Goal: Information Seeking & Learning: Check status

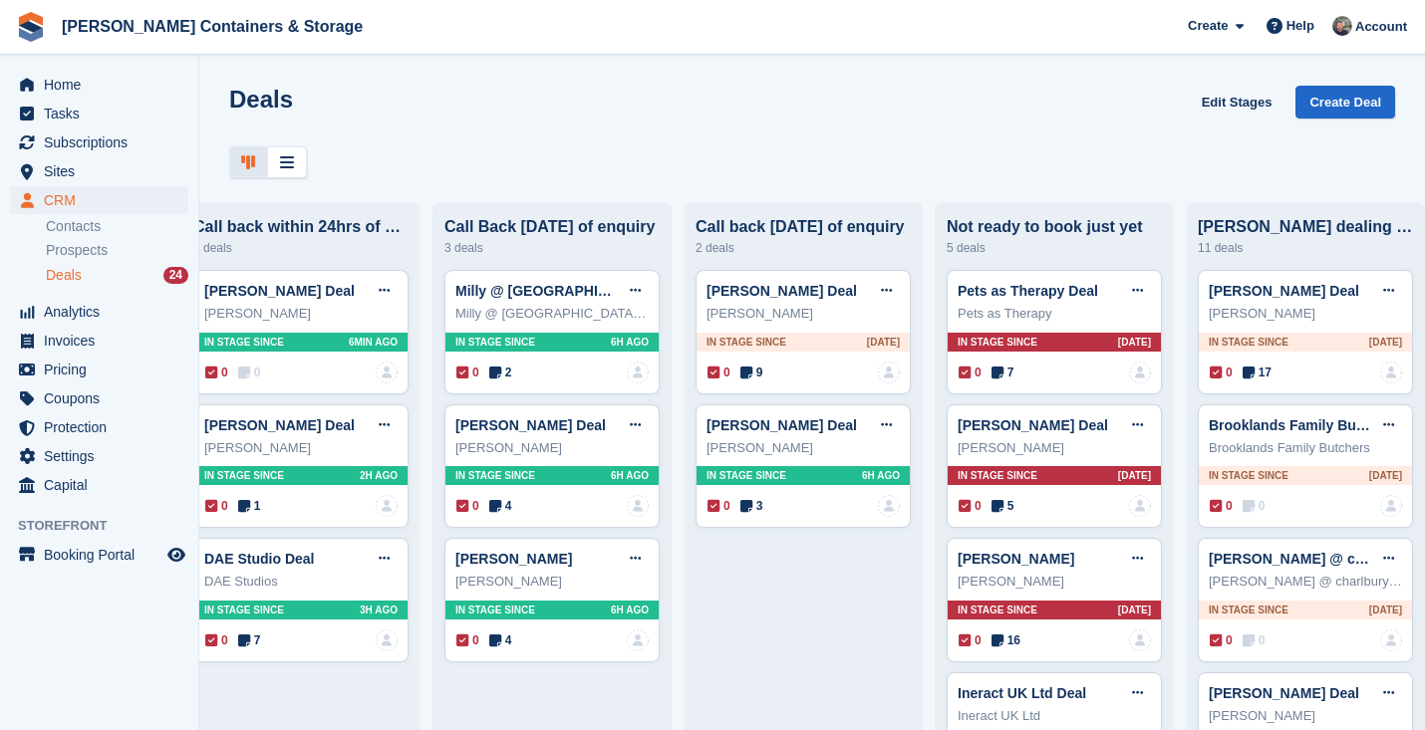
click at [68, 276] on span "Deals" at bounding box center [64, 275] width 36 height 19
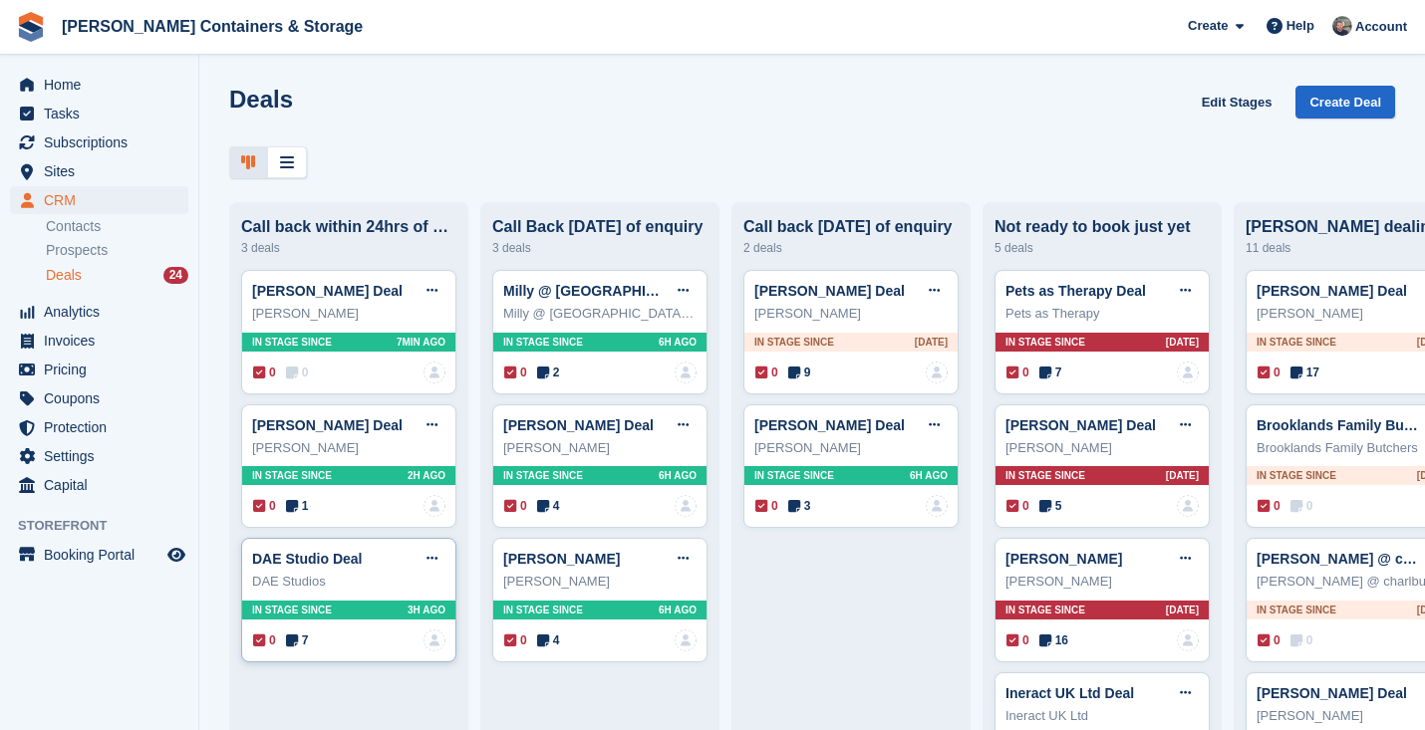
click at [307, 635] on span "7" at bounding box center [297, 641] width 23 height 18
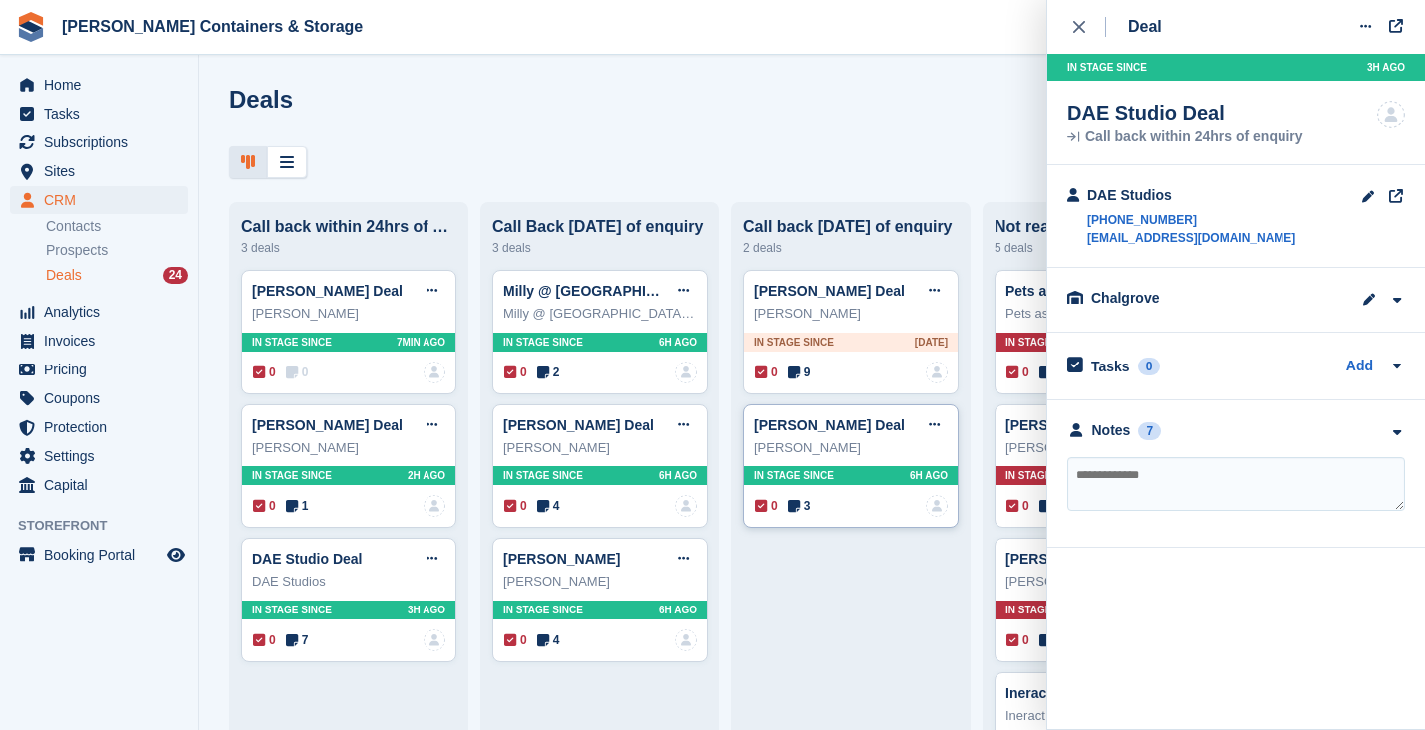
scroll to position [88, 0]
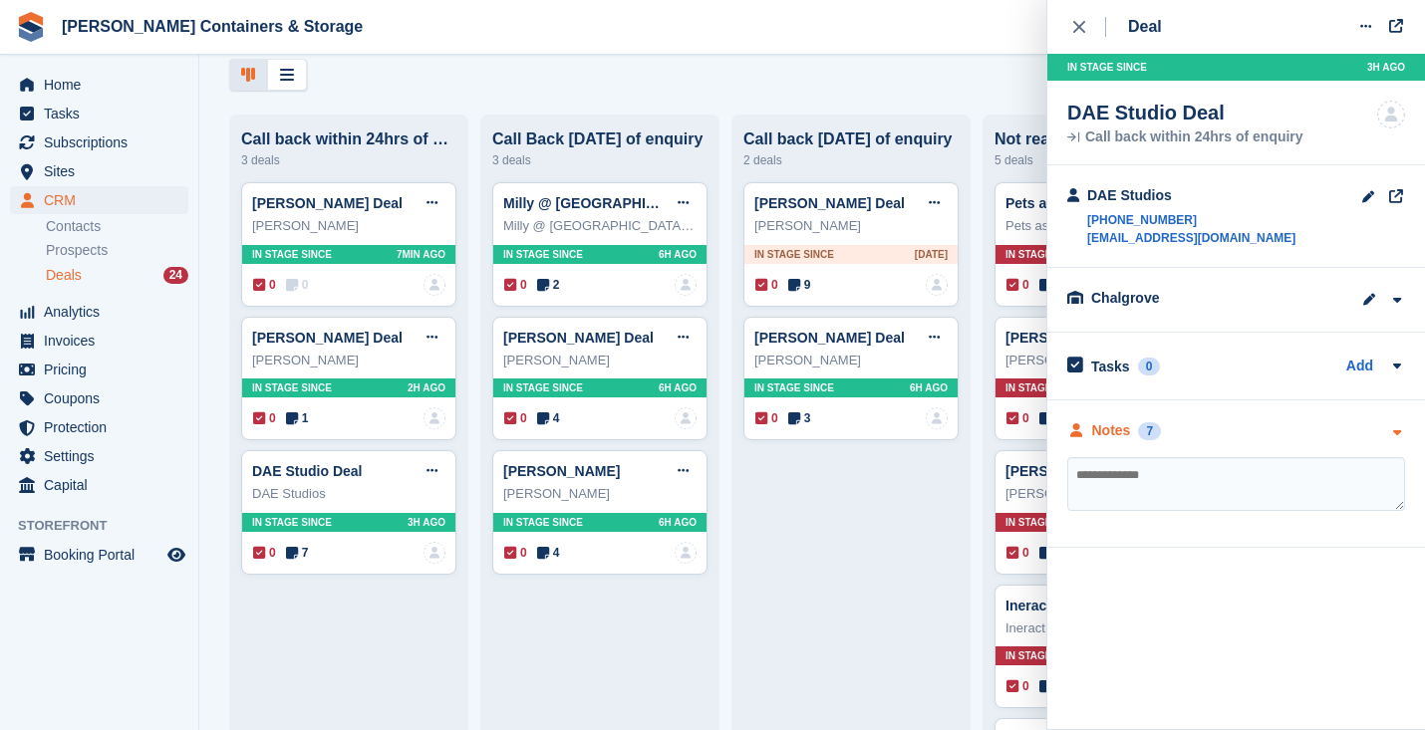
click at [1135, 439] on div "Notes 7" at bounding box center [1114, 430] width 94 height 21
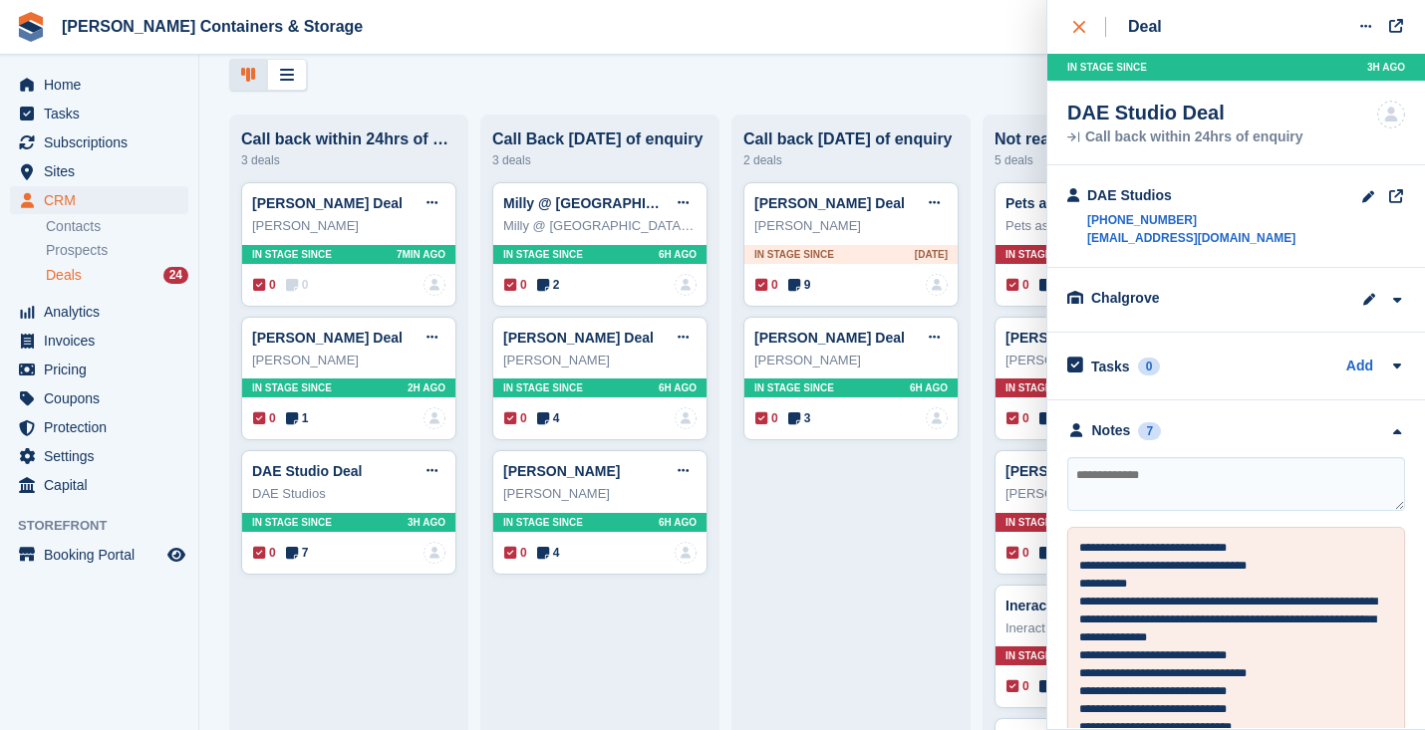
scroll to position [0, 0]
click at [1093, 23] on div "close" at bounding box center [1089, 27] width 33 height 20
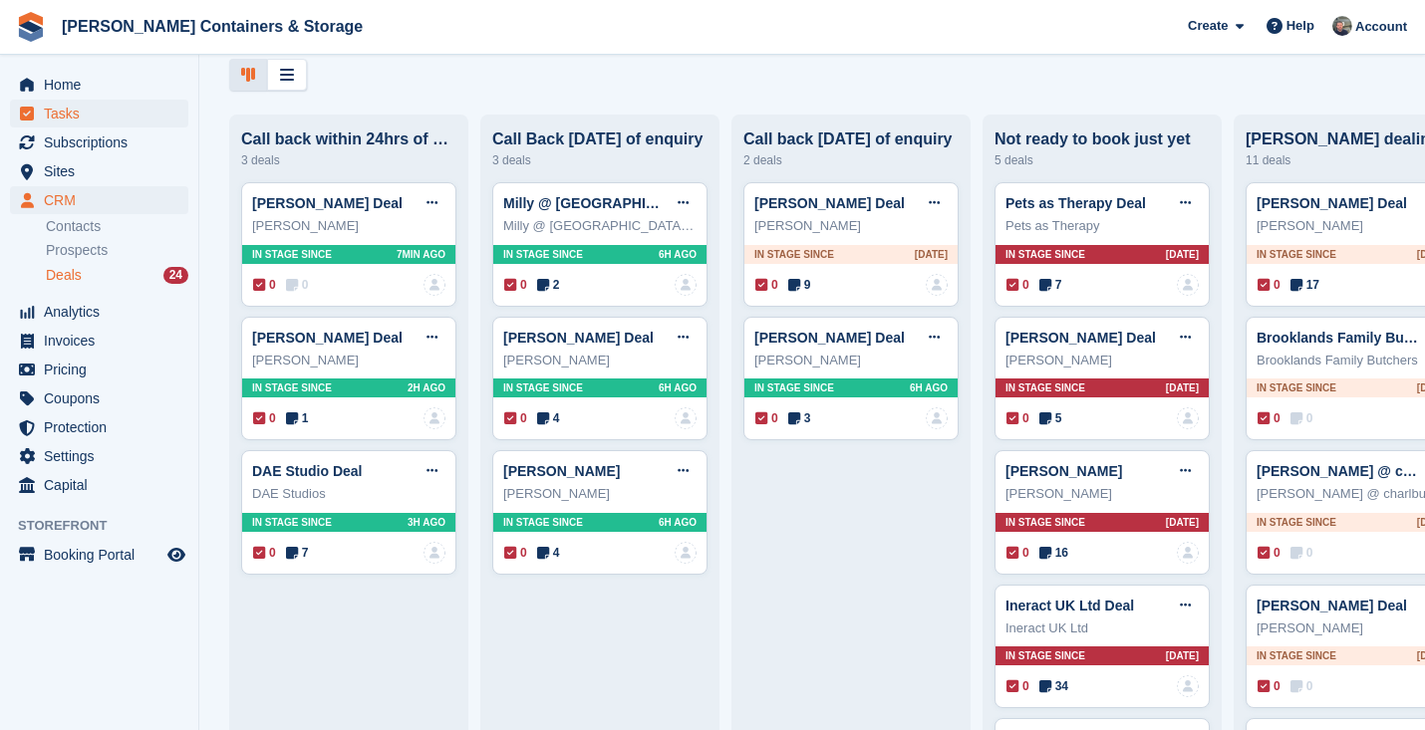
click at [110, 127] on span "Tasks" at bounding box center [104, 114] width 120 height 28
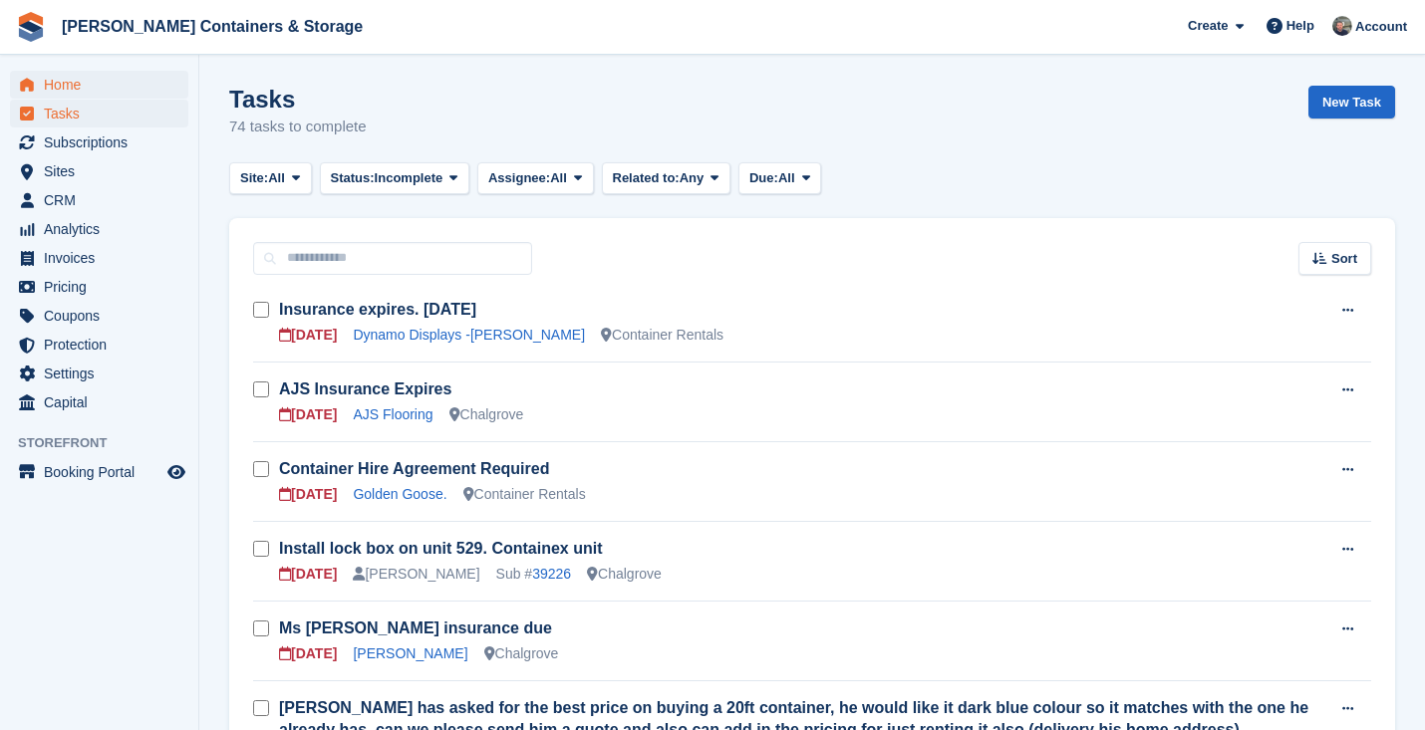
click at [103, 74] on span "Home" at bounding box center [104, 85] width 120 height 28
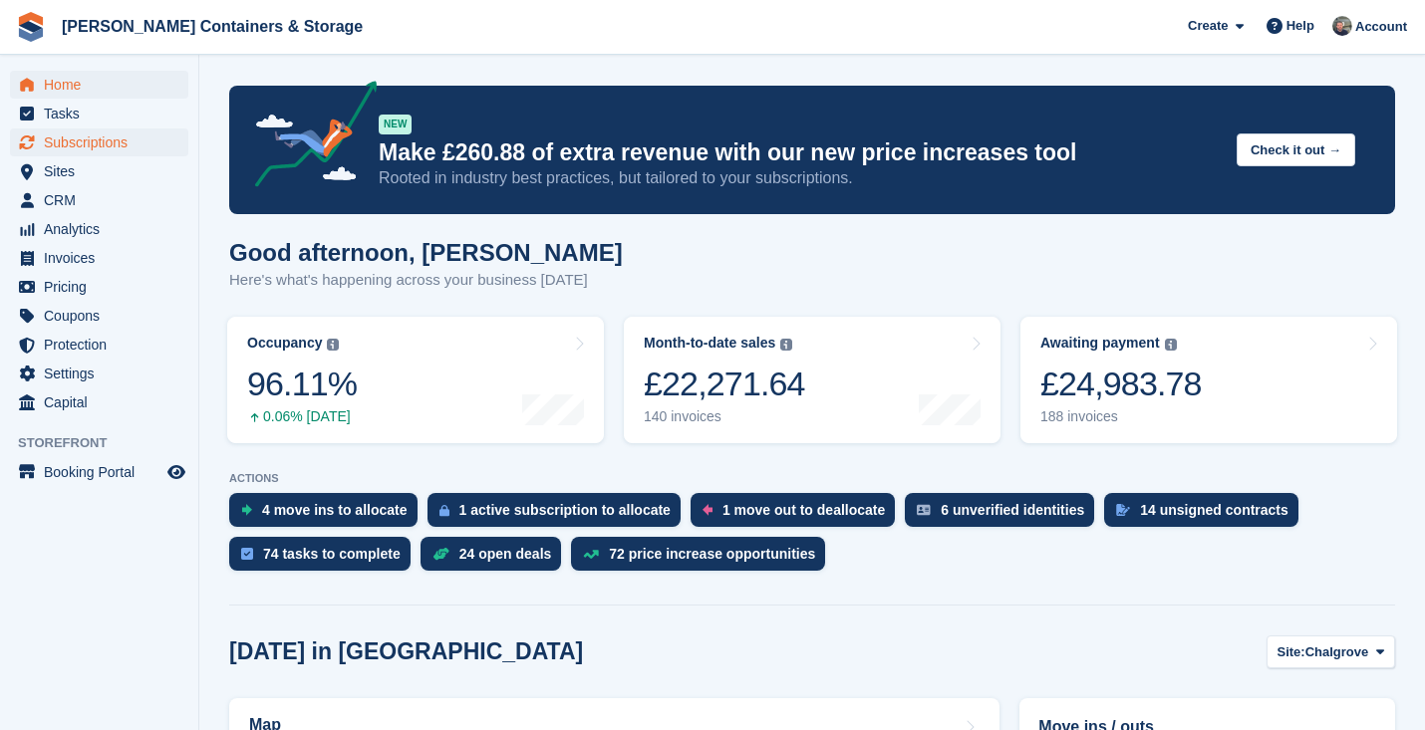
click at [98, 137] on span "Subscriptions" at bounding box center [104, 143] width 120 height 28
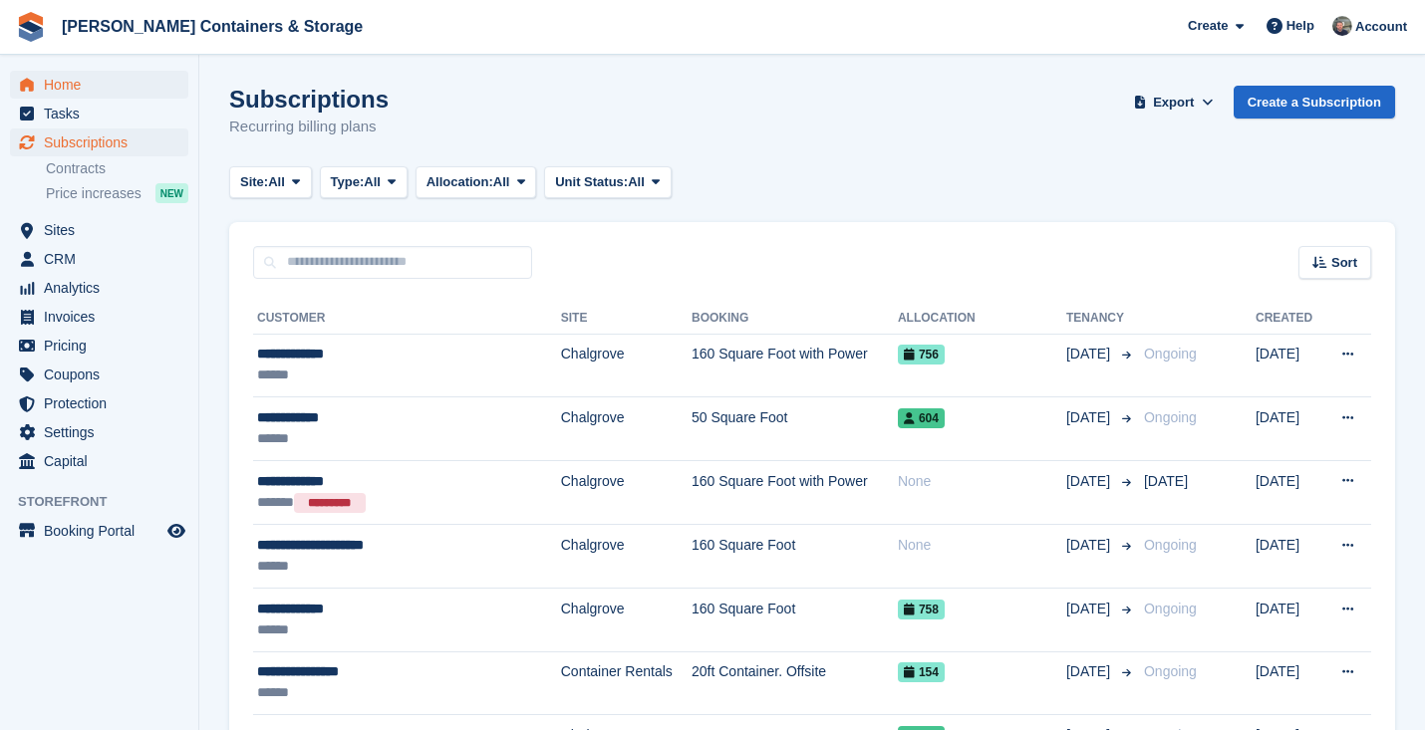
click at [97, 92] on span "Home" at bounding box center [104, 85] width 120 height 28
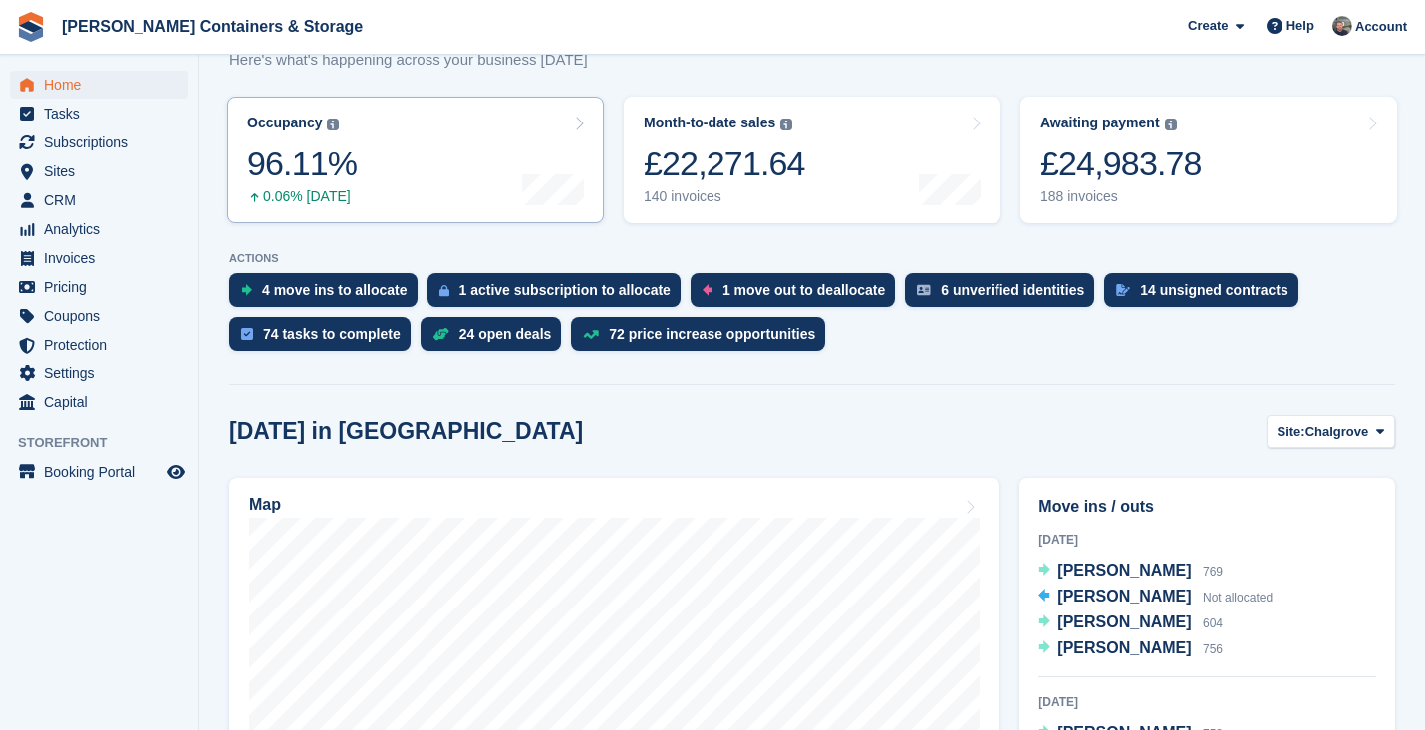
scroll to position [581, 0]
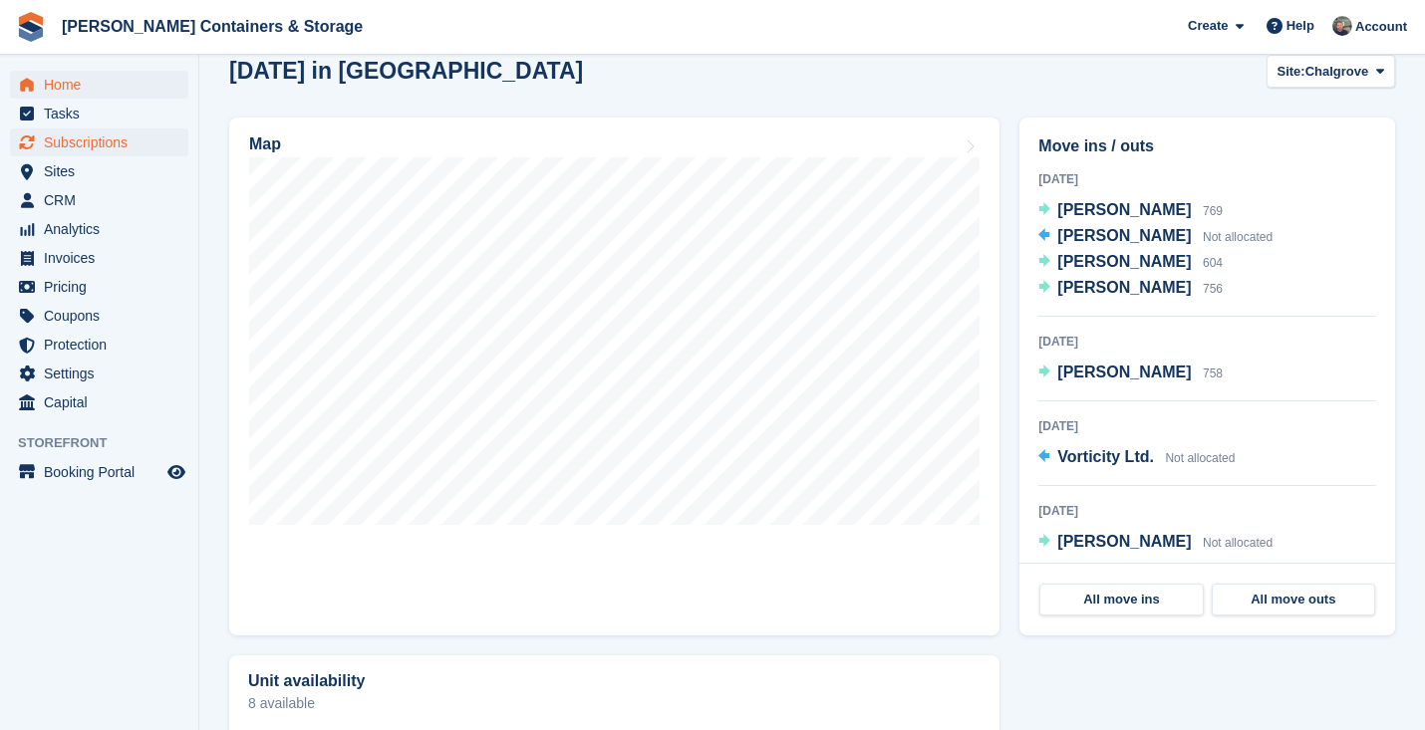
click at [115, 132] on span "Subscriptions" at bounding box center [104, 143] width 120 height 28
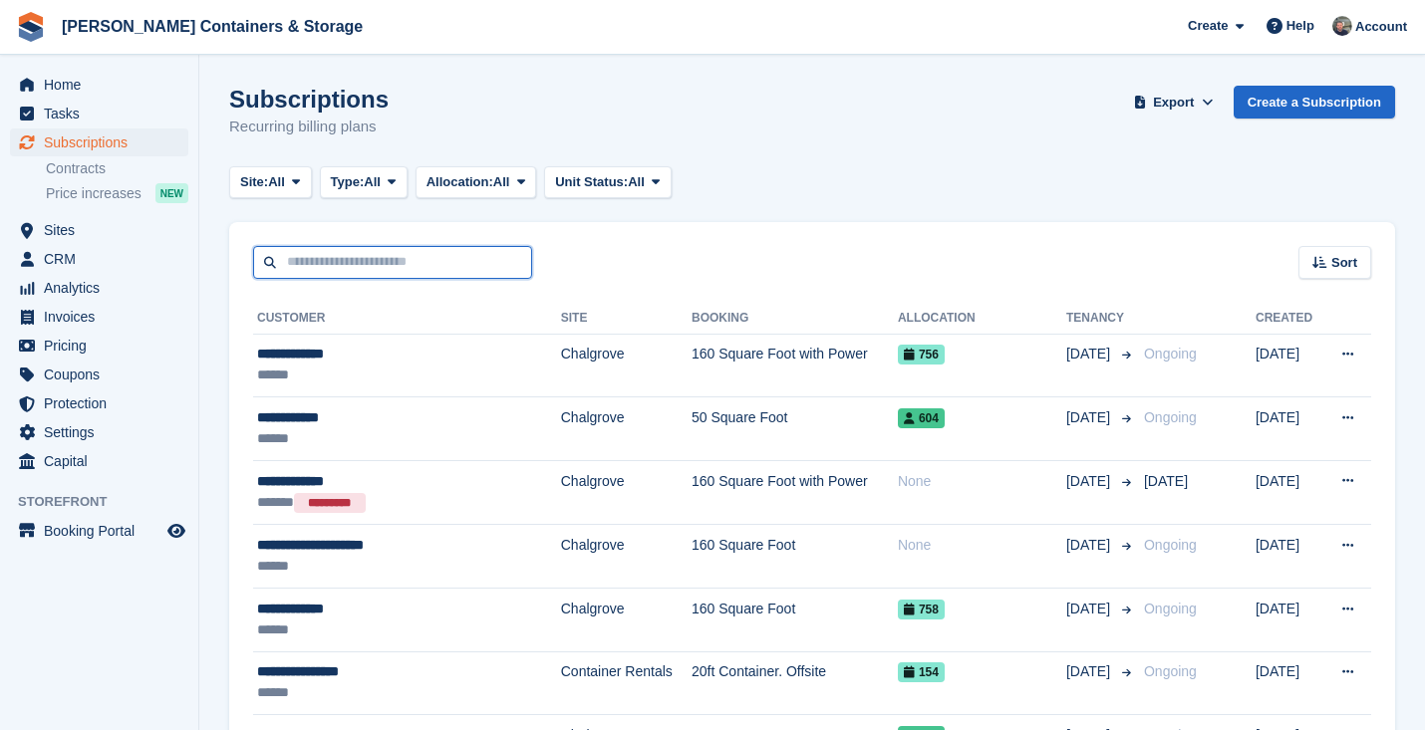
click at [373, 263] on input "text" at bounding box center [392, 262] width 279 height 33
type input "******"
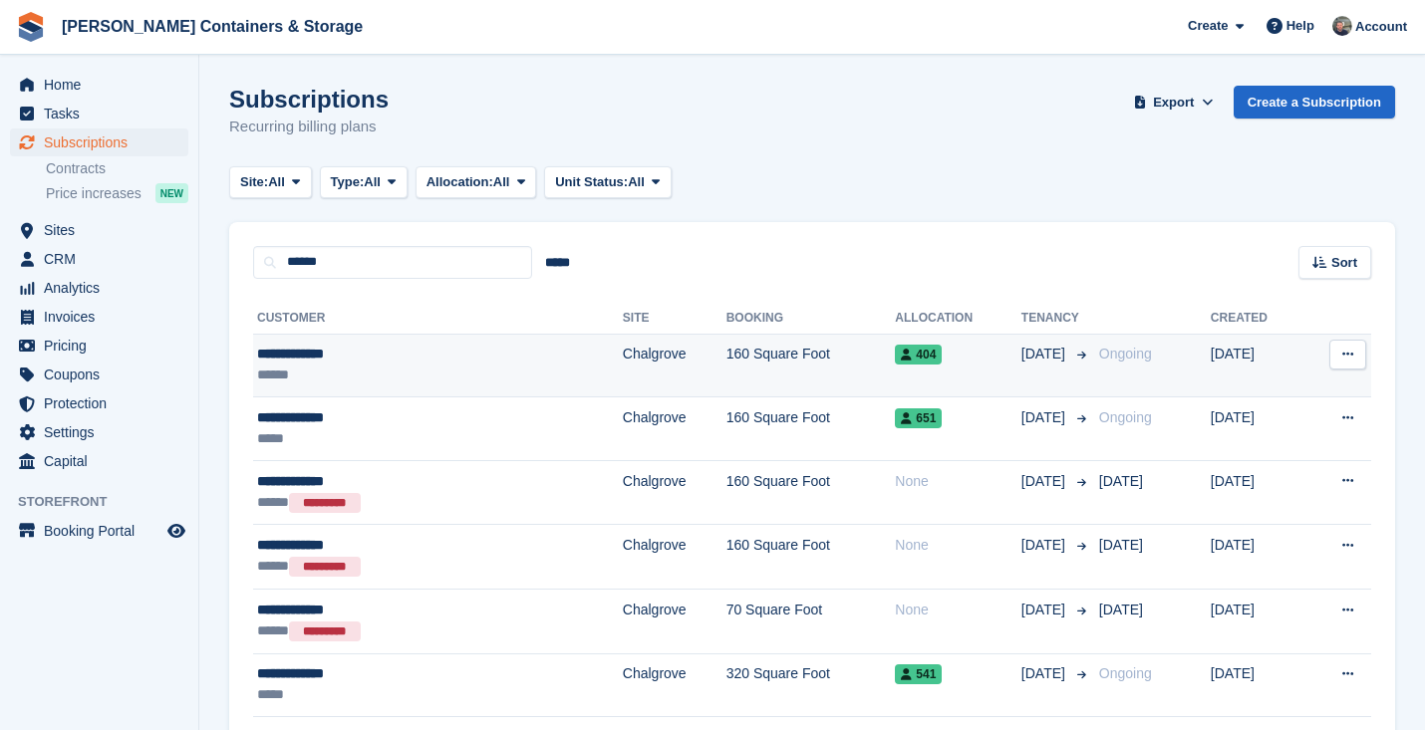
click at [476, 360] on div "**********" at bounding box center [368, 354] width 223 height 21
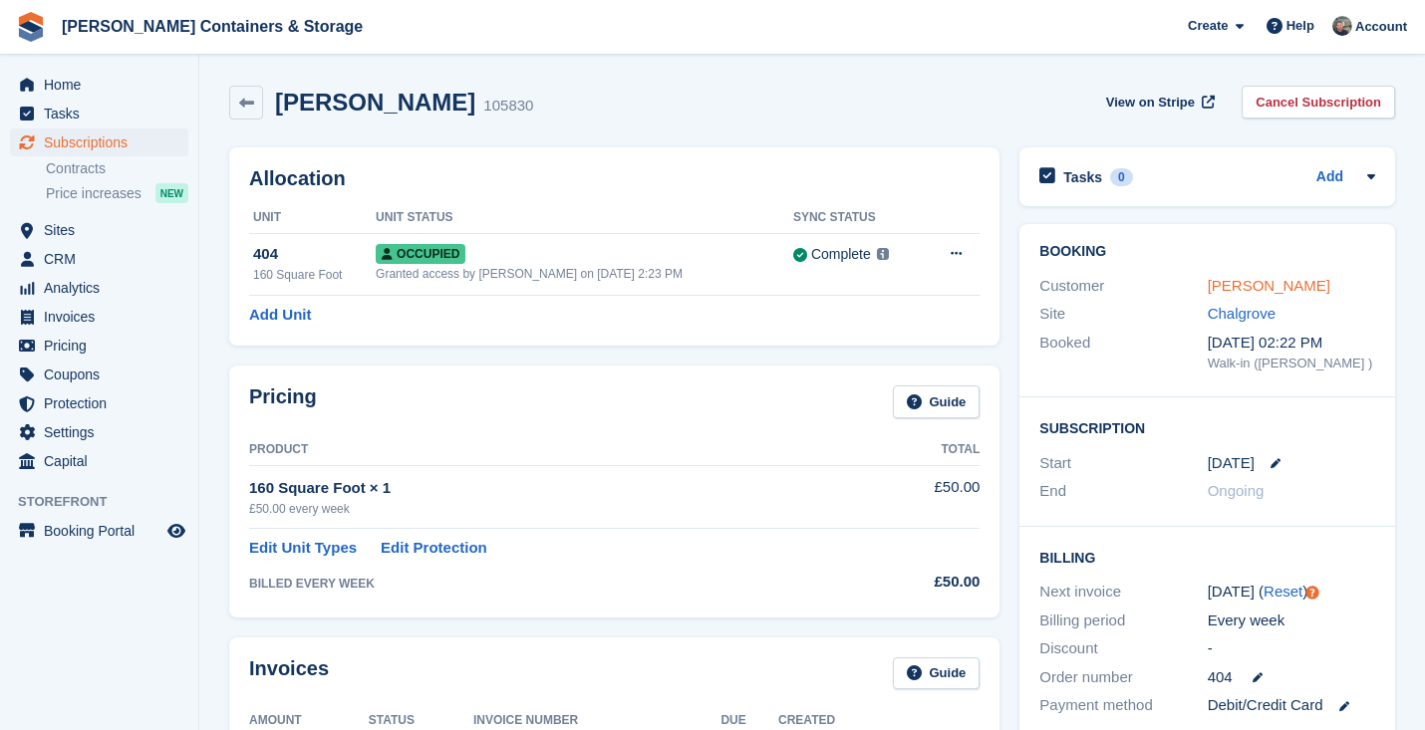
click at [1276, 289] on link "Nouman, Javed" at bounding box center [1268, 285] width 123 height 17
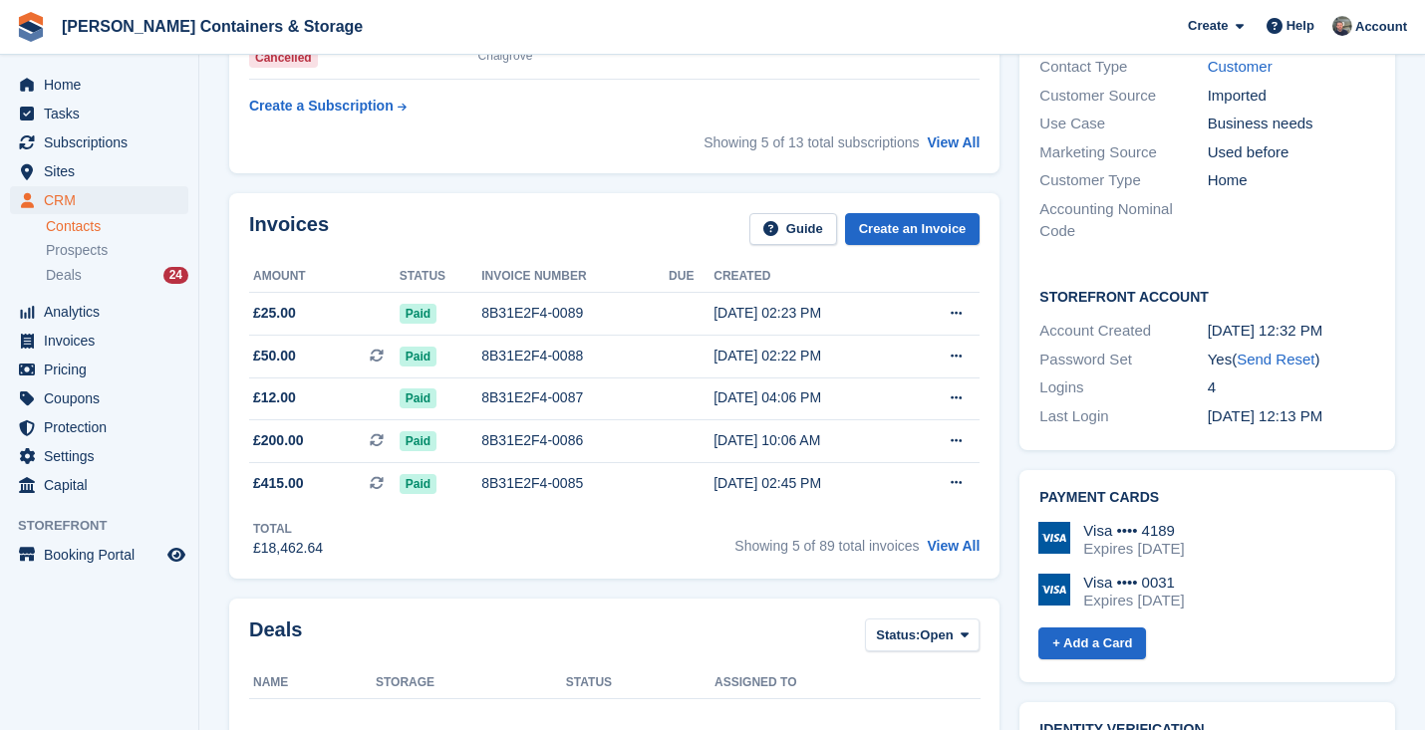
scroll to position [590, 0]
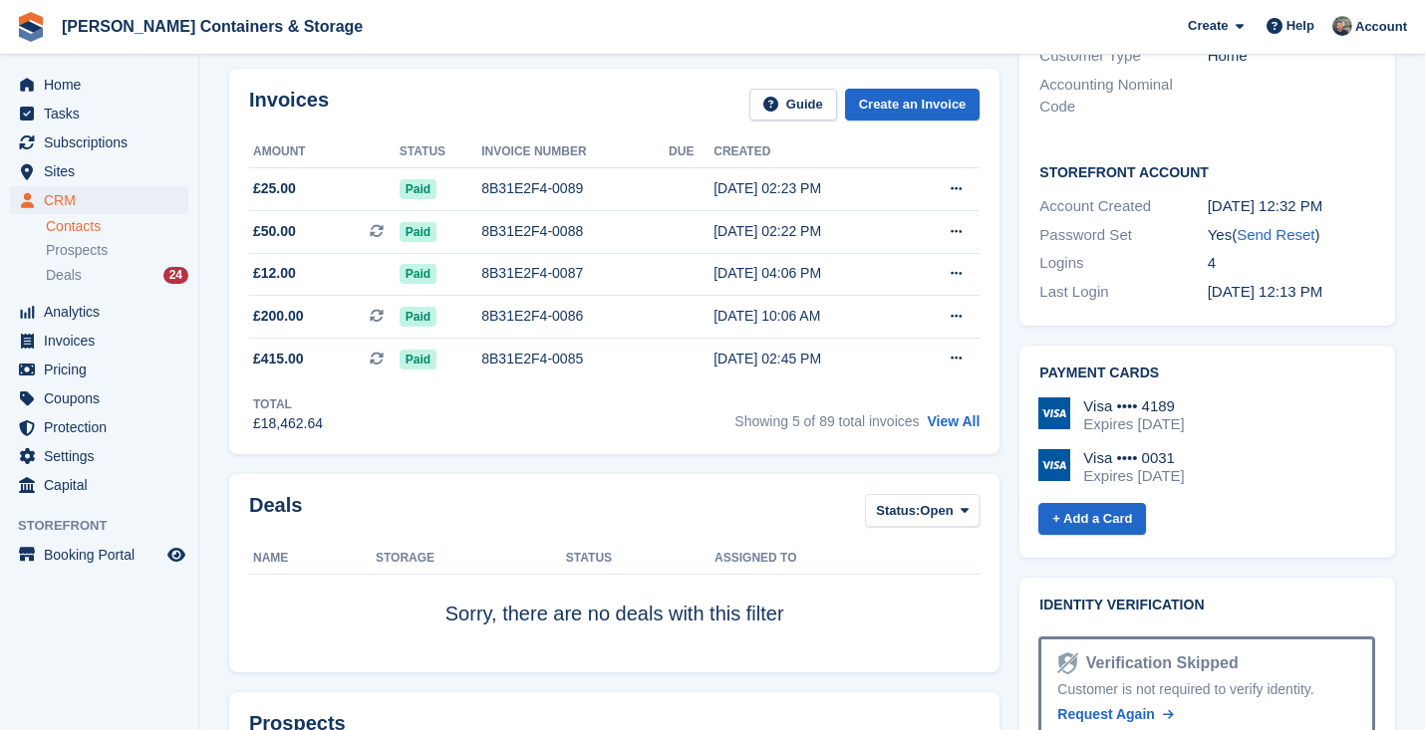
click at [921, 536] on div "Deals Status: Open All Won Lost Open" at bounding box center [614, 516] width 730 height 45
click at [922, 521] on span "Open" at bounding box center [935, 511] width 33 height 20
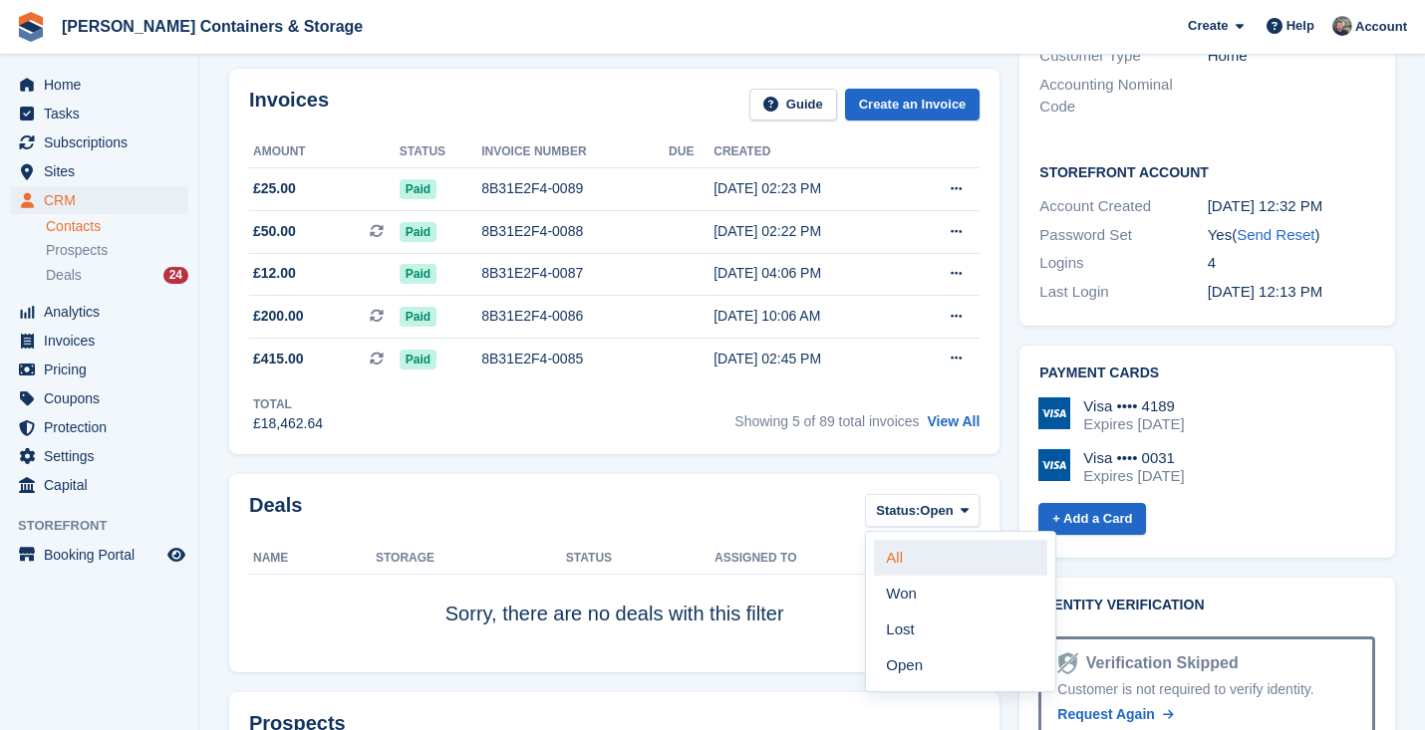
click at [914, 566] on link "All" at bounding box center [960, 558] width 173 height 36
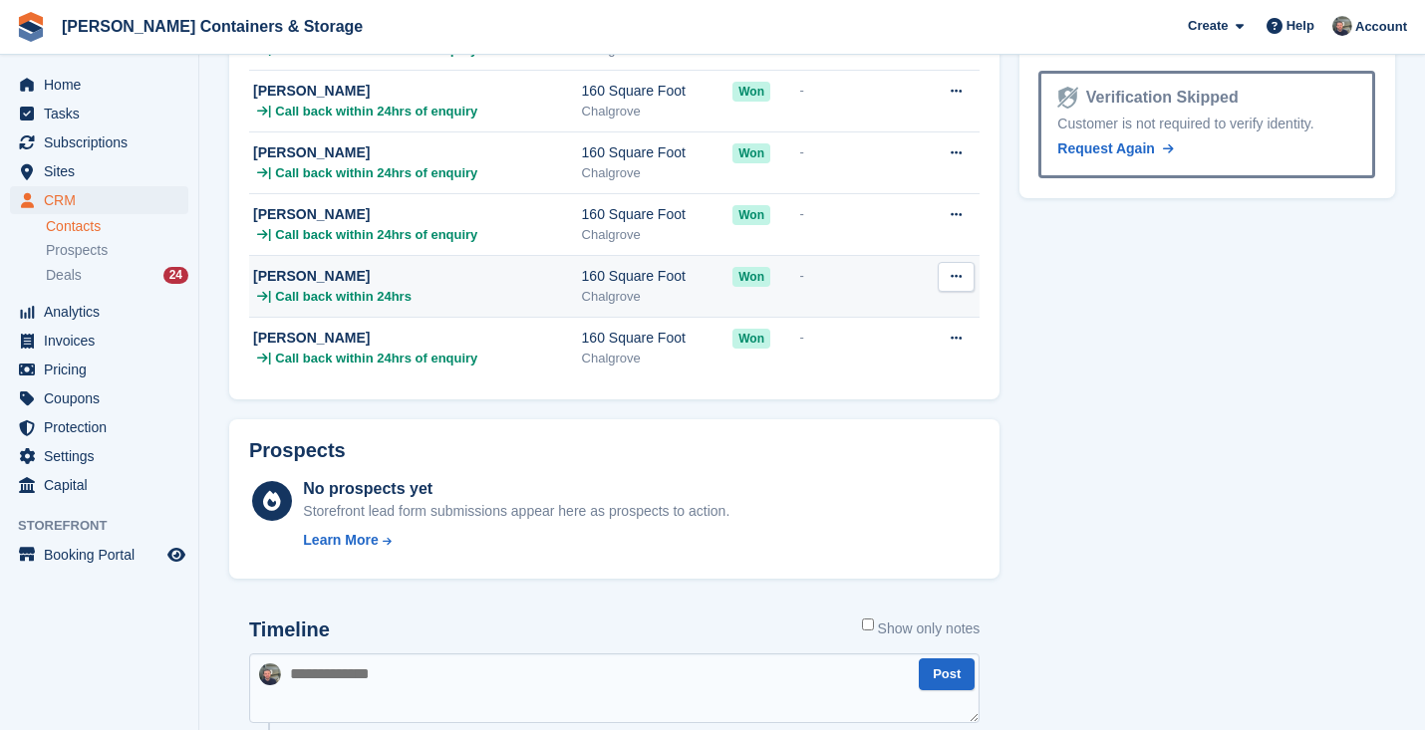
scroll to position [724, 0]
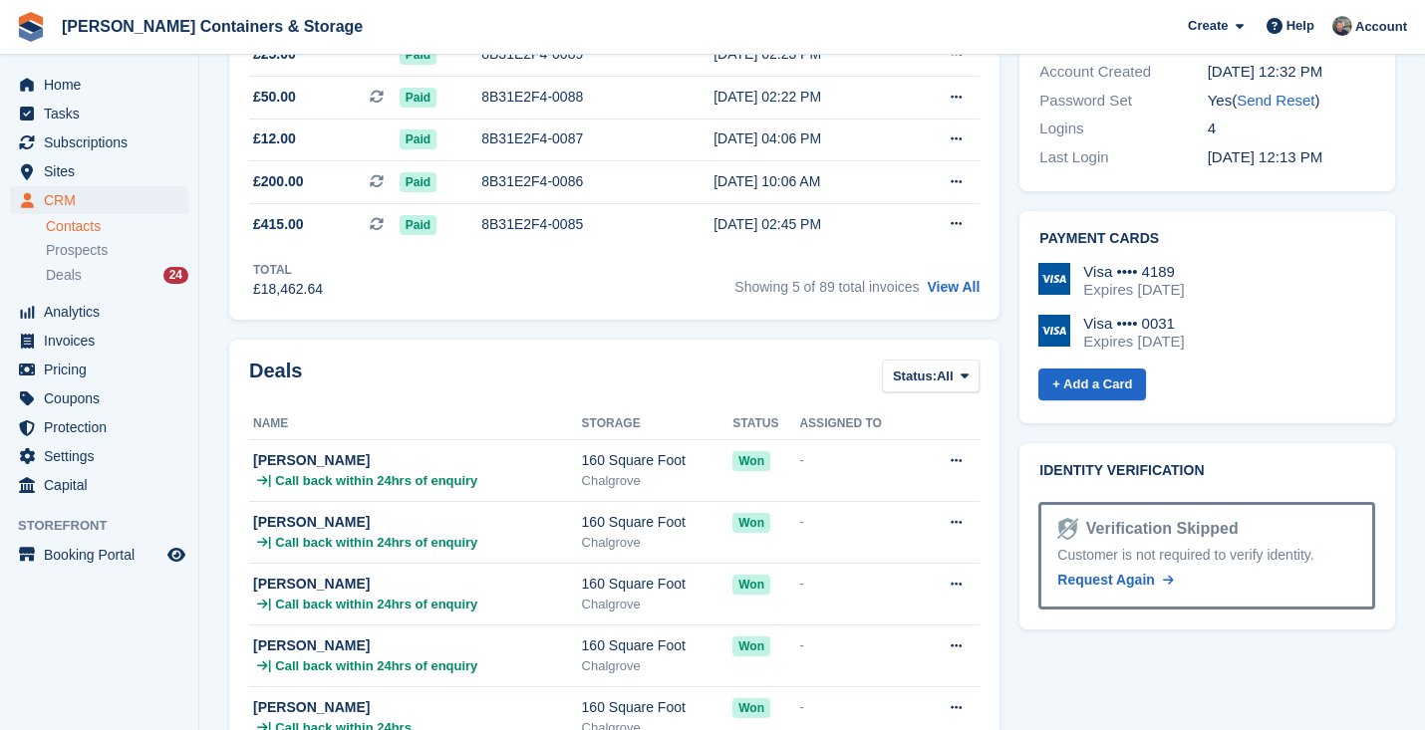
click at [691, 429] on th "Storage" at bounding box center [657, 424] width 151 height 32
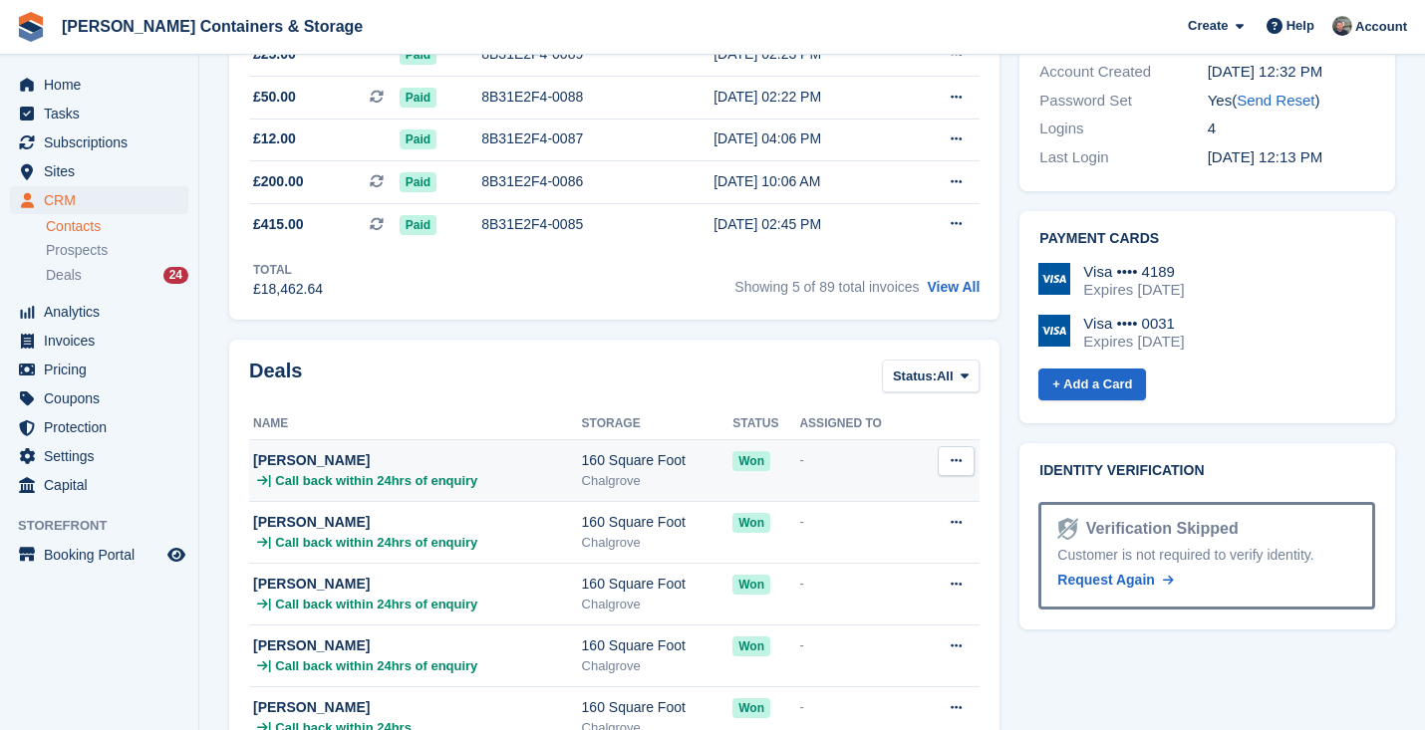
click at [673, 463] on div "160 Square Foot" at bounding box center [657, 460] width 151 height 21
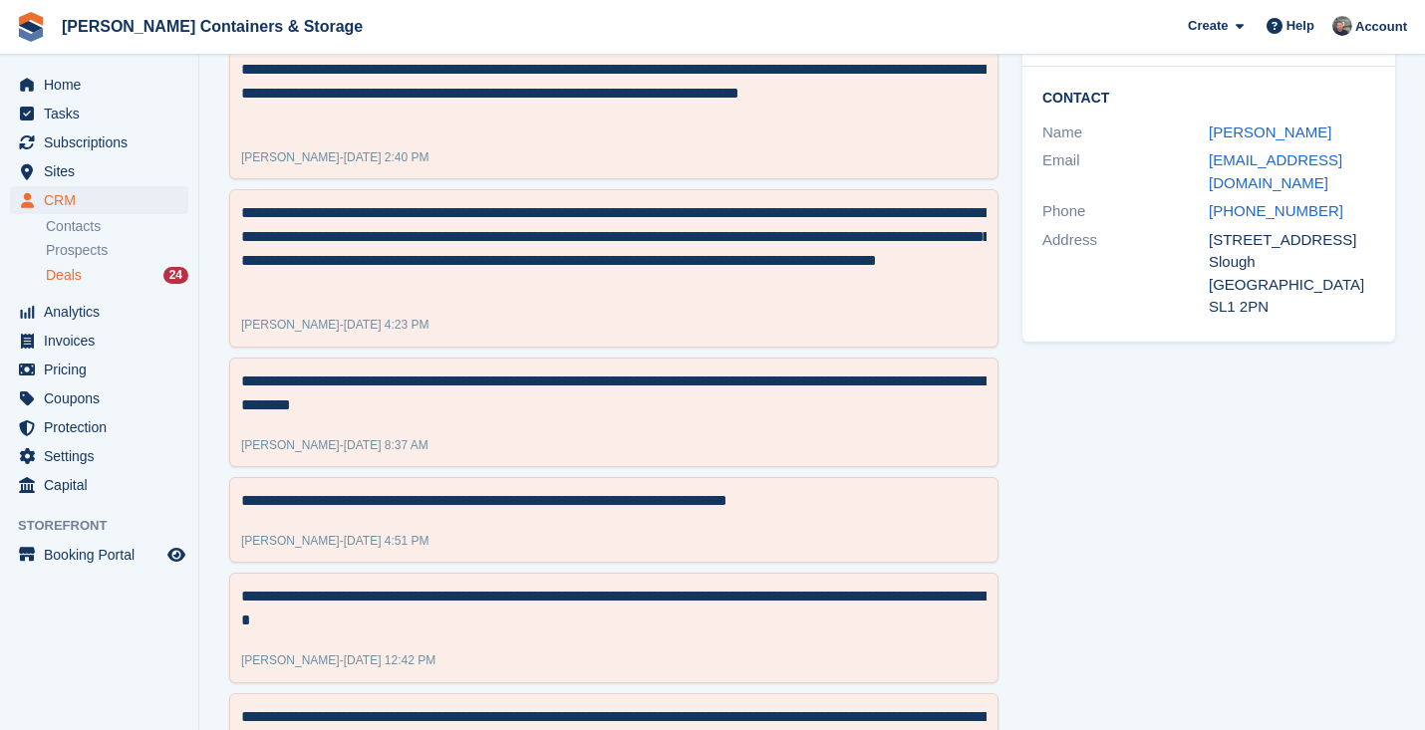
scroll to position [582, 0]
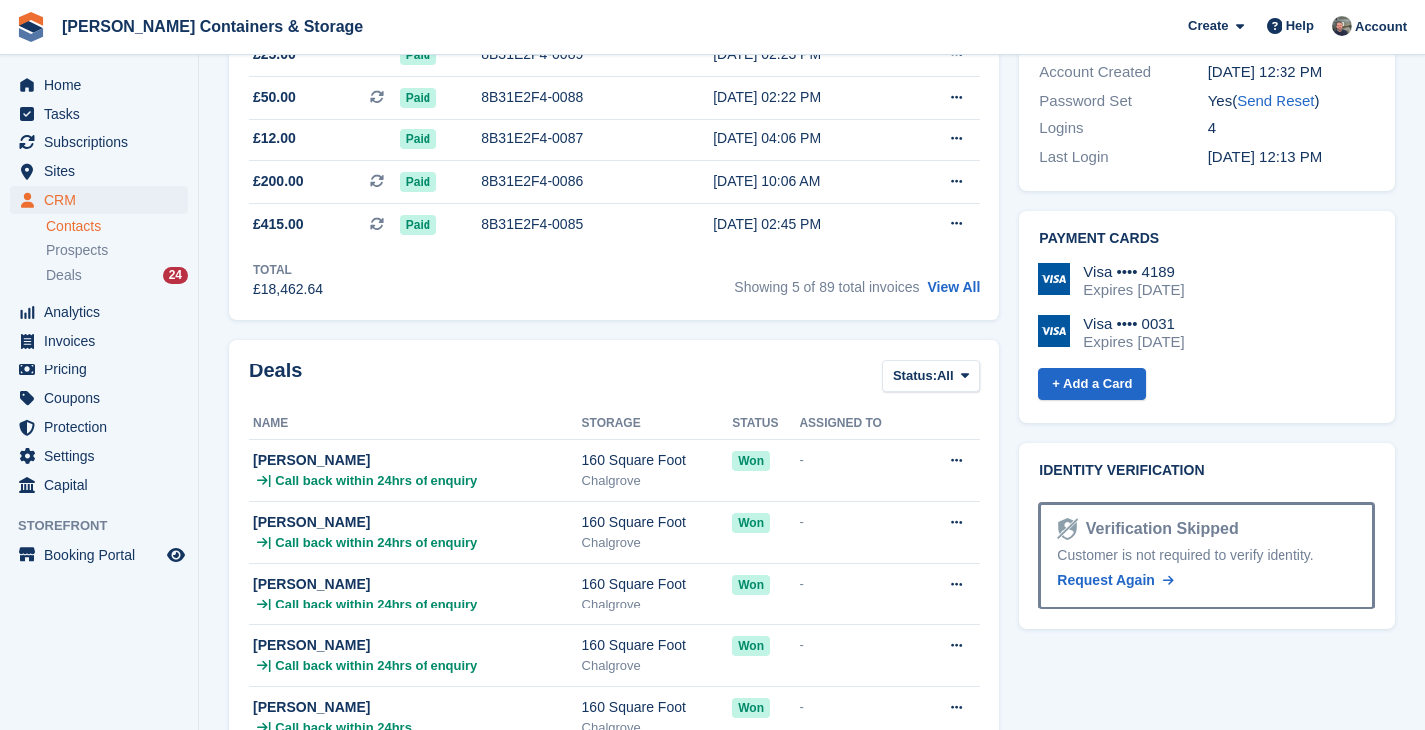
scroll to position [936, 0]
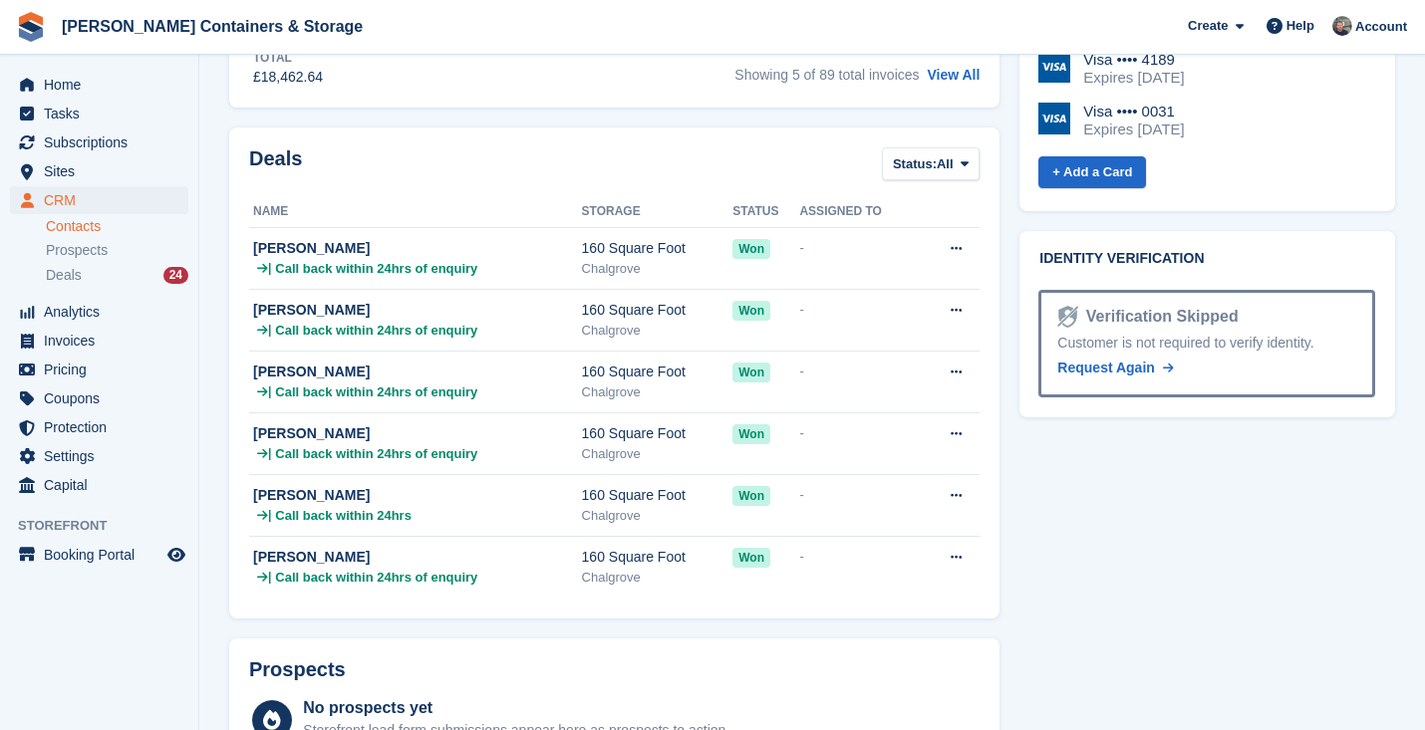
click at [139, 197] on span "CRM" at bounding box center [104, 200] width 120 height 28
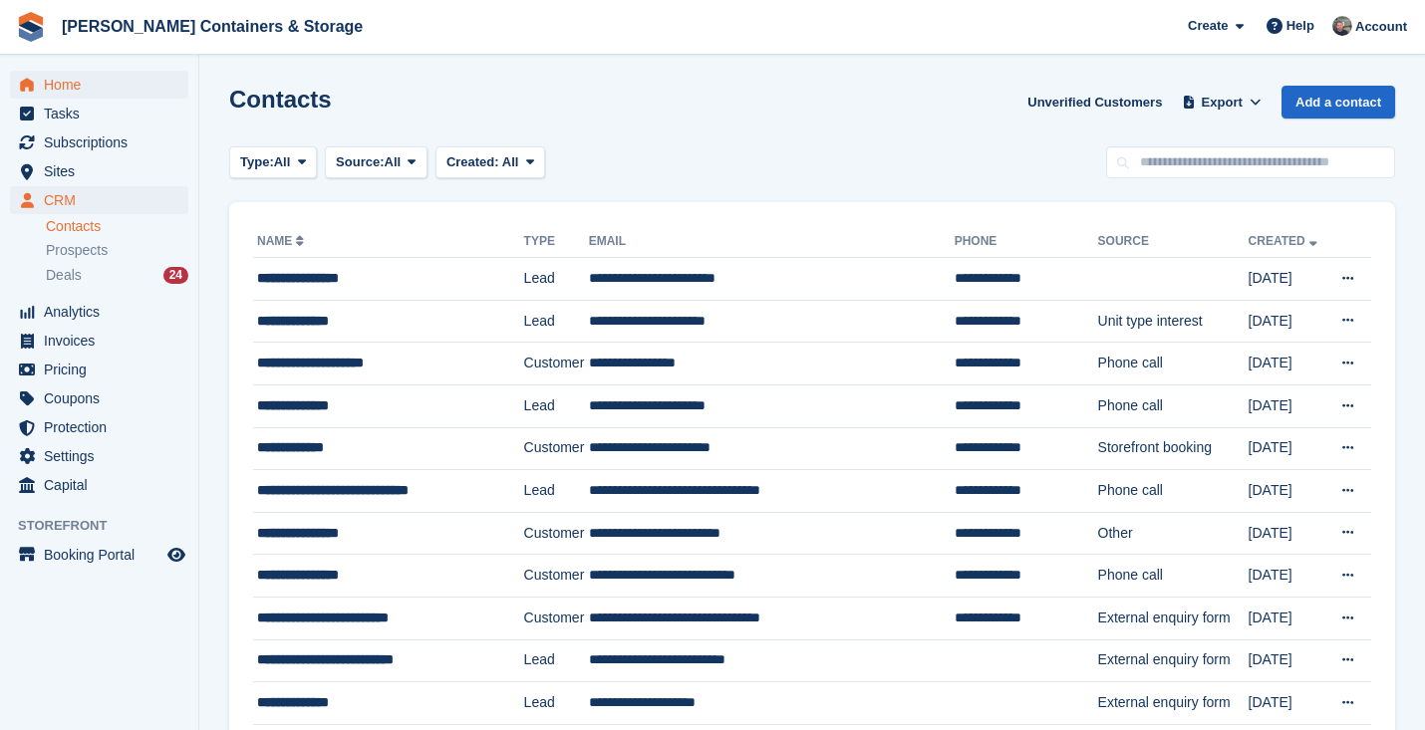
click at [125, 89] on span "Home" at bounding box center [104, 85] width 120 height 28
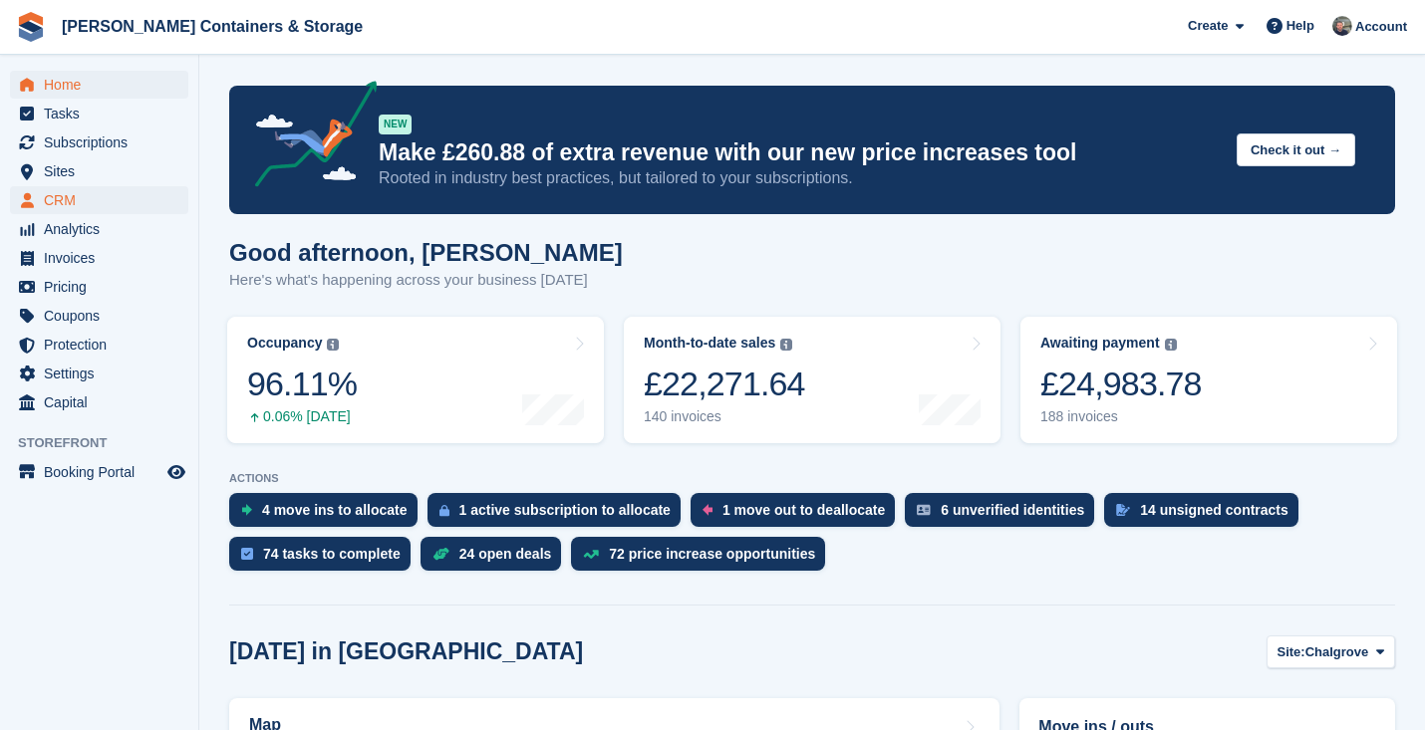
click at [69, 191] on span "CRM" at bounding box center [104, 200] width 120 height 28
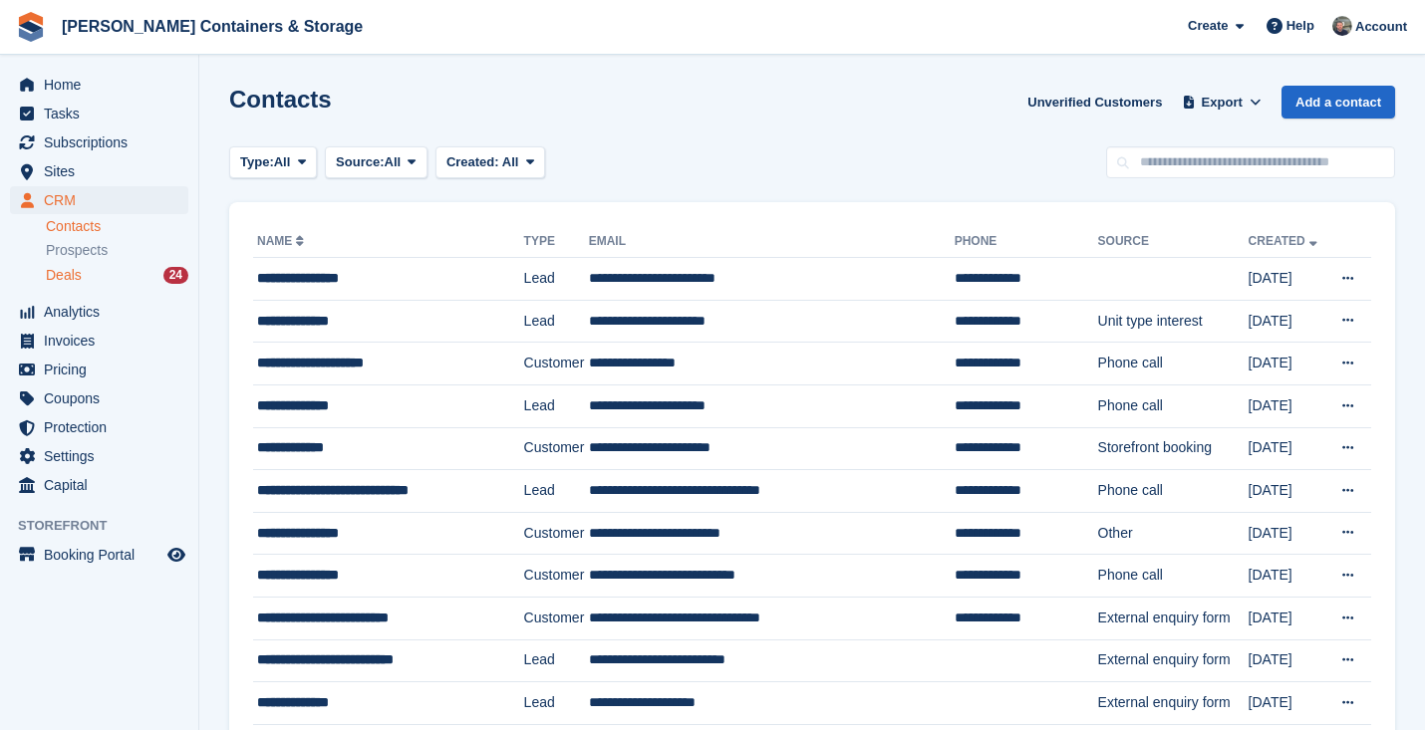
click at [88, 273] on div "Deals 24" at bounding box center [117, 275] width 142 height 19
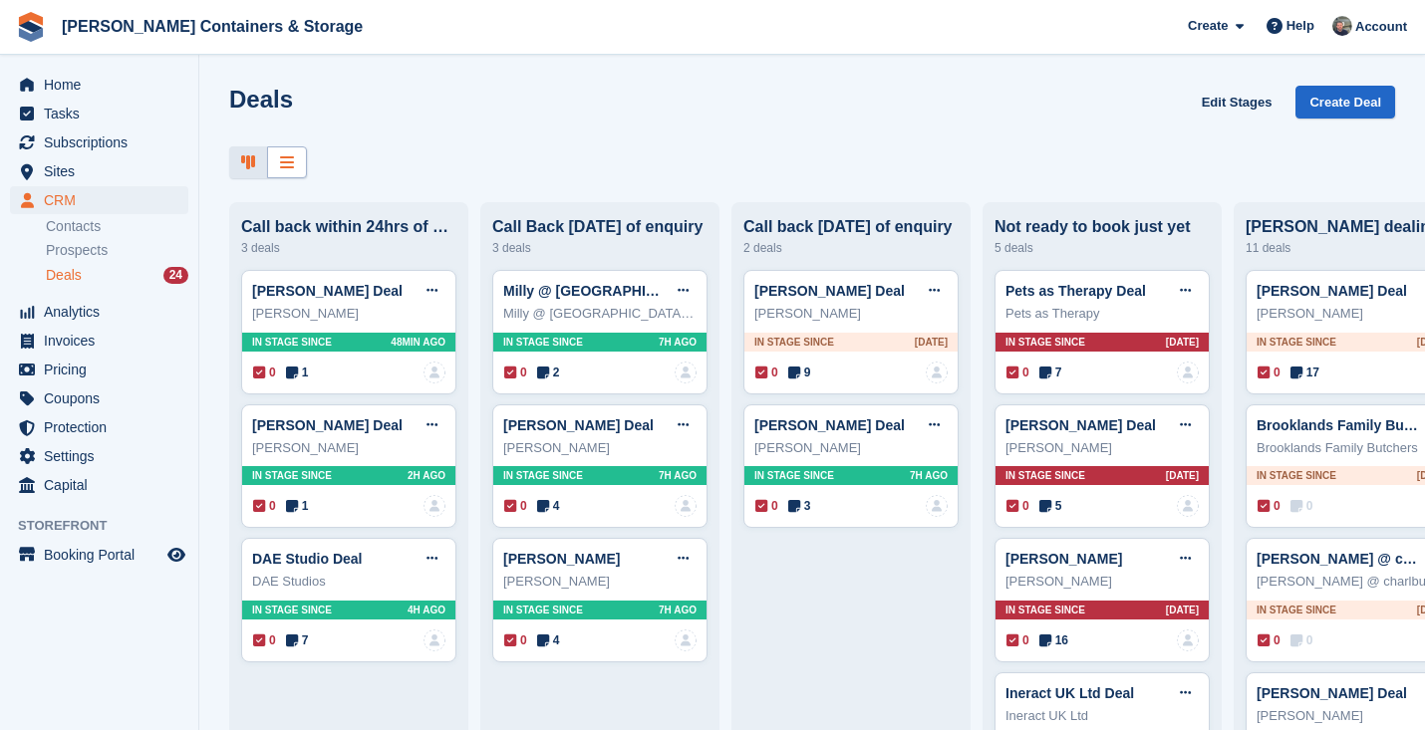
click at [298, 160] on div at bounding box center [287, 162] width 40 height 33
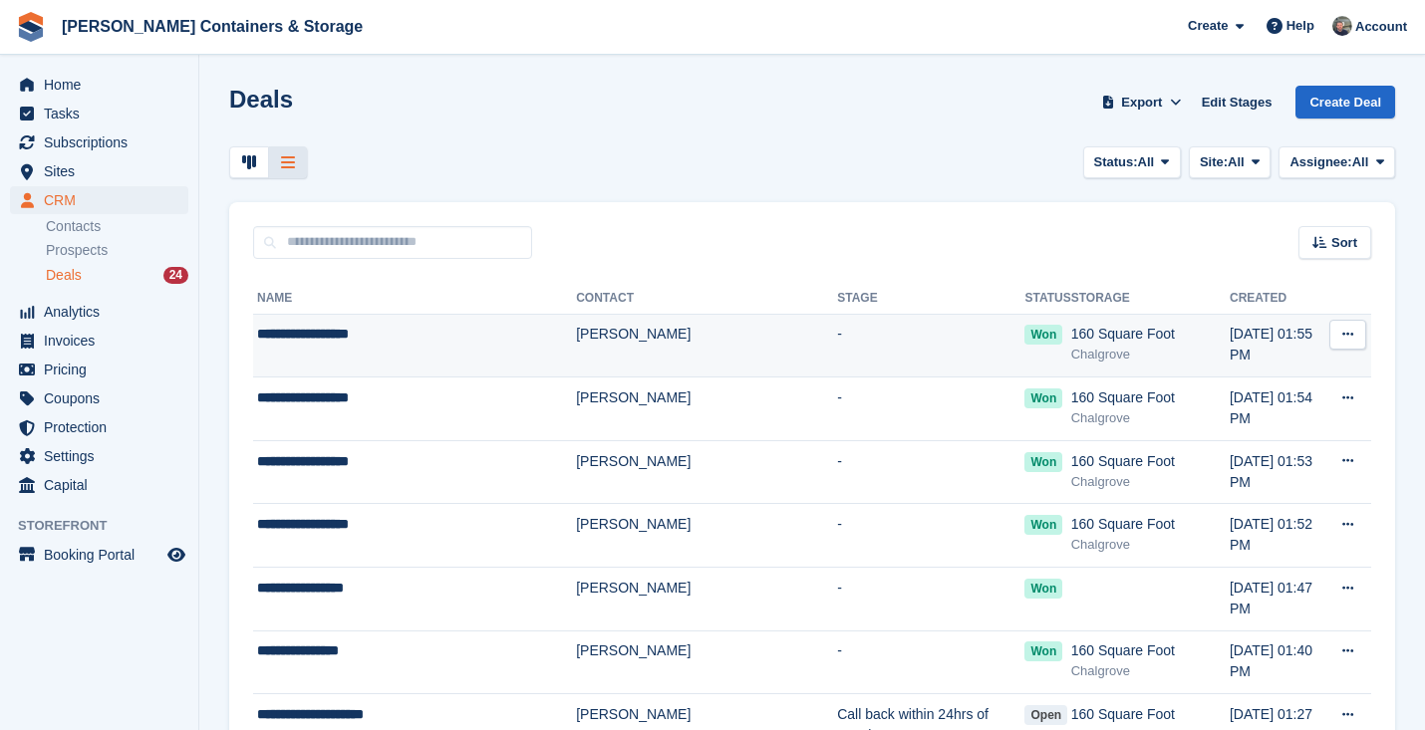
click at [1348, 332] on icon at bounding box center [1347, 334] width 11 height 13
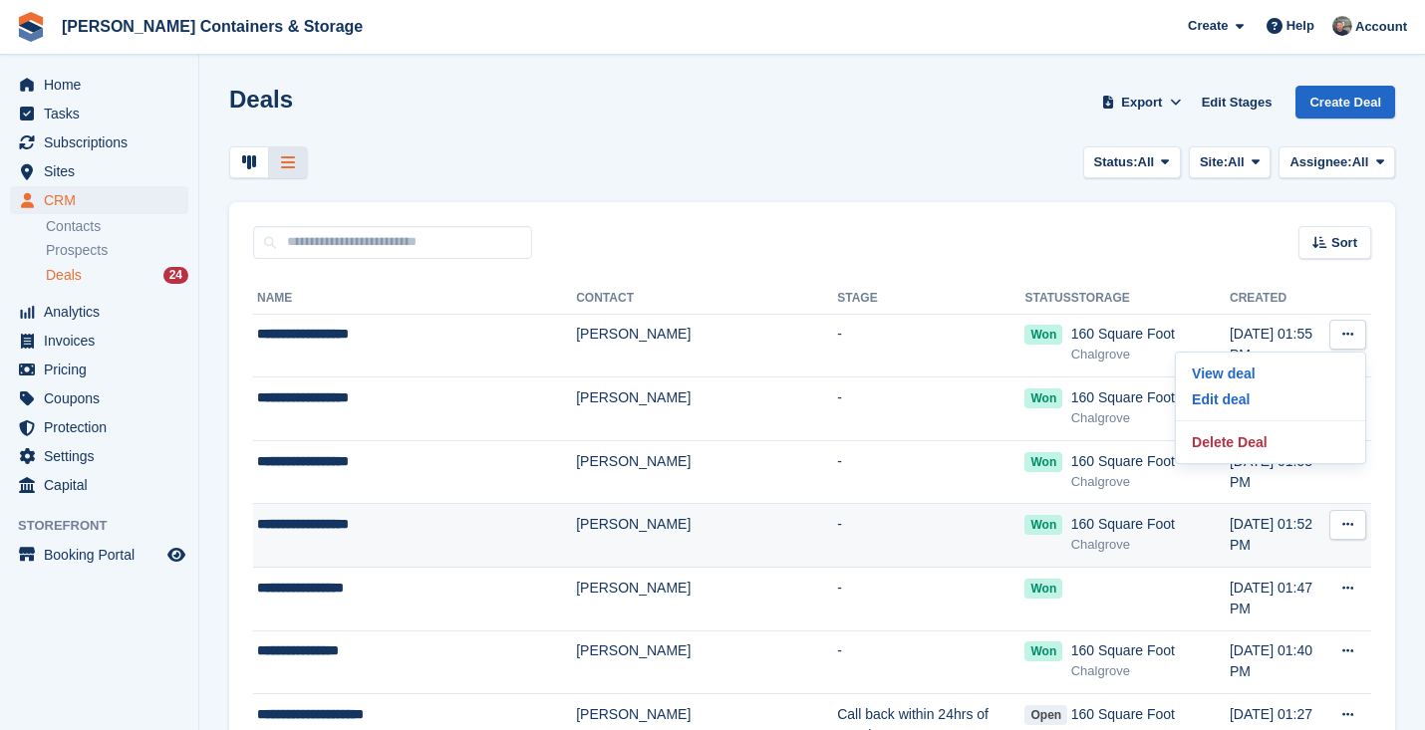
click at [1350, 518] on icon at bounding box center [1347, 524] width 11 height 13
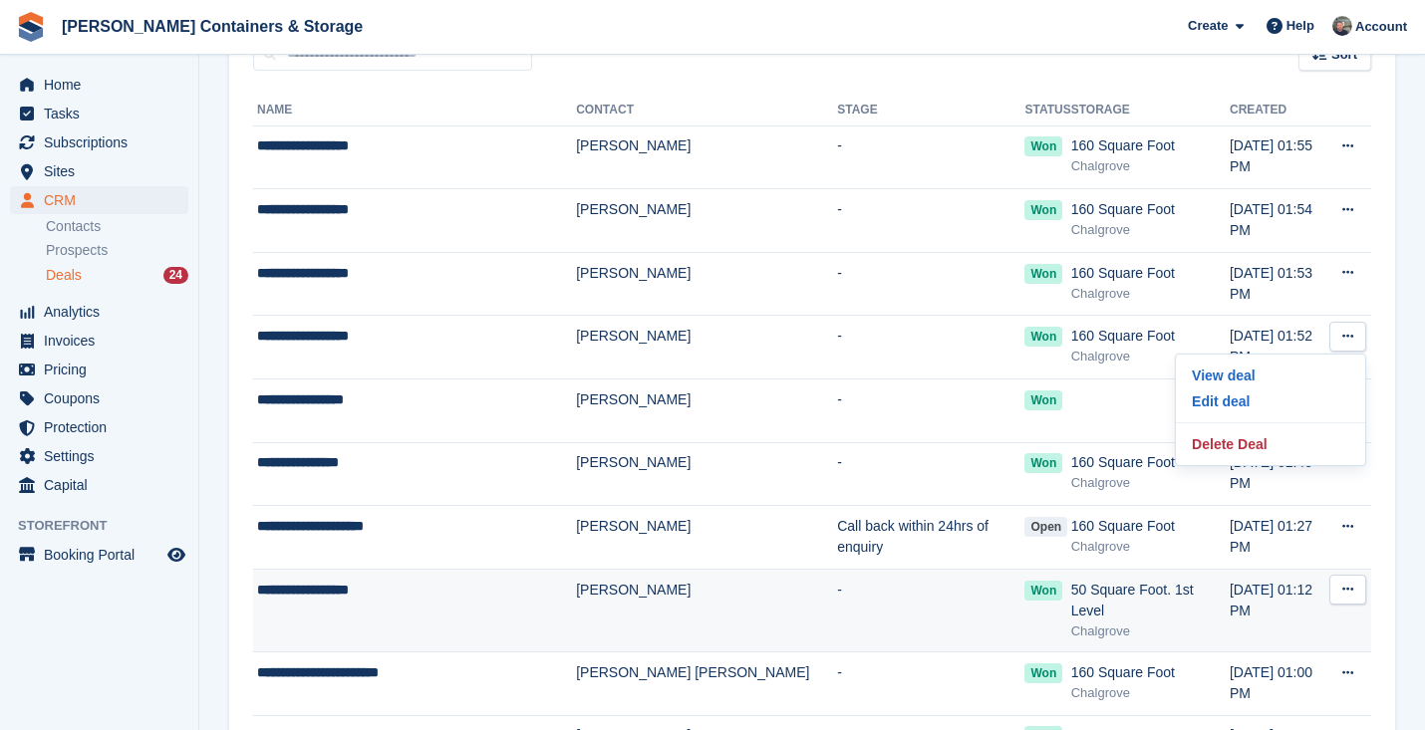
scroll to position [51, 0]
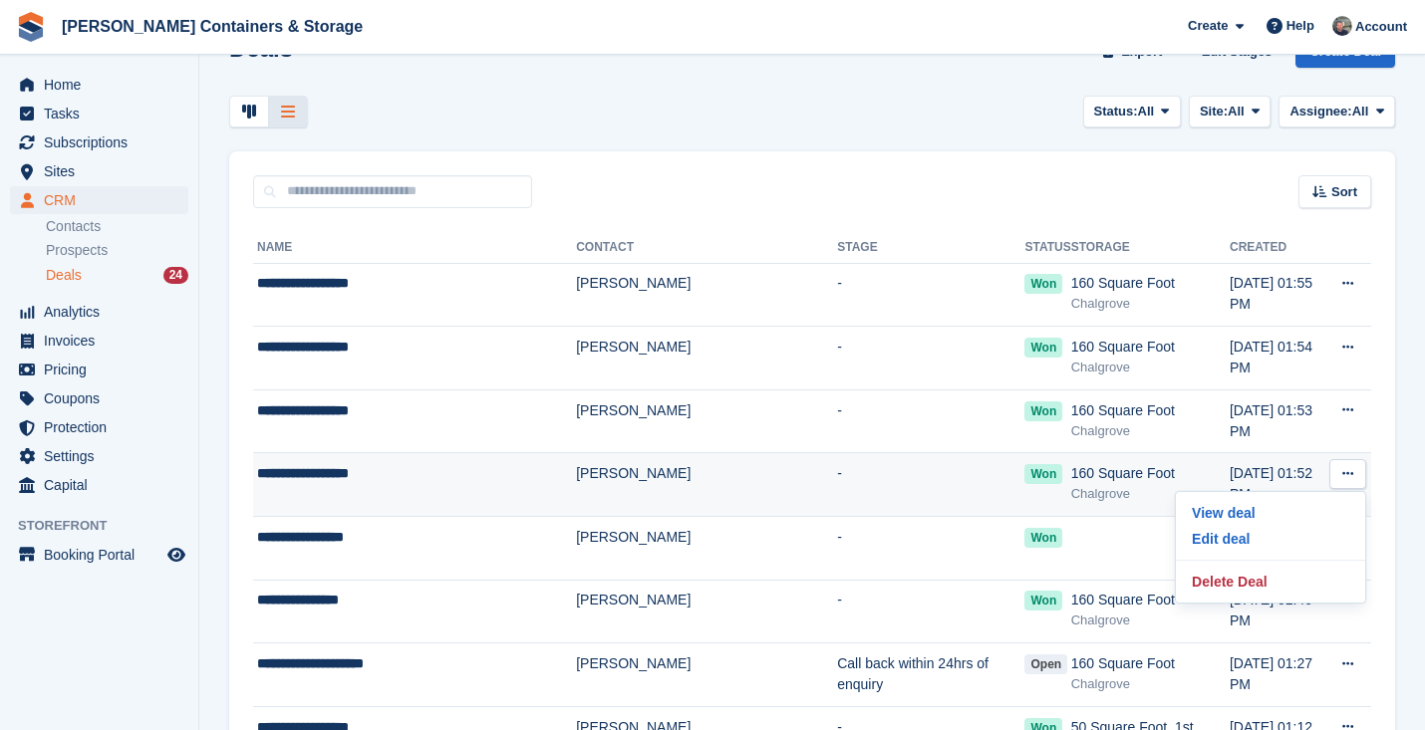
click at [1345, 467] on icon at bounding box center [1347, 473] width 11 height 13
click at [1261, 578] on p "Delete Deal" at bounding box center [1269, 582] width 173 height 26
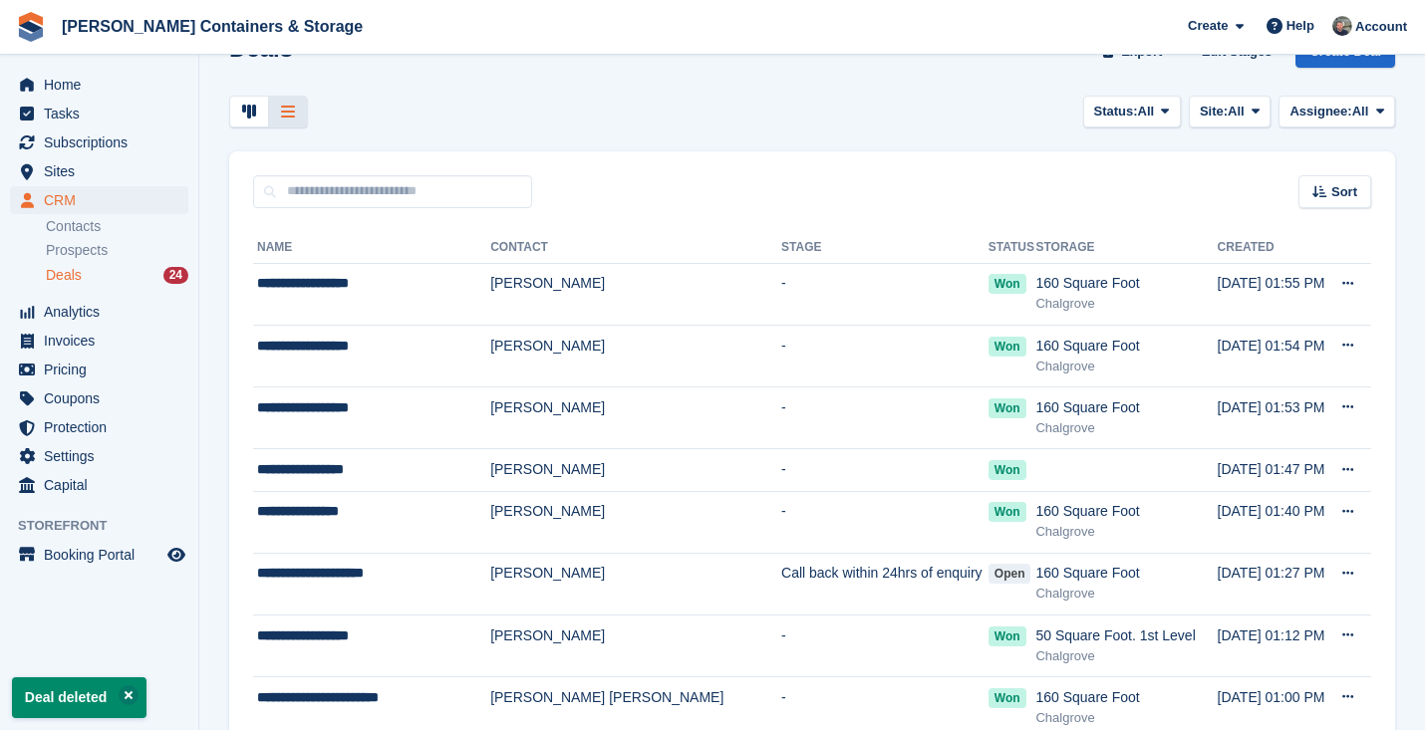
scroll to position [0, 0]
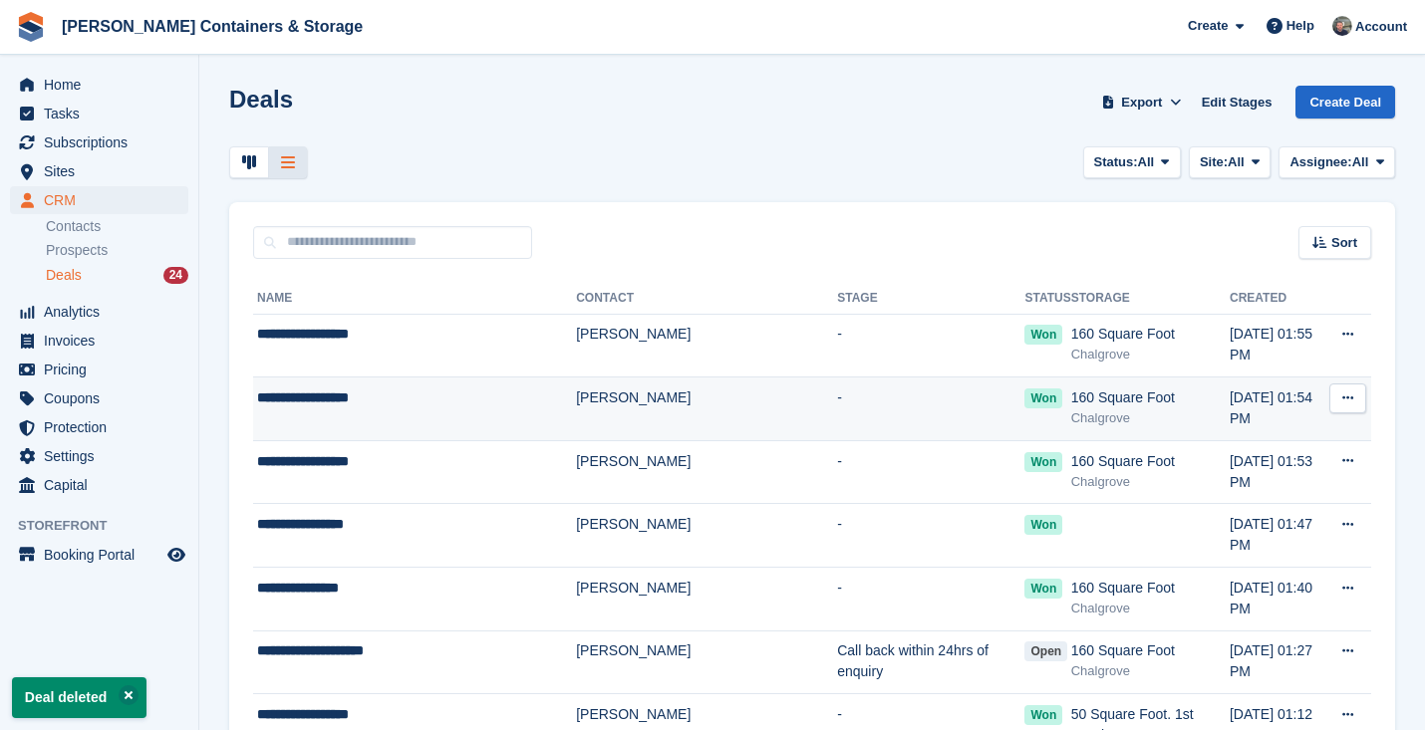
click at [1337, 402] on button at bounding box center [1347, 399] width 37 height 30
click at [1251, 497] on p "Delete Deal" at bounding box center [1269, 506] width 173 height 26
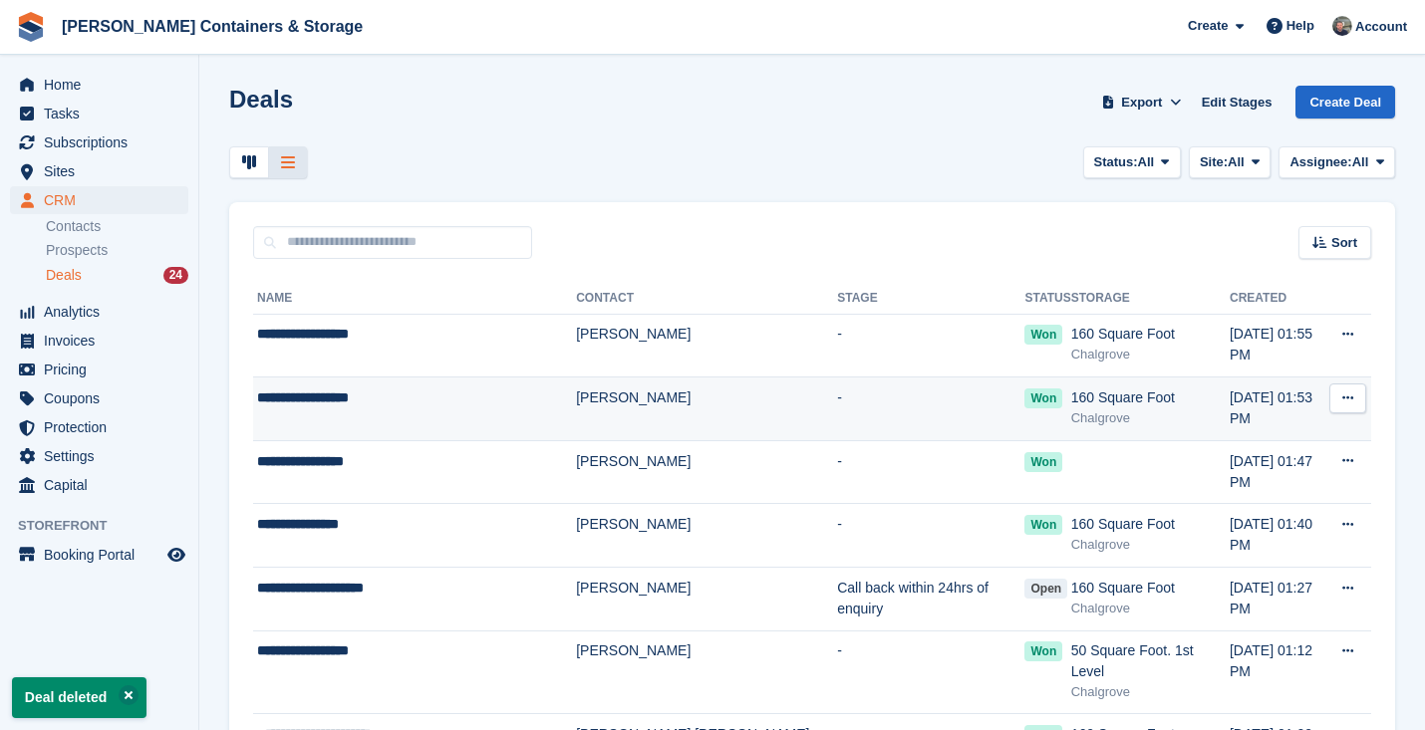
click at [1353, 394] on icon at bounding box center [1347, 398] width 11 height 13
click at [1272, 500] on p "Delete Deal" at bounding box center [1269, 506] width 173 height 26
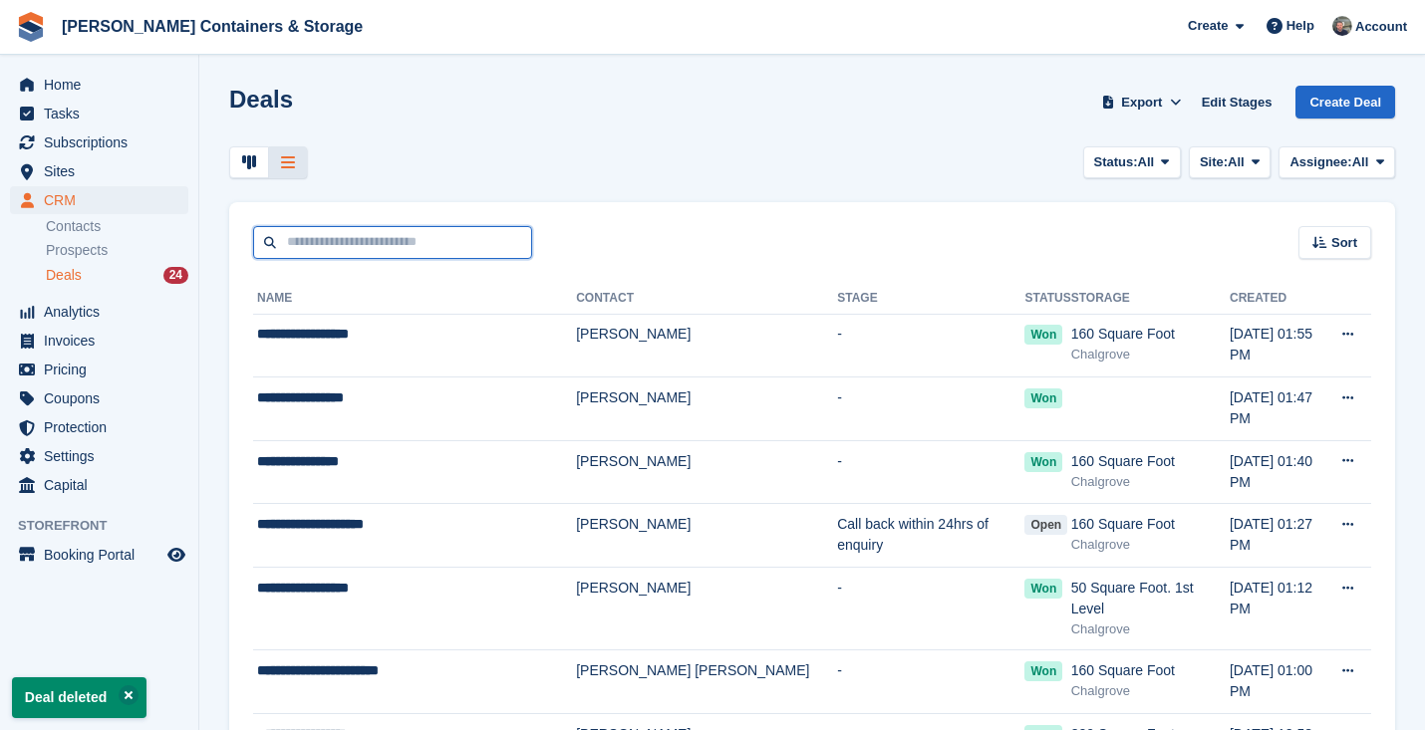
click at [303, 235] on input "text" at bounding box center [392, 242] width 279 height 33
type input "******"
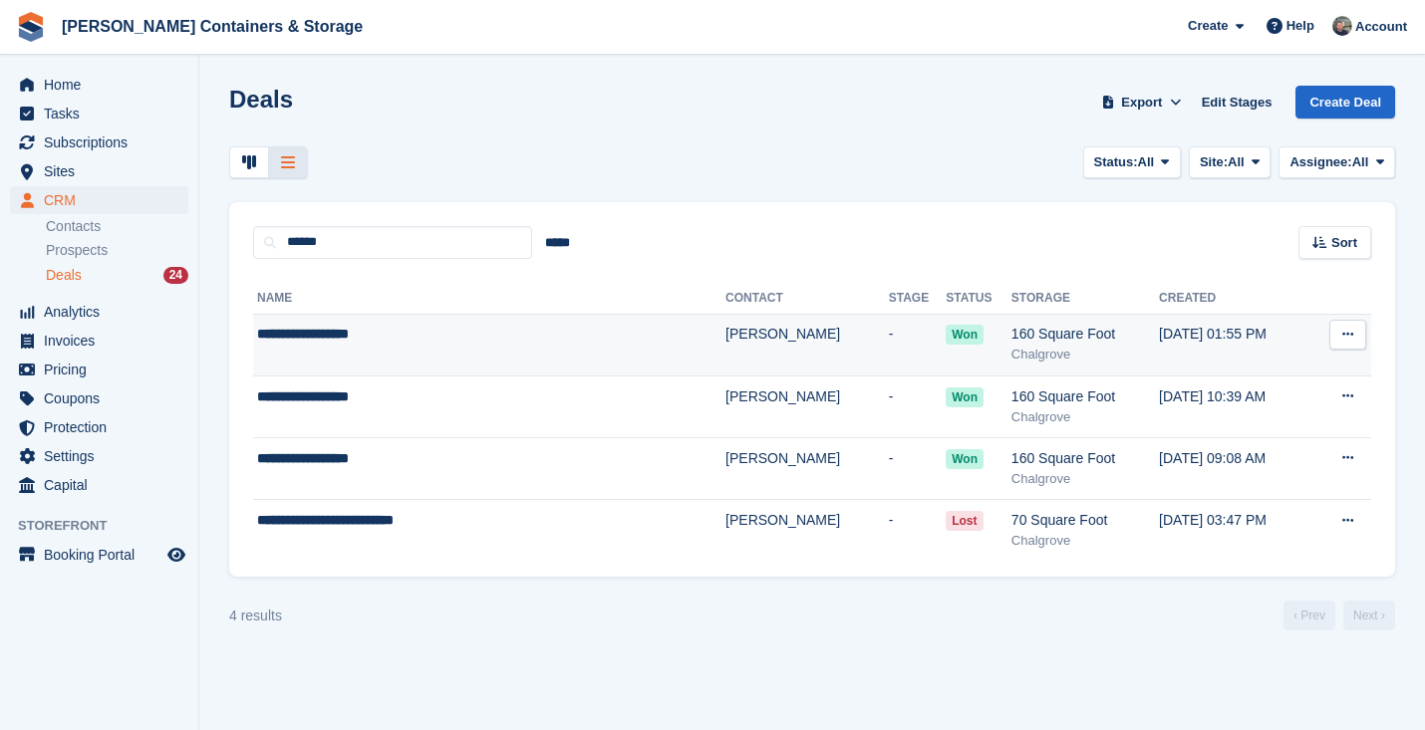
click at [442, 347] on td "**********" at bounding box center [489, 345] width 472 height 62
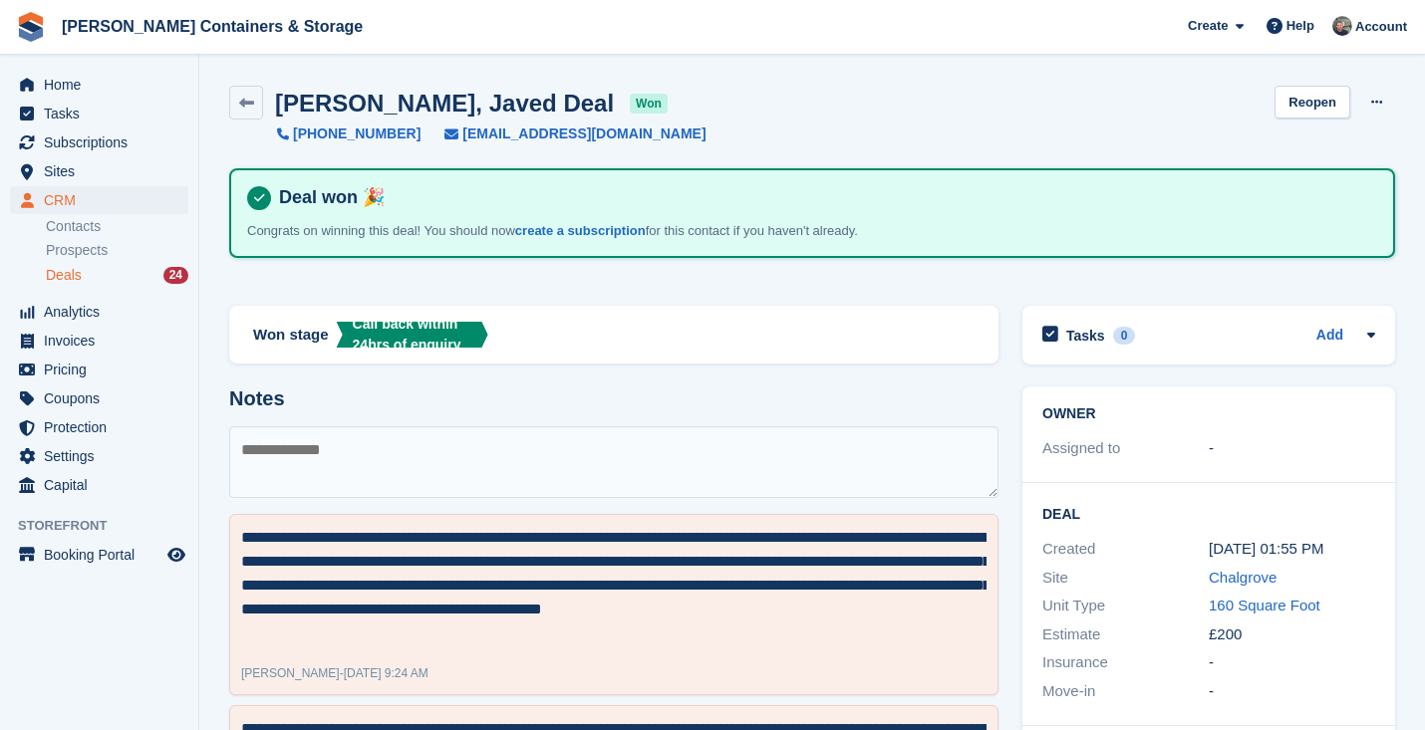
click at [116, 204] on span "CRM" at bounding box center [104, 200] width 120 height 28
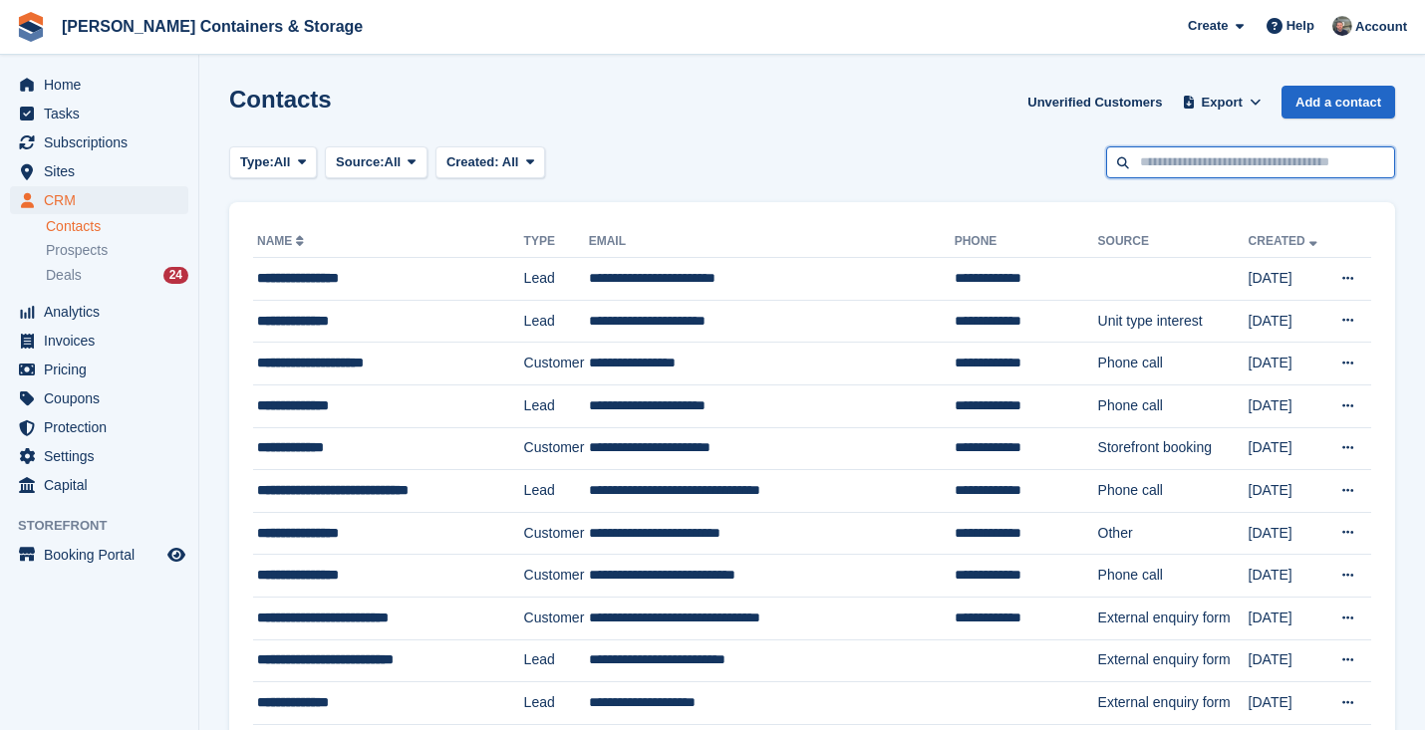
click at [1209, 147] on input "text" at bounding box center [1250, 162] width 289 height 33
type input "******"
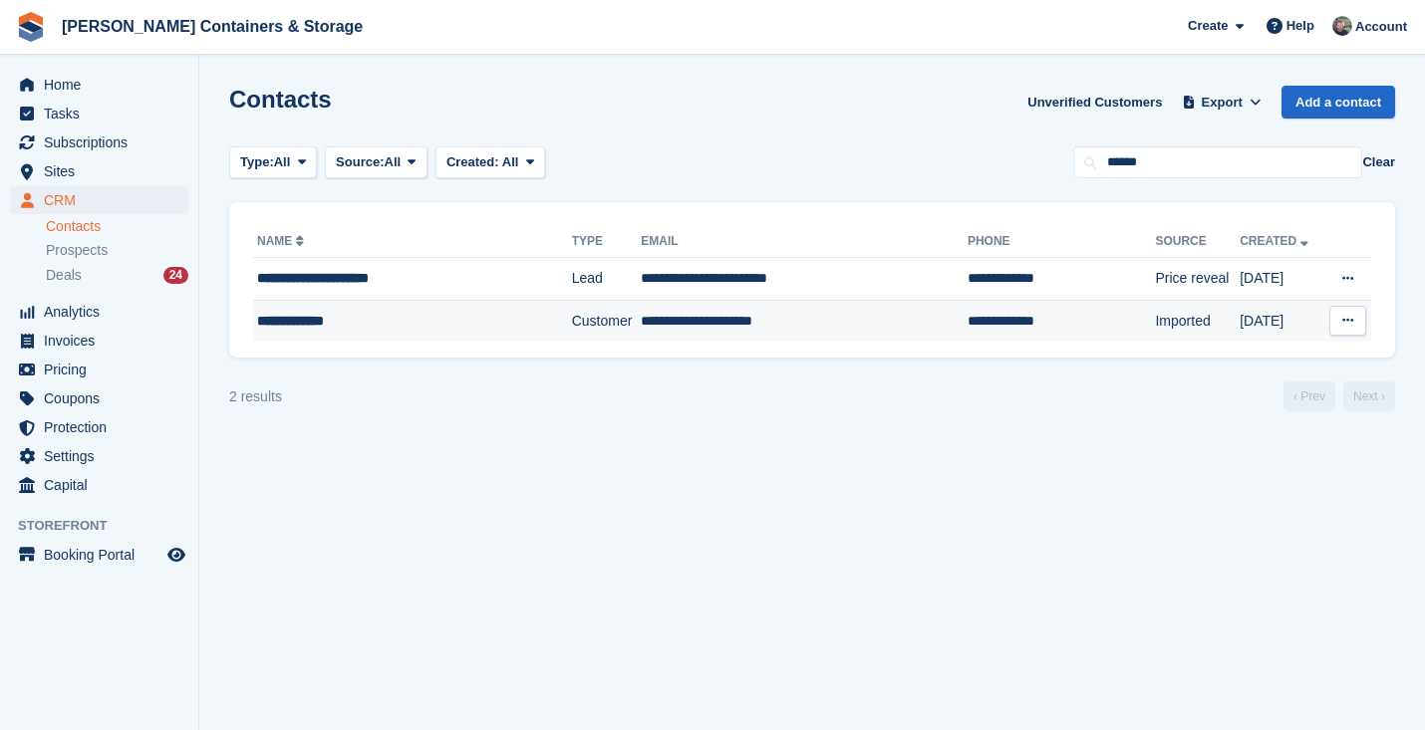
click at [641, 320] on td "**********" at bounding box center [804, 321] width 327 height 42
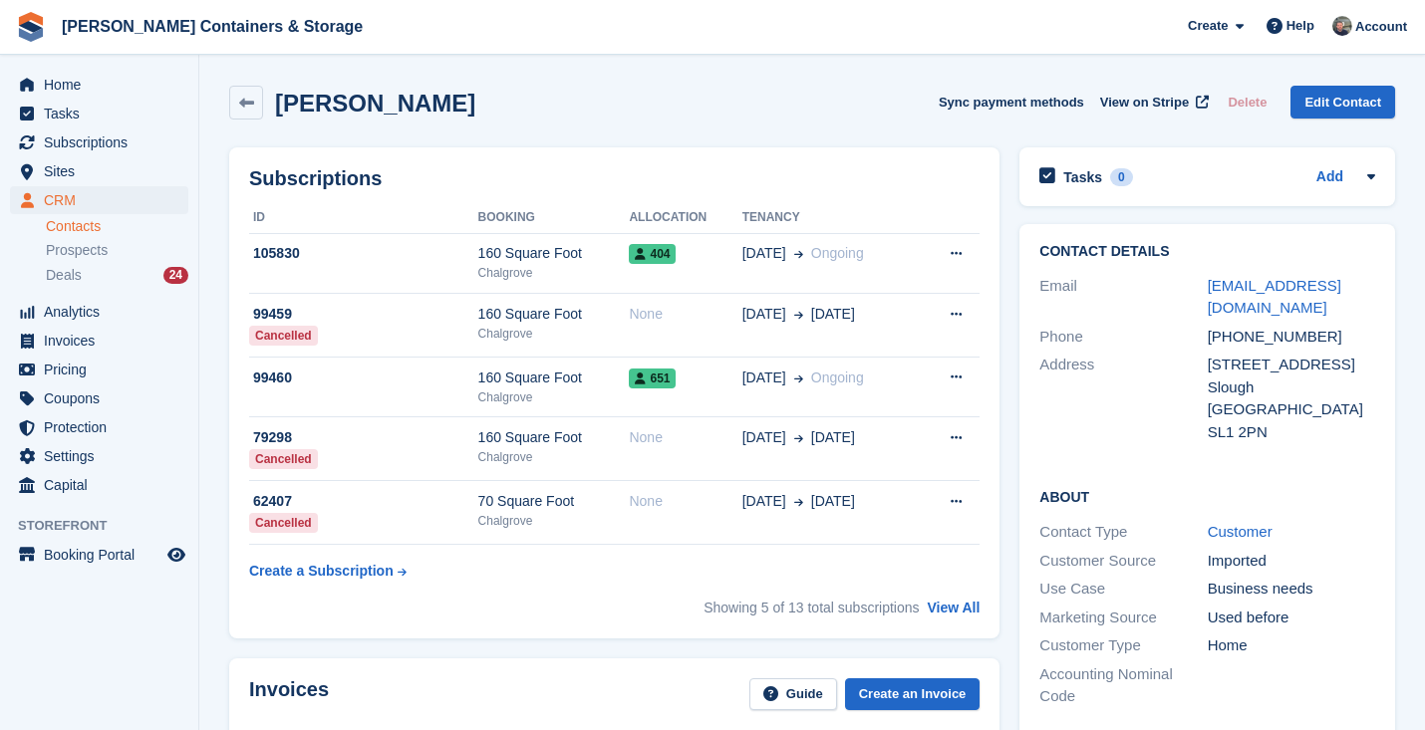
click at [963, 600] on div "Showing 5 of 13 total subscriptions View All" at bounding box center [841, 608] width 276 height 21
click at [959, 613] on link "View All" at bounding box center [952, 608] width 53 height 16
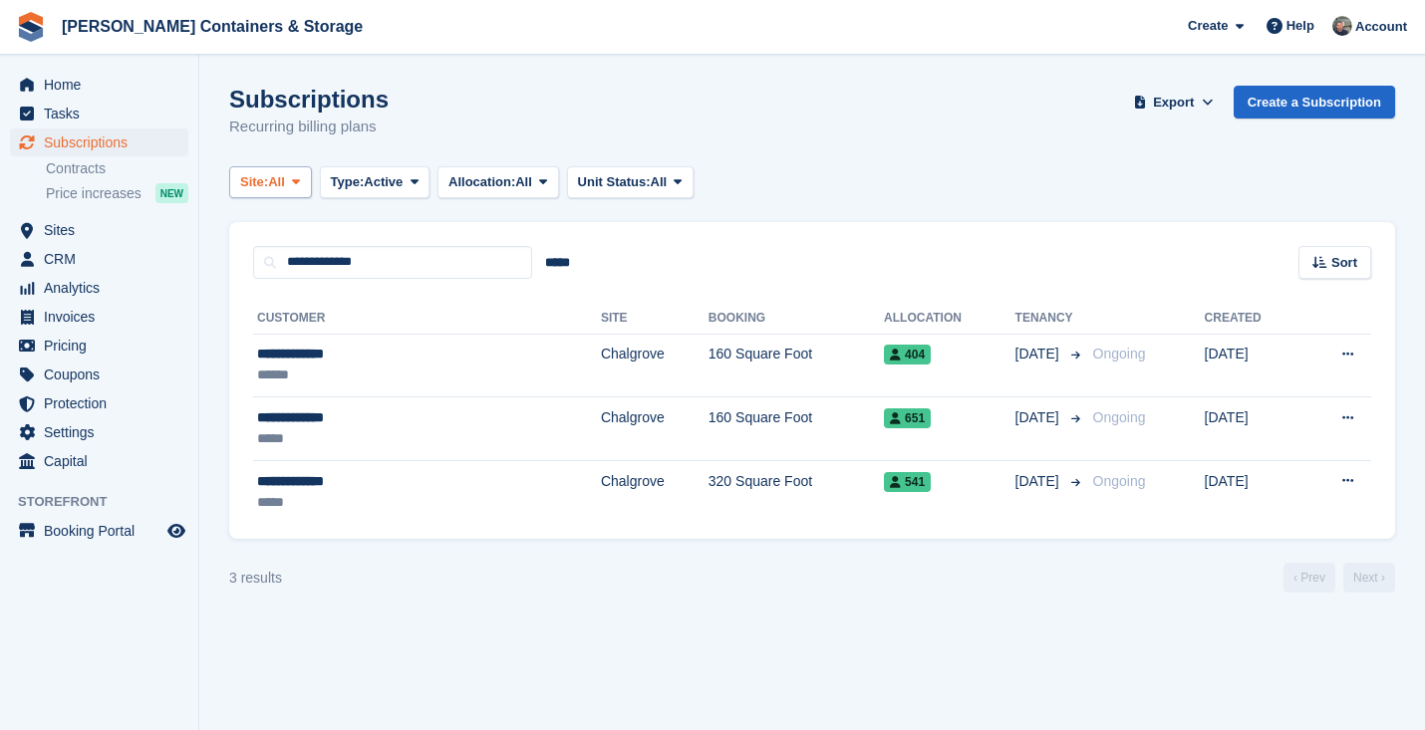
click at [297, 174] on span at bounding box center [296, 182] width 16 height 16
click at [410, 170] on button "Type: Active" at bounding box center [375, 182] width 111 height 33
click at [412, 295] on link "Previous" at bounding box center [415, 301] width 173 height 36
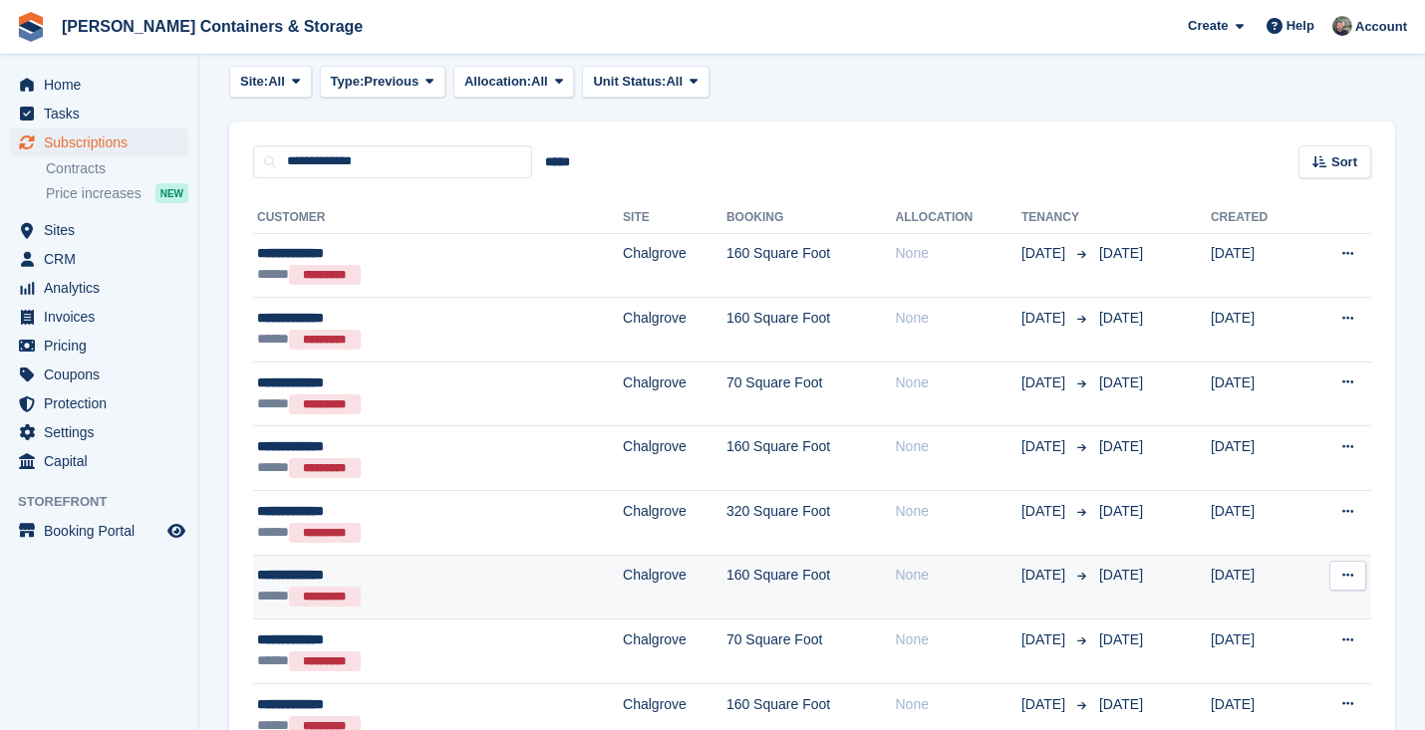
scroll to position [58, 0]
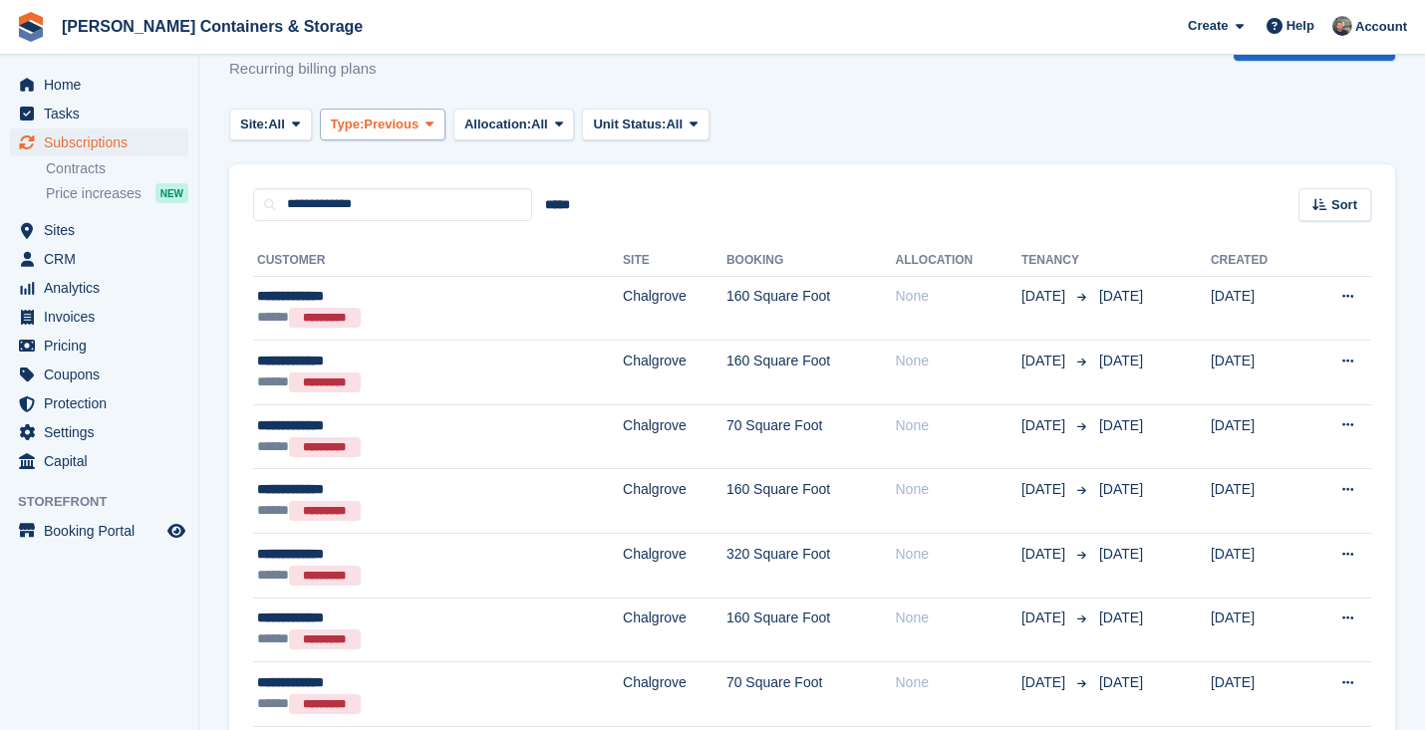
click at [403, 124] on span "Previous" at bounding box center [391, 125] width 55 height 20
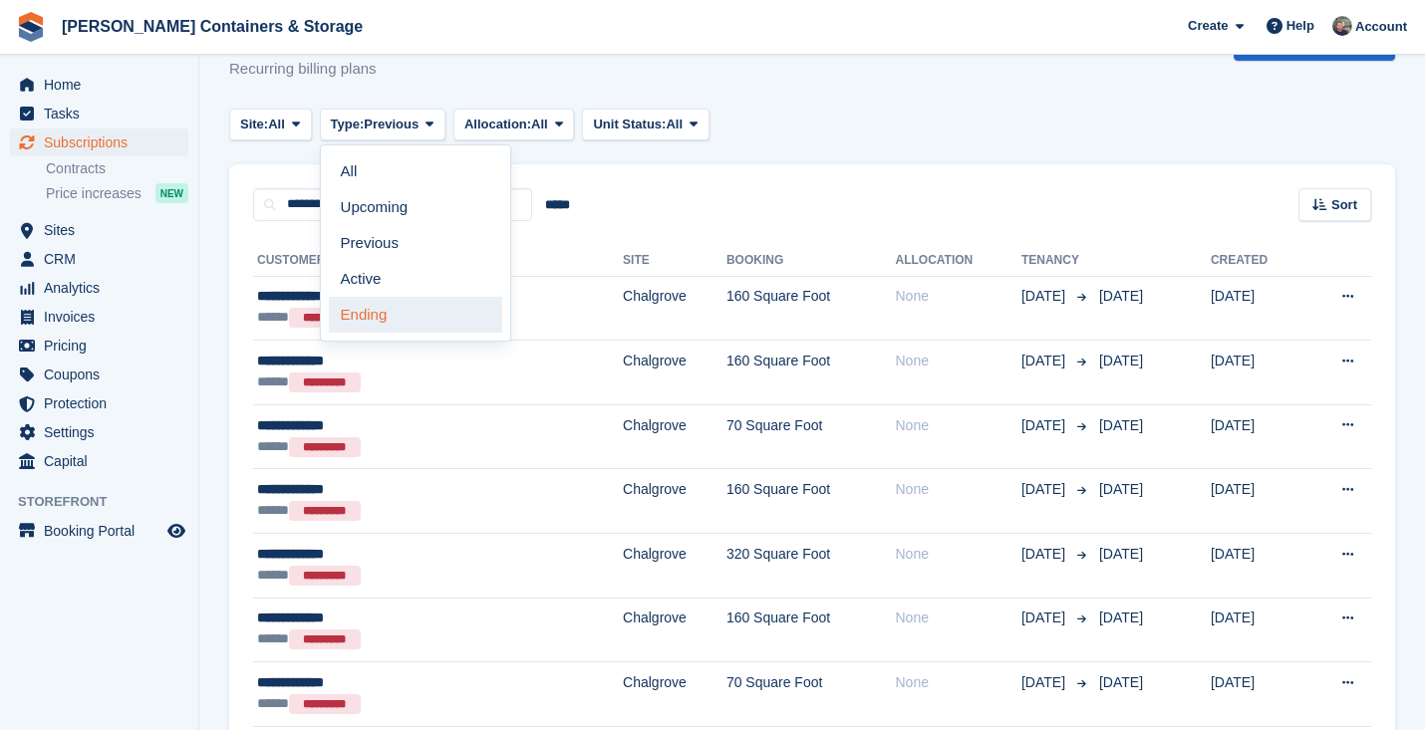
click at [410, 297] on link "Ending" at bounding box center [415, 315] width 173 height 36
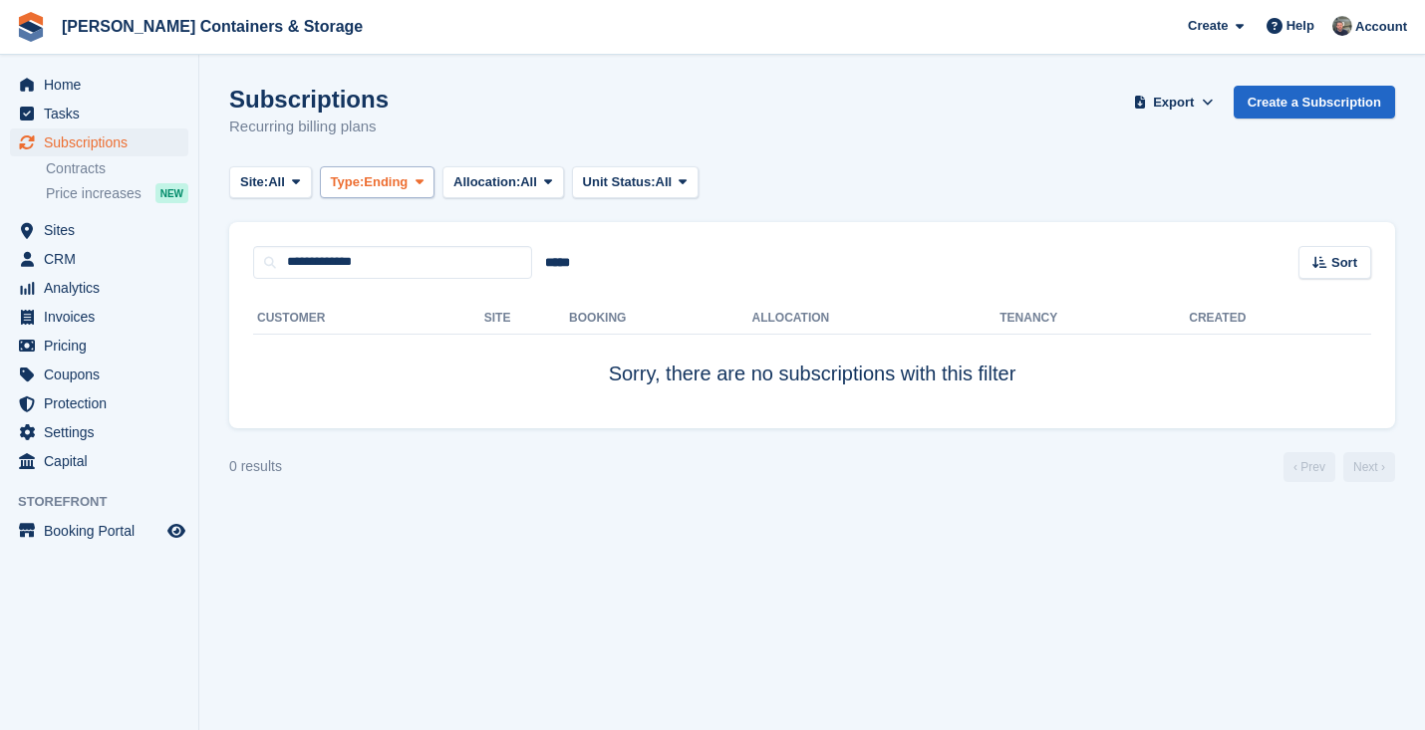
click at [417, 166] on button "Type: Ending" at bounding box center [378, 182] width 116 height 33
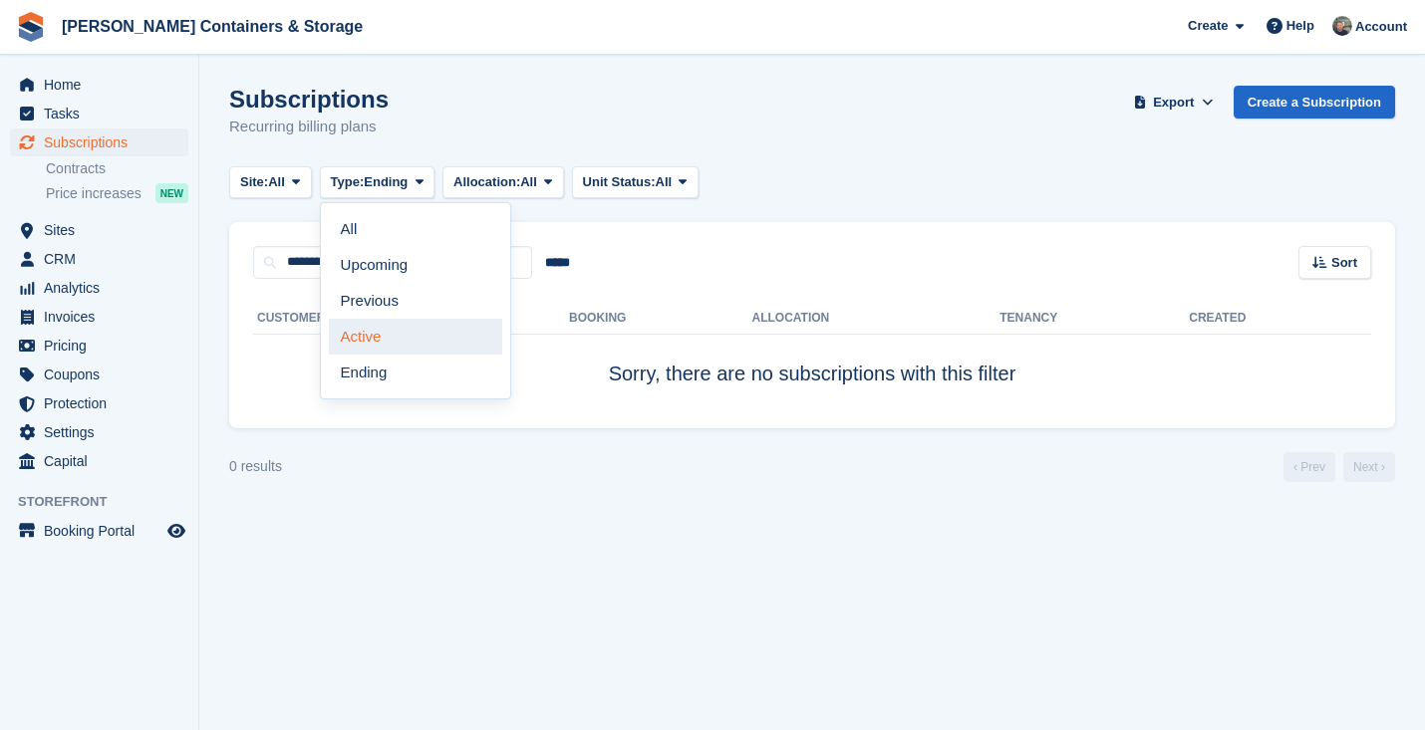
click at [410, 322] on link "Active" at bounding box center [415, 337] width 173 height 36
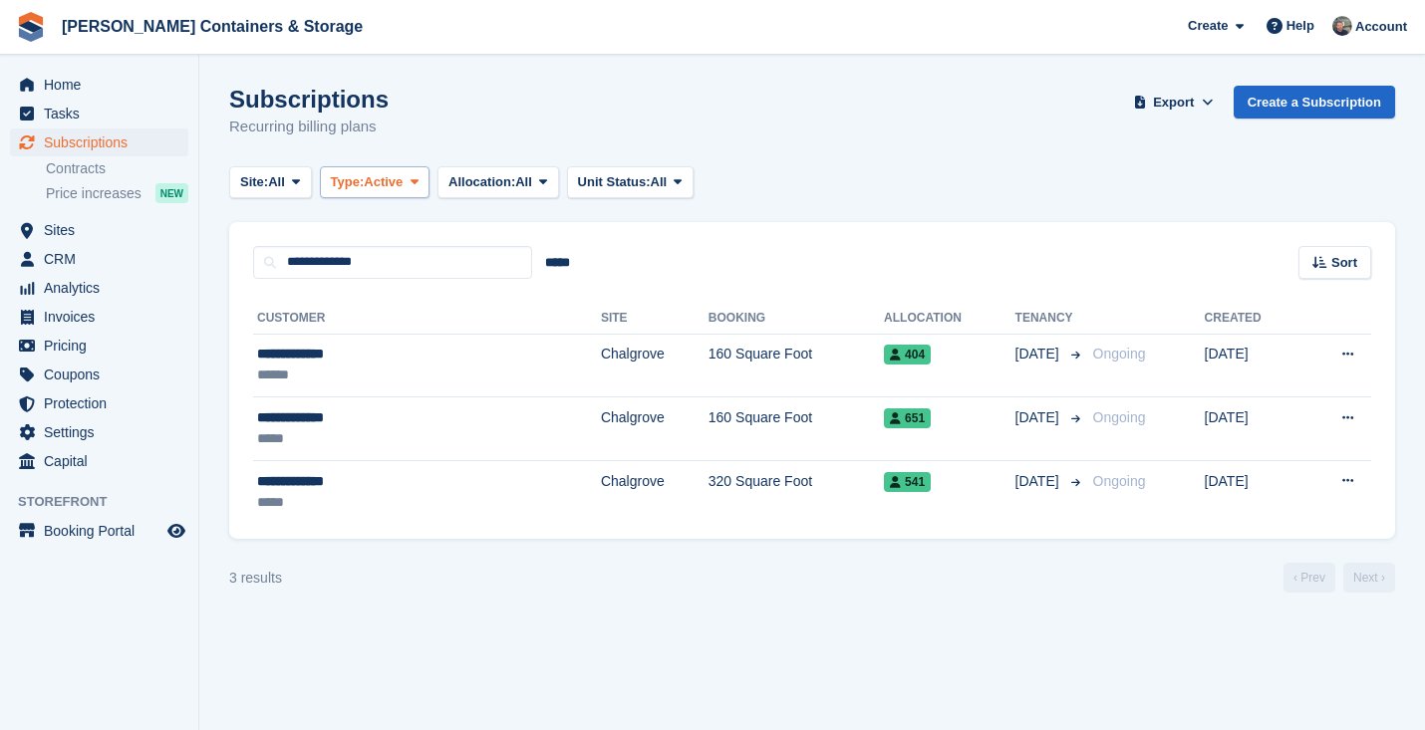
click at [384, 182] on span "Active" at bounding box center [383, 182] width 39 height 20
click at [383, 247] on link "Upcoming" at bounding box center [415, 265] width 173 height 36
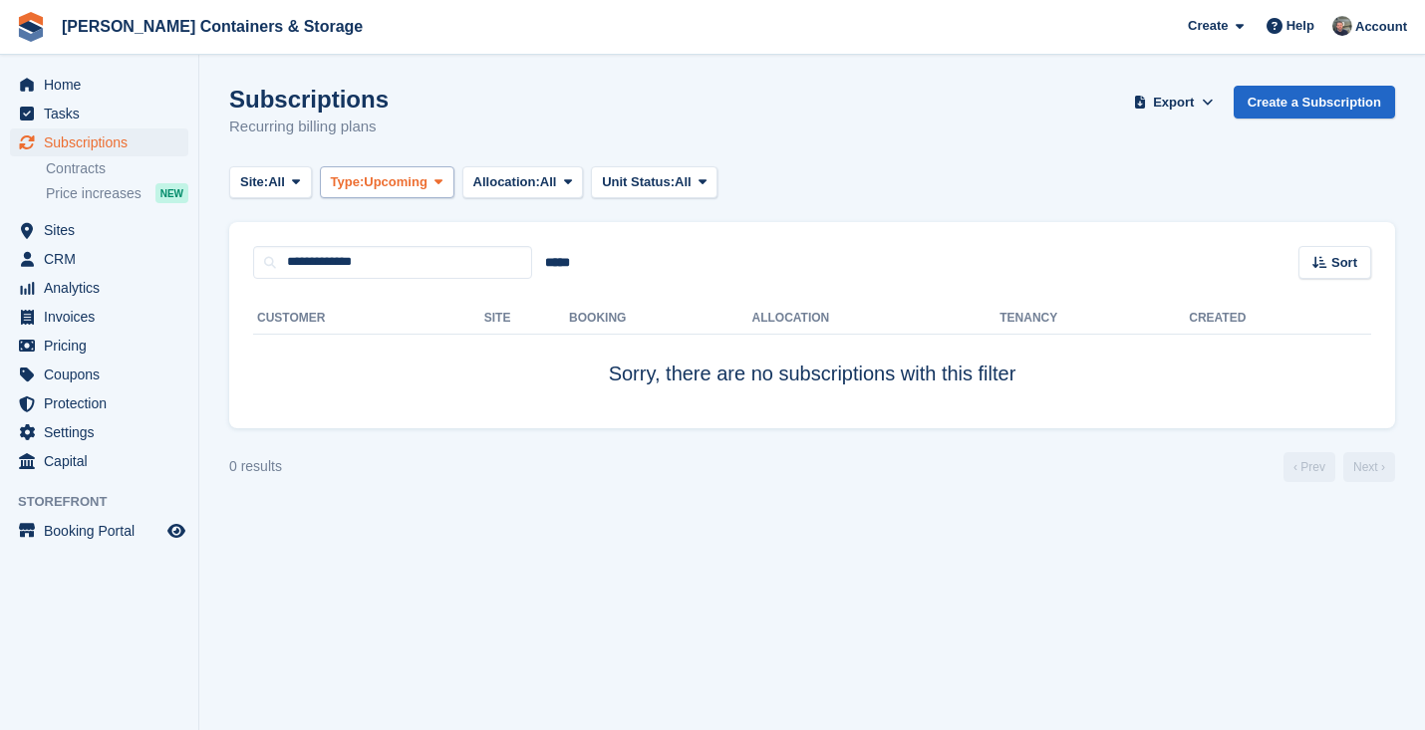
click at [384, 185] on span "Upcoming" at bounding box center [396, 182] width 64 height 20
click at [384, 238] on link "All" at bounding box center [415, 229] width 173 height 36
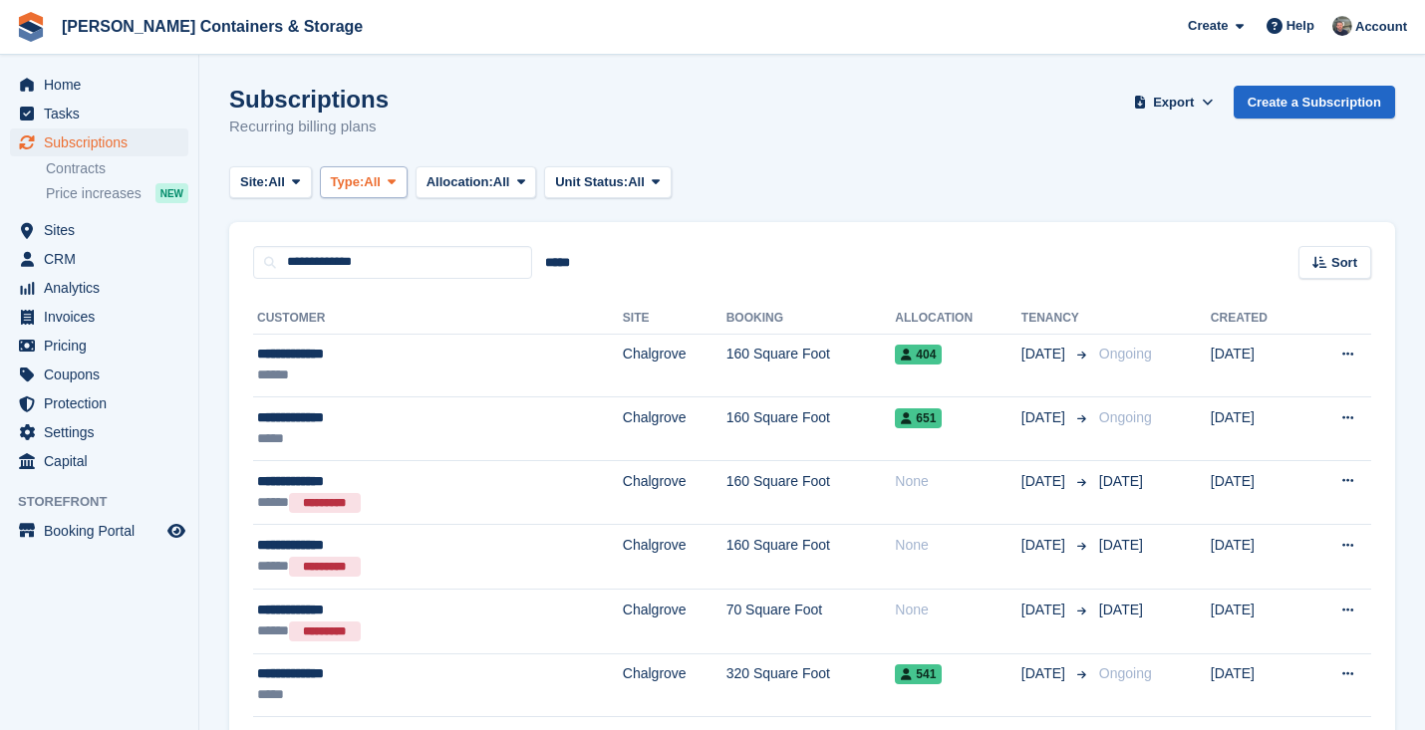
click at [381, 173] on span "All" at bounding box center [372, 182] width 17 height 20
click at [405, 297] on link "Previous" at bounding box center [415, 301] width 173 height 36
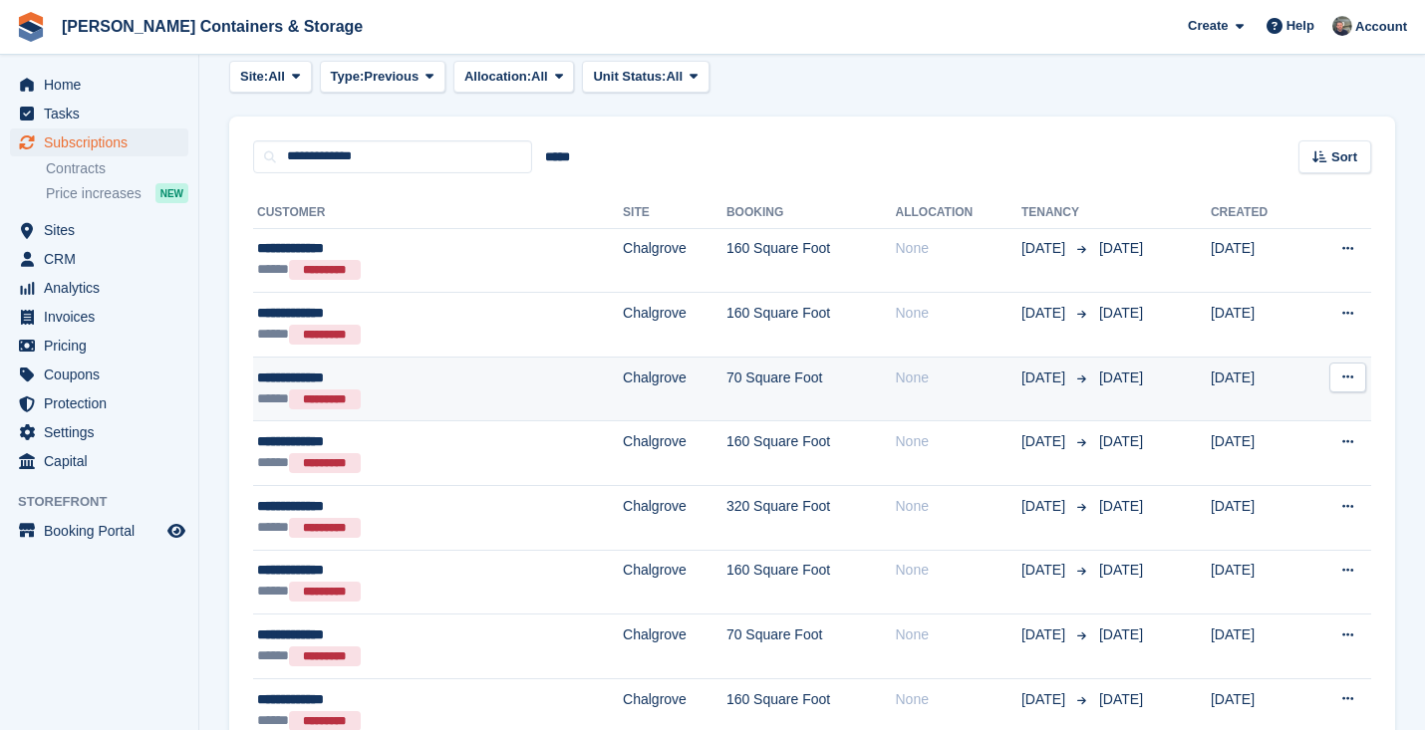
scroll to position [163, 0]
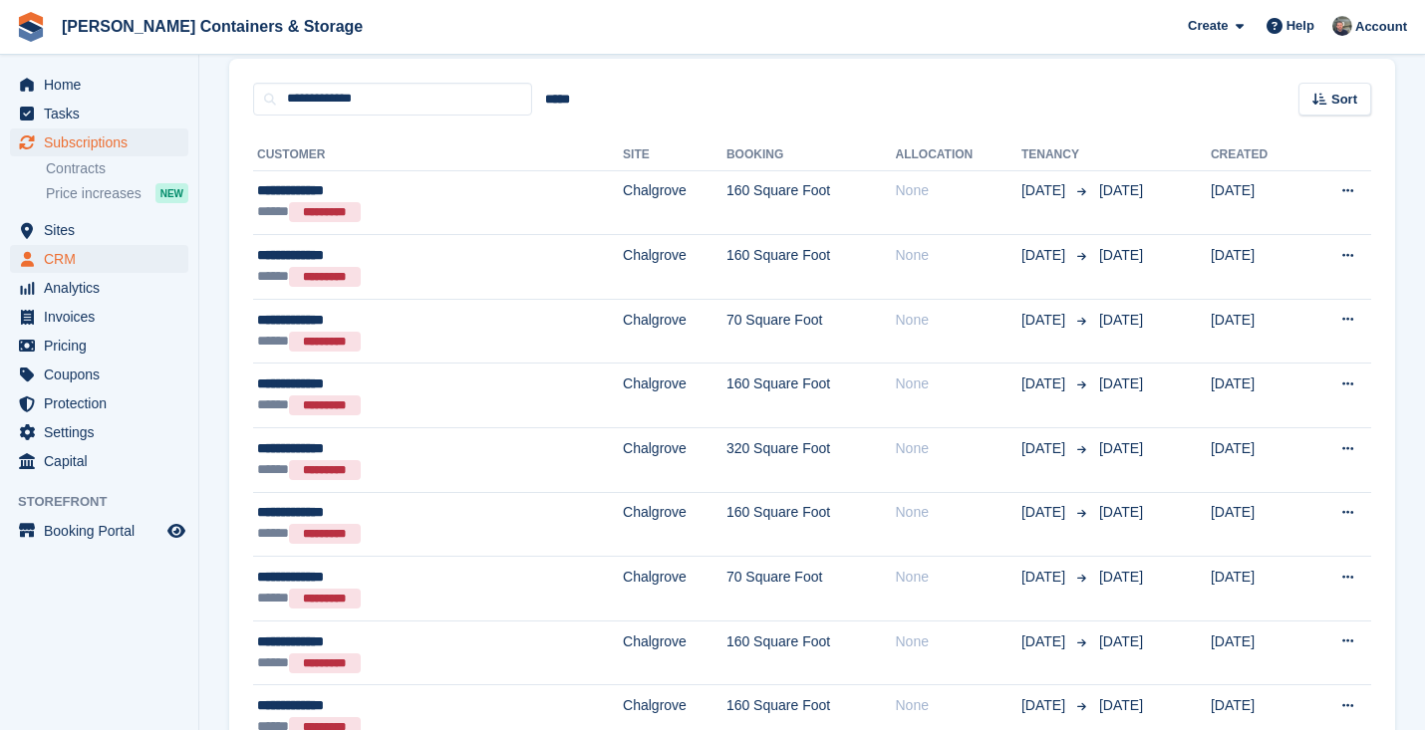
click at [96, 261] on span "CRM" at bounding box center [104, 259] width 120 height 28
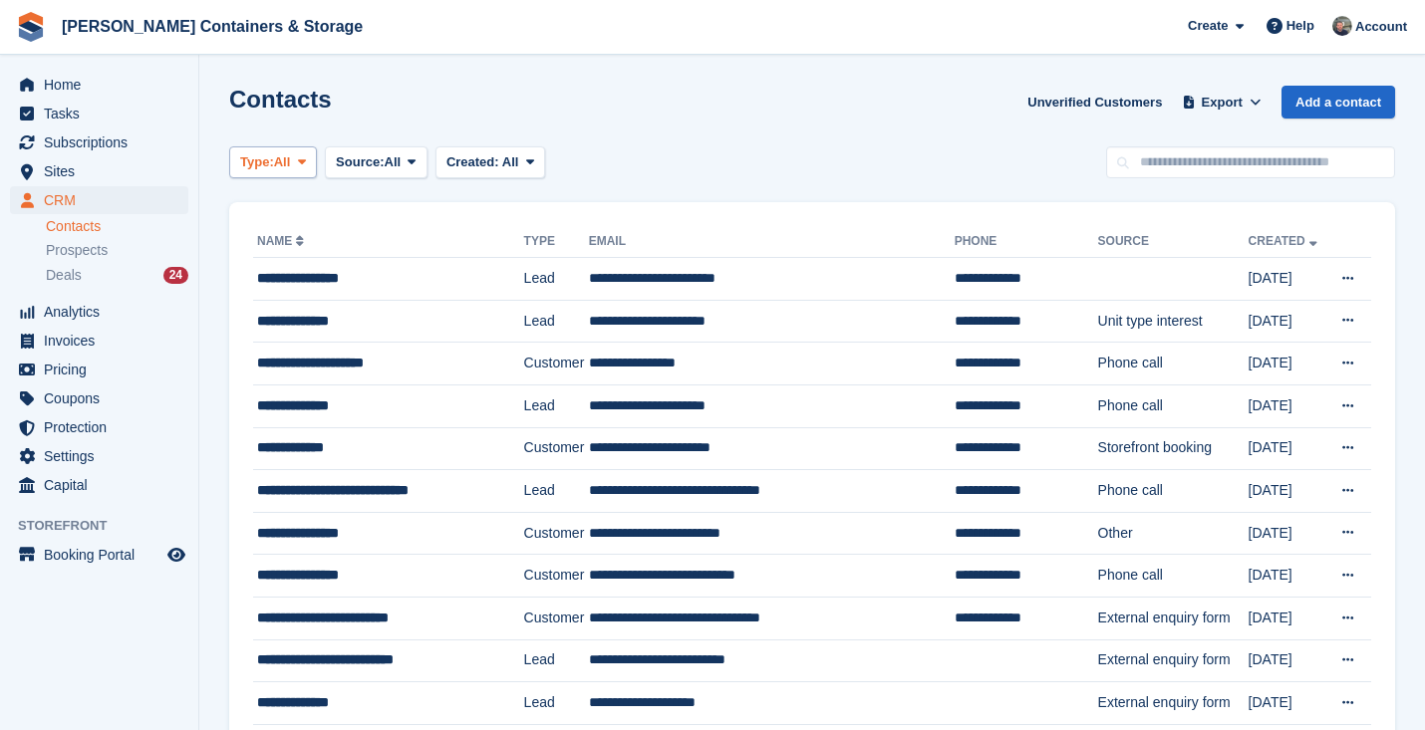
click at [259, 151] on button "Type: All" at bounding box center [273, 162] width 88 height 33
click at [338, 104] on div "Contacts Unverified Customers Export Export Contacts Export a CSV of all Contac…" at bounding box center [812, 114] width 1166 height 57
click at [291, 162] on span "All" at bounding box center [282, 162] width 17 height 20
click at [297, 213] on link "All" at bounding box center [324, 209] width 173 height 36
click at [384, 157] on span "Source:" at bounding box center [360, 162] width 48 height 20
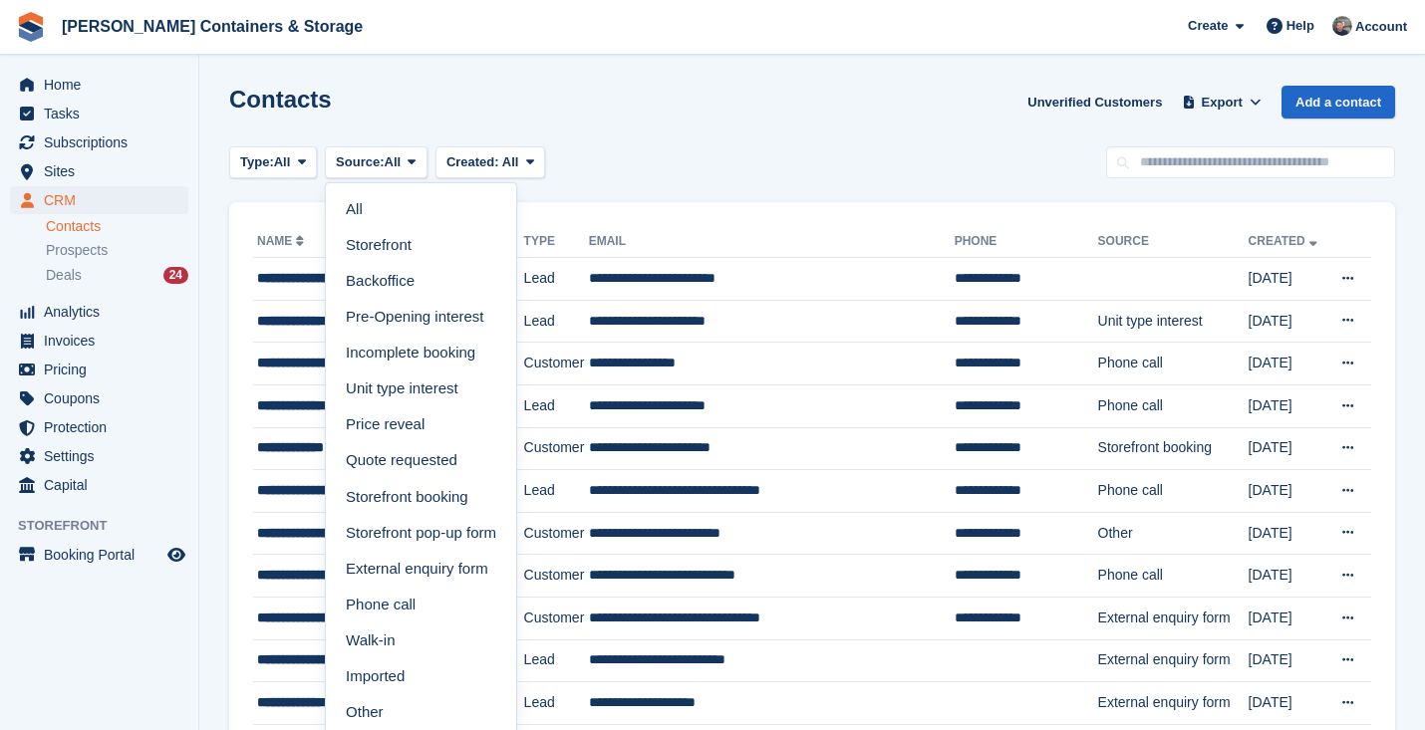
click at [677, 155] on div "Type: All All Lead Customer Source: All All Storefront Backoffice Pre-Opening i…" at bounding box center [812, 162] width 1166 height 33
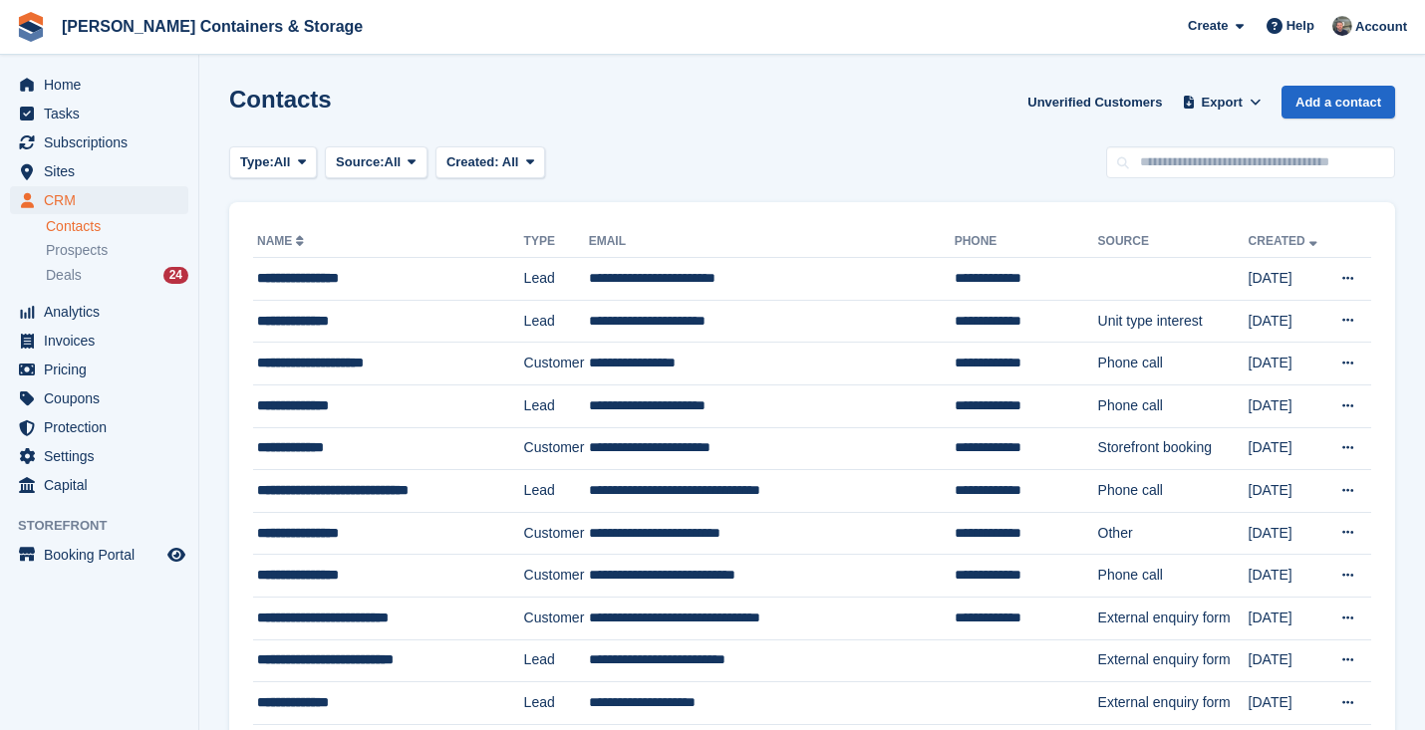
click at [79, 82] on span "Home" at bounding box center [104, 85] width 120 height 28
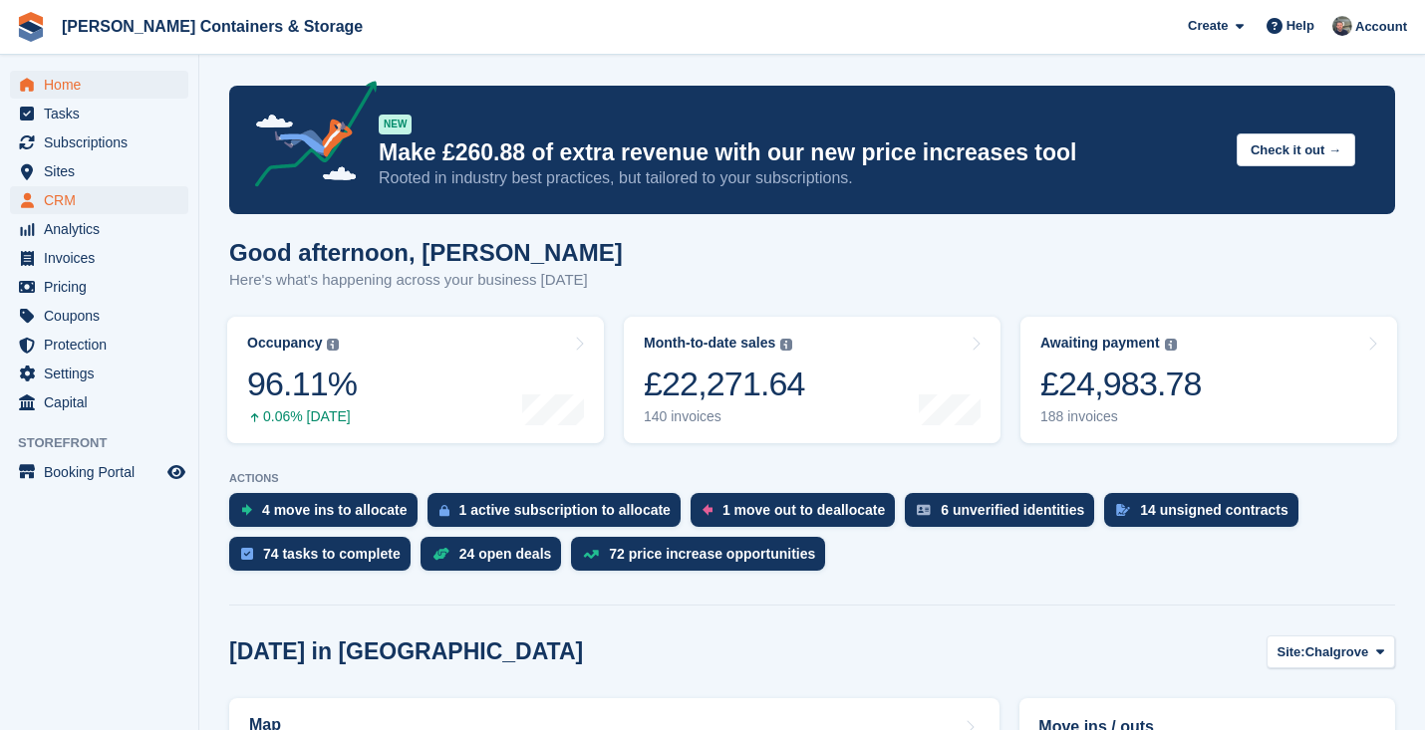
click at [103, 204] on span "CRM" at bounding box center [104, 200] width 120 height 28
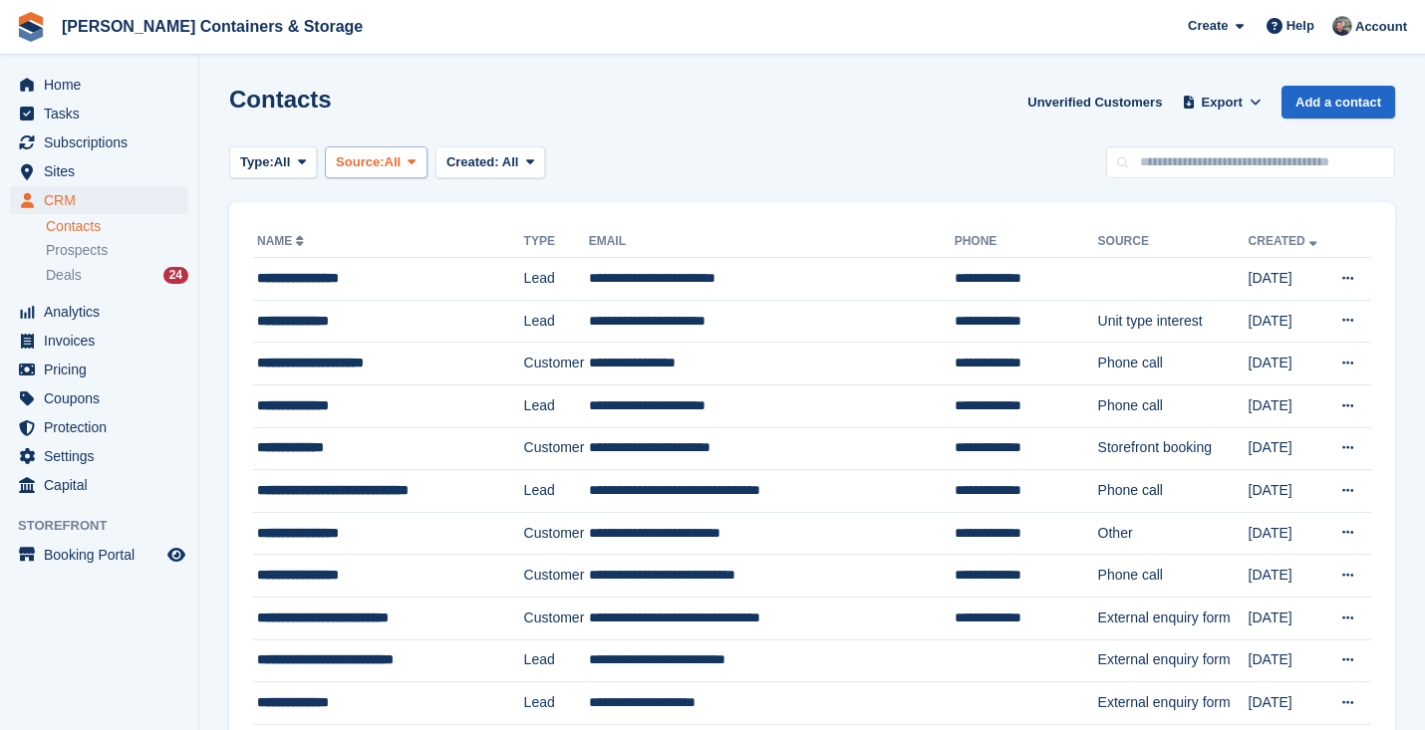
click at [358, 155] on span "Source:" at bounding box center [360, 162] width 48 height 20
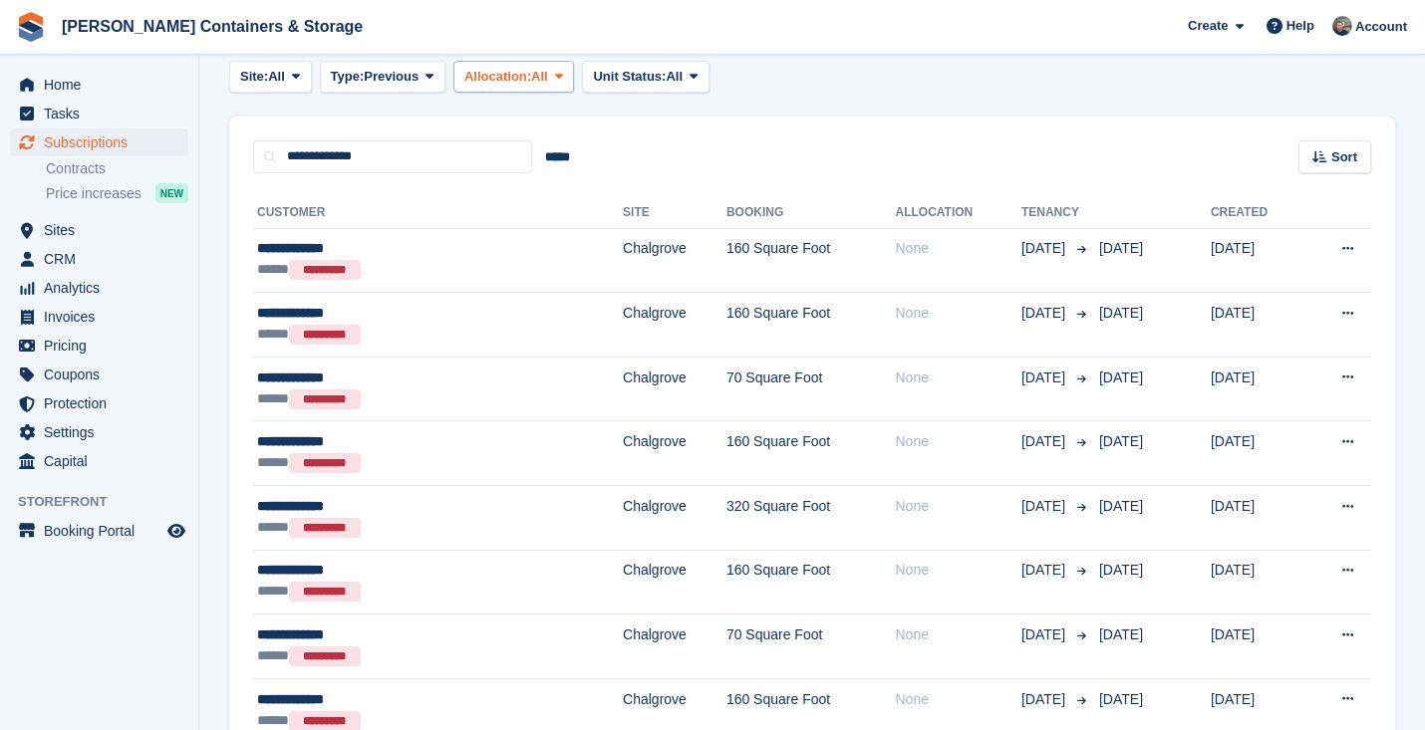
scroll to position [35, 0]
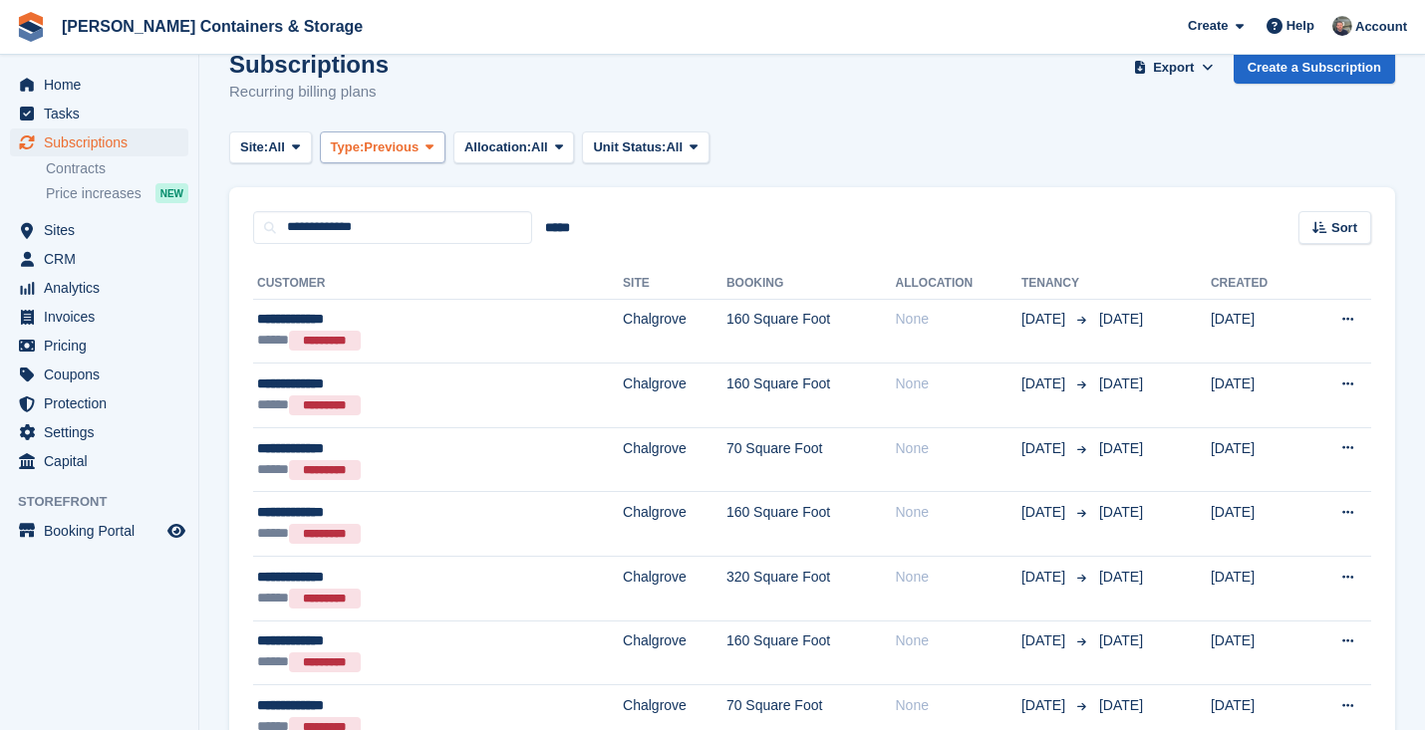
click at [409, 148] on span "Previous" at bounding box center [391, 147] width 55 height 20
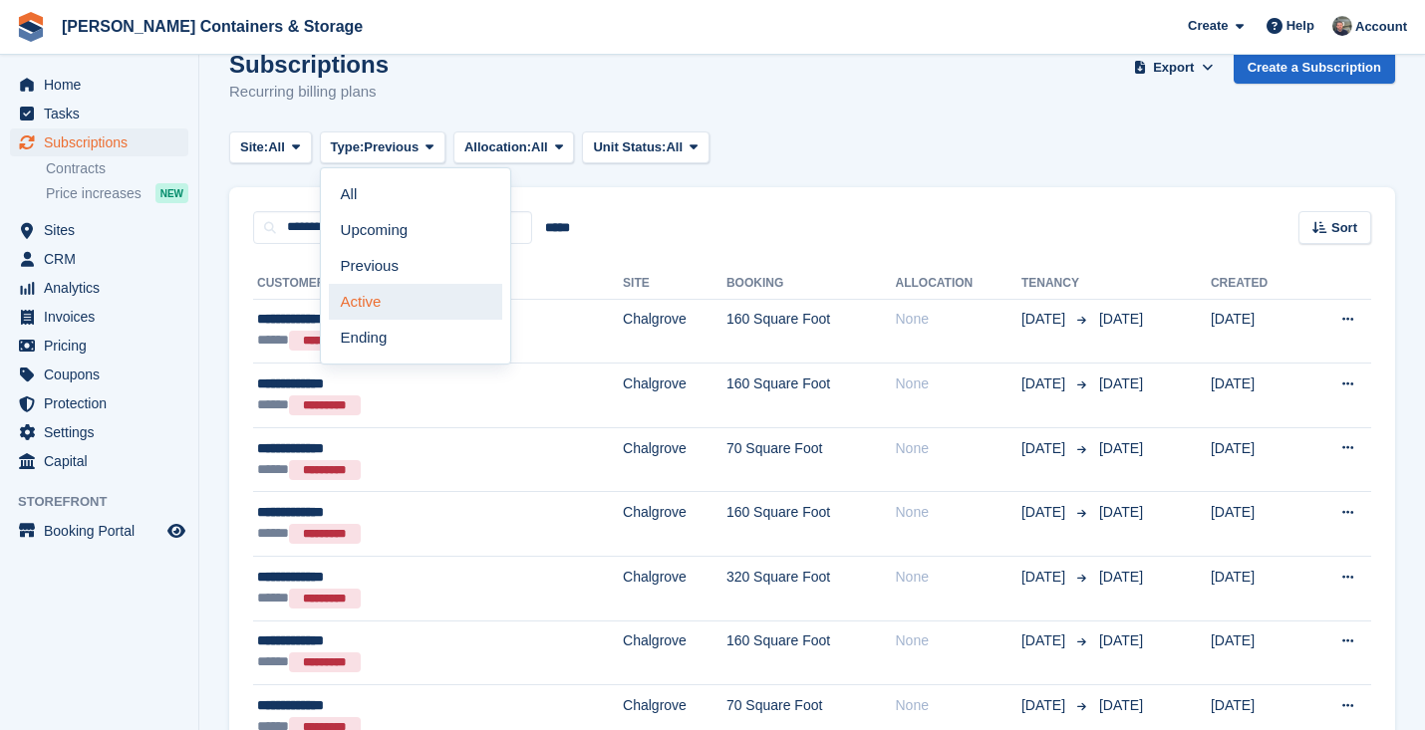
click at [400, 299] on link "Active" at bounding box center [415, 302] width 173 height 36
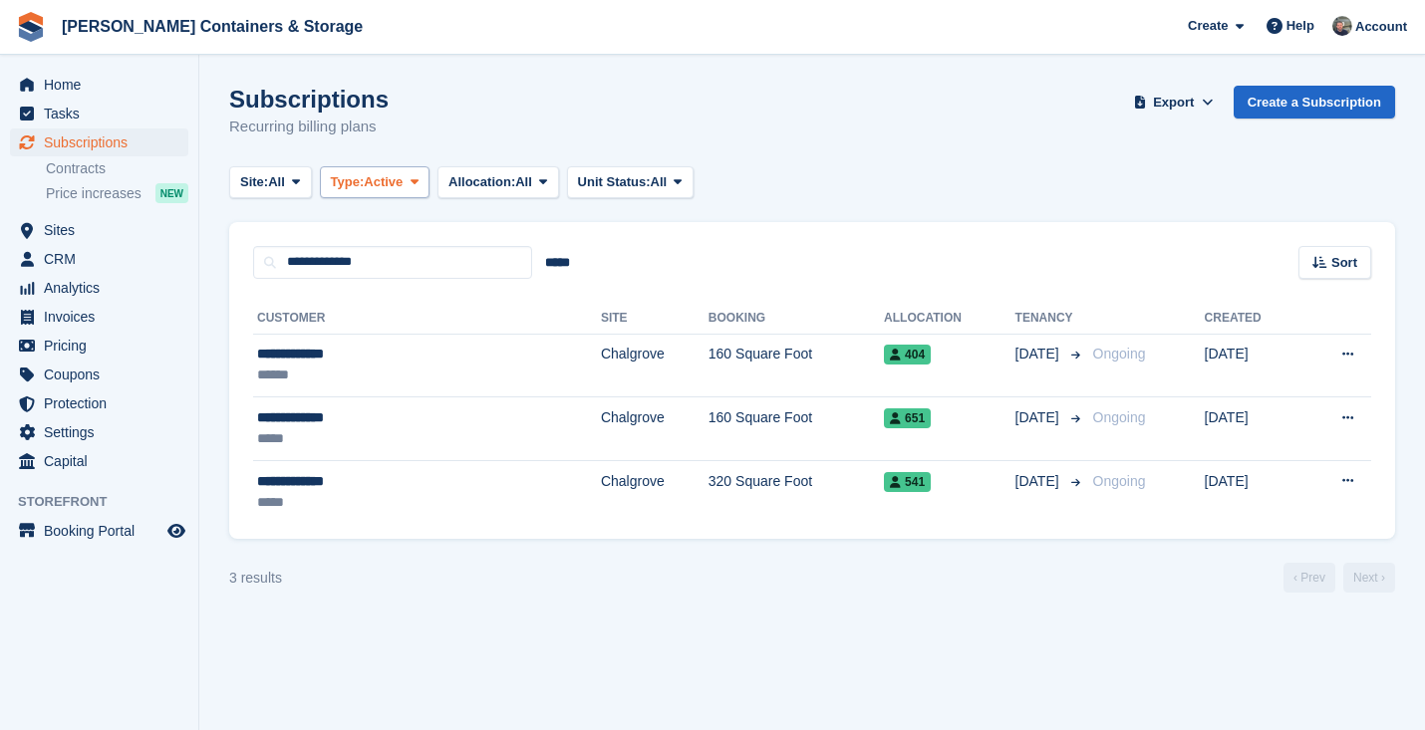
click at [379, 197] on button "Type: Active" at bounding box center [375, 182] width 111 height 33
click at [377, 221] on link "All" at bounding box center [415, 229] width 173 height 36
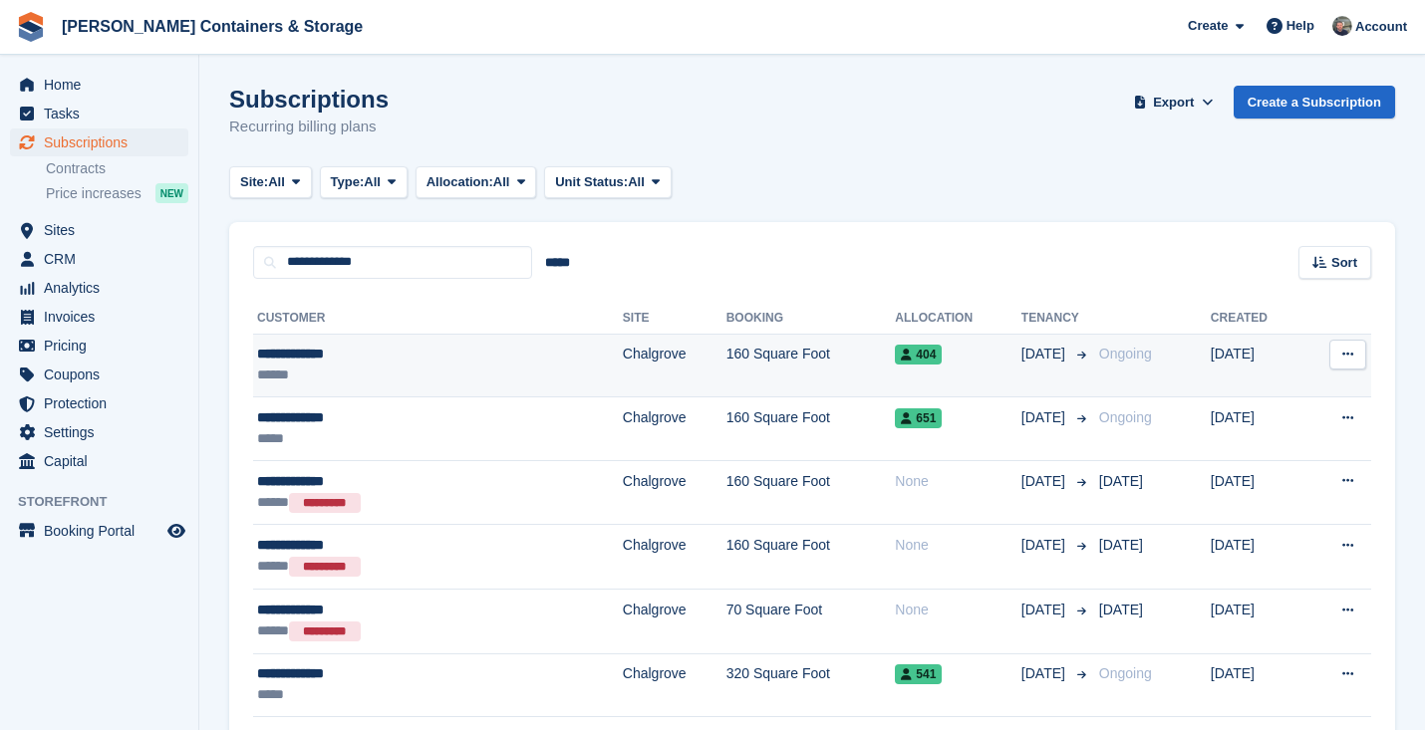
click at [354, 370] on div "******" at bounding box center [368, 375] width 223 height 21
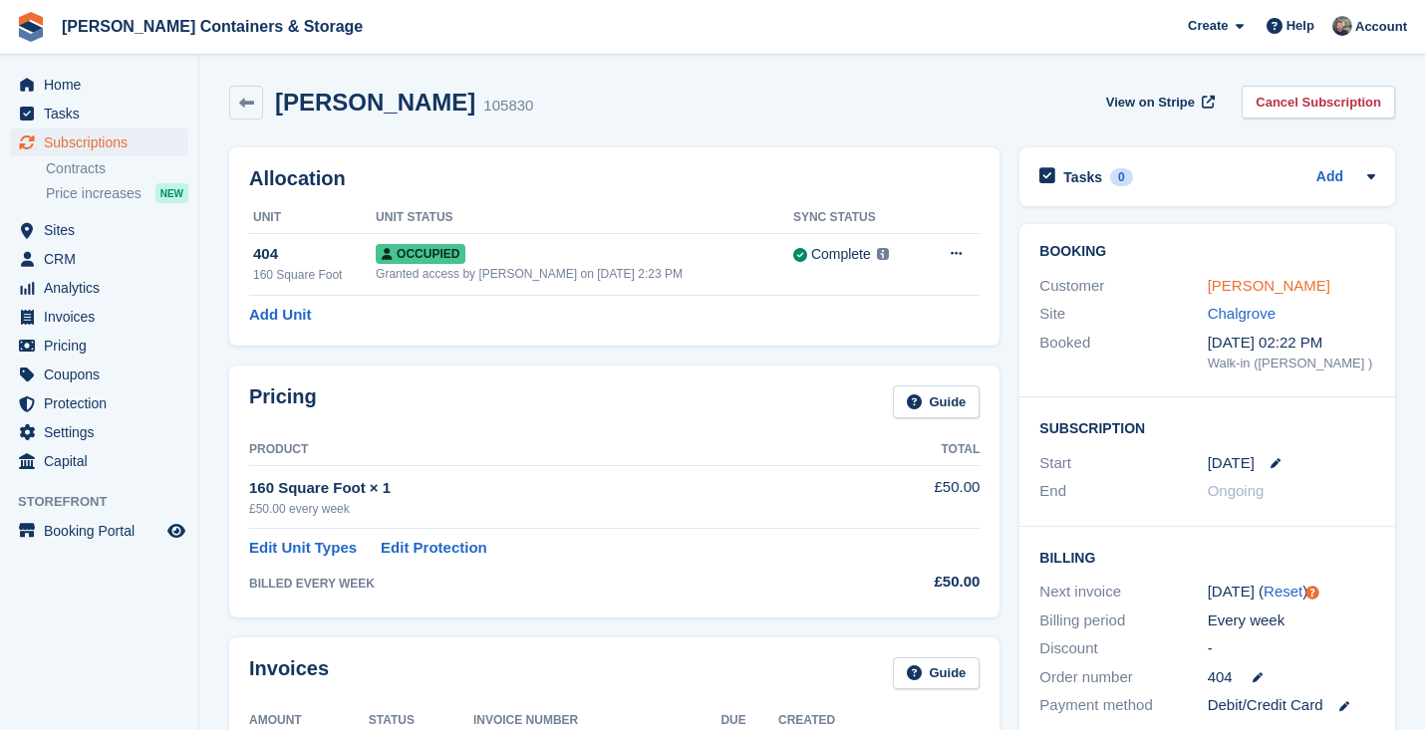
click at [1278, 286] on link "[PERSON_NAME]" at bounding box center [1268, 285] width 123 height 17
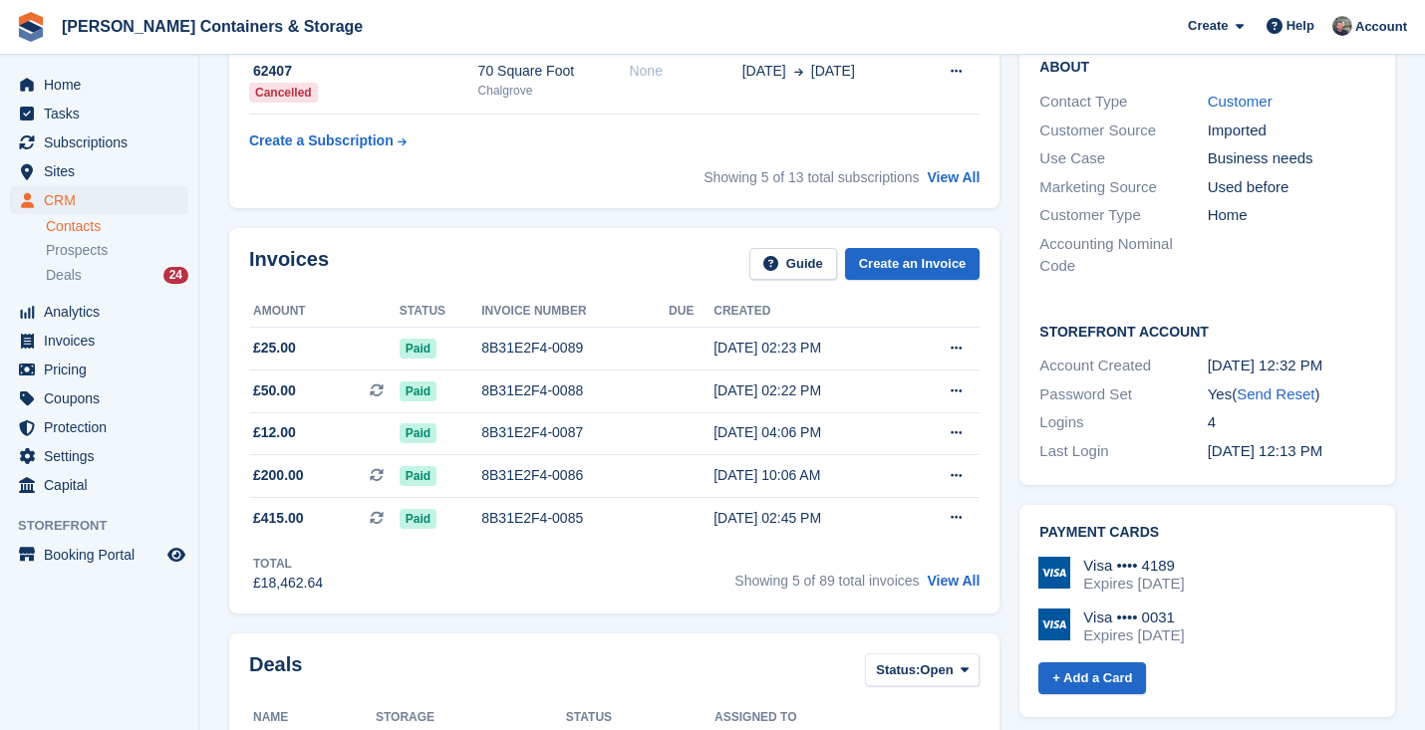
scroll to position [791, 0]
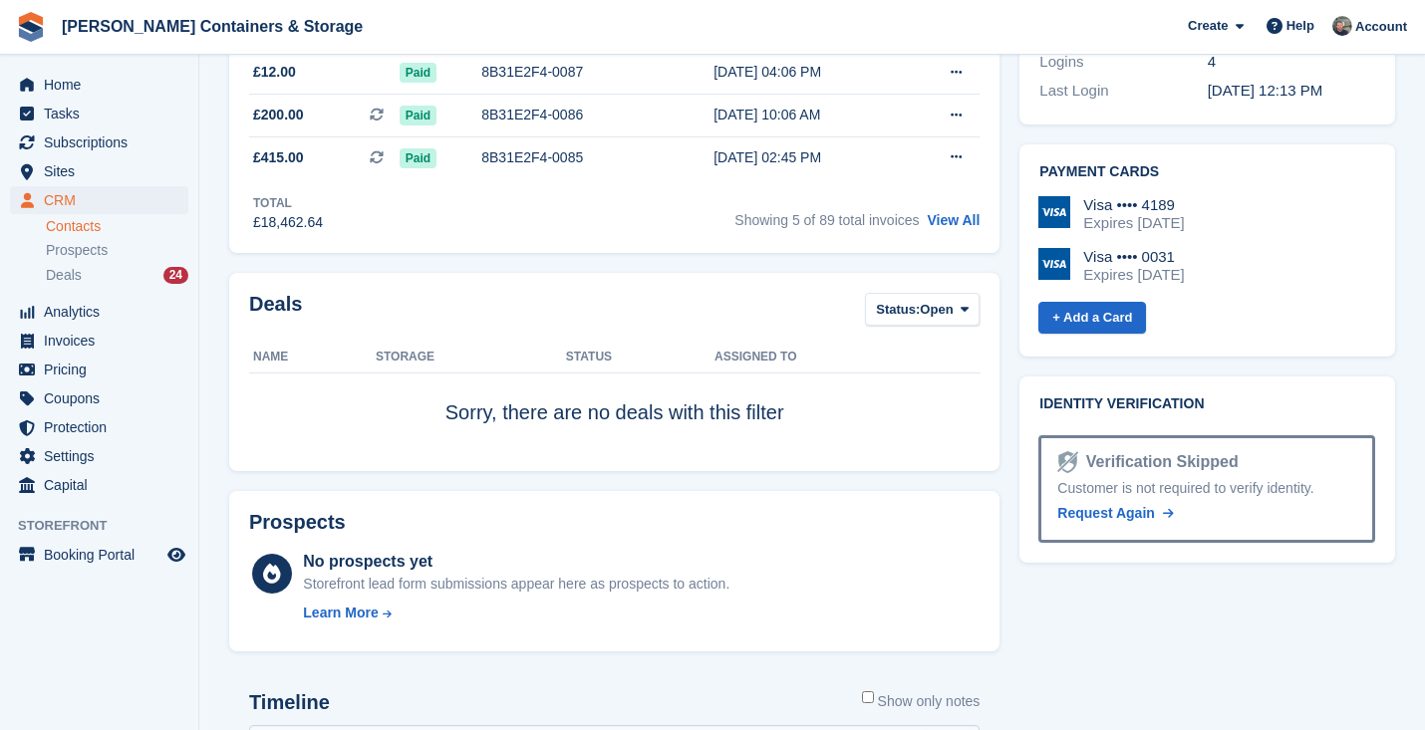
click at [926, 299] on div "Deals Status: Open All Won Lost Open Name Storage Status Assigned to Sorry, the…" at bounding box center [614, 372] width 770 height 198
click at [923, 320] on span "Open" at bounding box center [935, 310] width 33 height 20
click at [923, 371] on link "All" at bounding box center [960, 357] width 173 height 36
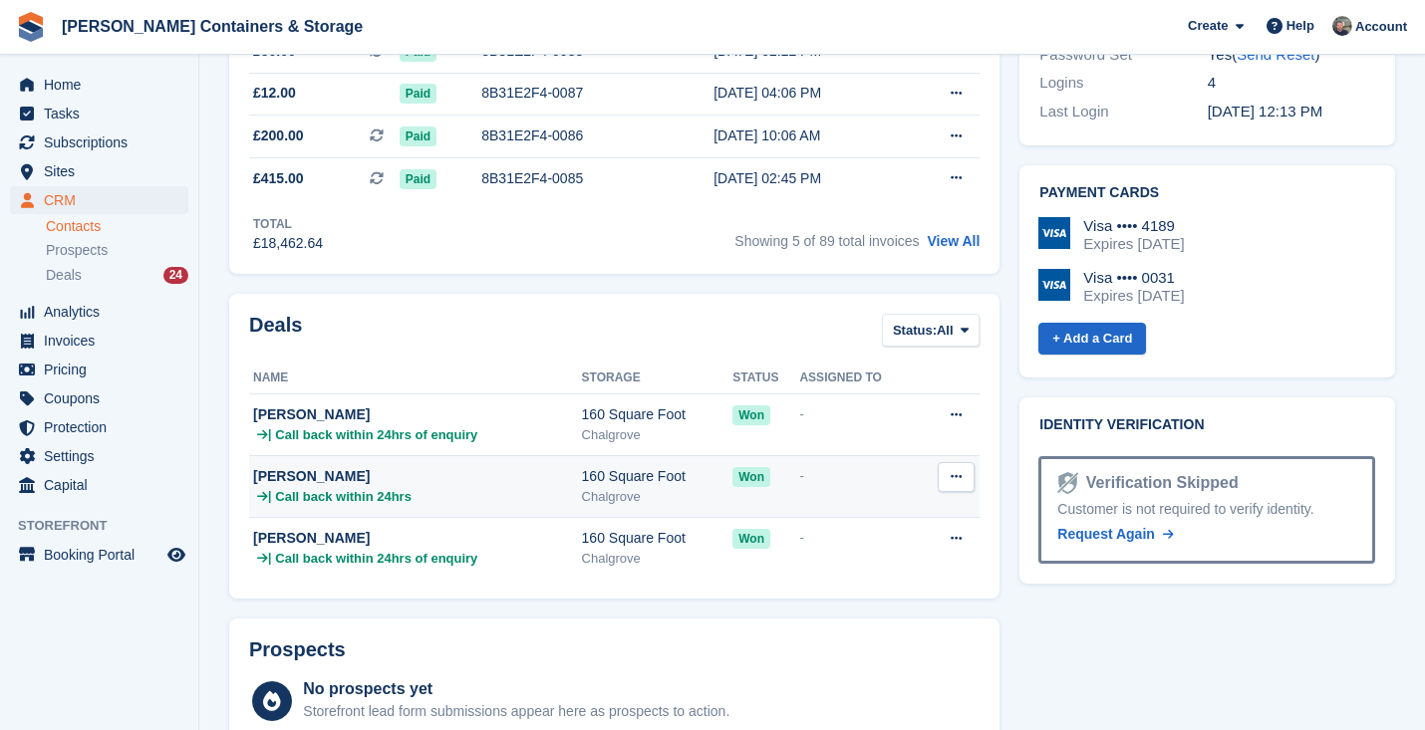
scroll to position [771, 0]
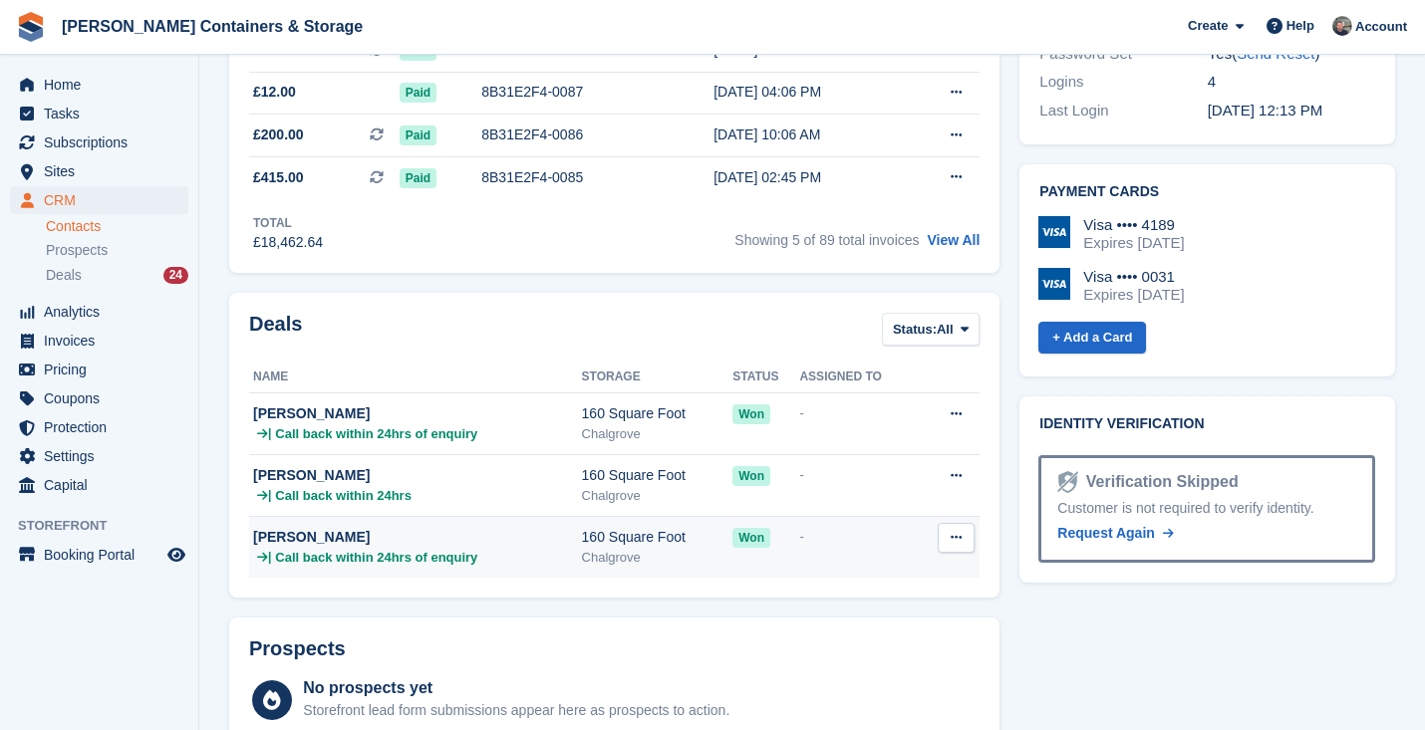
click at [668, 554] on div "Chalgrove" at bounding box center [657, 558] width 151 height 20
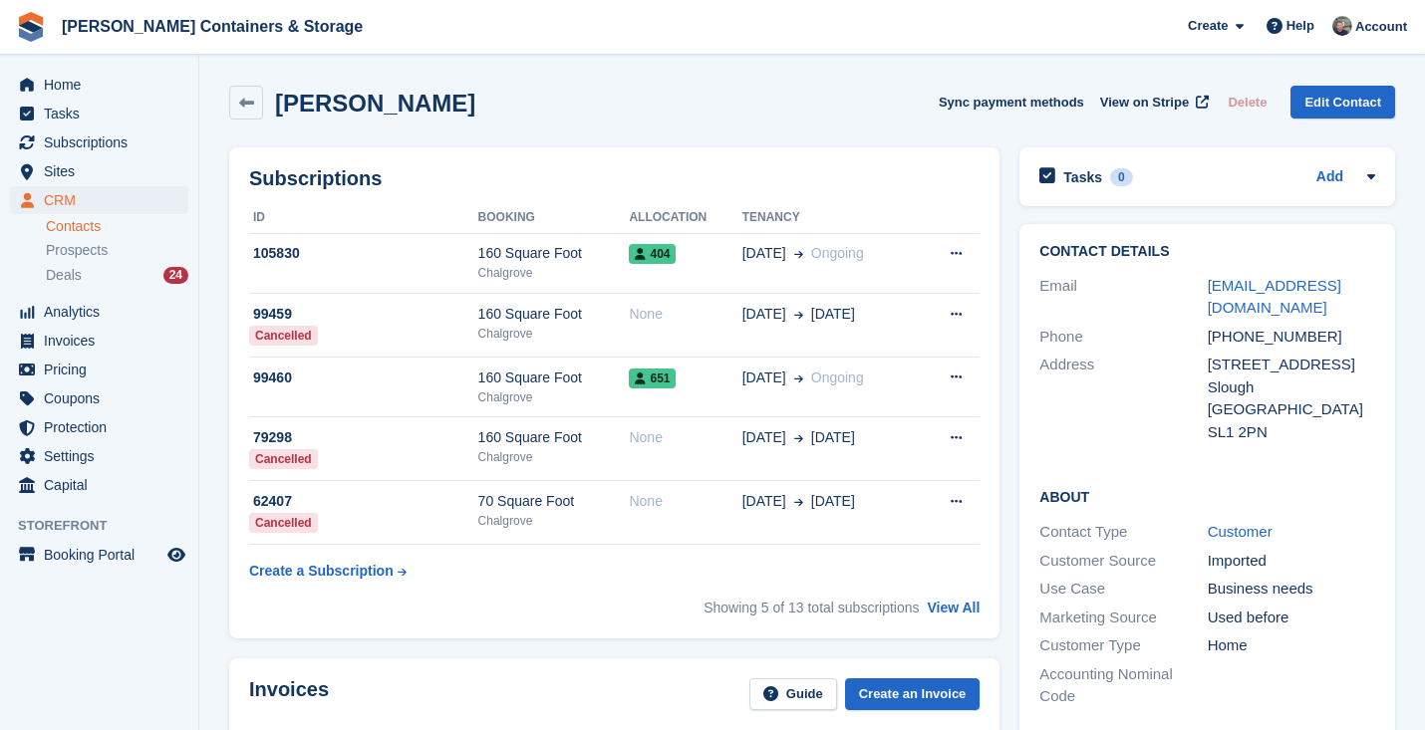
scroll to position [771, 0]
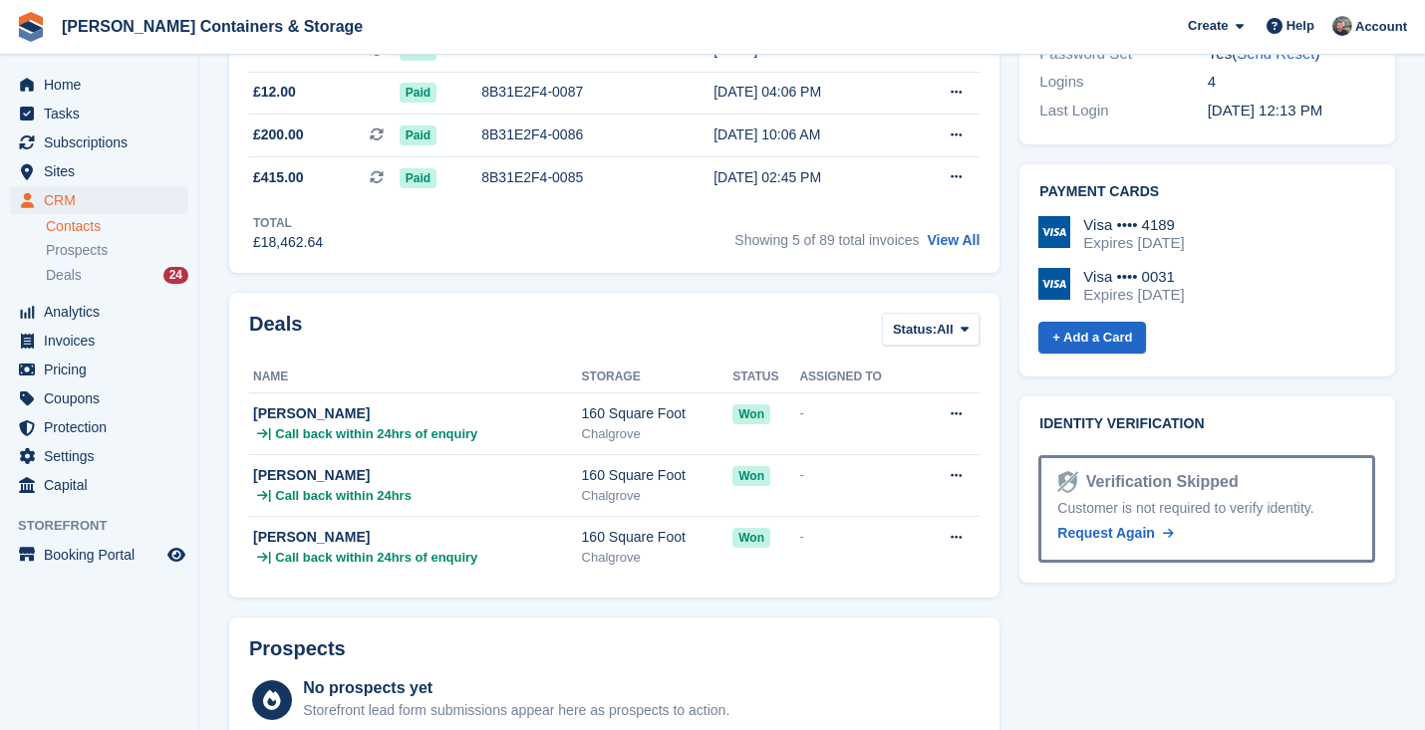
click at [499, 586] on div "Deals Status: All All Won Lost Open Name Storage Status Assigned to [PERSON_NAM…" at bounding box center [614, 445] width 770 height 305
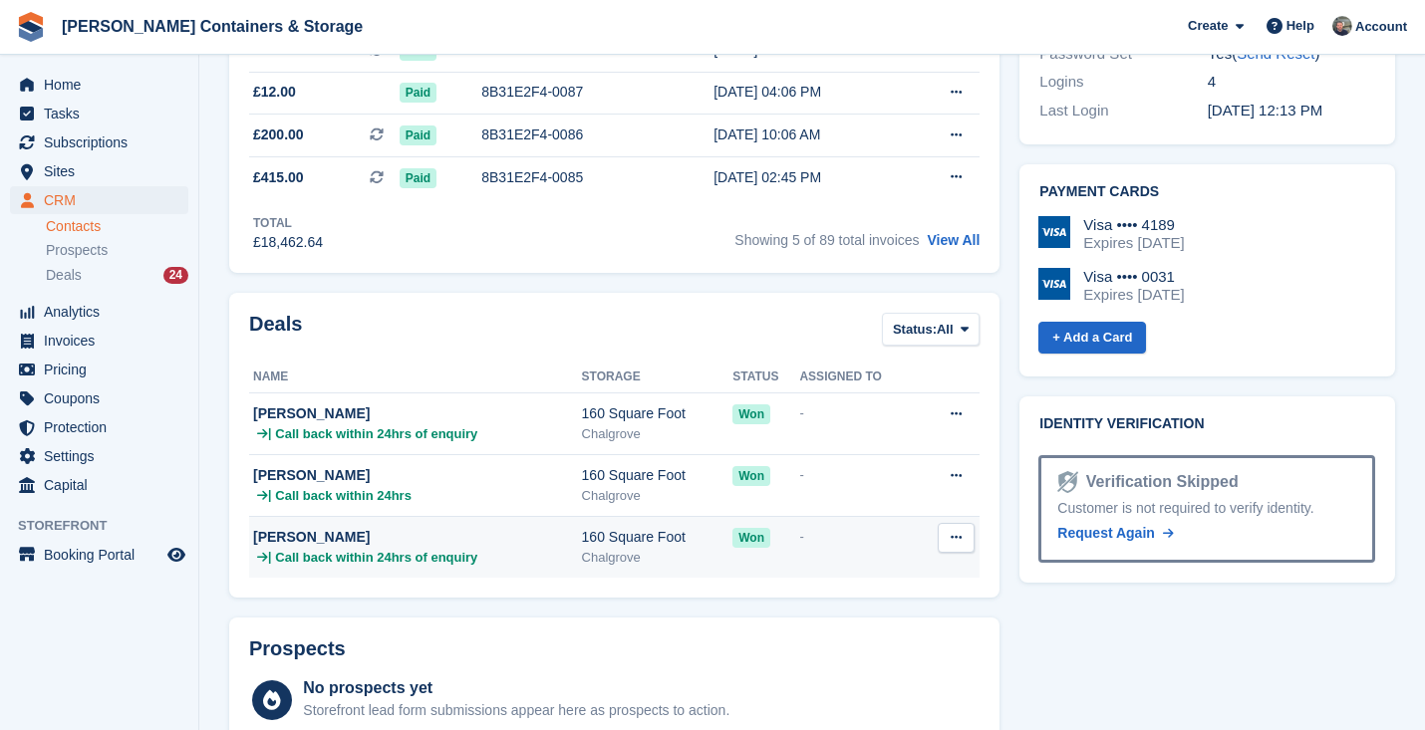
click at [496, 568] on div "| Call back within 24hrs of enquiry" at bounding box center [417, 558] width 329 height 20
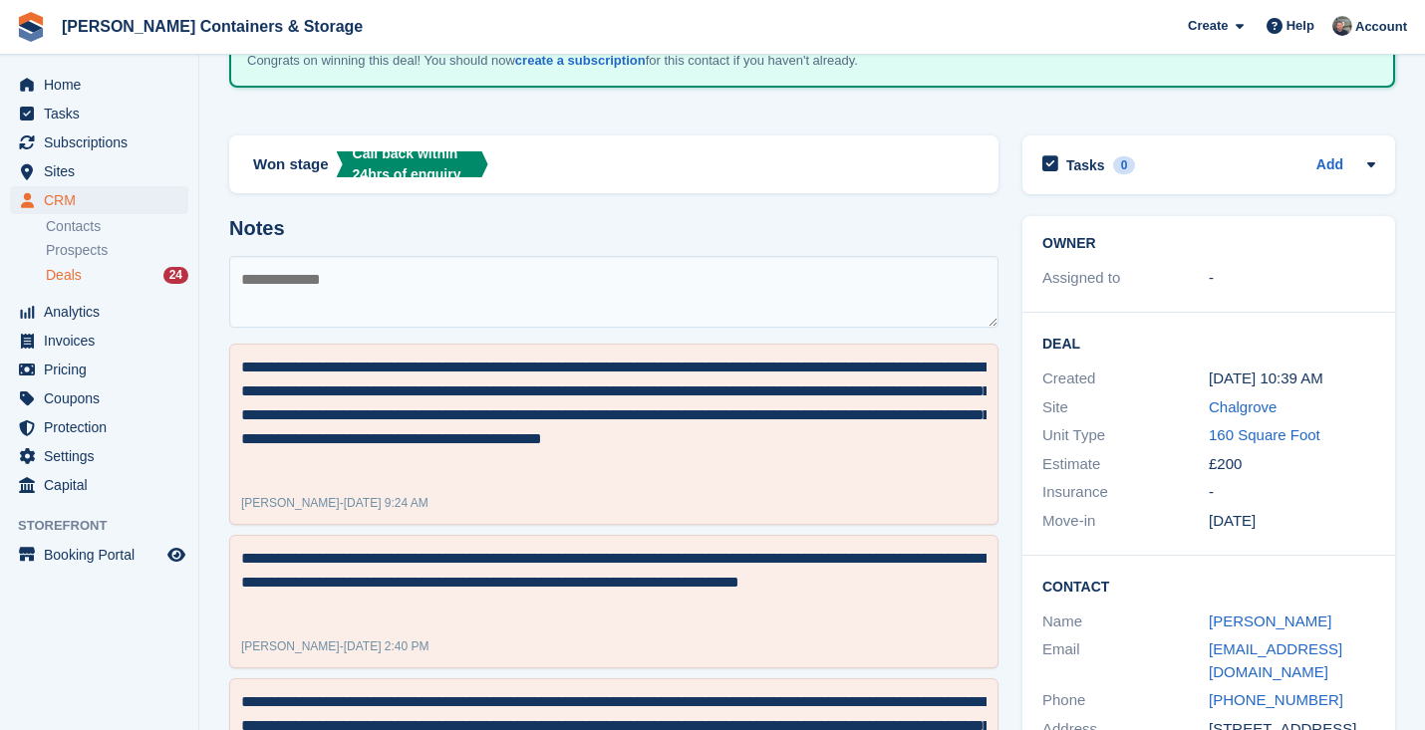
scroll to position [8, 0]
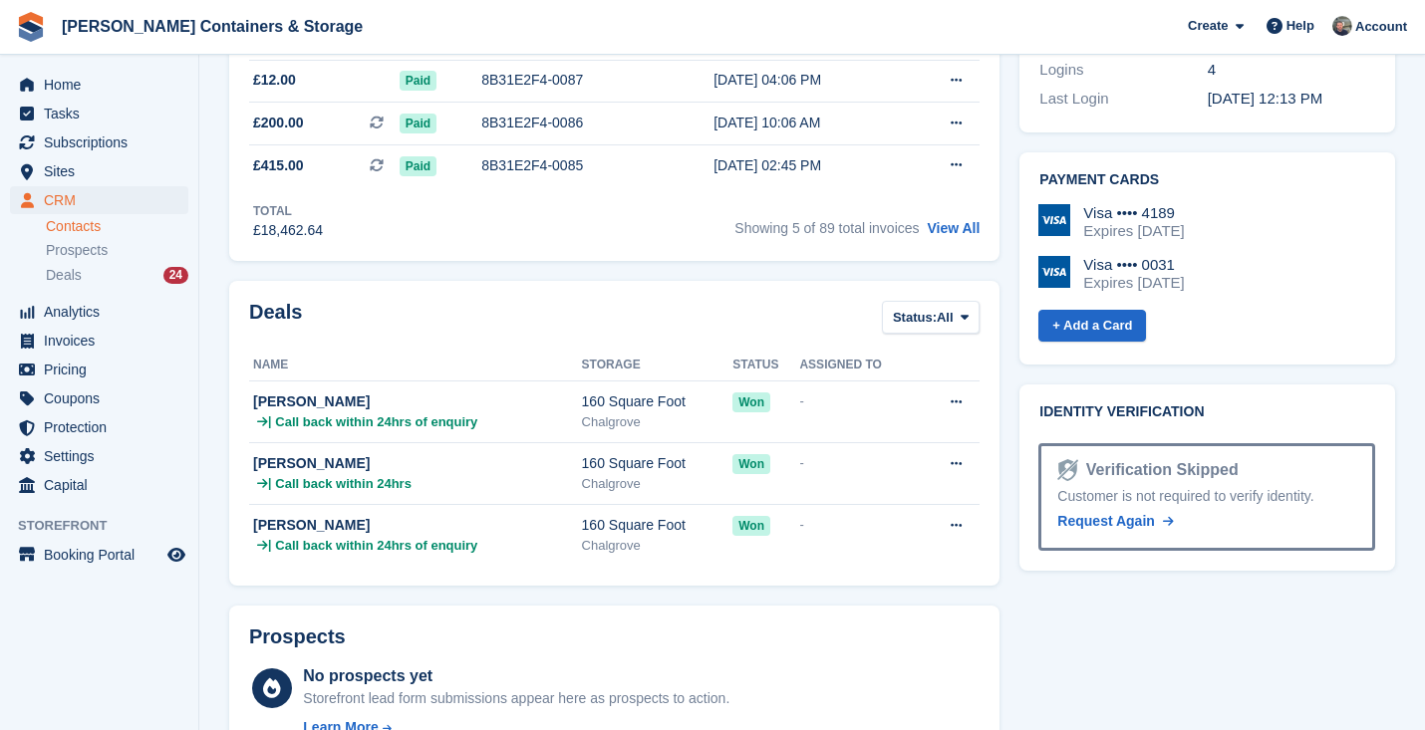
scroll to position [787, 0]
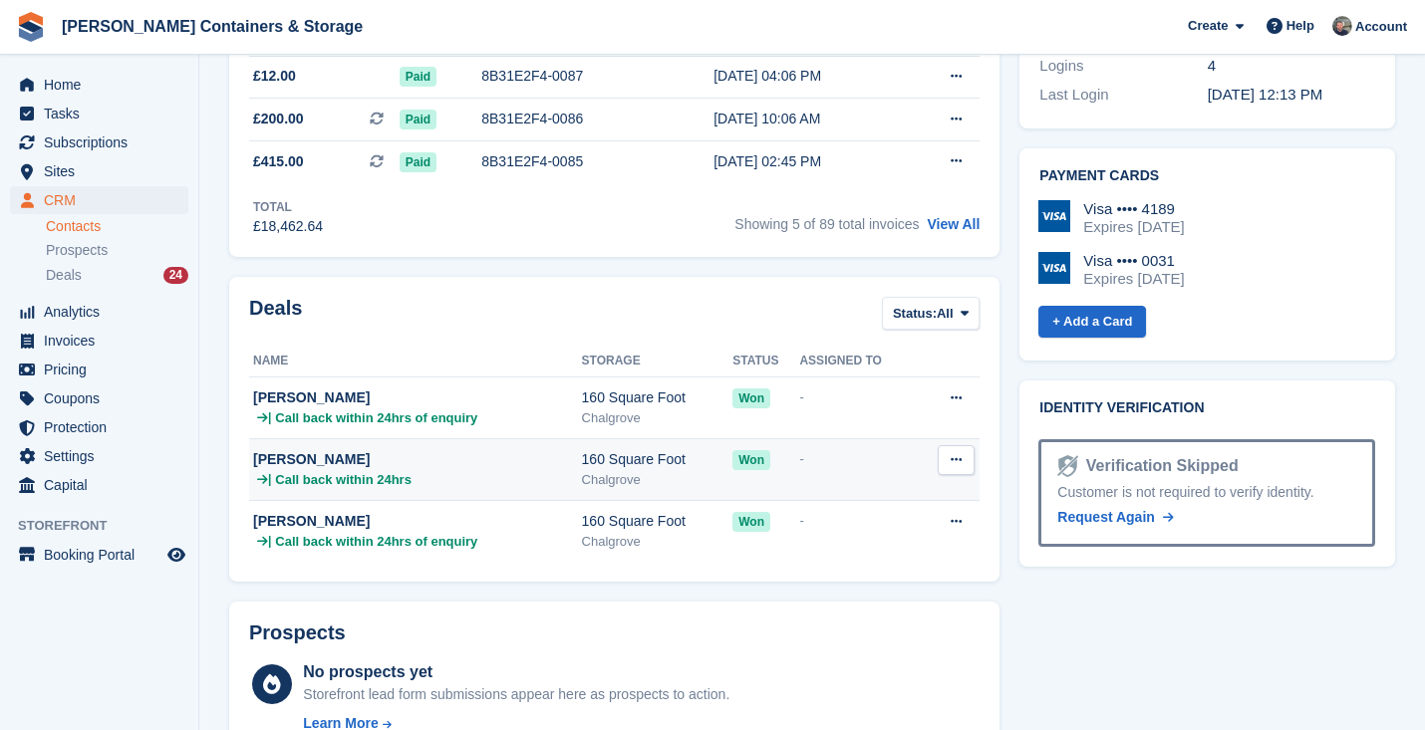
click at [558, 470] on div "[PERSON_NAME]" at bounding box center [417, 459] width 329 height 21
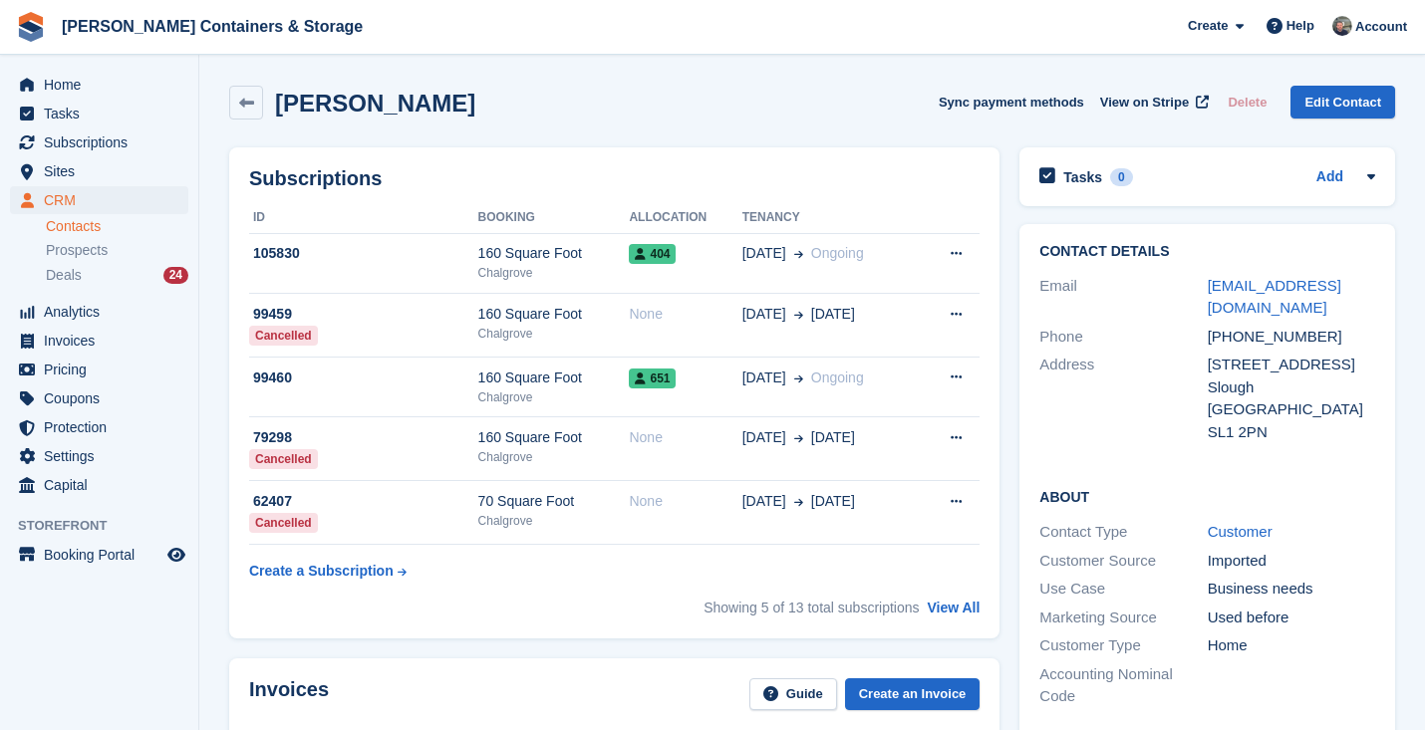
scroll to position [787, 0]
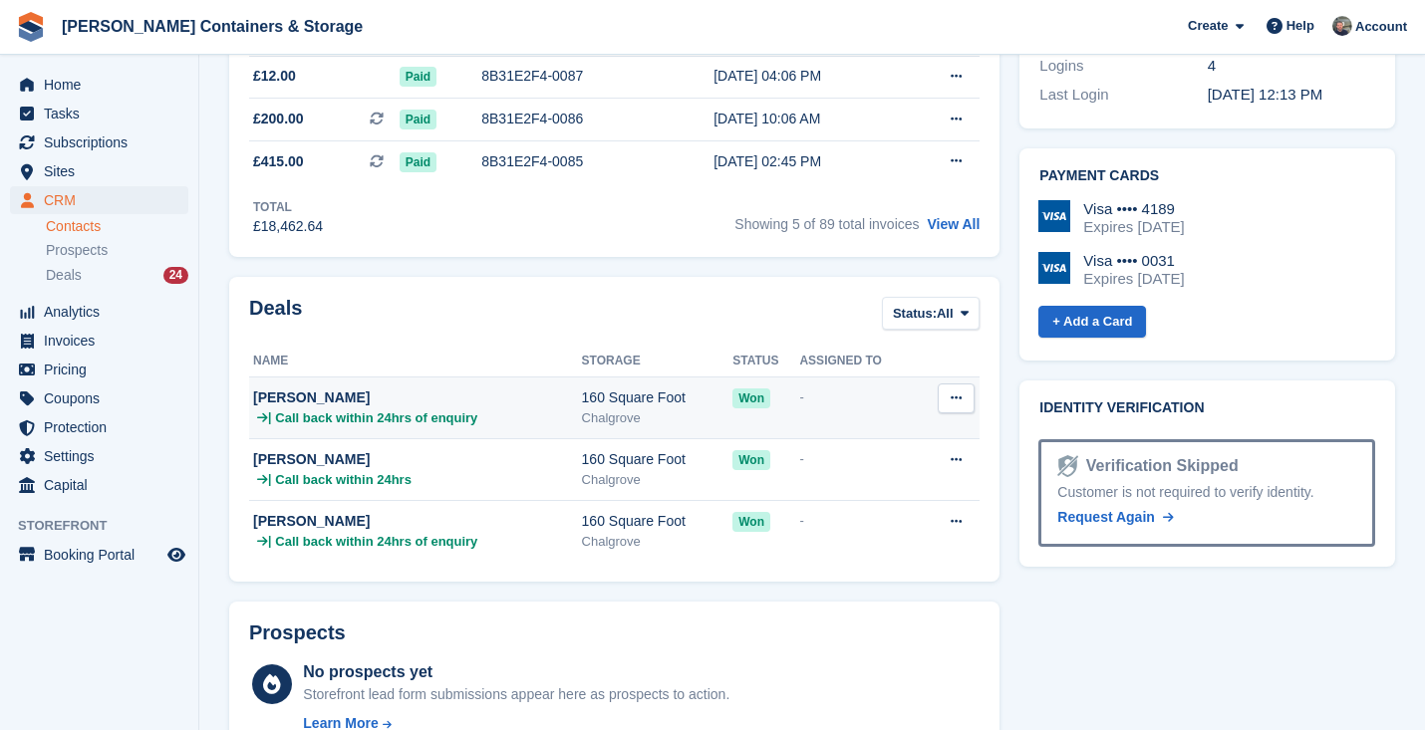
click at [501, 428] on div "| Call back within 24hrs of enquiry" at bounding box center [417, 418] width 329 height 20
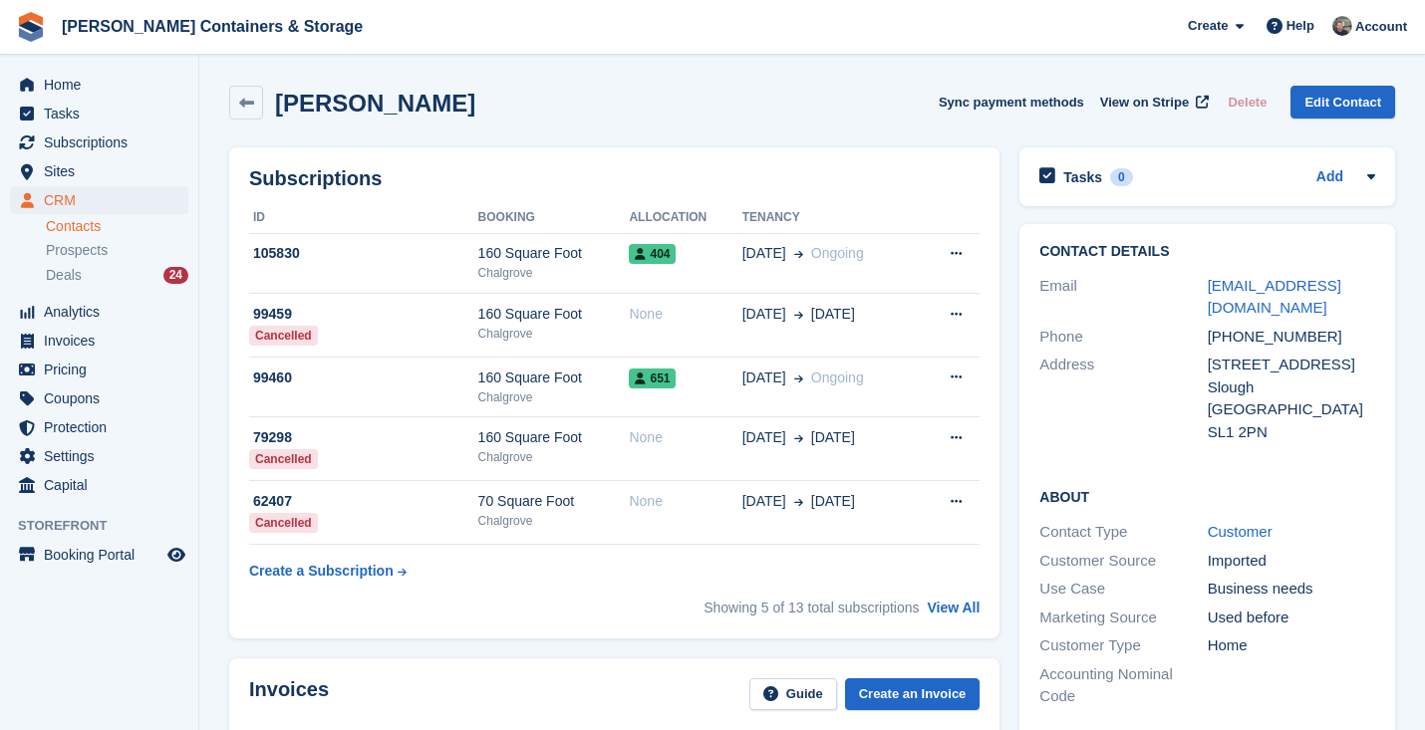
scroll to position [787, 0]
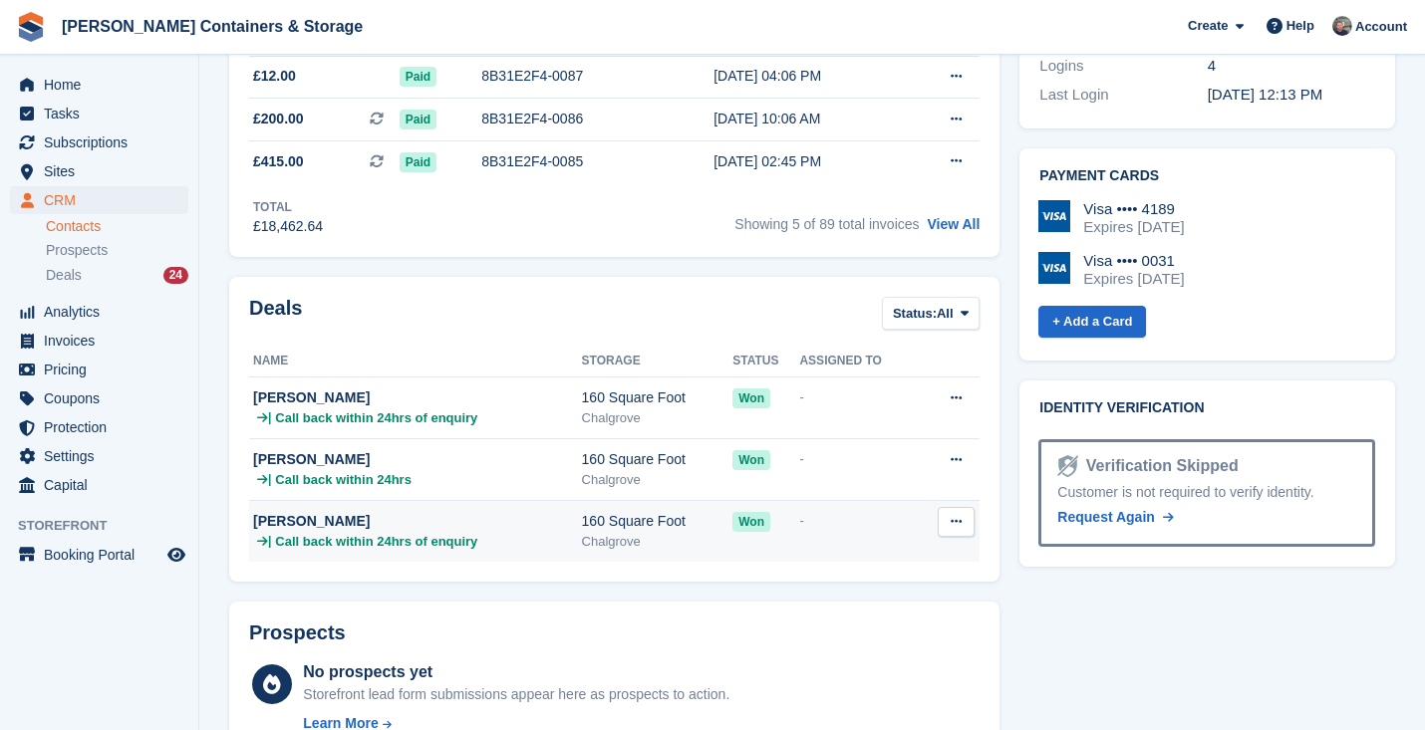
click at [458, 530] on div "[PERSON_NAME]" at bounding box center [417, 521] width 329 height 21
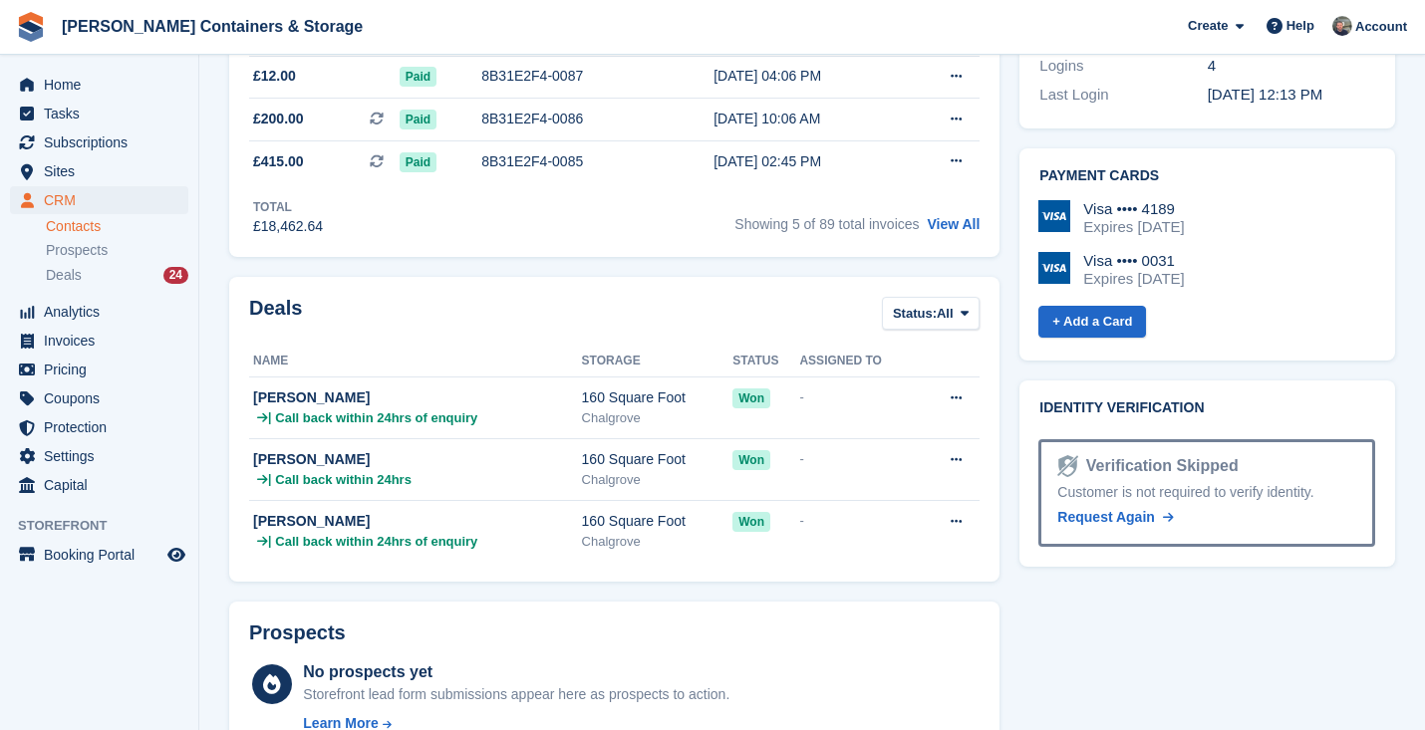
scroll to position [523, 0]
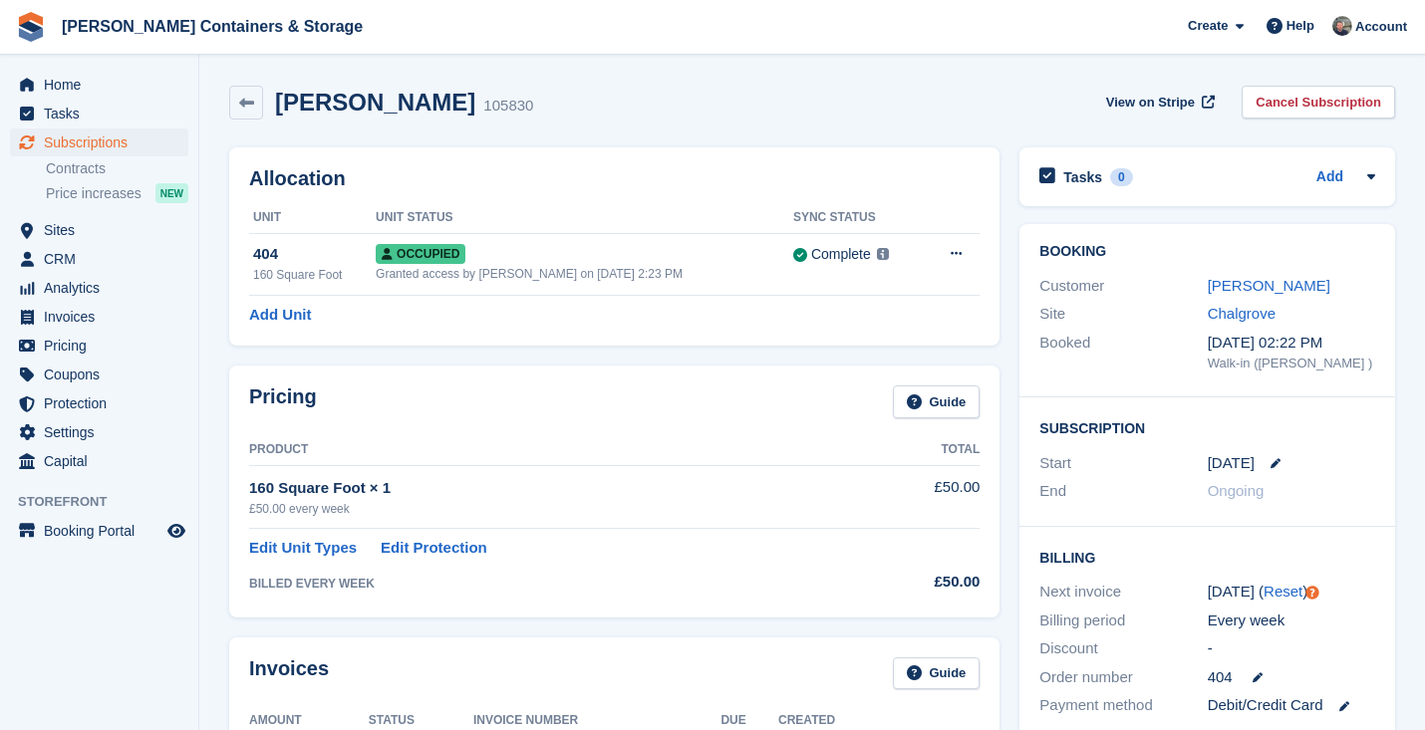
click at [105, 148] on span "Subscriptions" at bounding box center [104, 143] width 120 height 28
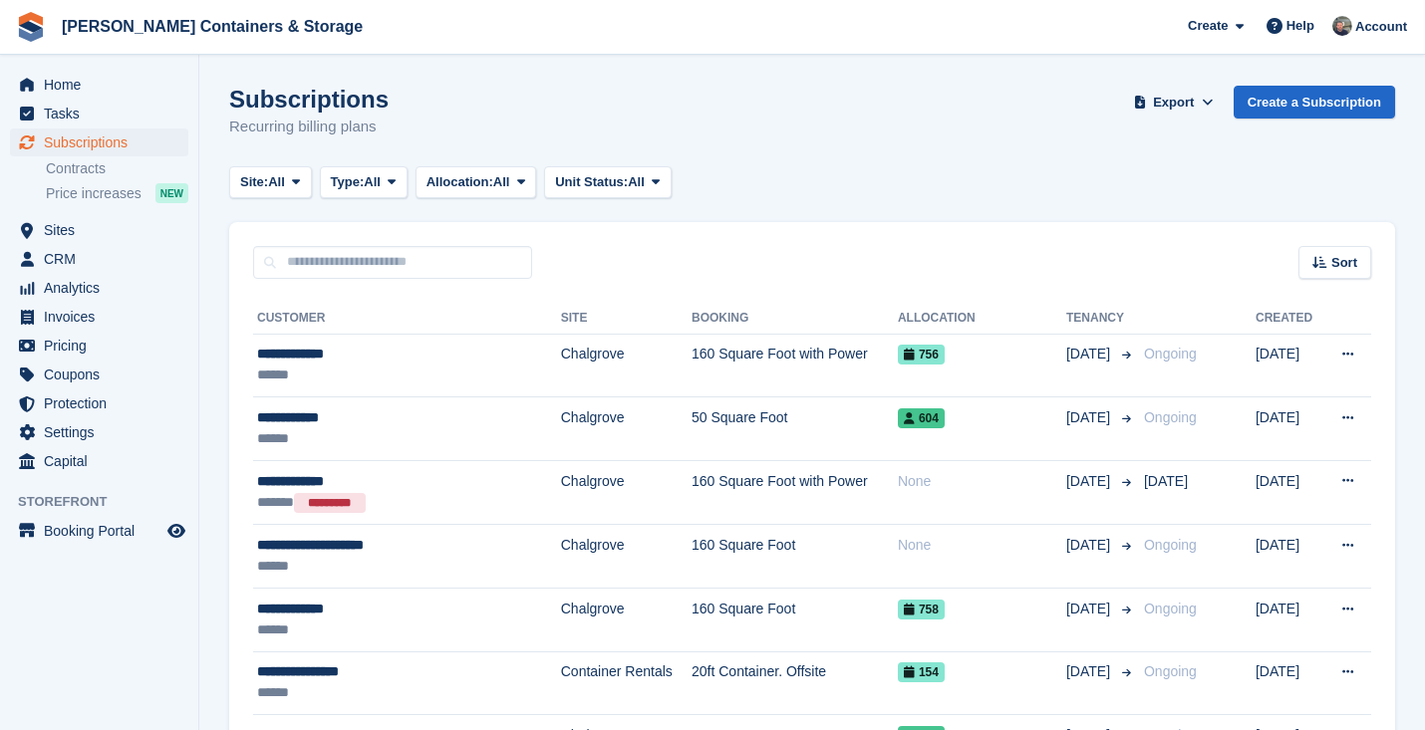
click at [128, 67] on div "Home Tasks Subscriptions Subscriptions Subscriptions Contracts Price increases …" at bounding box center [99, 269] width 198 height 413
click at [116, 255] on span "CRM" at bounding box center [104, 259] width 120 height 28
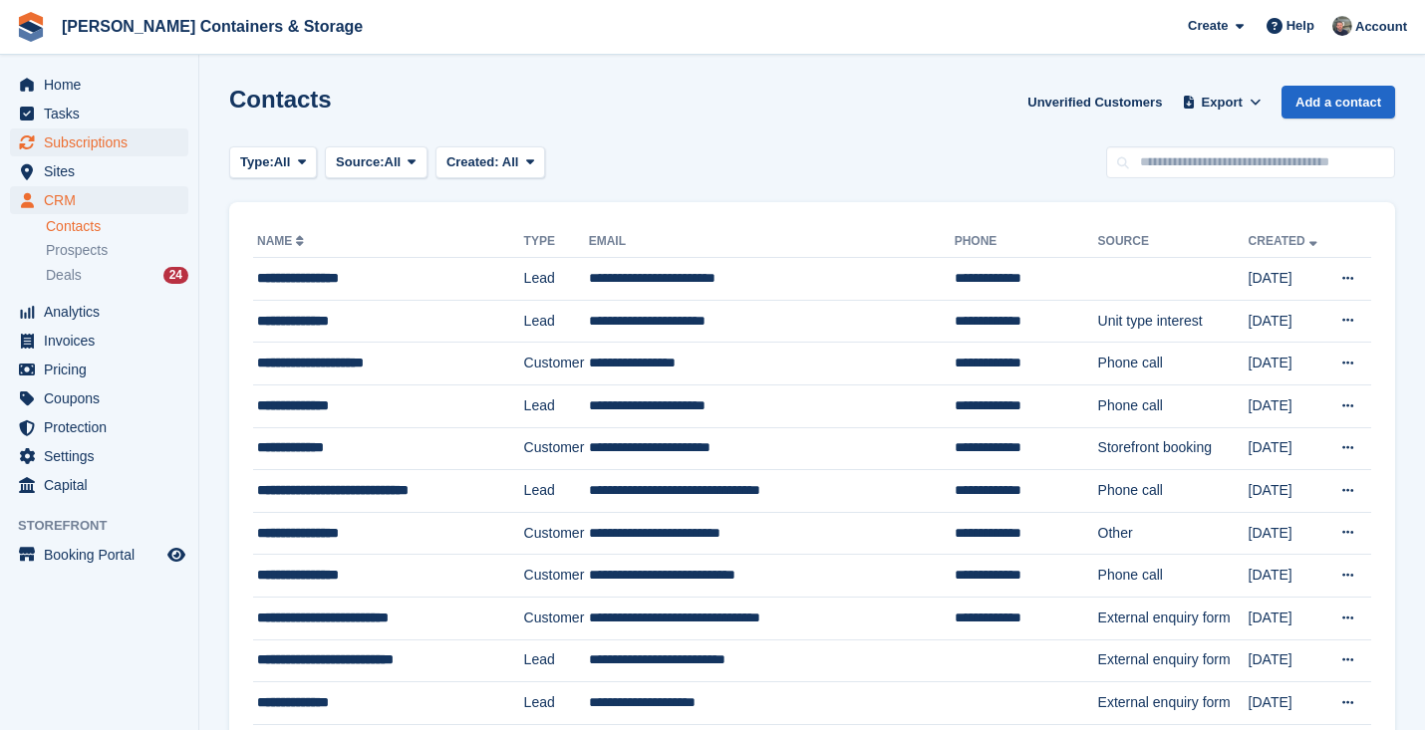
click at [131, 142] on span "Subscriptions" at bounding box center [104, 143] width 120 height 28
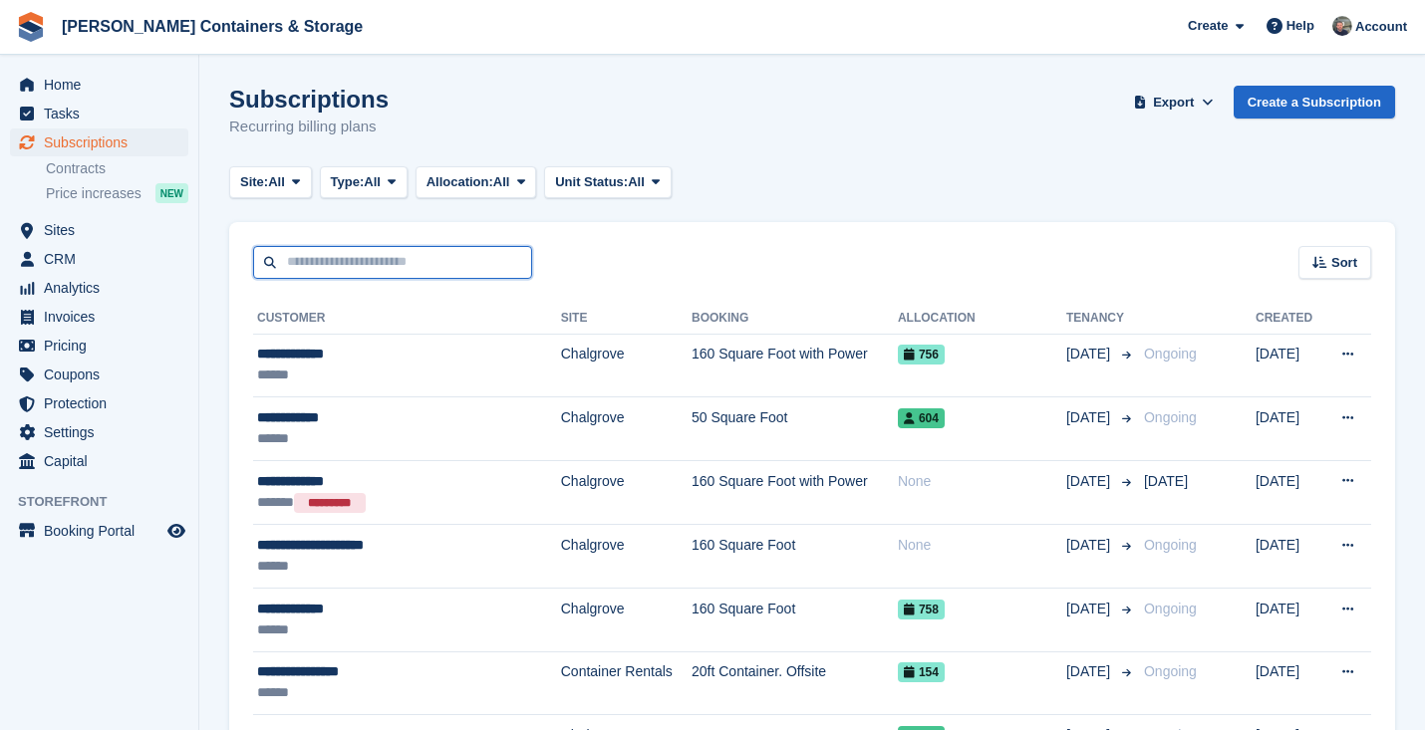
click at [385, 249] on input "text" at bounding box center [392, 262] width 279 height 33
type input "******"
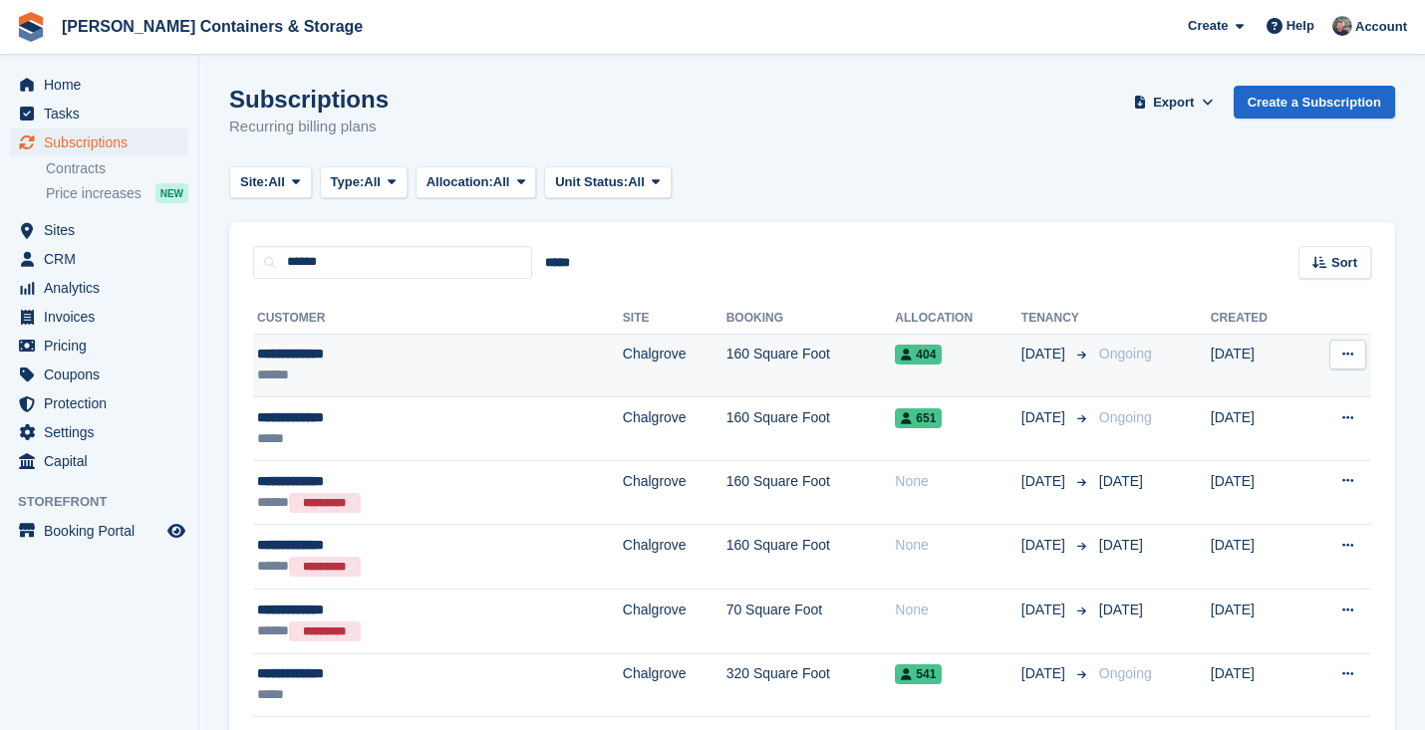
click at [623, 351] on td "Chalgrove" at bounding box center [675, 366] width 104 height 64
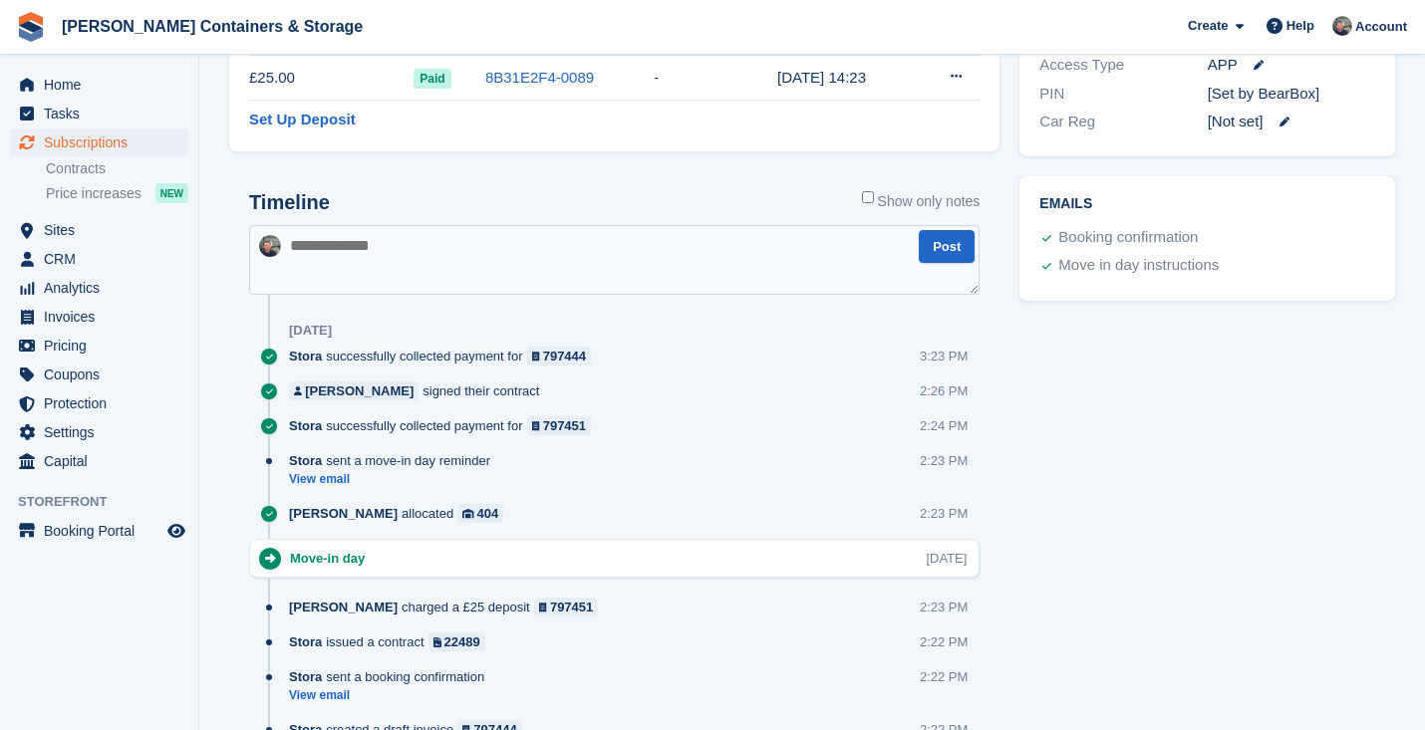
scroll to position [707, 0]
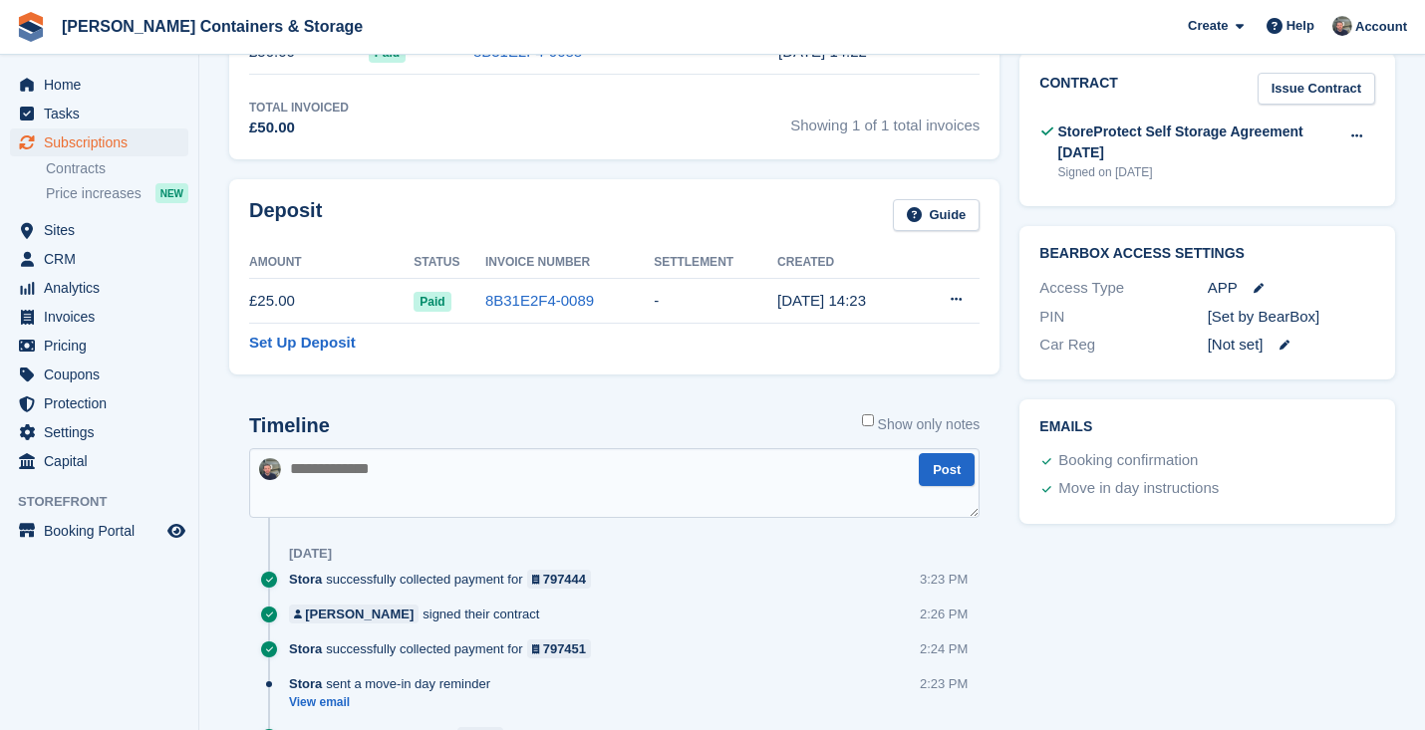
click at [98, 138] on span "Subscriptions" at bounding box center [104, 143] width 120 height 28
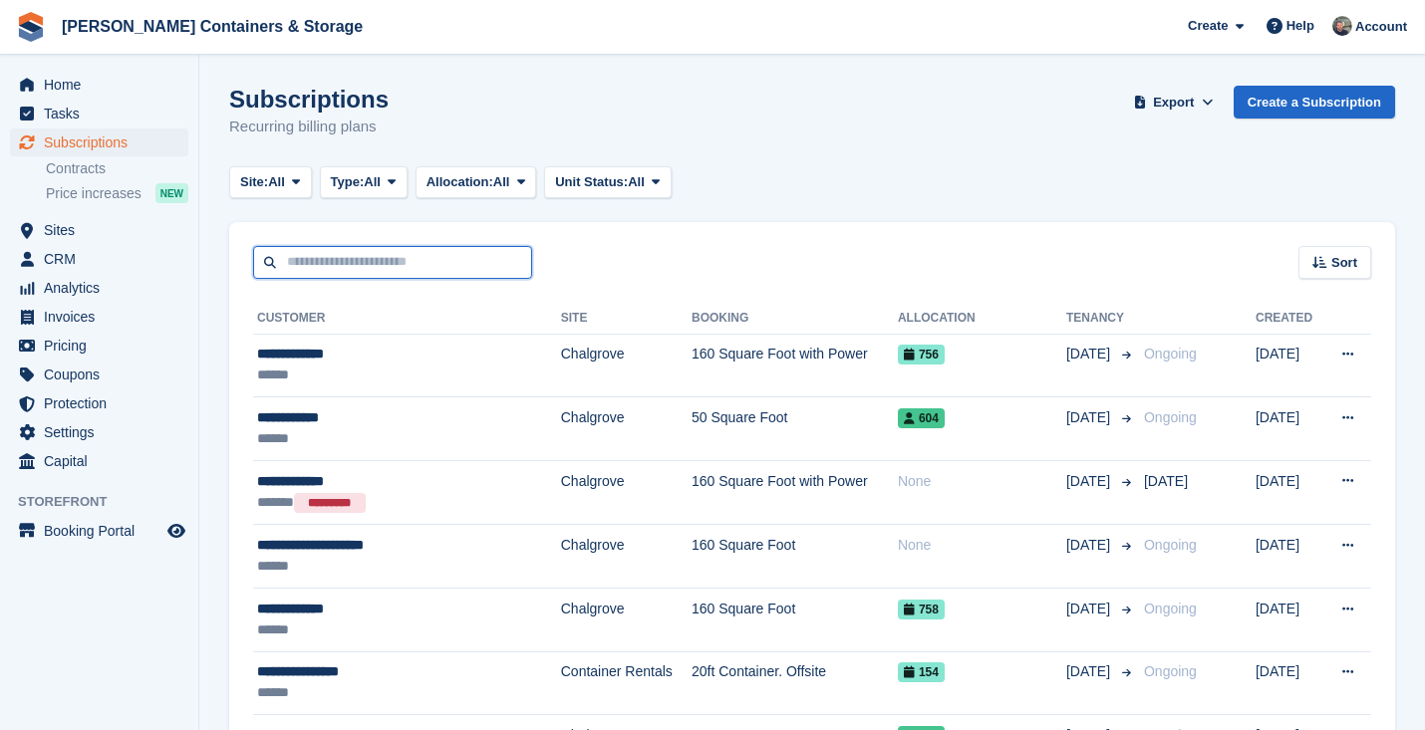
click at [371, 262] on input "text" at bounding box center [392, 262] width 279 height 33
type input "*"
type input "******"
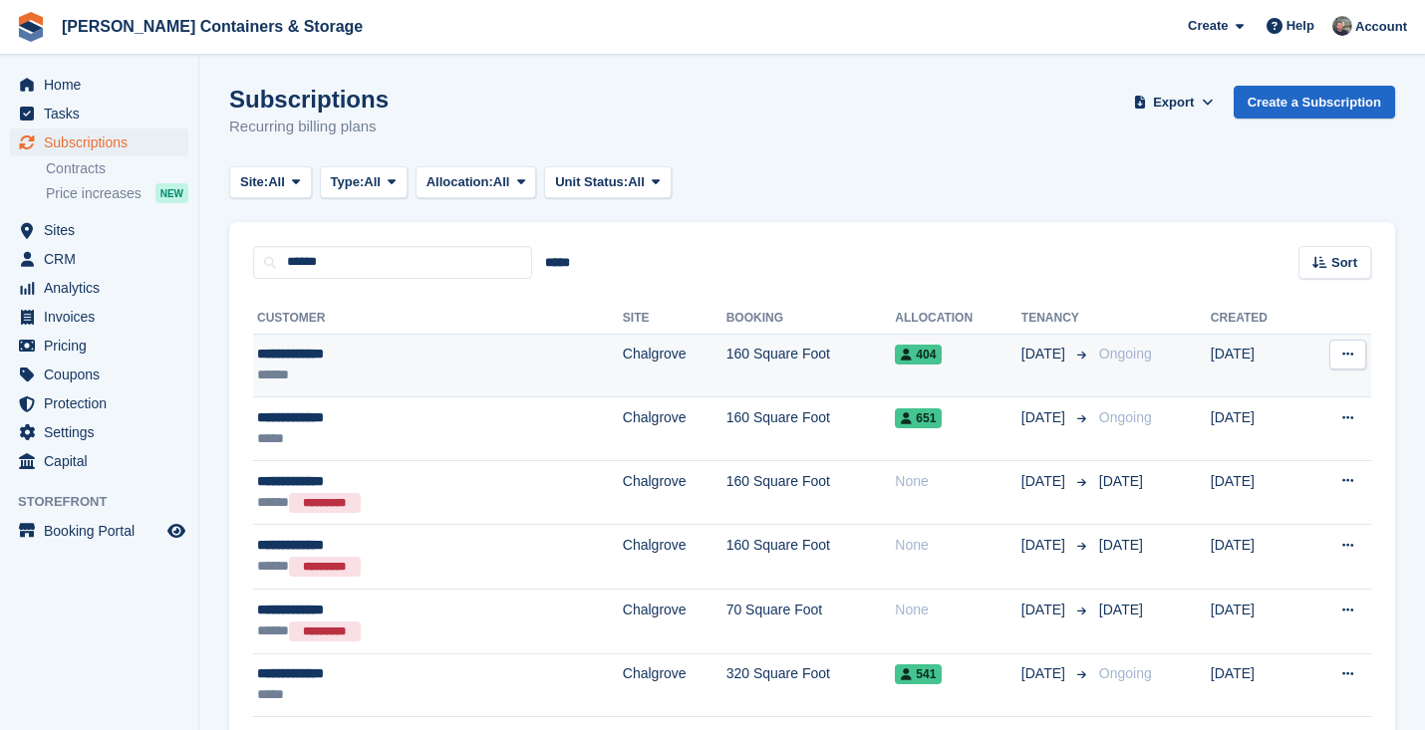
click at [382, 347] on div "**********" at bounding box center [368, 354] width 223 height 21
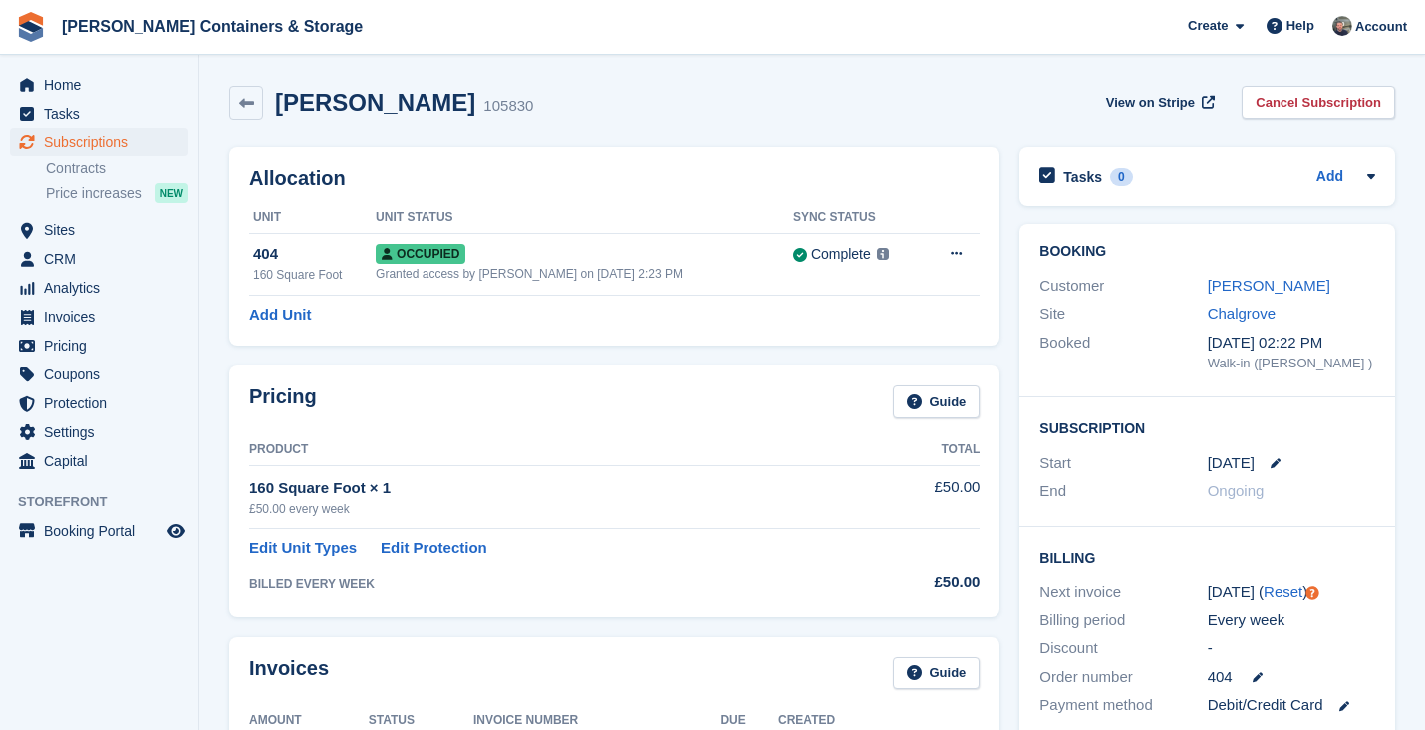
click at [1267, 273] on div "Customer Nouman, Javed" at bounding box center [1207, 286] width 336 height 29
click at [1259, 283] on link "[PERSON_NAME]" at bounding box center [1268, 285] width 123 height 17
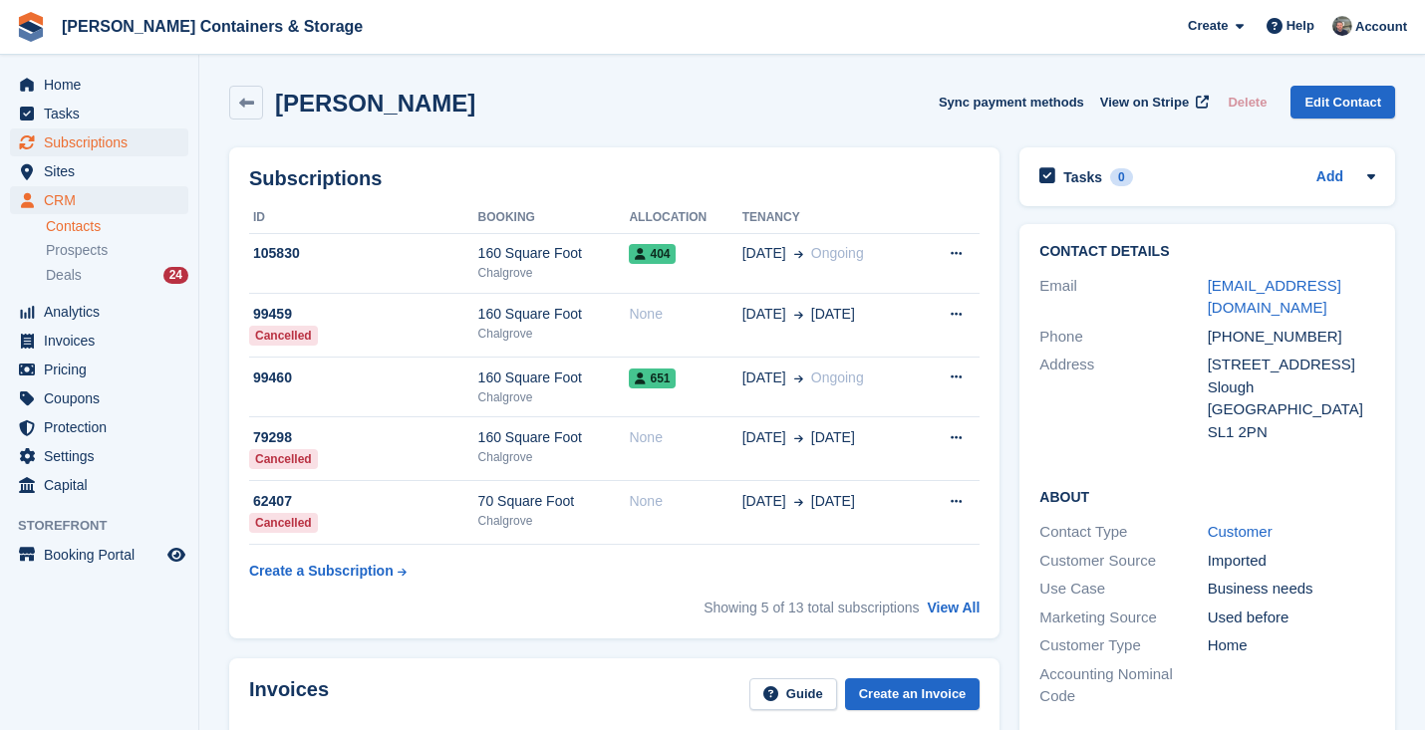
click at [115, 131] on span "Subscriptions" at bounding box center [104, 143] width 120 height 28
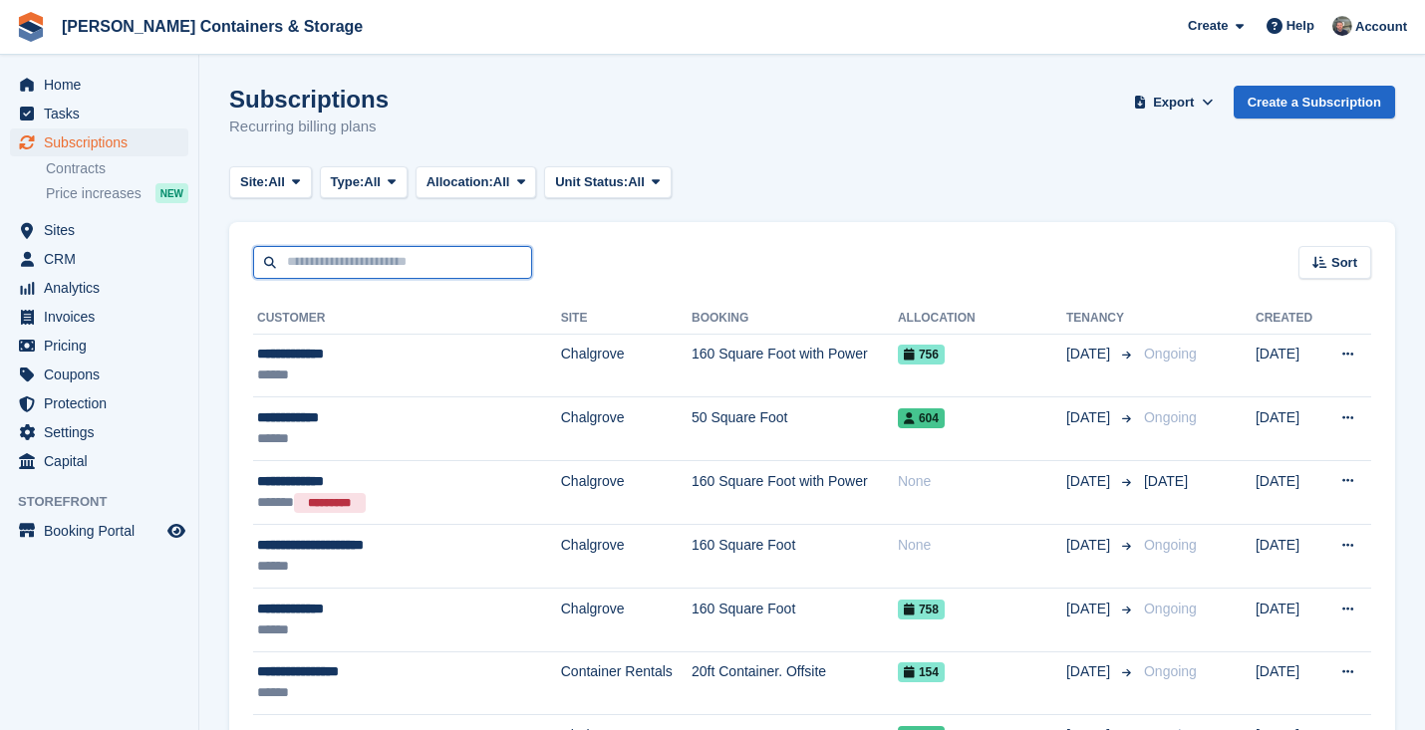
click at [422, 261] on input "text" at bounding box center [392, 262] width 279 height 33
type input "*"
type input "******"
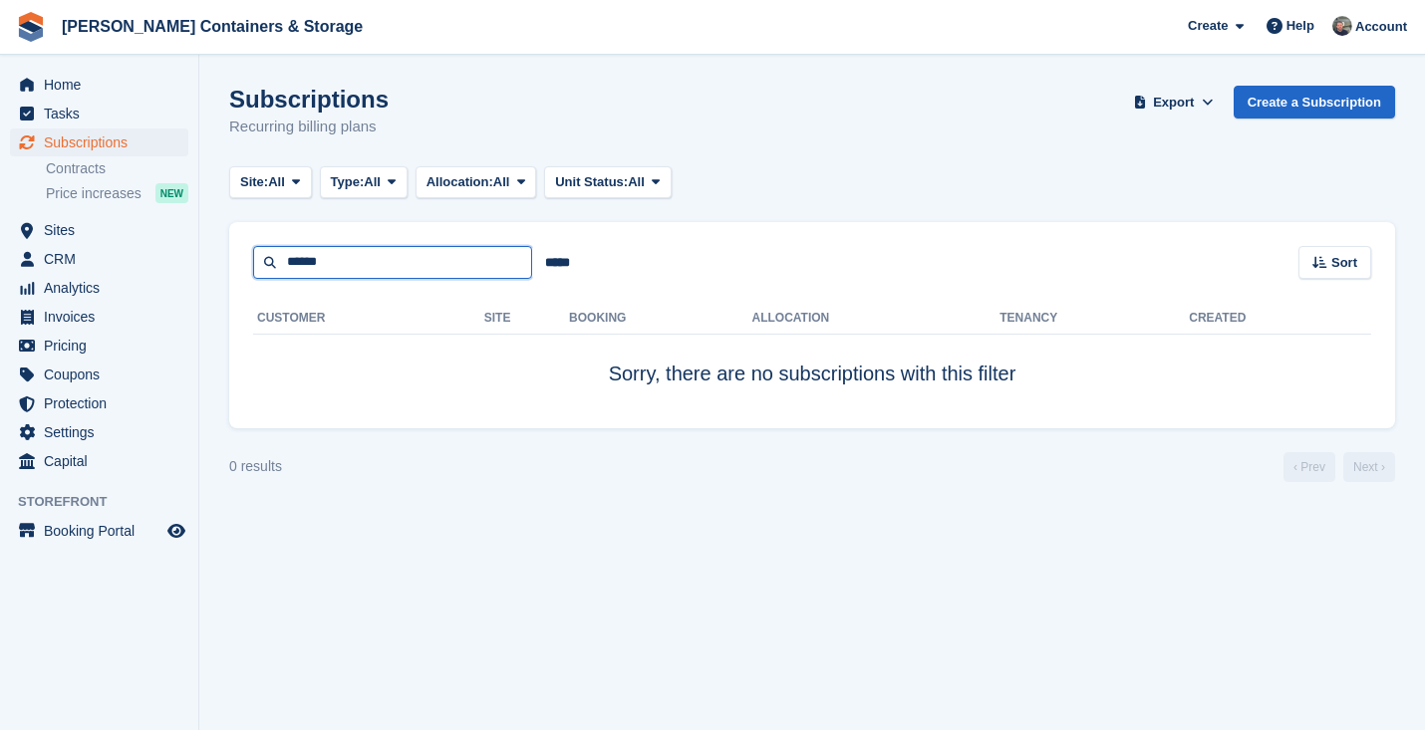
click at [392, 263] on input "******" at bounding box center [392, 262] width 279 height 33
click at [106, 148] on span "Subscriptions" at bounding box center [104, 143] width 120 height 28
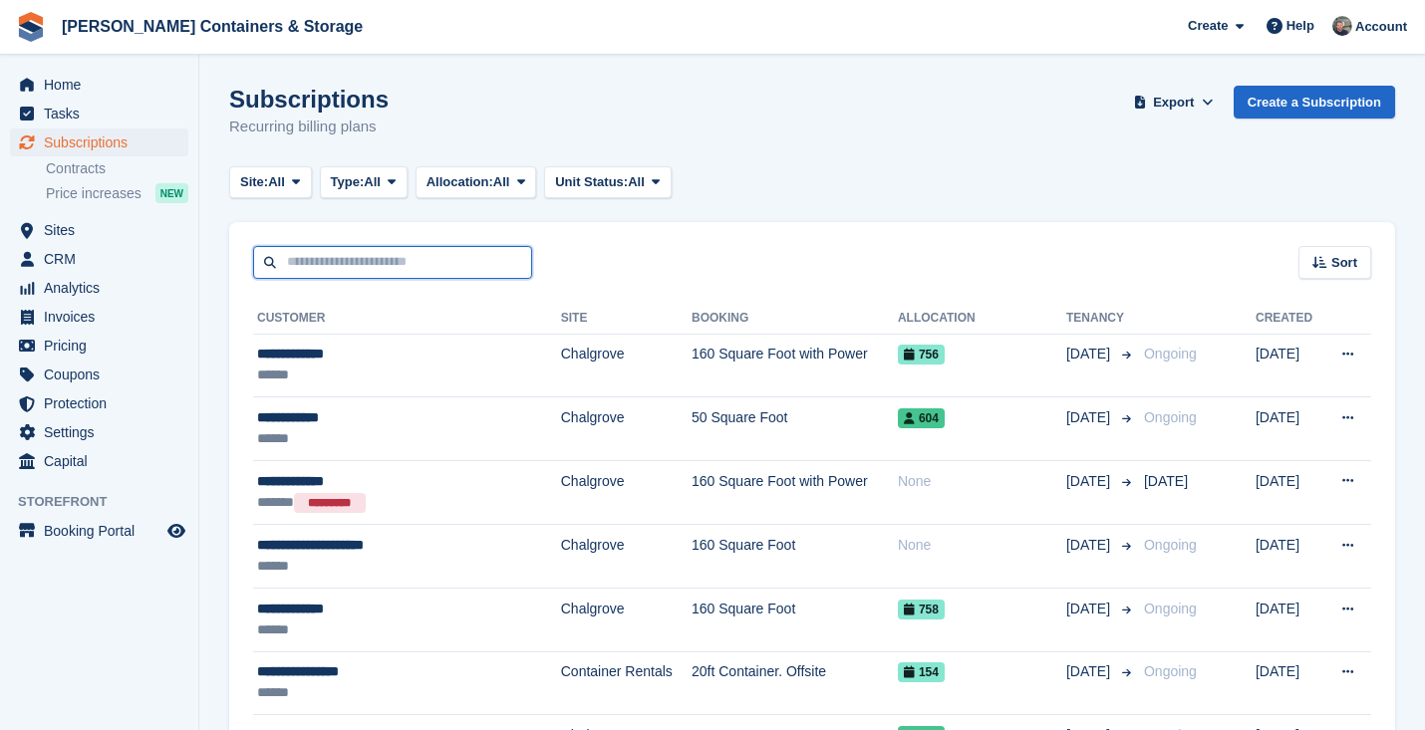
click at [404, 263] on input "text" at bounding box center [392, 262] width 279 height 33
type input "****"
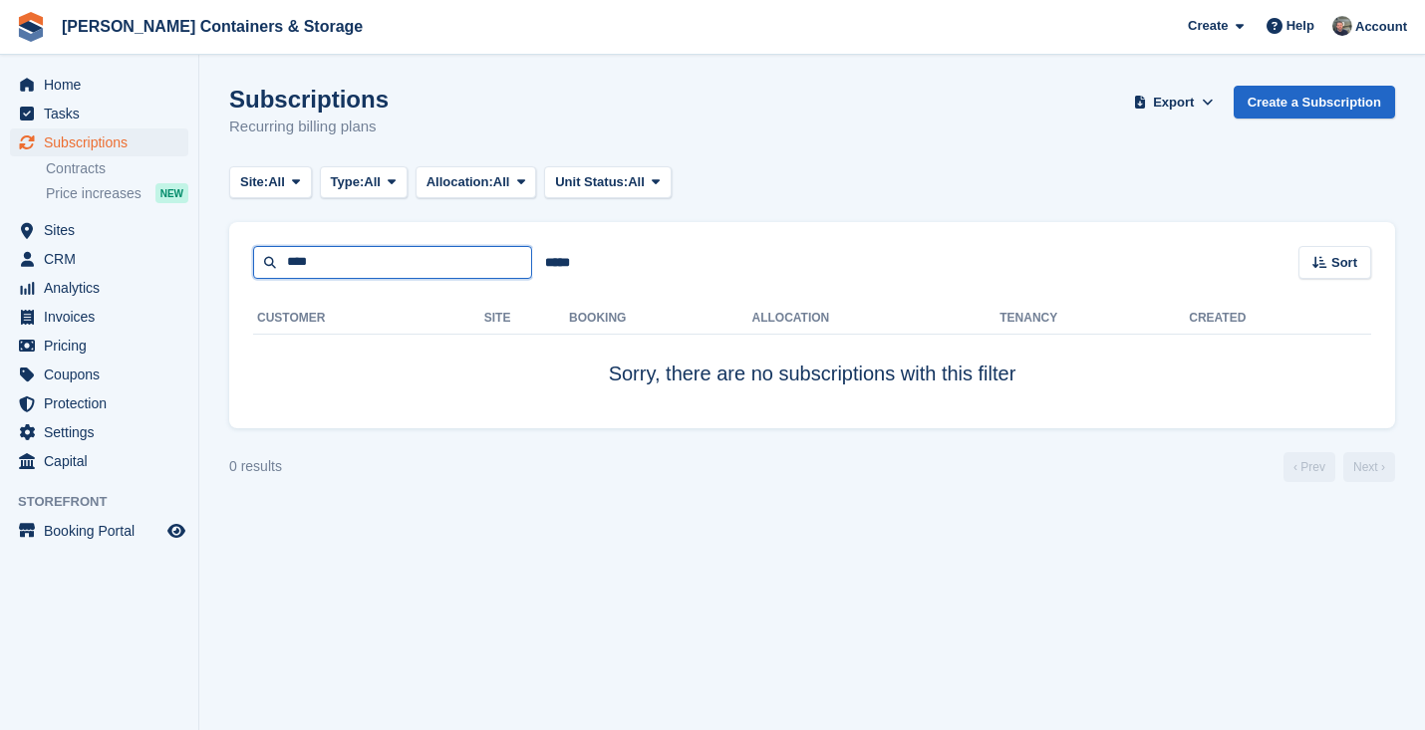
click at [371, 260] on input "****" at bounding box center [392, 262] width 279 height 33
type input "****"
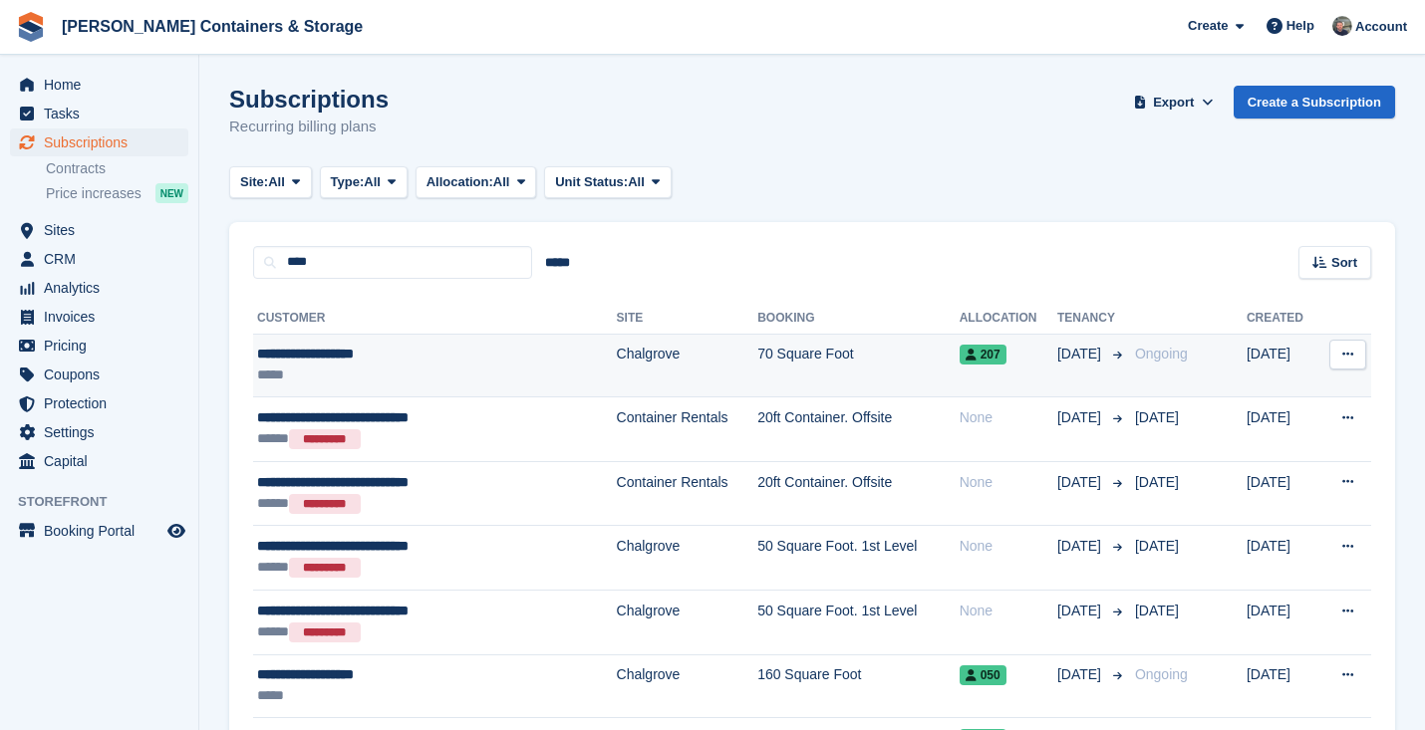
click at [402, 358] on div "**********" at bounding box center [399, 354] width 284 height 21
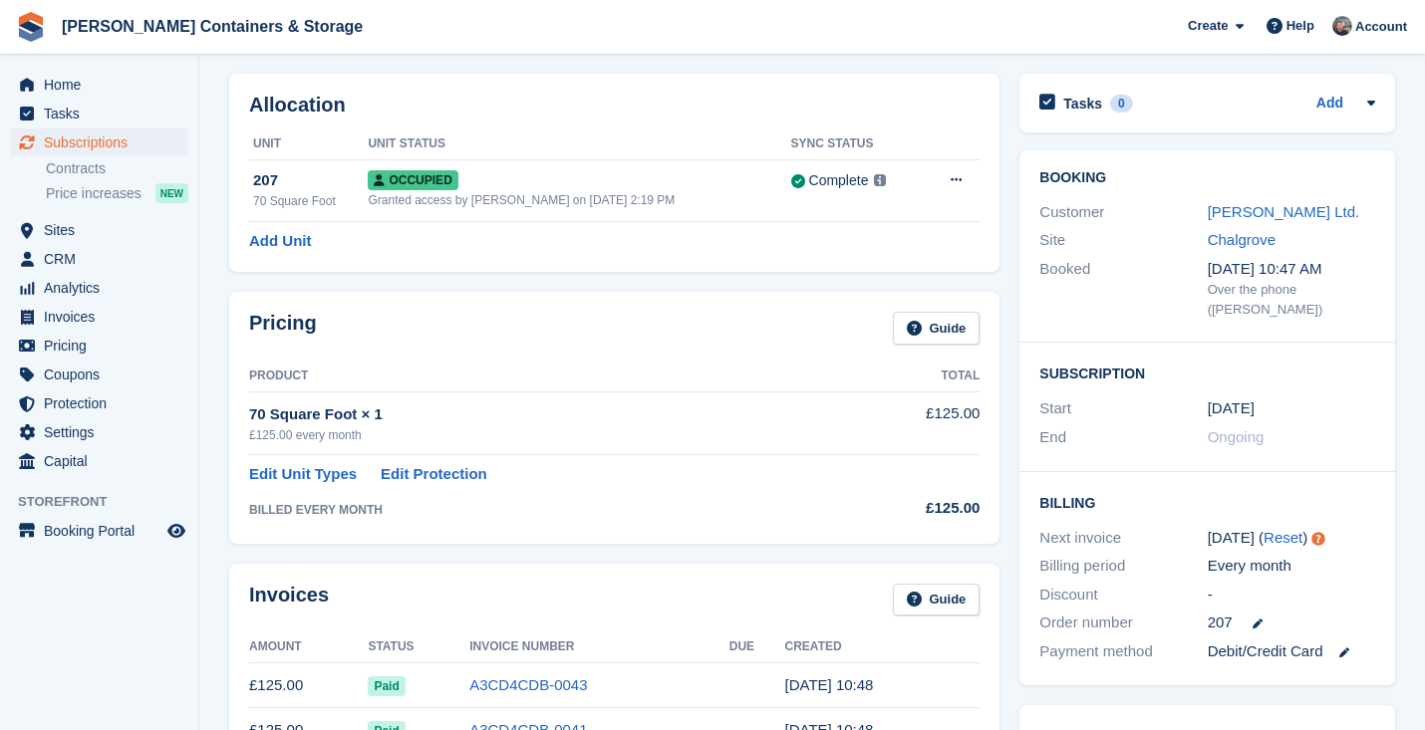
scroll to position [123, 0]
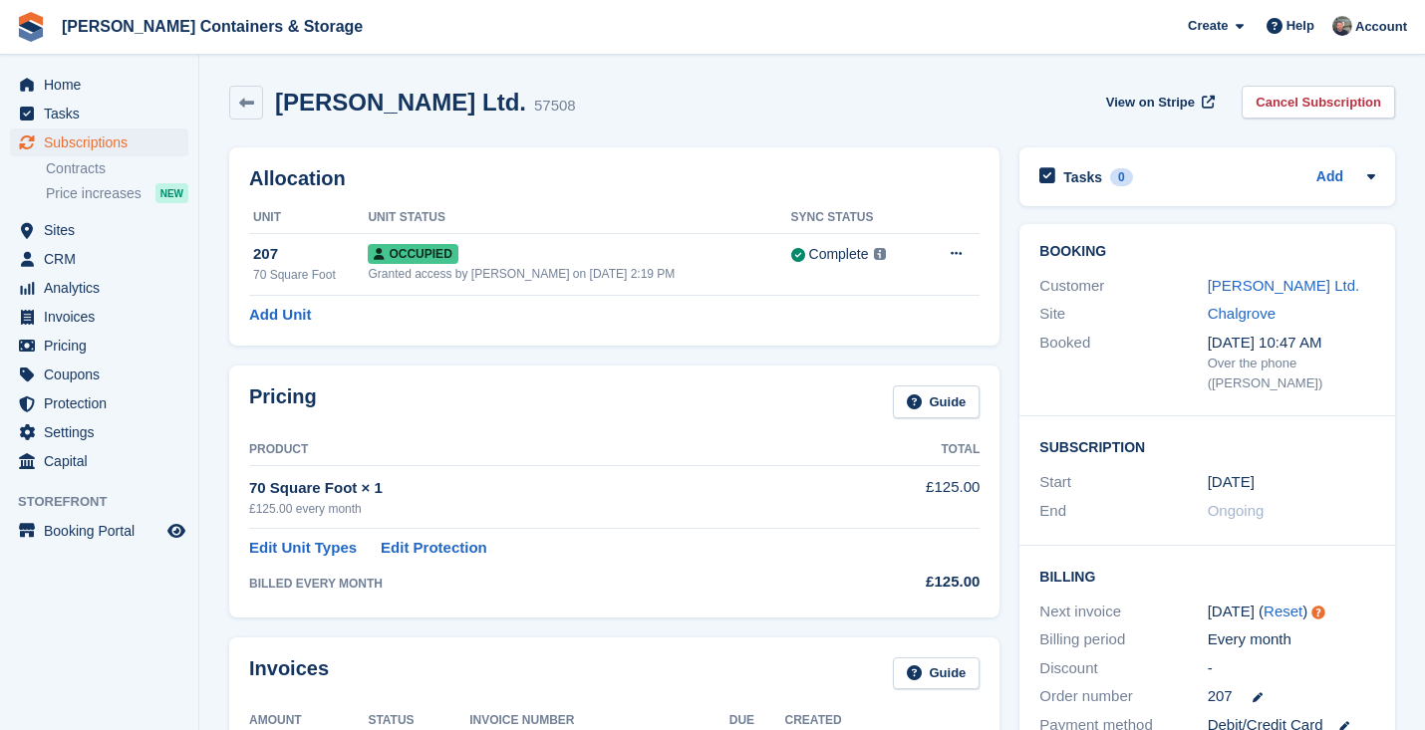
click at [103, 141] on span "Subscriptions" at bounding box center [104, 143] width 120 height 28
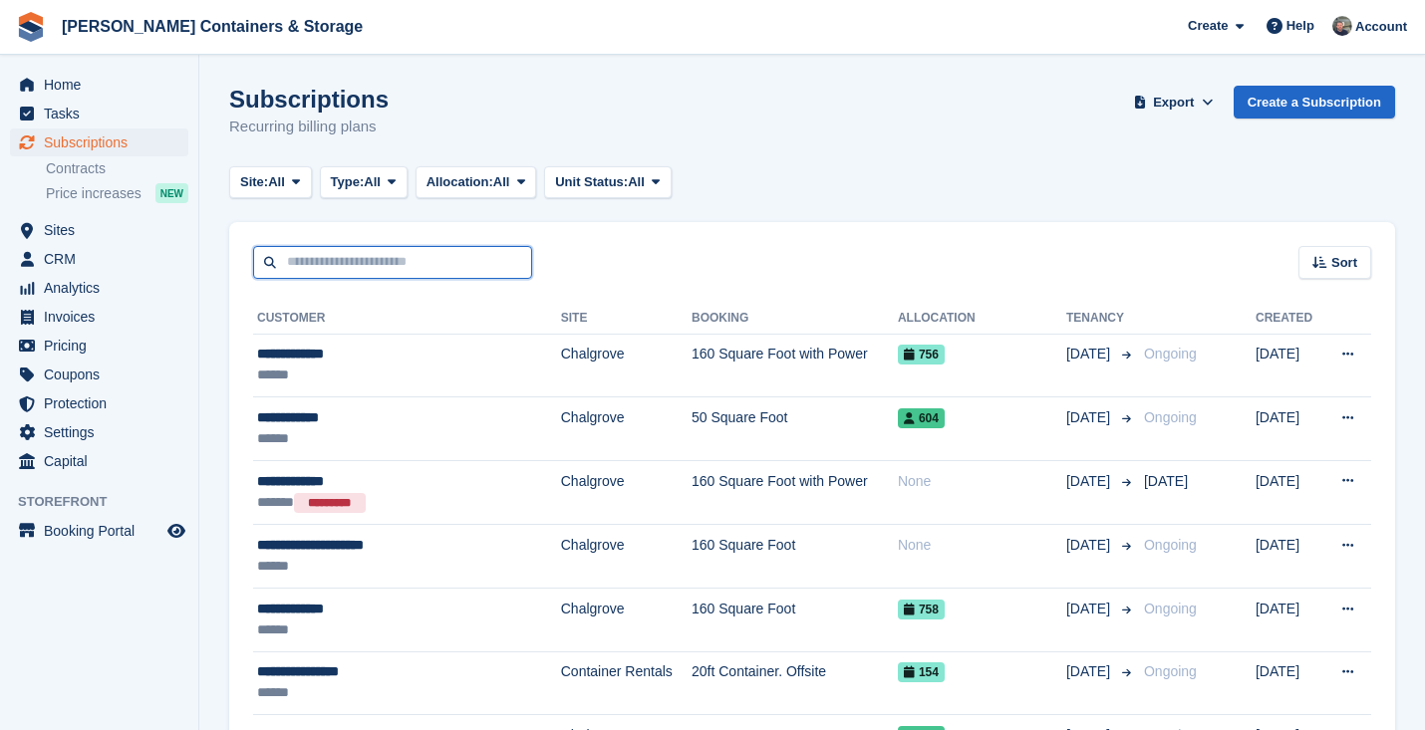
click at [355, 268] on input "text" at bounding box center [392, 262] width 279 height 33
type input "**"
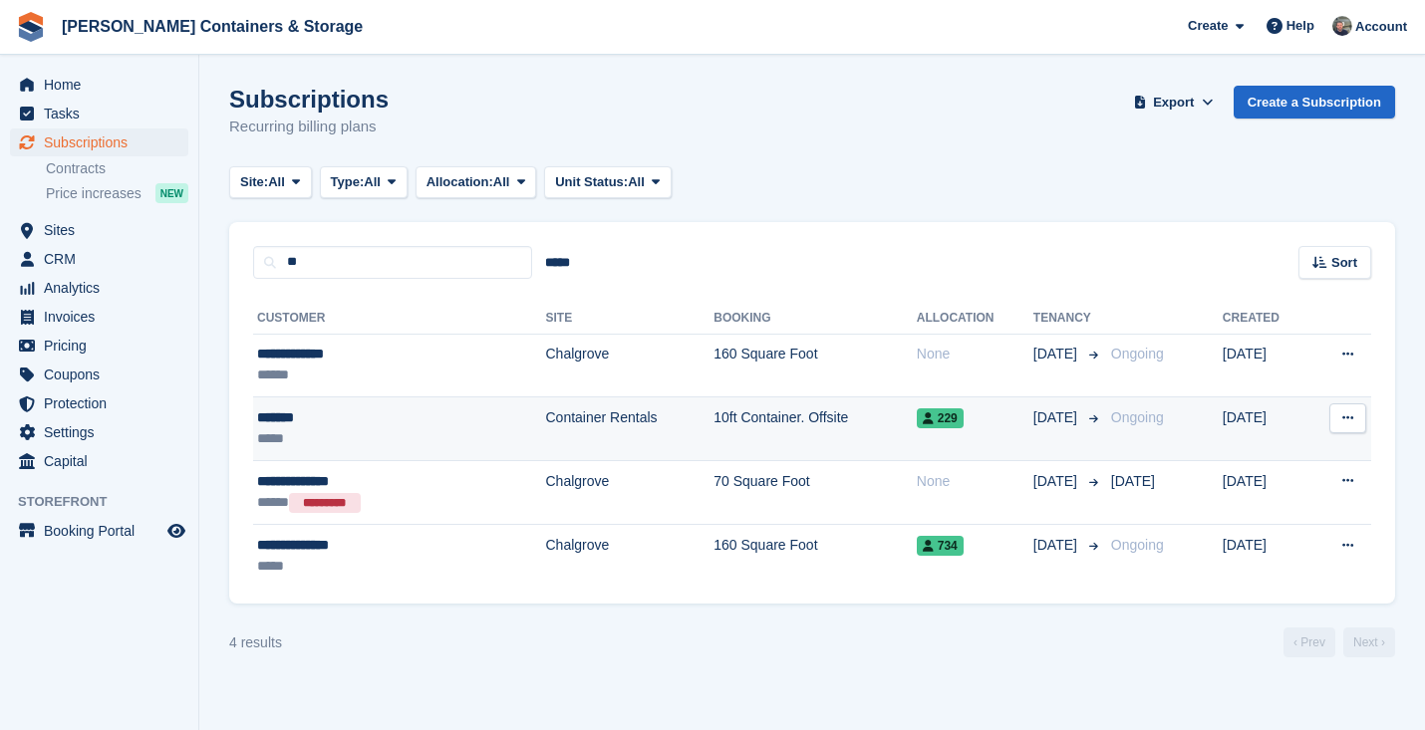
click at [395, 440] on div "*****" at bounding box center [352, 438] width 190 height 21
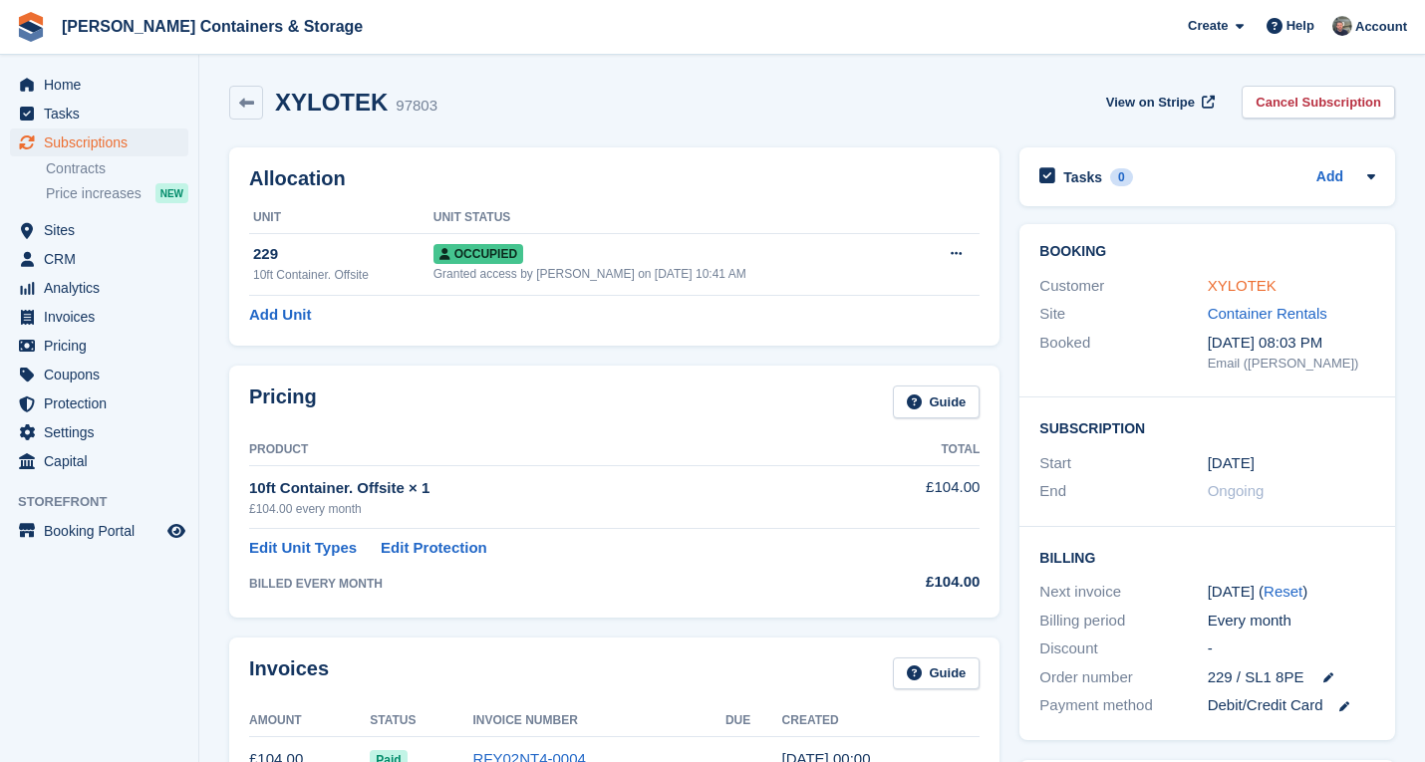
click at [1254, 283] on link "XYLOTEK" at bounding box center [1241, 285] width 69 height 17
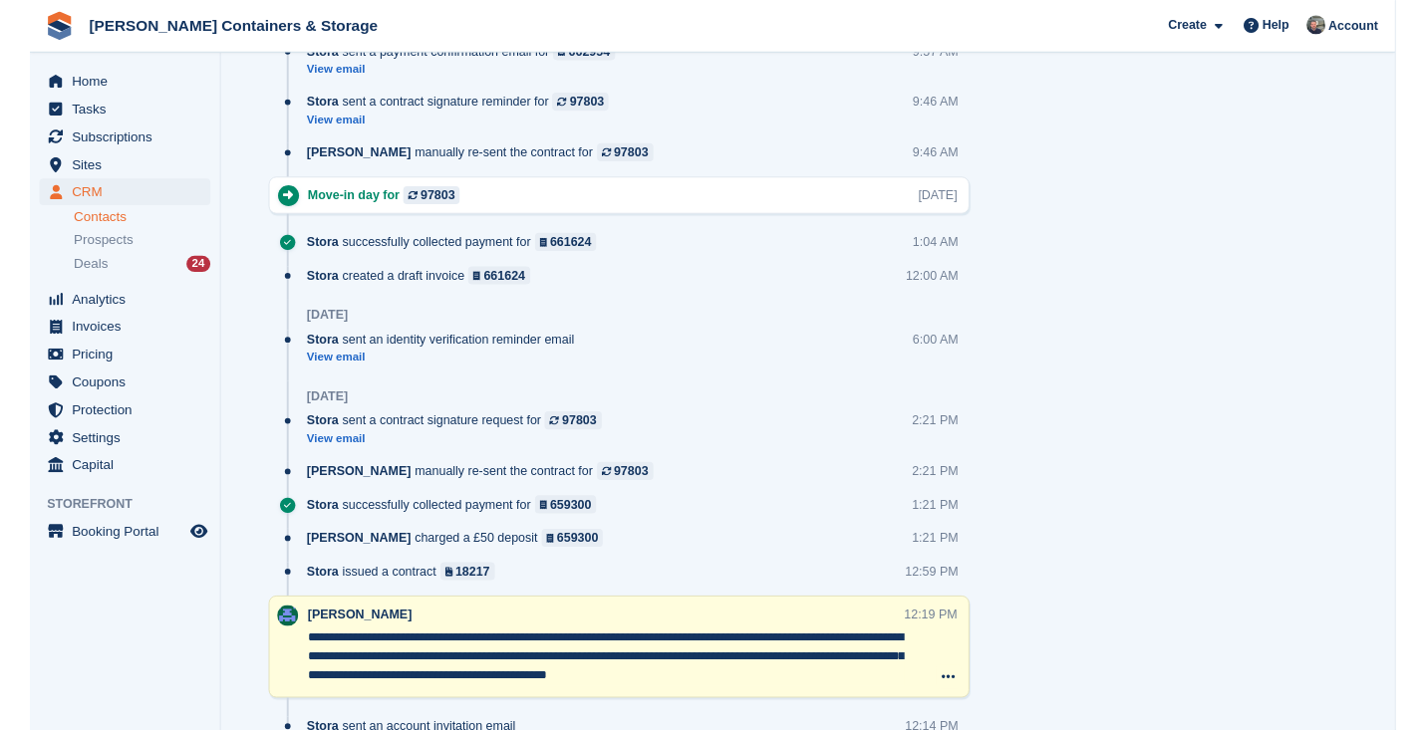
scroll to position [3059, 0]
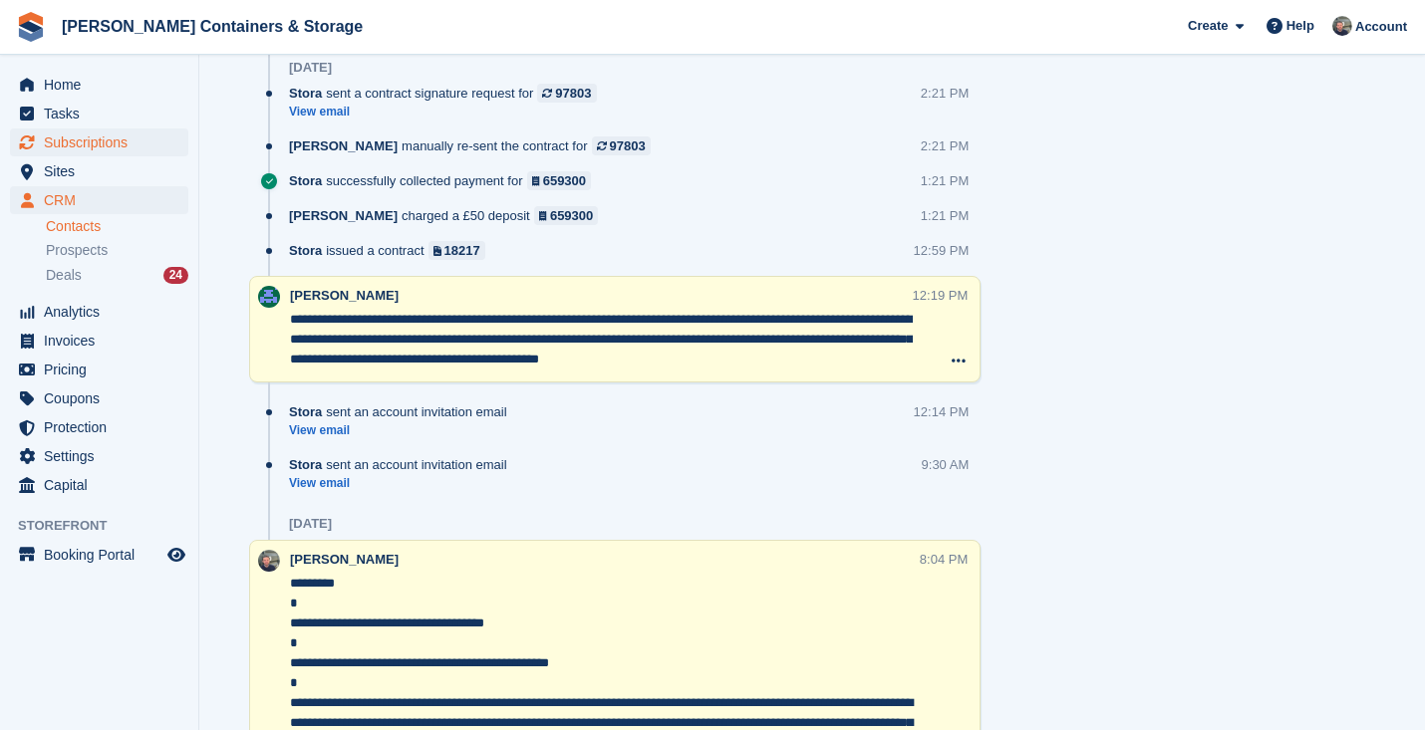
click at [84, 133] on span "Subscriptions" at bounding box center [104, 143] width 120 height 28
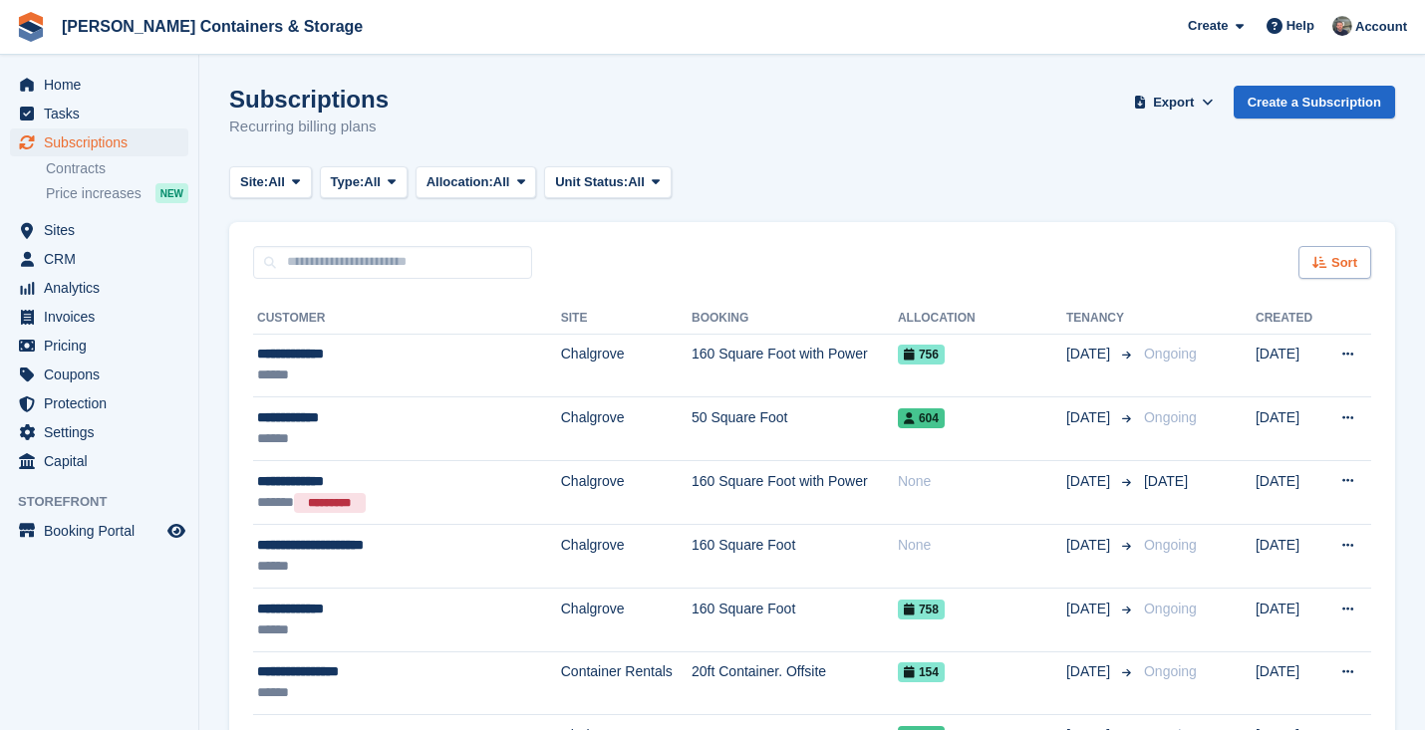
click at [1338, 246] on div "Sort" at bounding box center [1334, 262] width 73 height 33
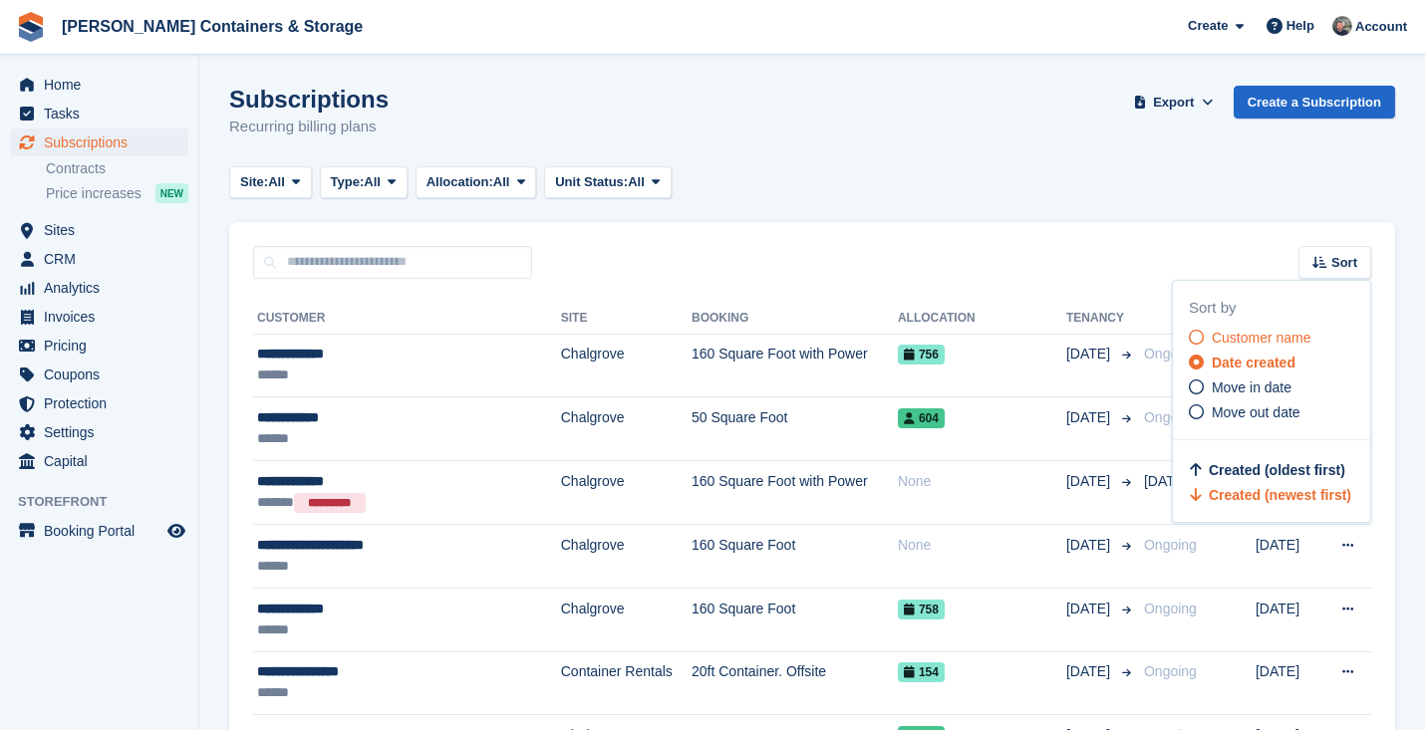
click at [1254, 332] on span "Customer name" at bounding box center [1261, 338] width 100 height 16
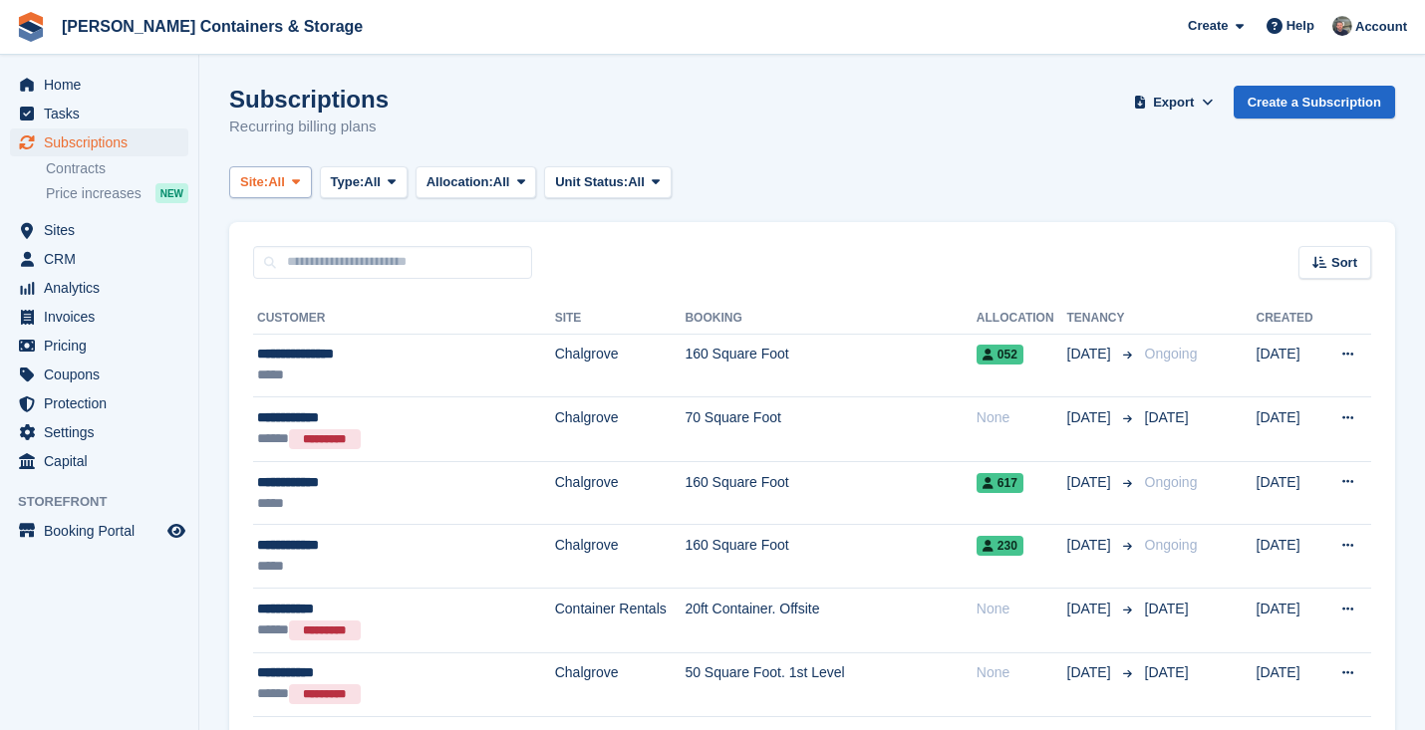
click at [285, 178] on span "All" at bounding box center [276, 182] width 17 height 20
click at [308, 269] on link "Chalgrove" at bounding box center [324, 265] width 173 height 36
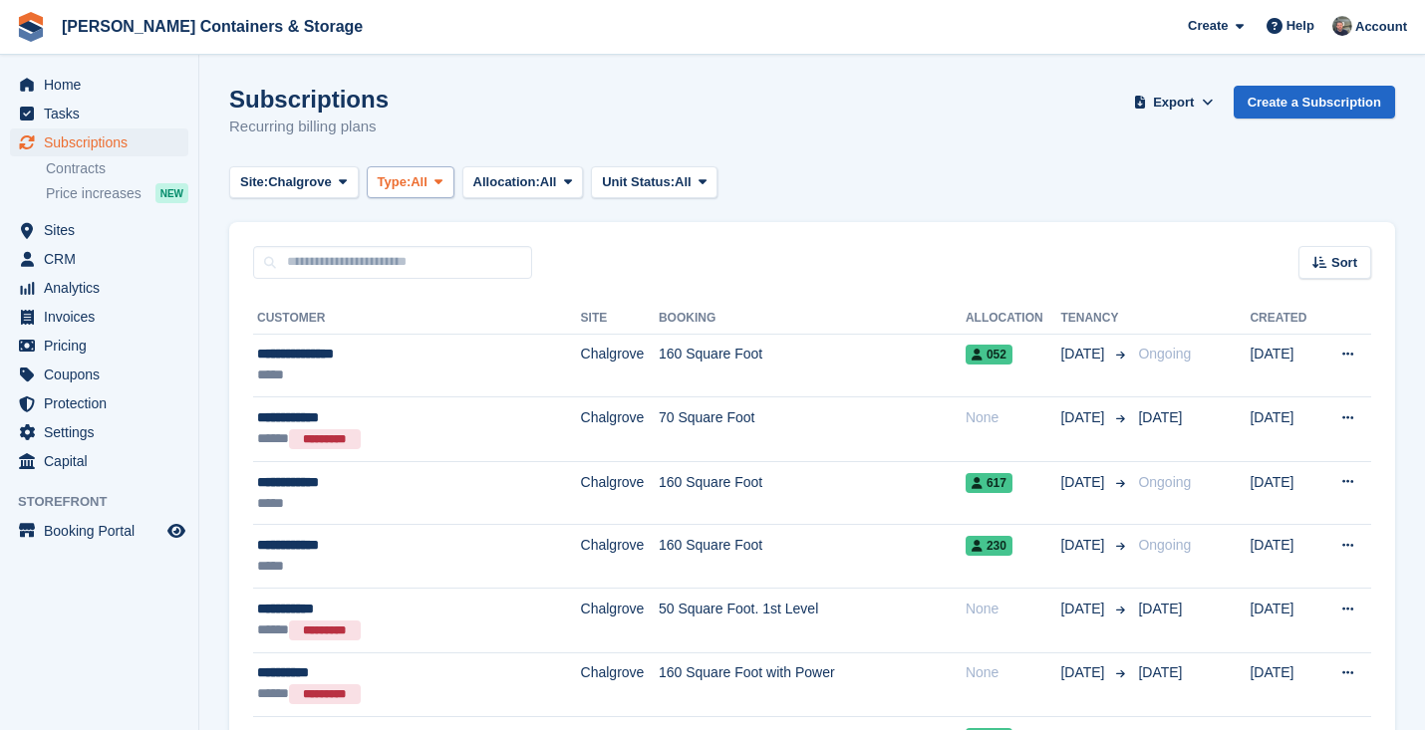
scroll to position [-2, 0]
click at [411, 188] on span "Type:" at bounding box center [395, 182] width 34 height 20
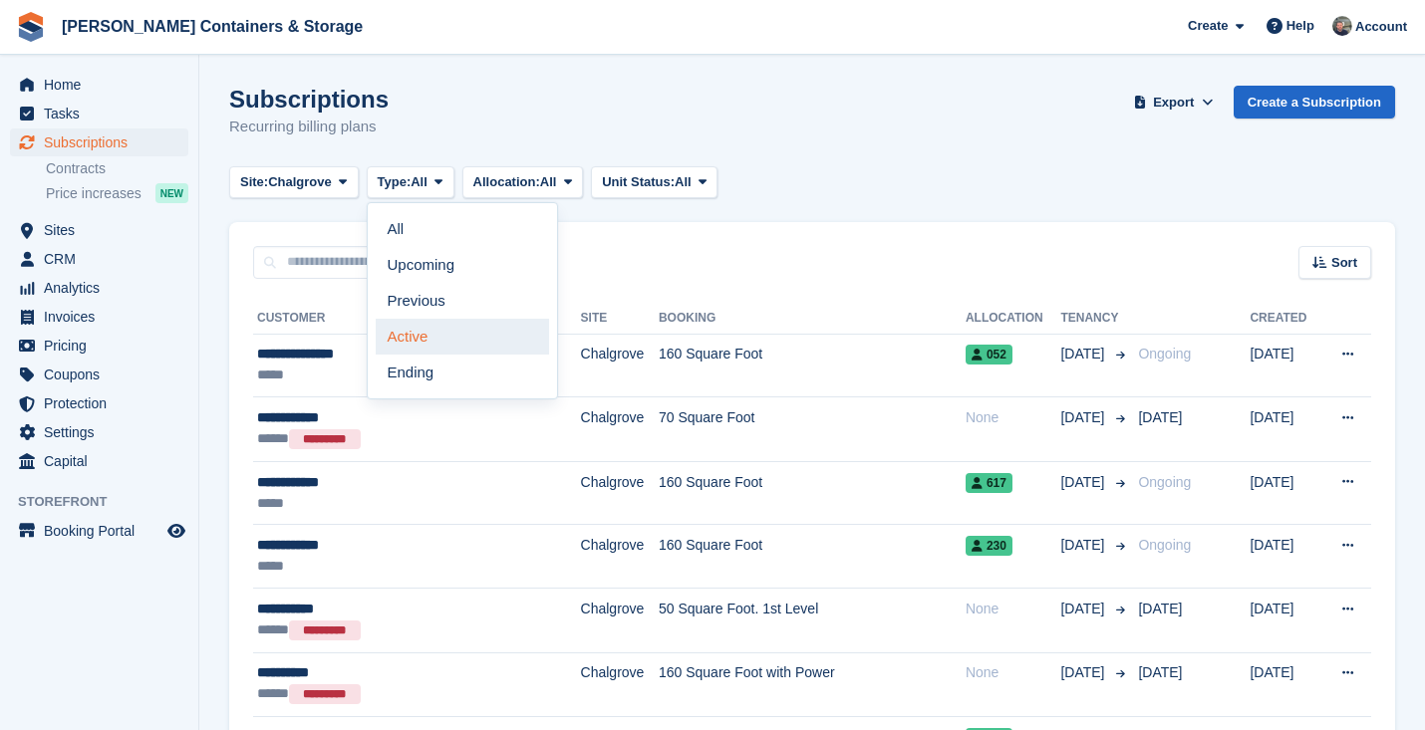
click at [458, 337] on link "Active" at bounding box center [462, 337] width 173 height 36
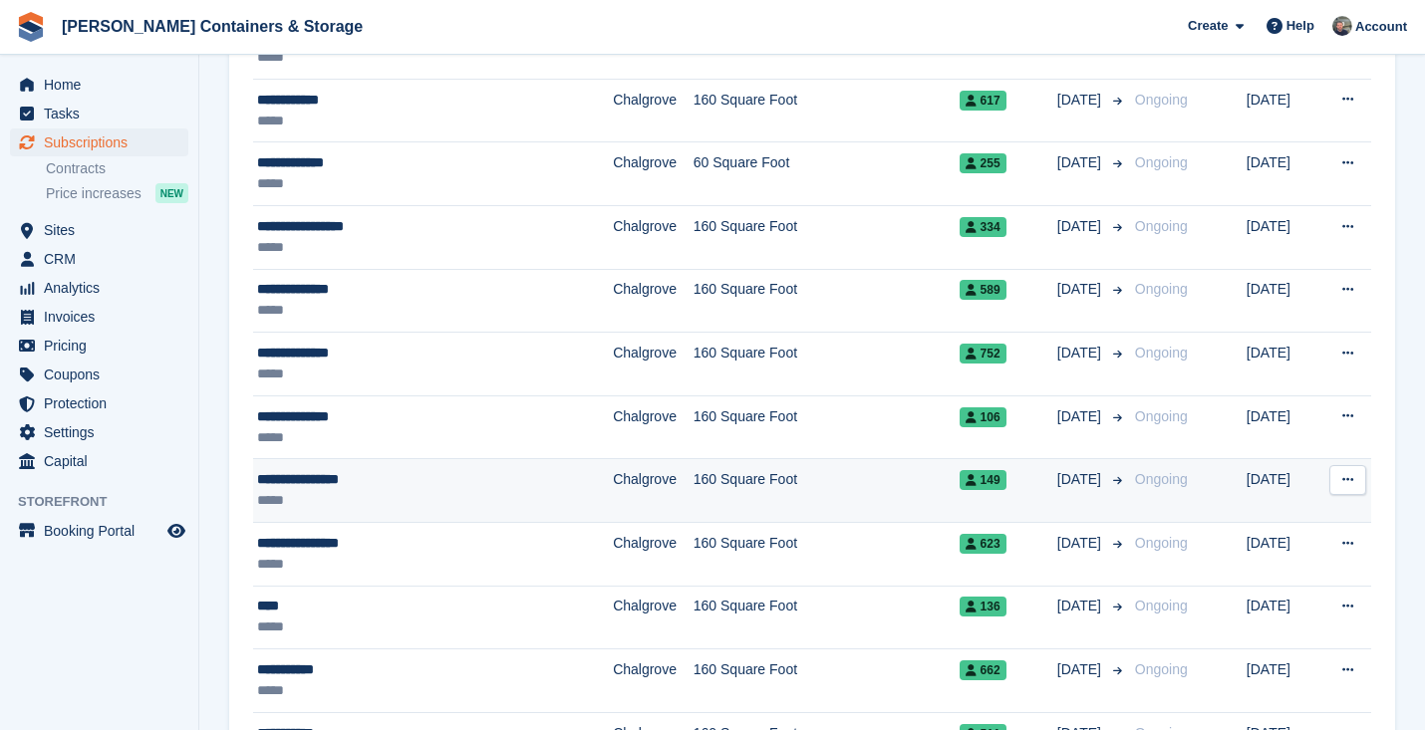
scroll to position [435, 0]
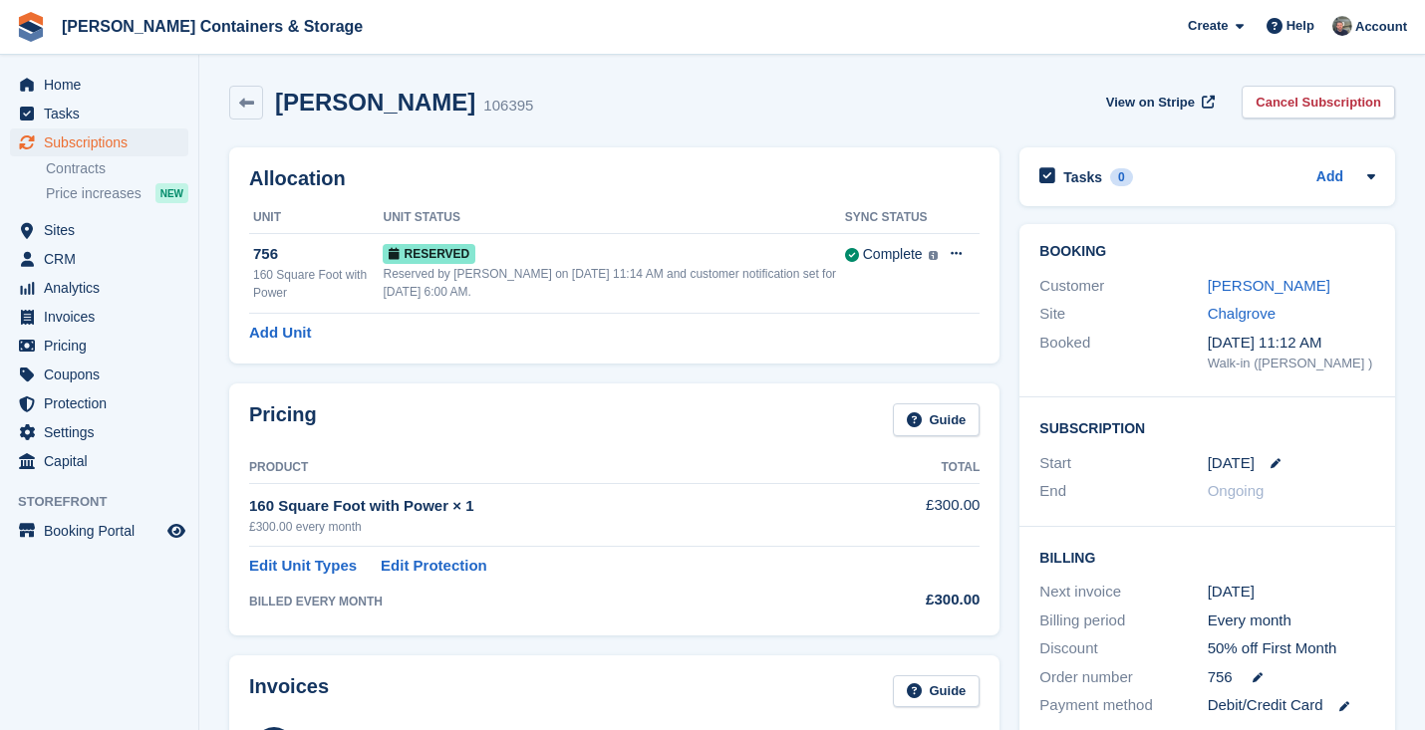
click at [132, 154] on span "Subscriptions" at bounding box center [104, 143] width 120 height 28
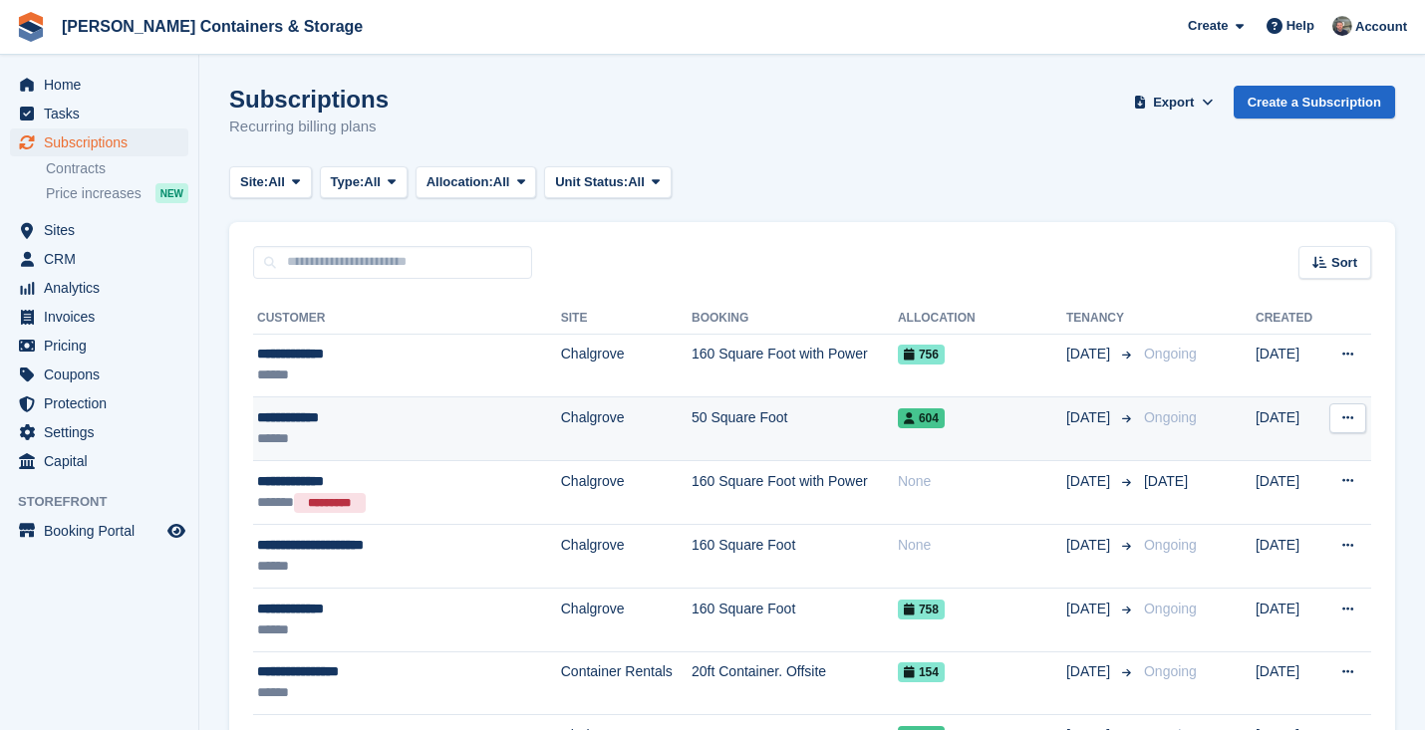
click at [561, 405] on td "Chalgrove" at bounding box center [626, 429] width 131 height 64
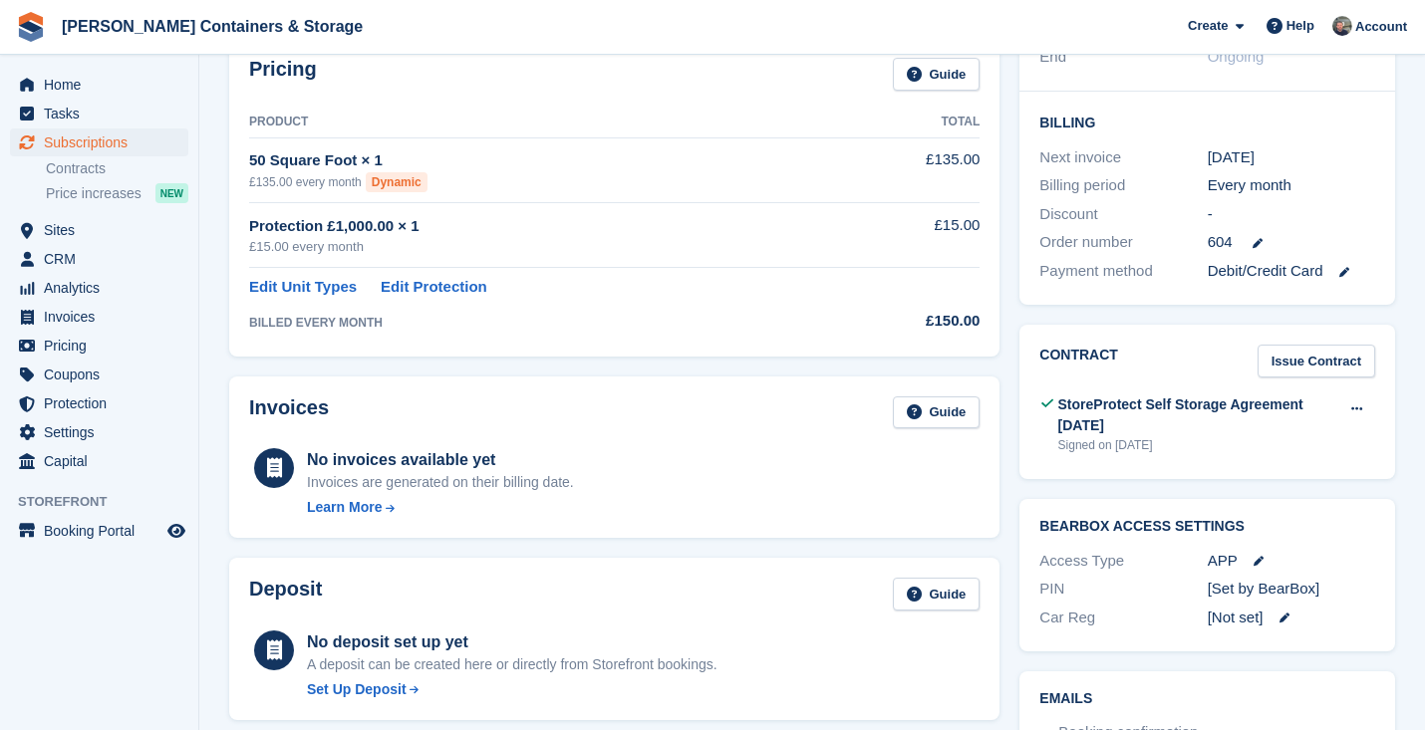
scroll to position [174, 0]
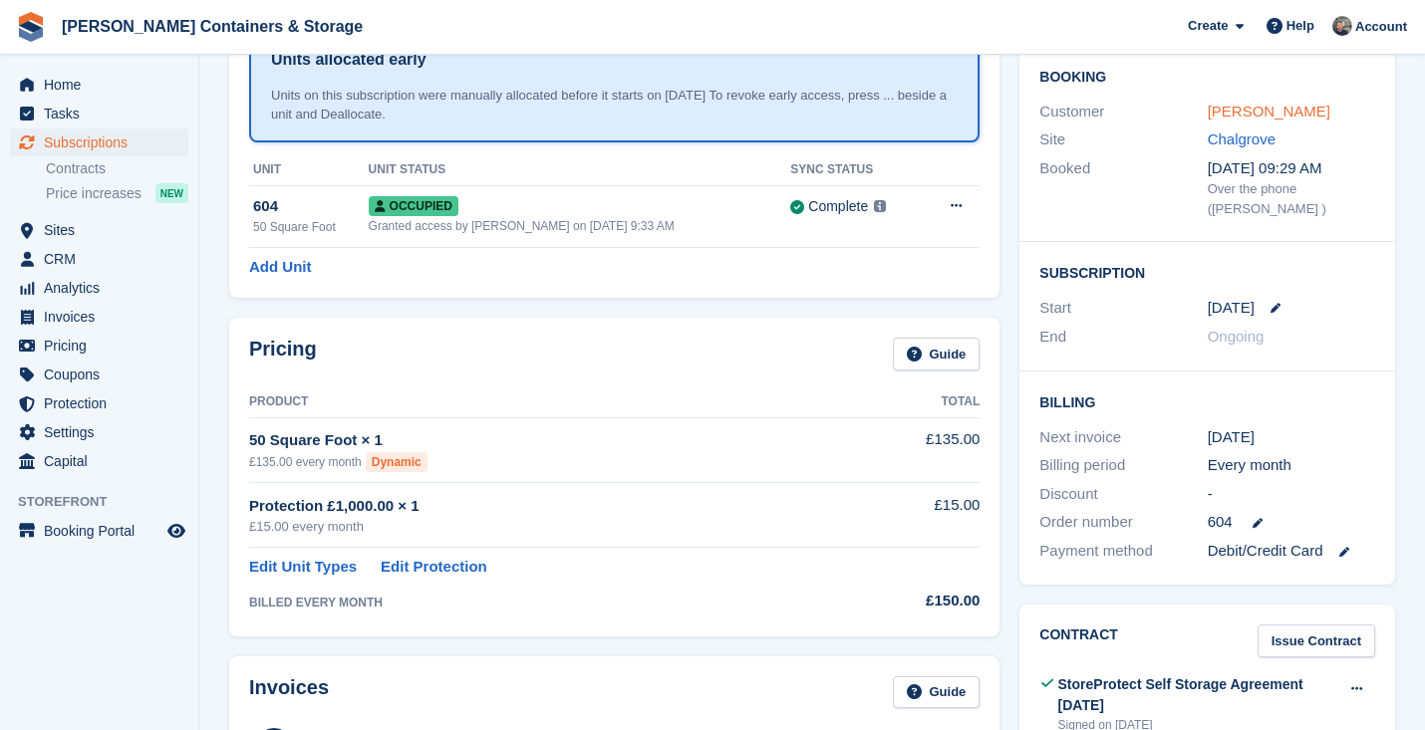
click at [1259, 107] on link "Kevin Moores" at bounding box center [1268, 111] width 123 height 17
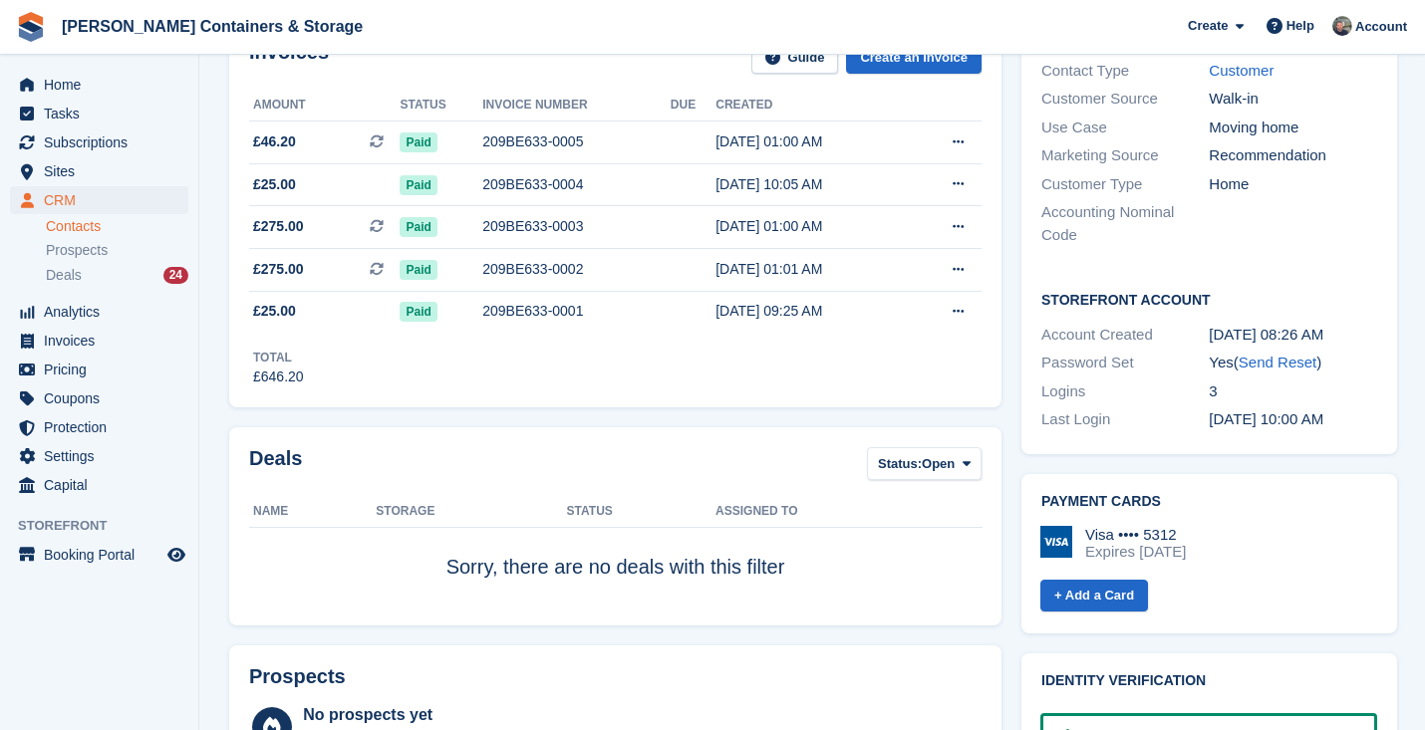
scroll to position [745, 0]
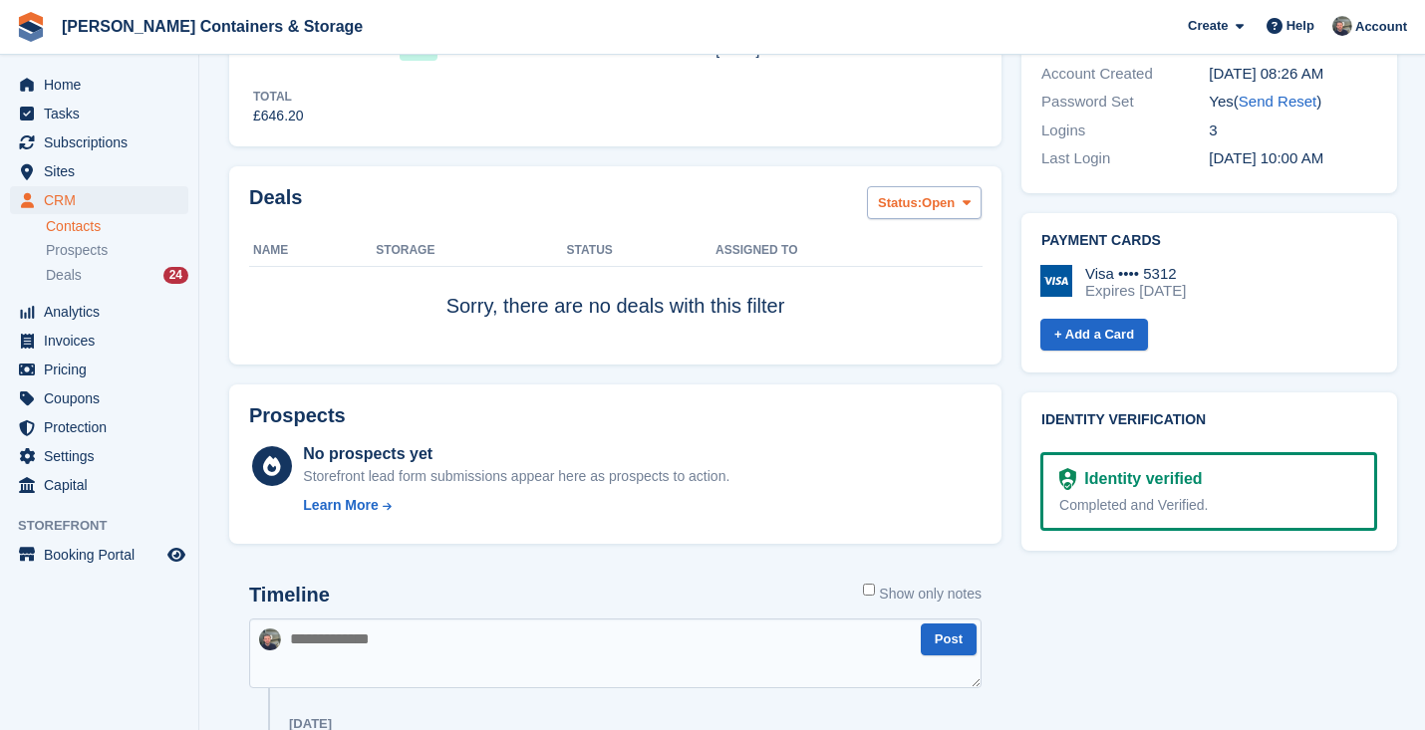
click at [918, 192] on button "Status: Open" at bounding box center [924, 202] width 115 height 33
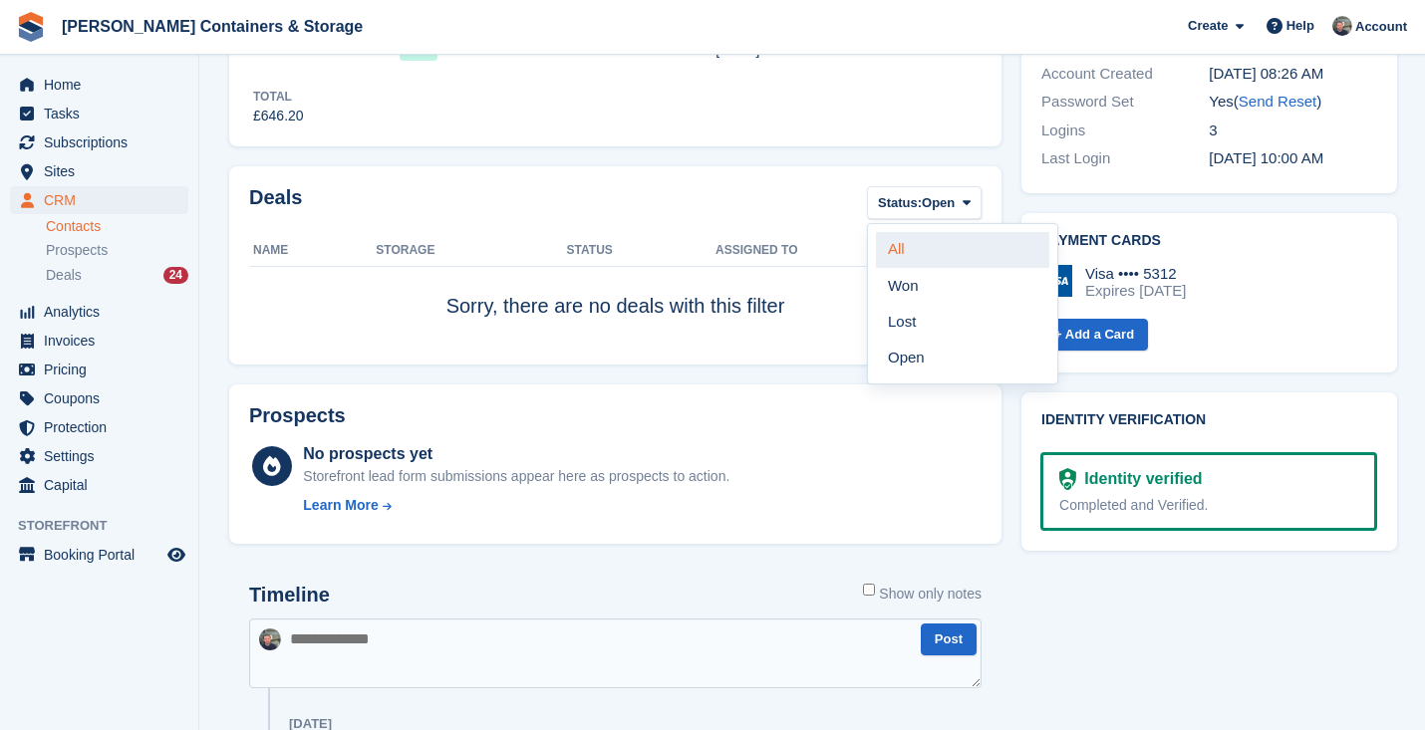
click at [907, 257] on link "All" at bounding box center [962, 250] width 173 height 36
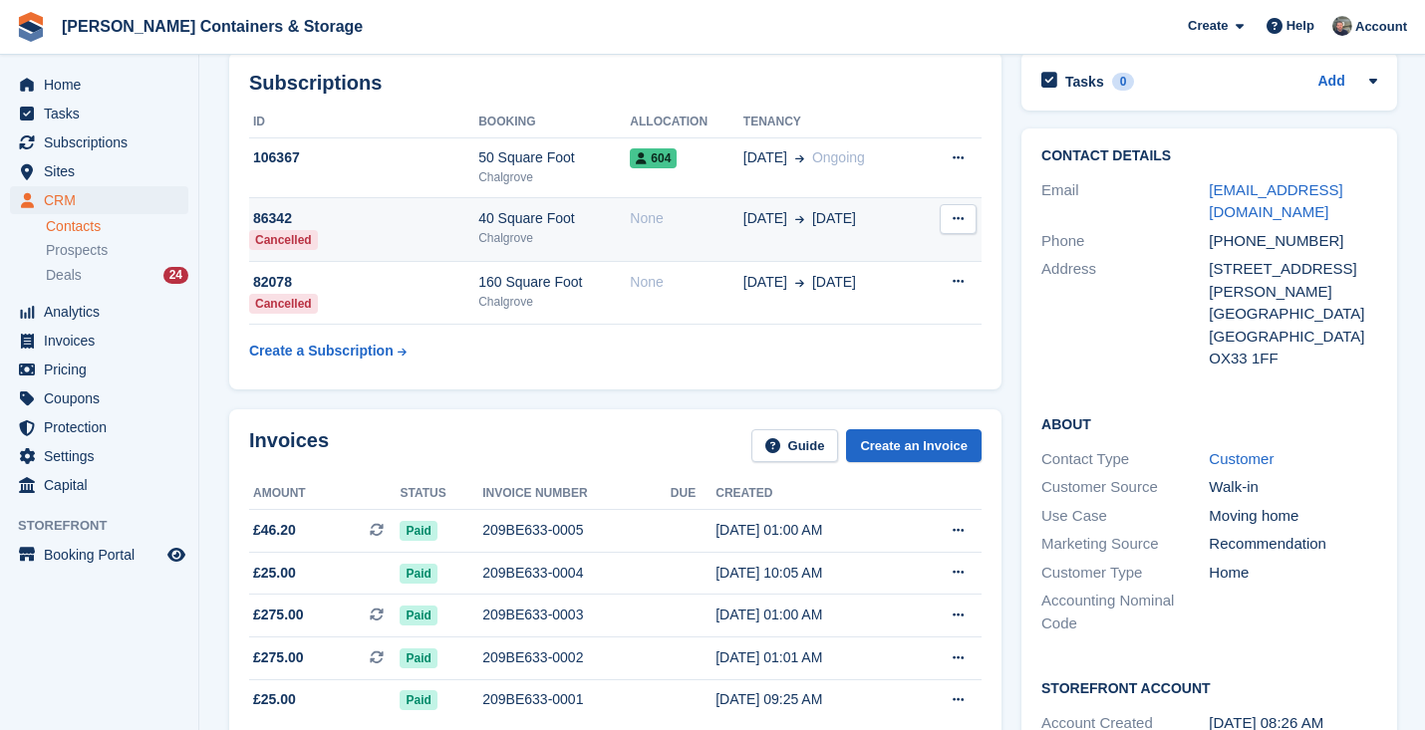
scroll to position [560, 0]
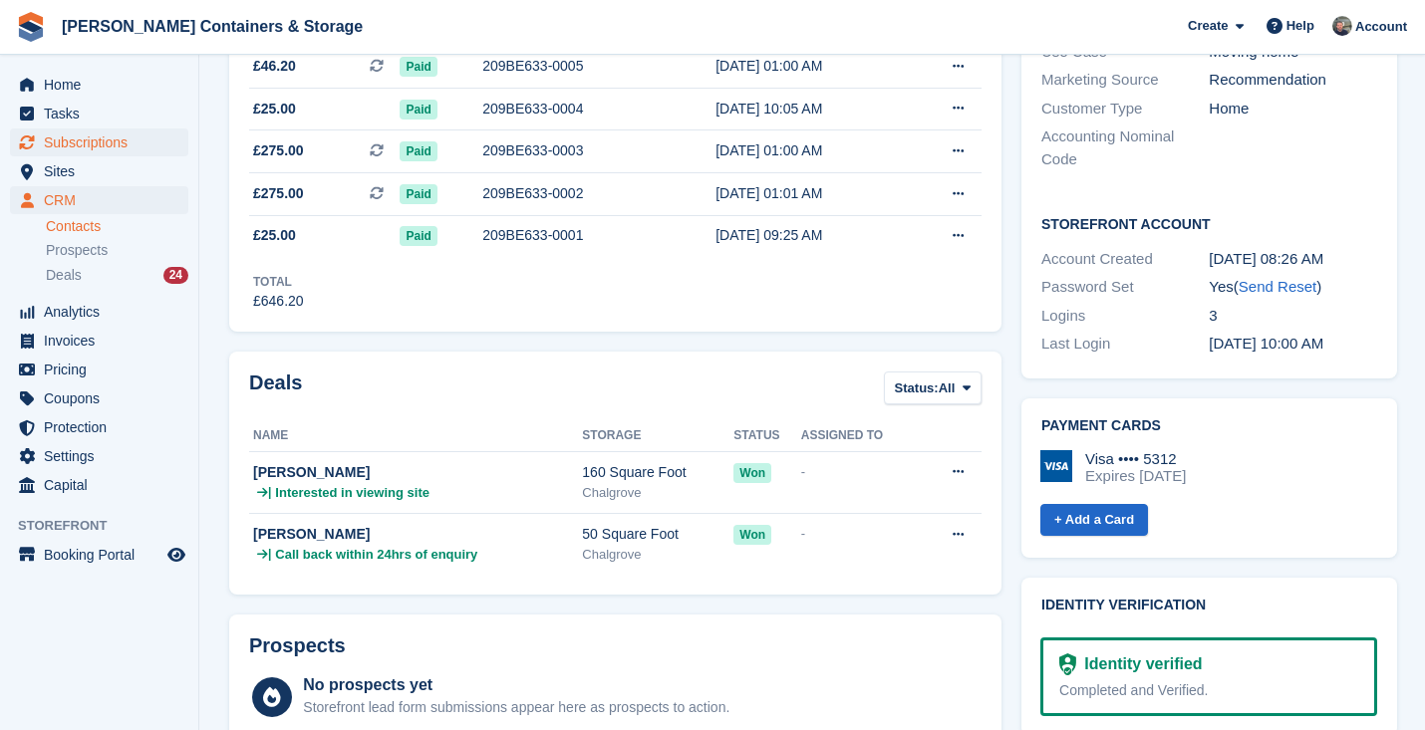
click at [92, 136] on span "Subscriptions" at bounding box center [104, 143] width 120 height 28
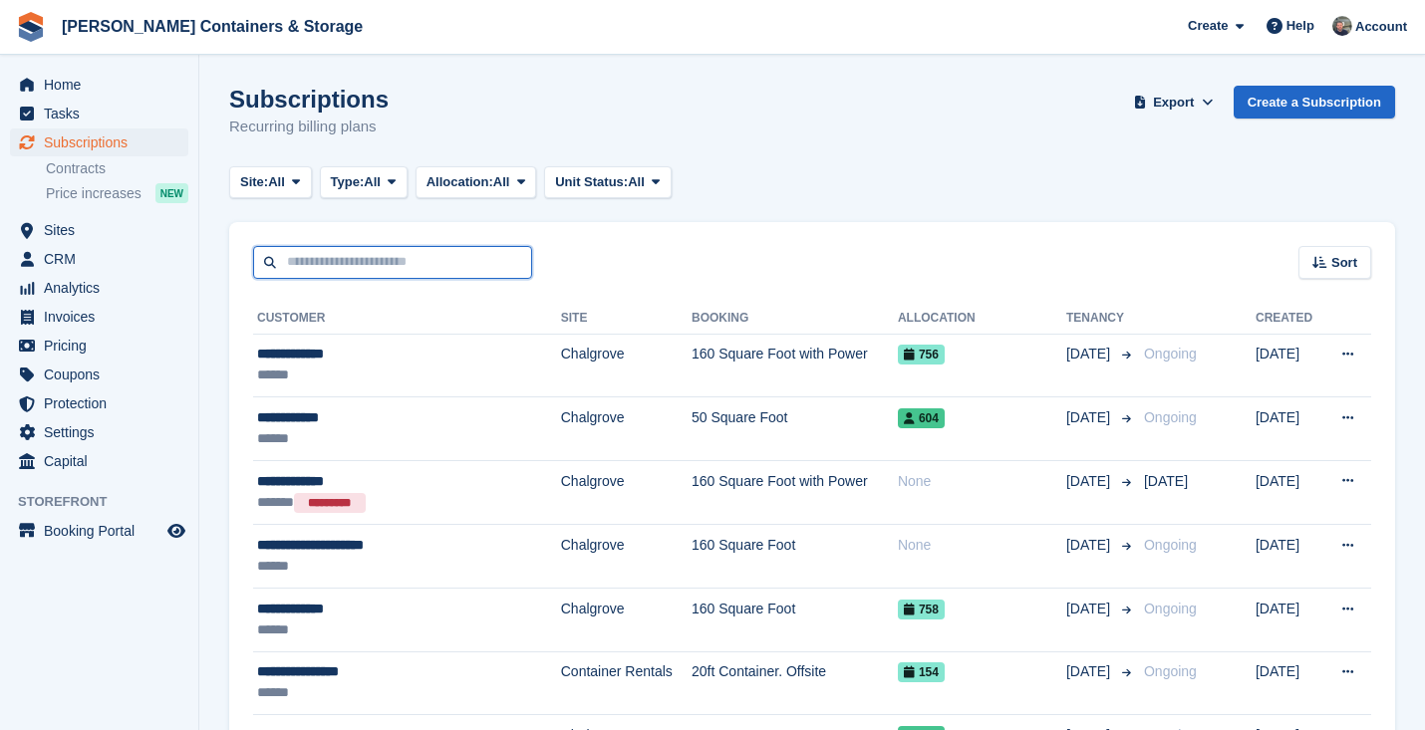
click at [367, 252] on input "text" at bounding box center [392, 262] width 279 height 33
type input "******"
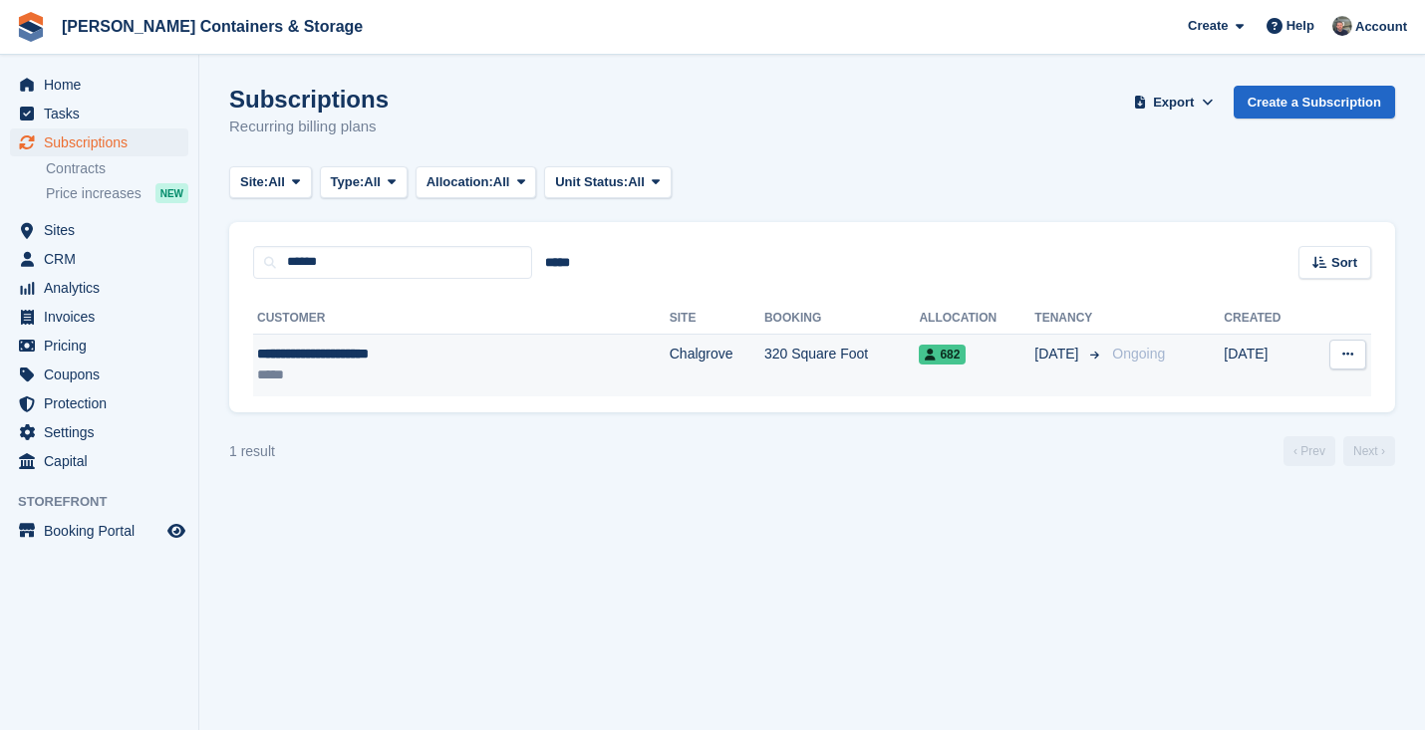
click at [419, 360] on div "**********" at bounding box center [394, 354] width 275 height 21
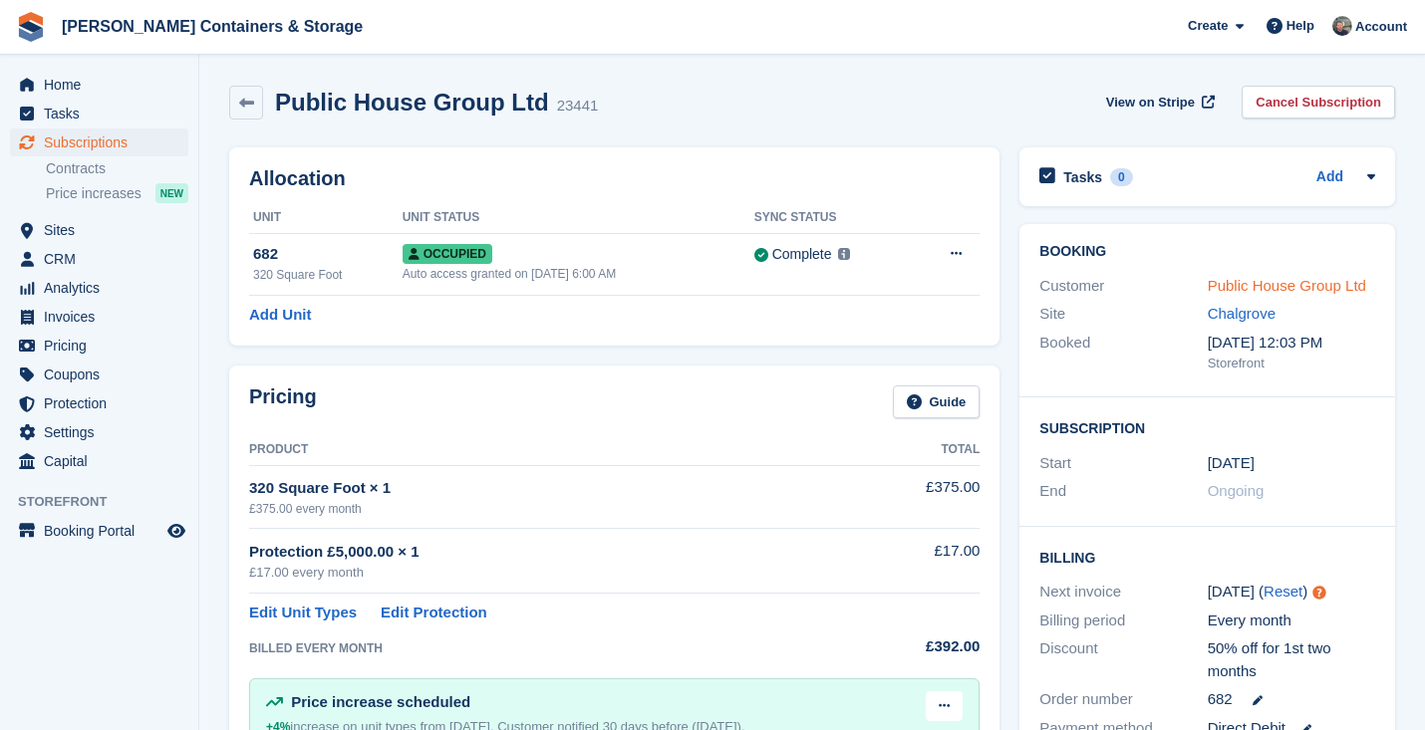
click at [1254, 280] on link "Public House Group Ltd" at bounding box center [1286, 285] width 158 height 17
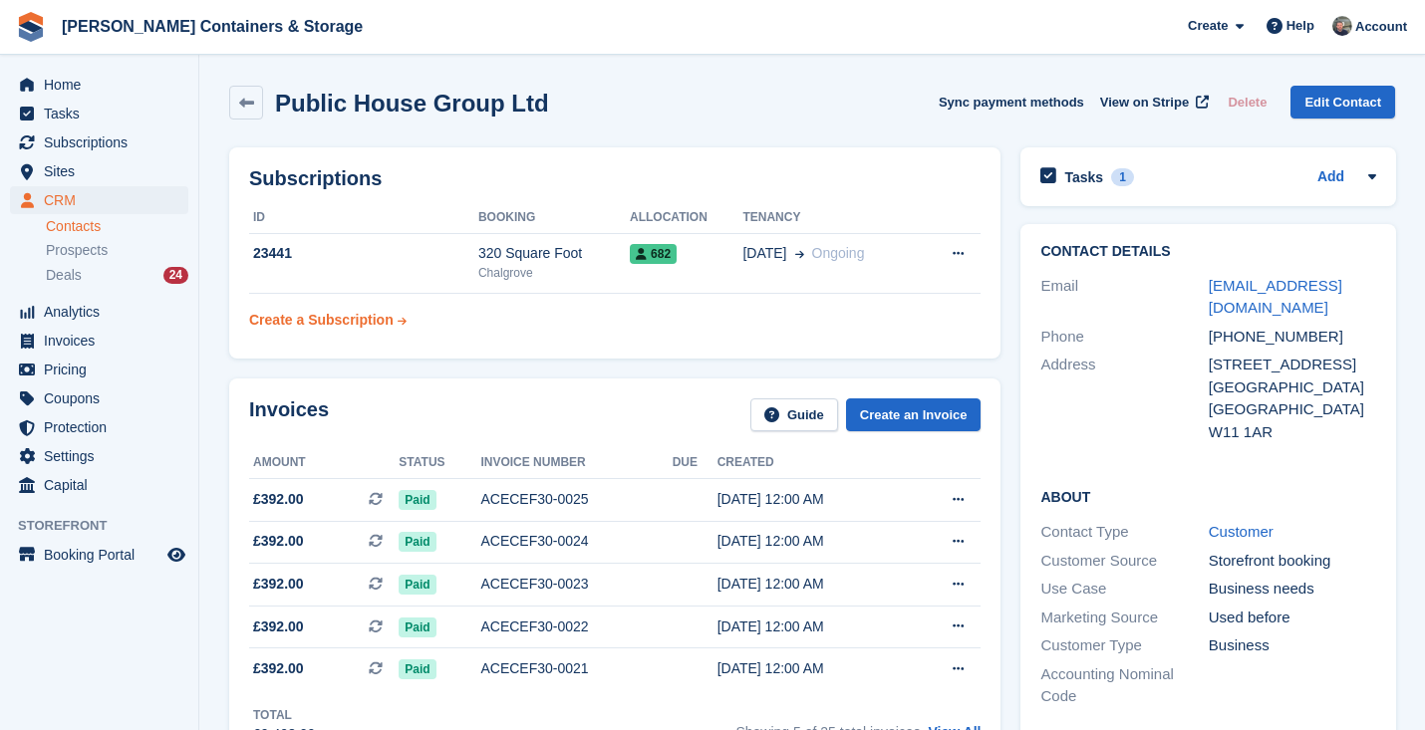
click at [376, 317] on div "Create a Subscription" at bounding box center [321, 320] width 144 height 21
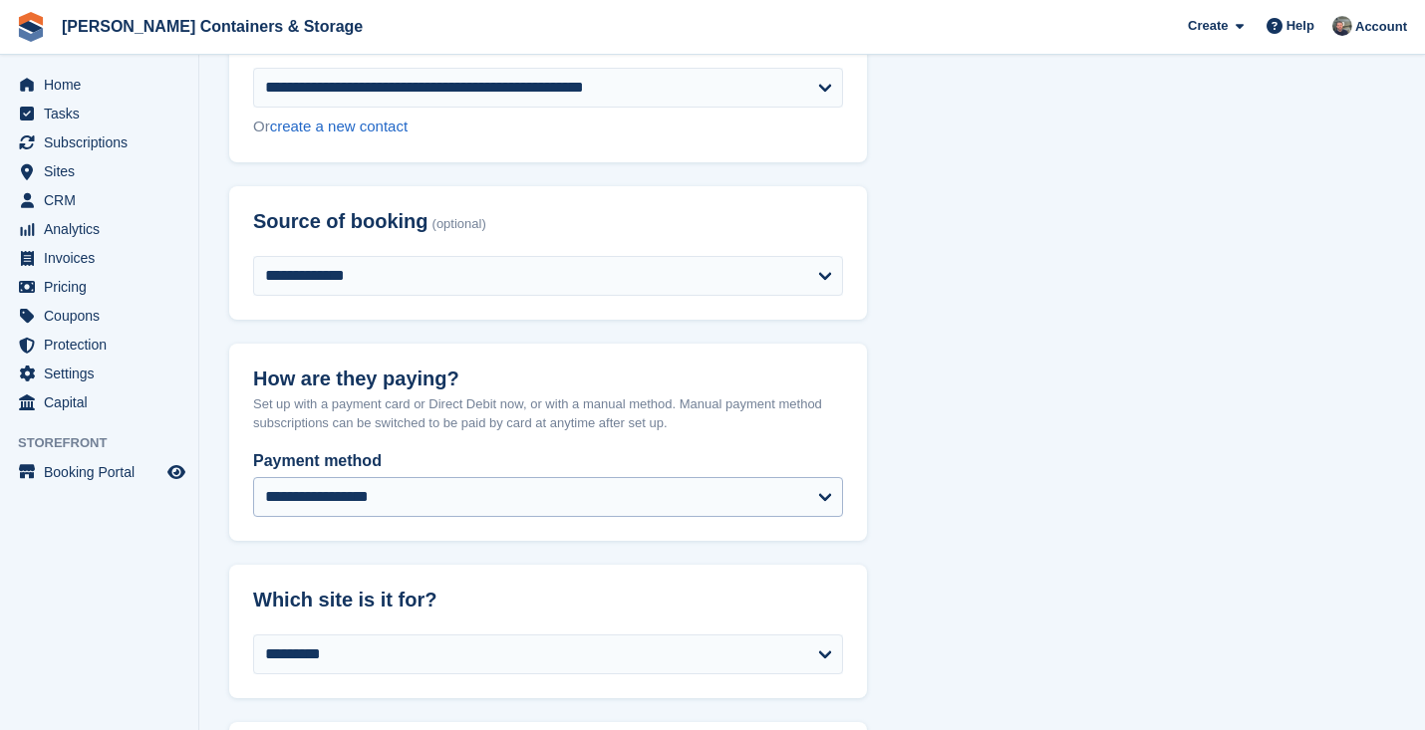
scroll to position [222, 0]
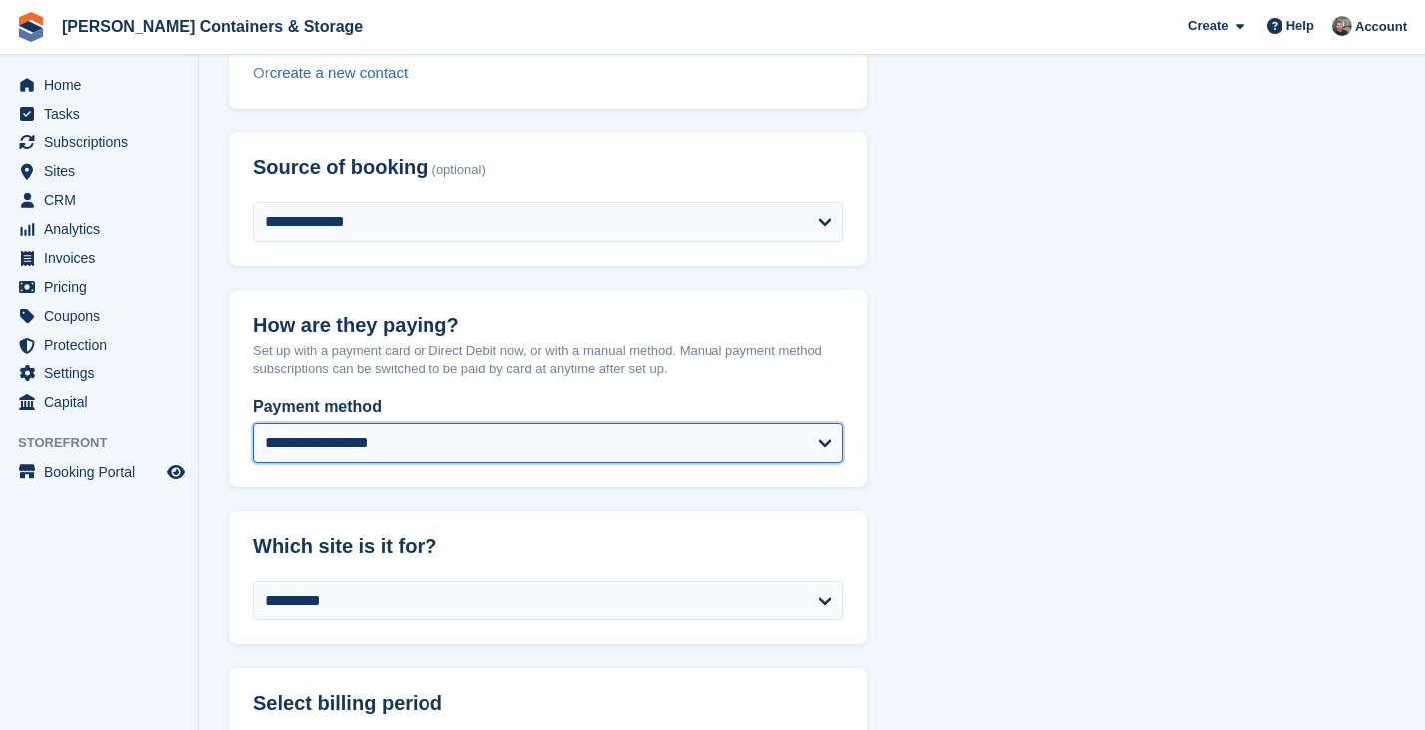
select select "**********"
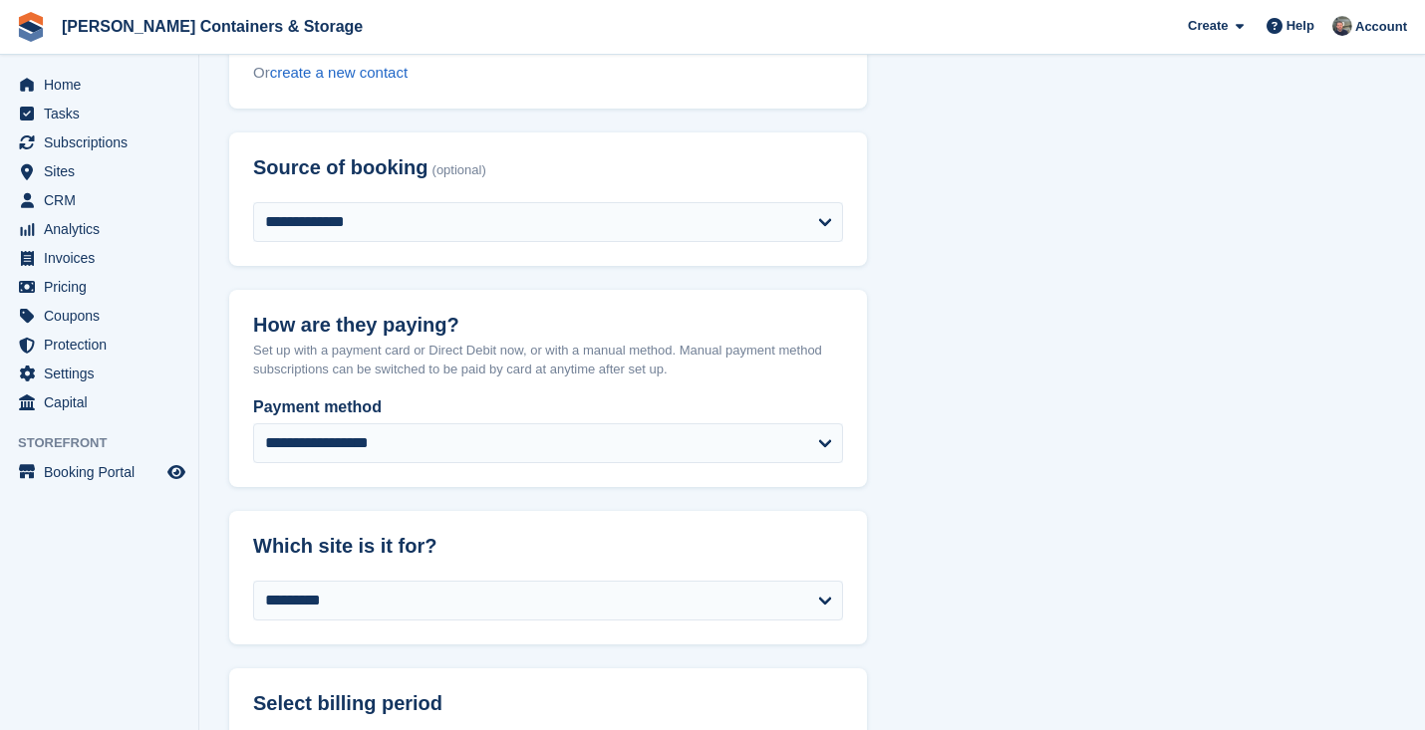
click at [236, 526] on header "Which site is it for?" at bounding box center [548, 546] width 638 height 71
select select "*****"
select select "**********"
select select "***"
select select "*"
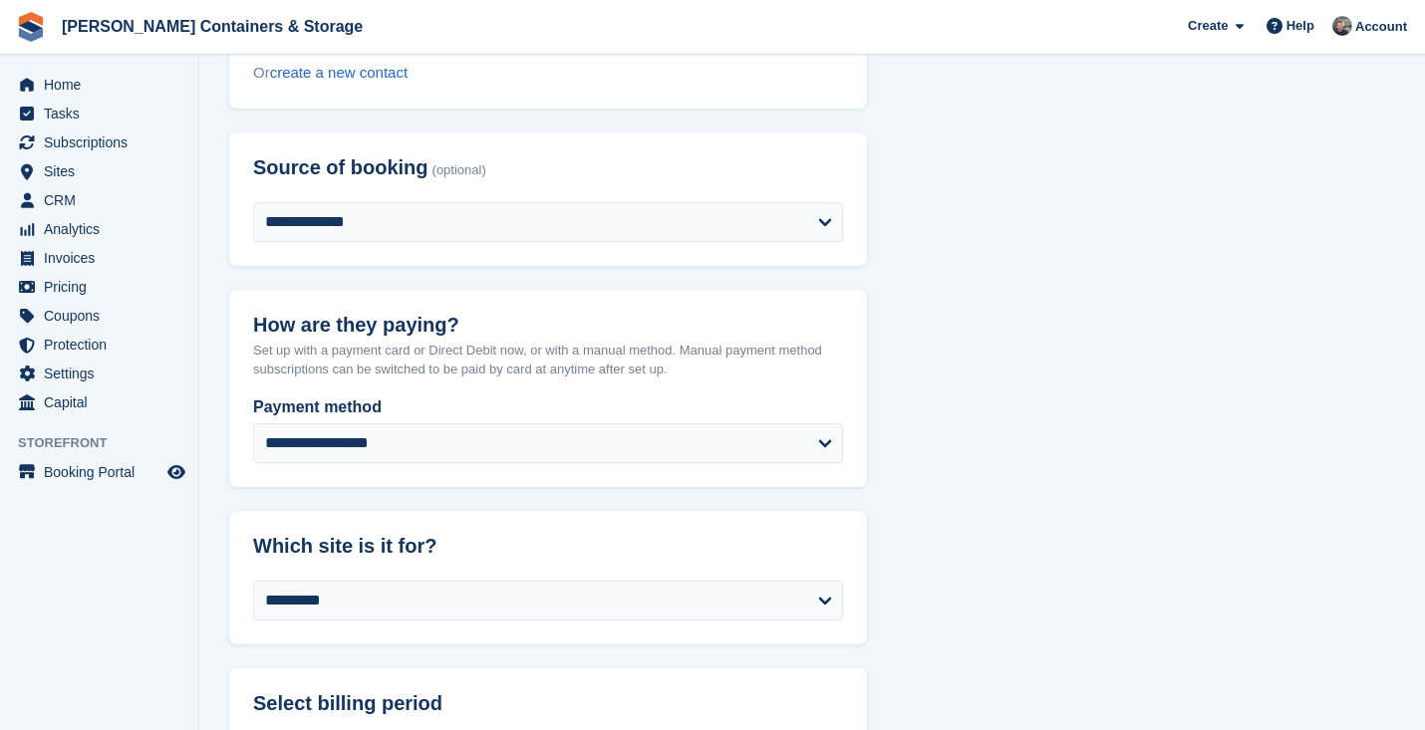
select select "*****"
select select
select select "**"
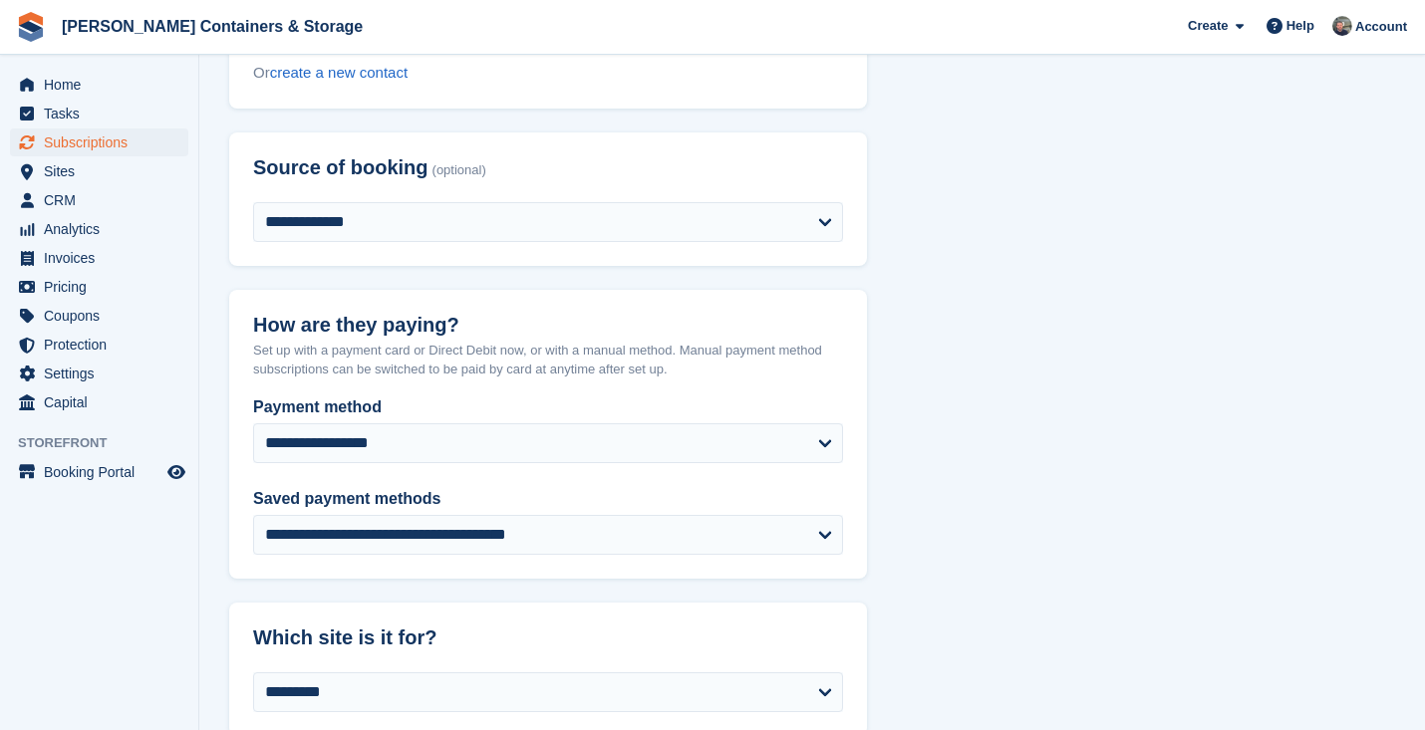
click at [94, 137] on span "Subscriptions" at bounding box center [104, 143] width 120 height 28
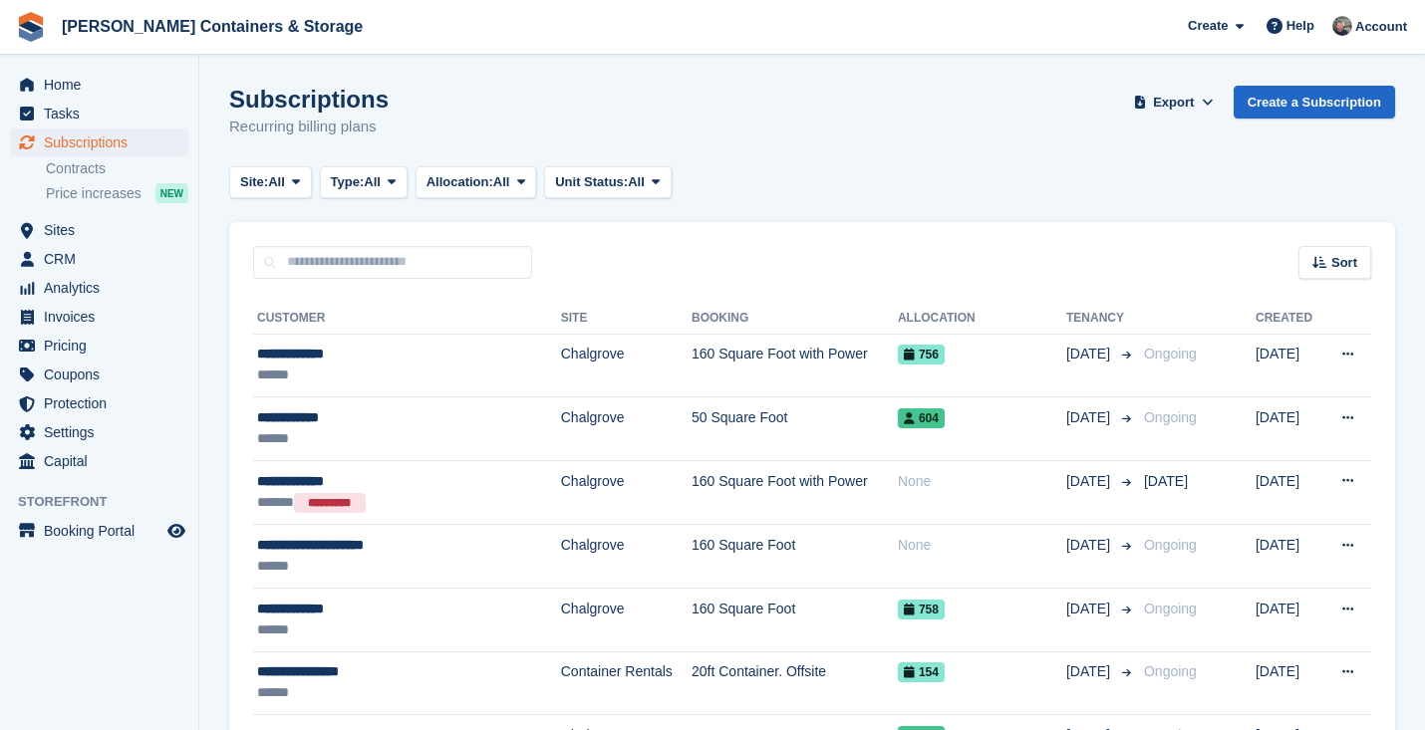
click at [362, 243] on div "Sort Sort by Customer name Date created Move in date Move out date Created (old…" at bounding box center [812, 250] width 1166 height 57
click at [347, 265] on input "text" at bounding box center [392, 262] width 279 height 33
type input "**********"
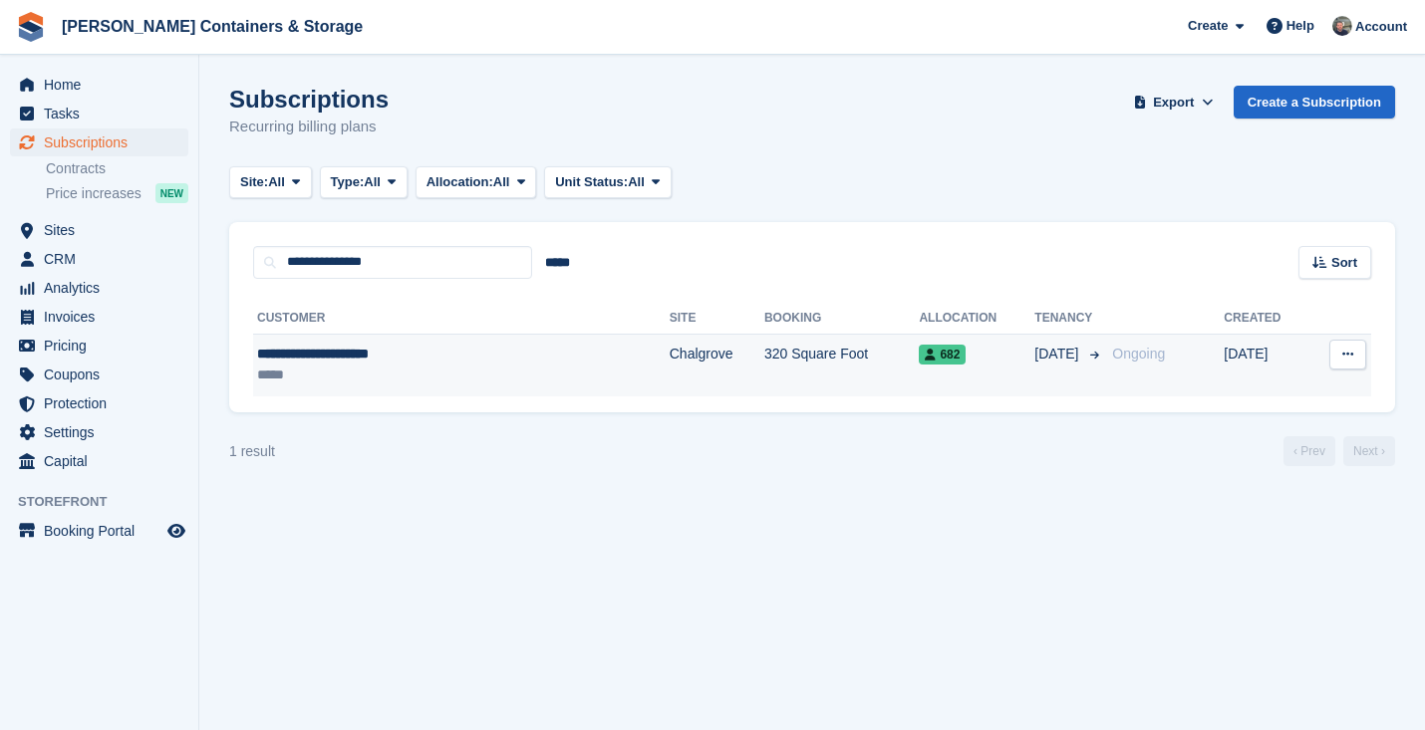
click at [474, 355] on div "**********" at bounding box center [394, 354] width 275 height 21
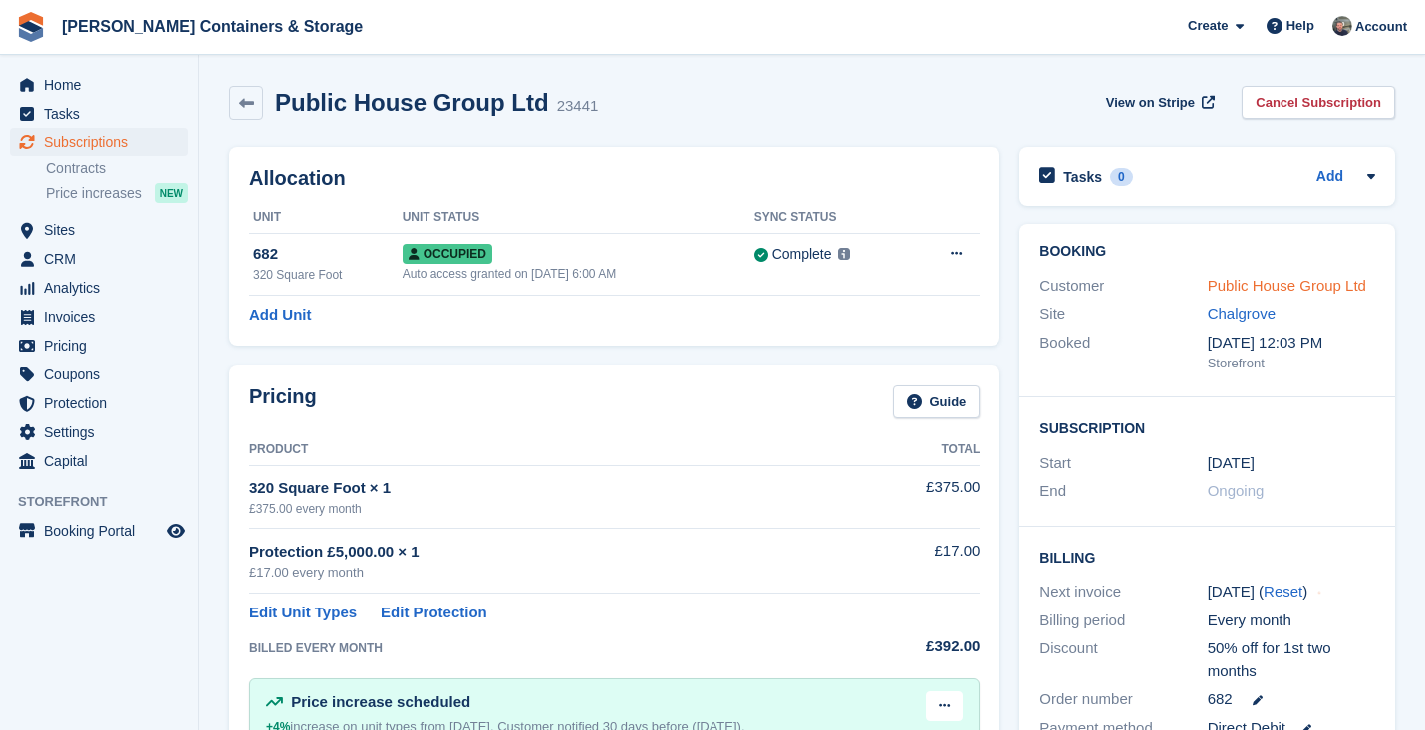
click at [1241, 285] on link "Public House Group Ltd" at bounding box center [1286, 285] width 158 height 17
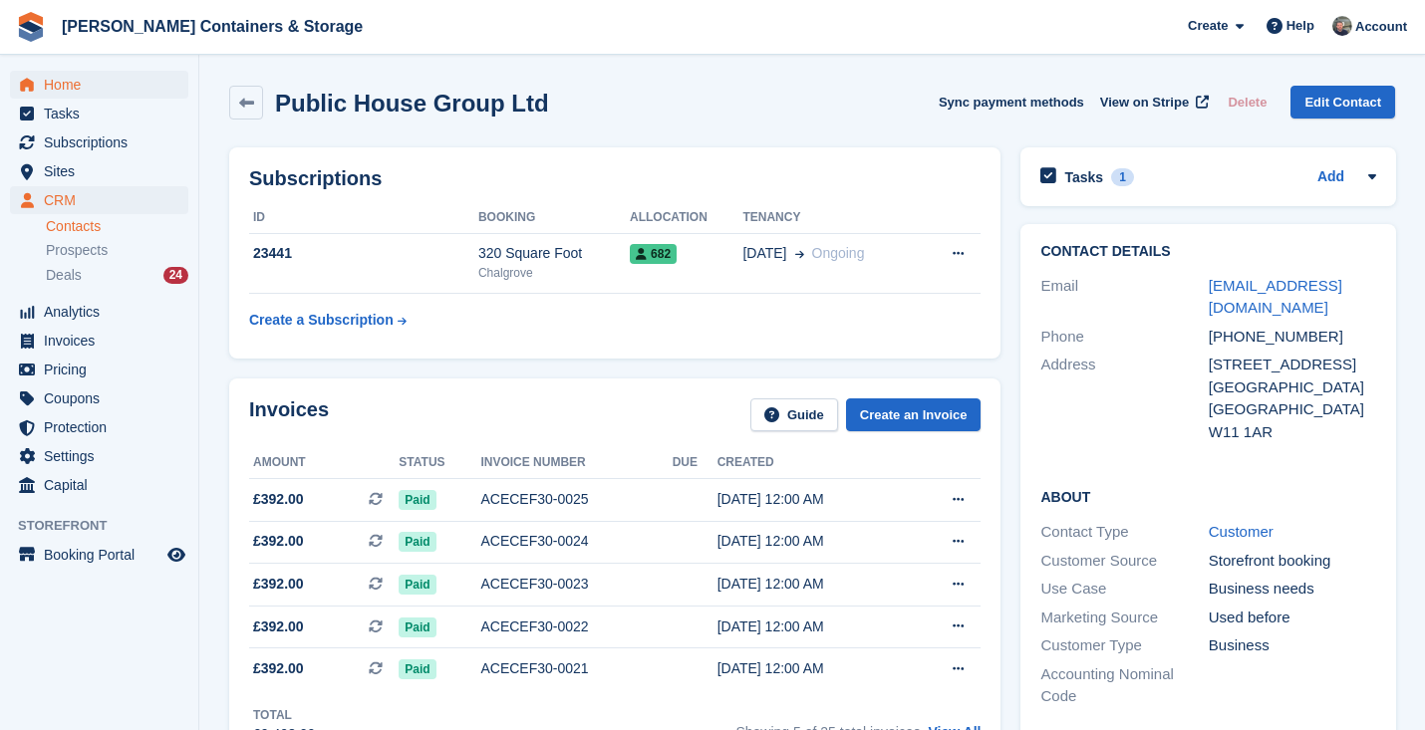
click at [82, 72] on span "Home" at bounding box center [104, 85] width 120 height 28
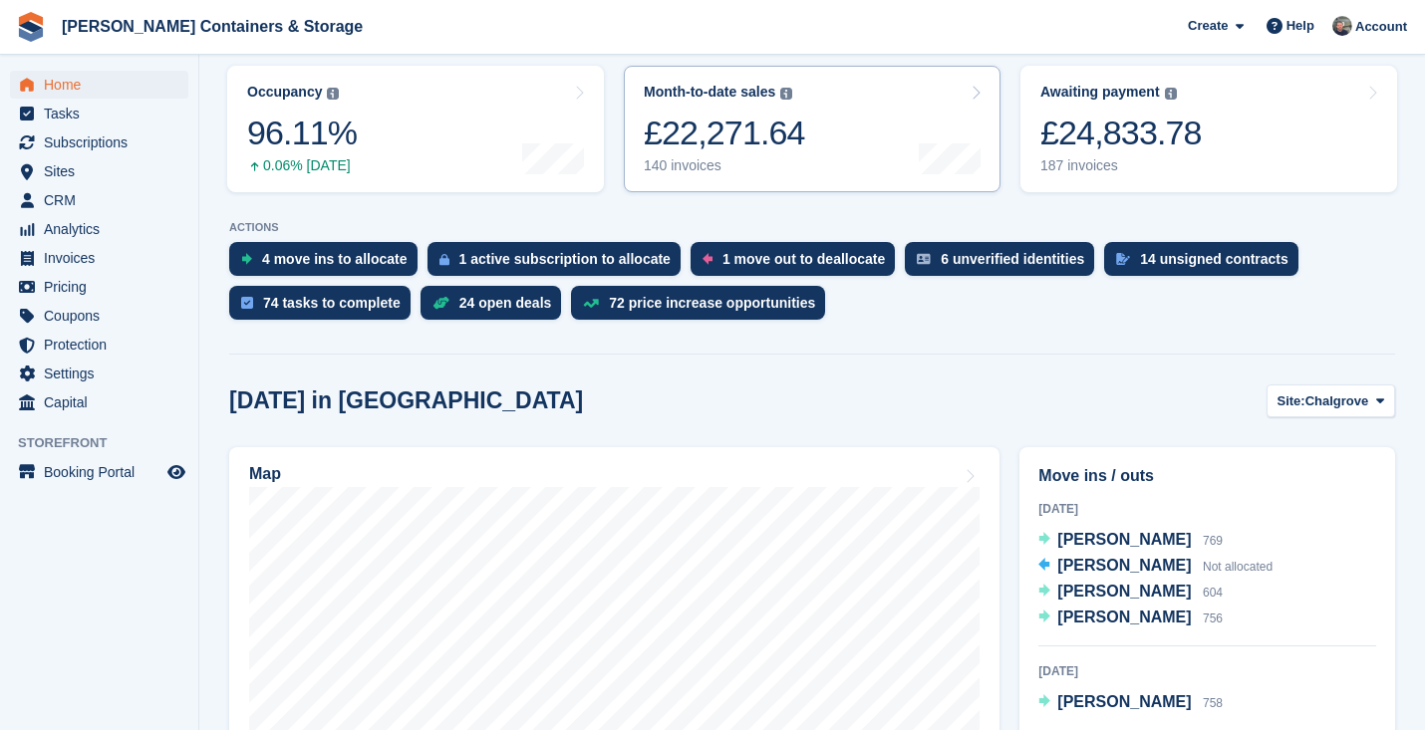
scroll to position [493, 0]
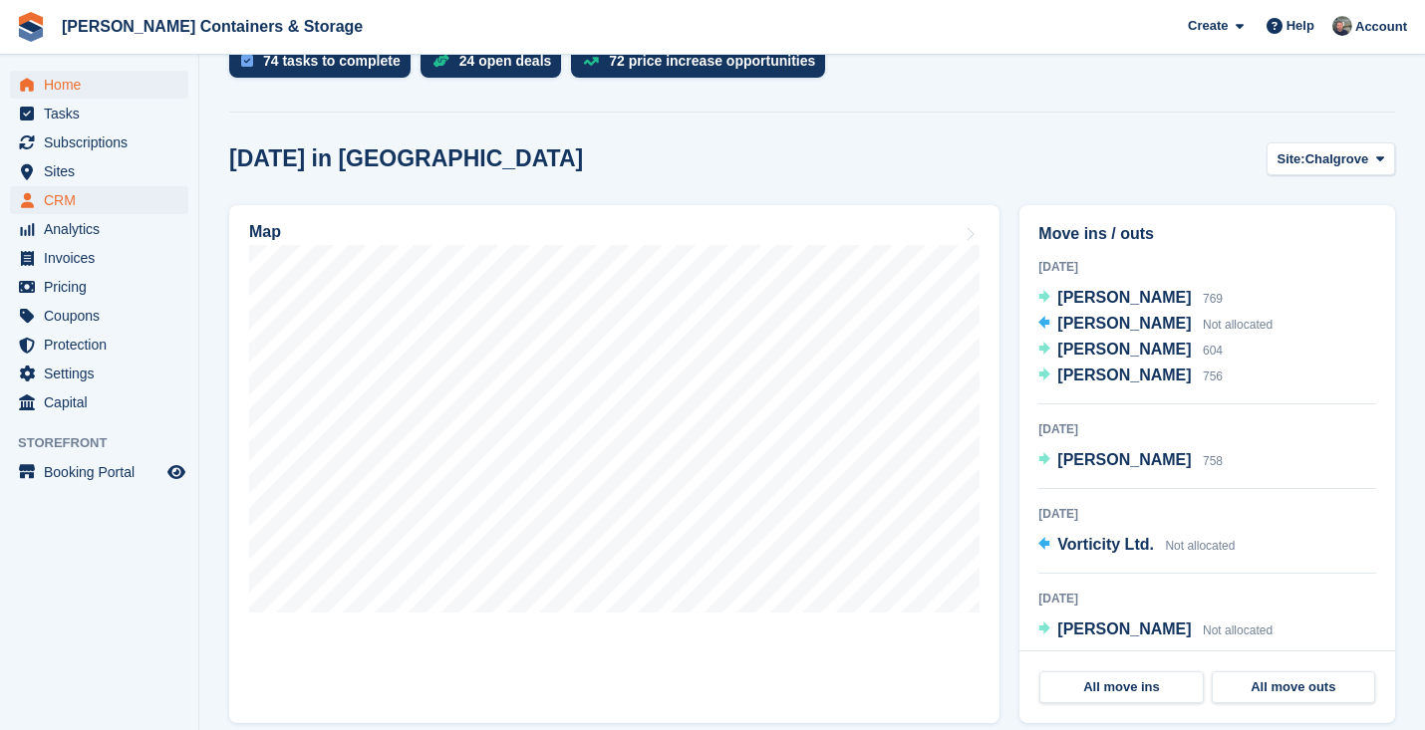
click at [113, 191] on span "CRM" at bounding box center [104, 200] width 120 height 28
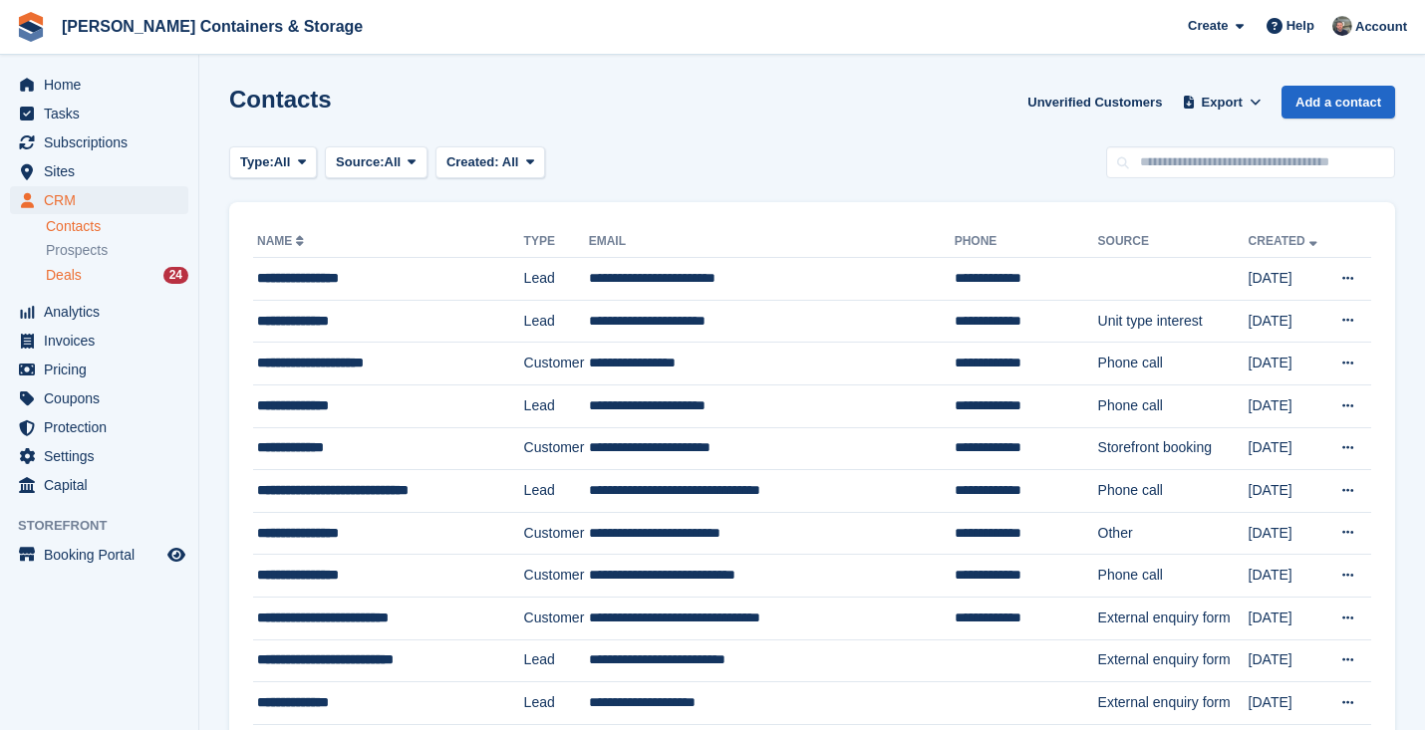
click at [84, 278] on div "Deals 24" at bounding box center [117, 275] width 142 height 19
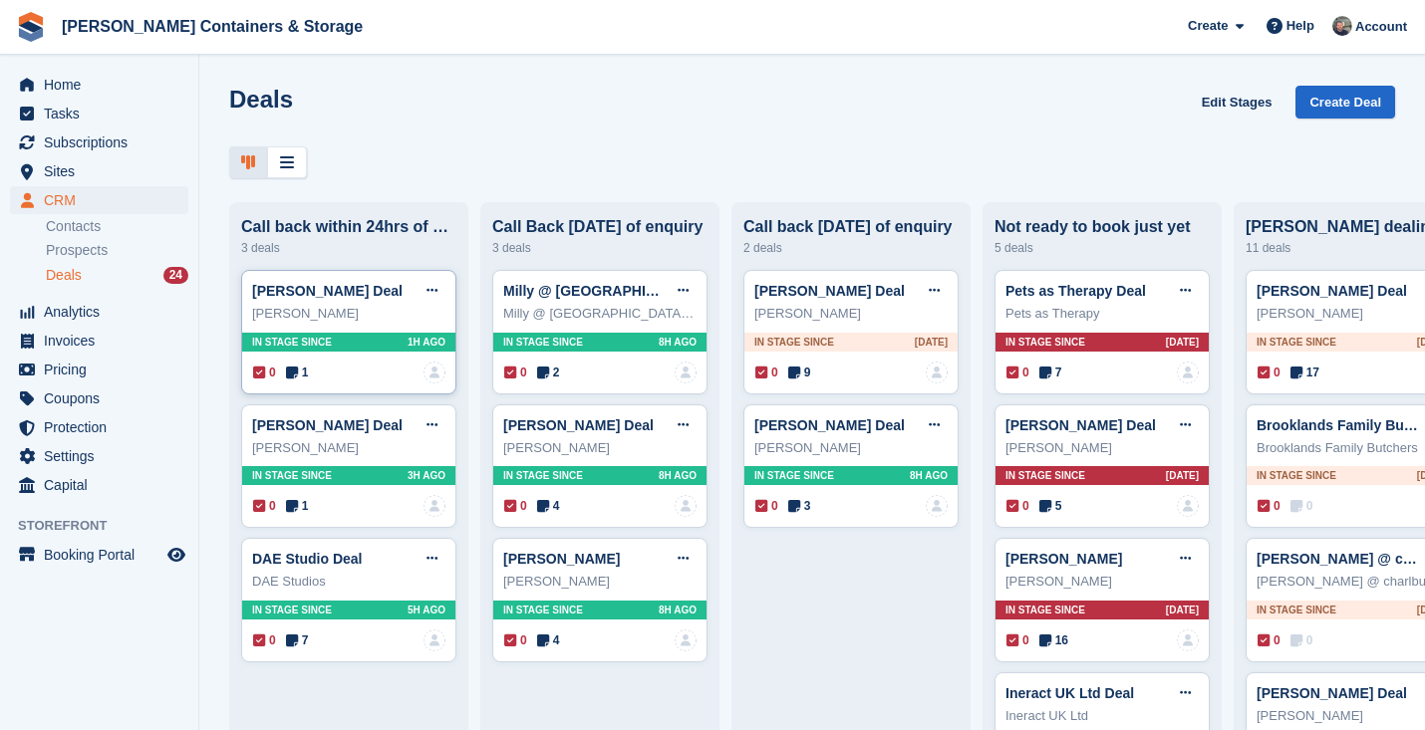
click at [302, 367] on span "1" at bounding box center [297, 373] width 23 height 18
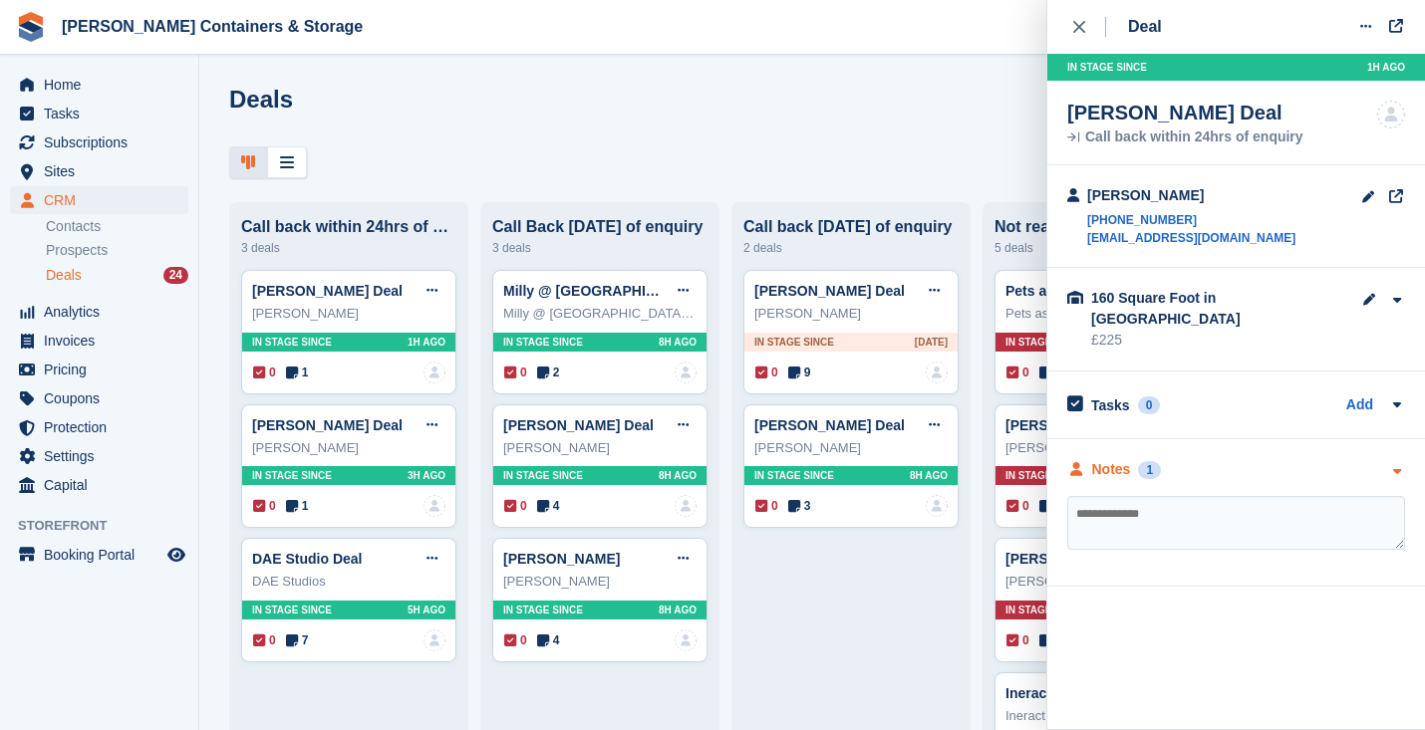
click at [1085, 459] on div "Notes 1" at bounding box center [1114, 469] width 94 height 21
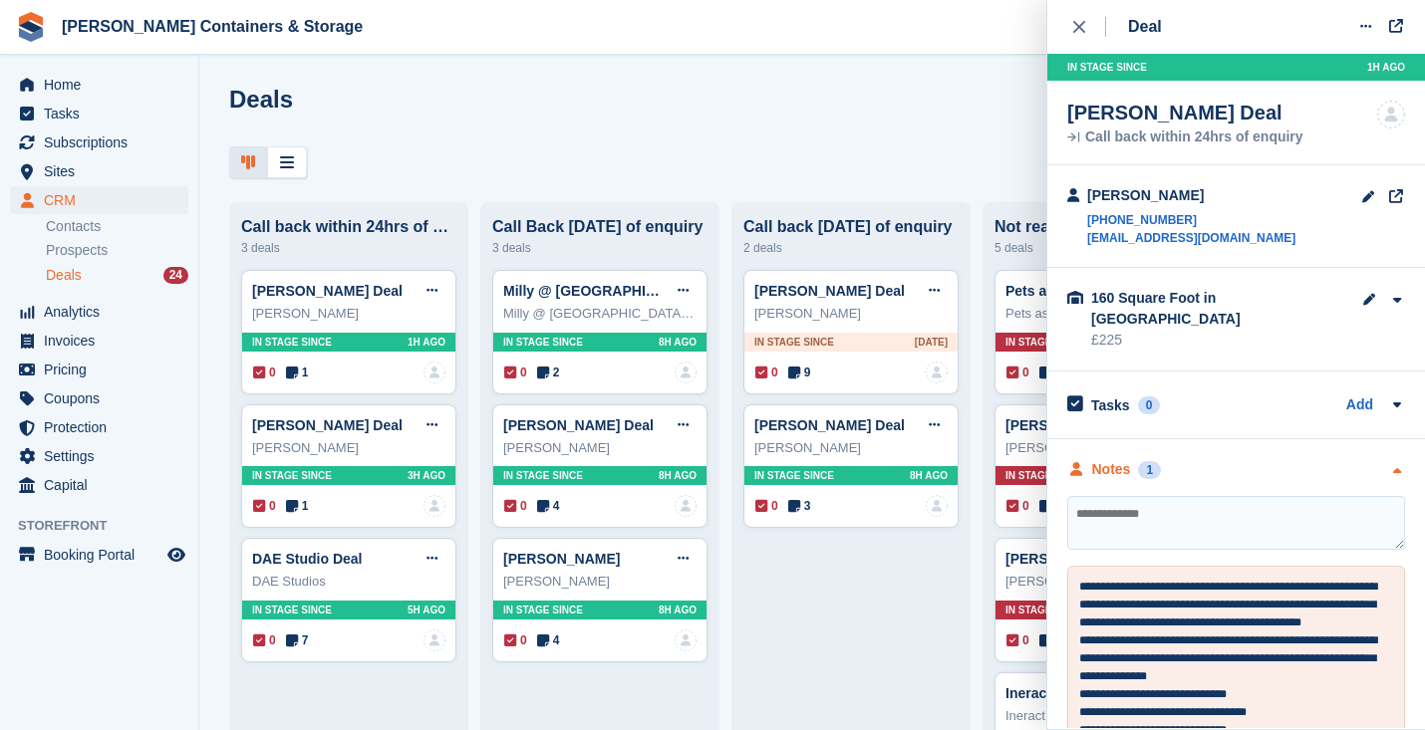
click at [1085, 459] on div "Notes 1" at bounding box center [1114, 469] width 94 height 21
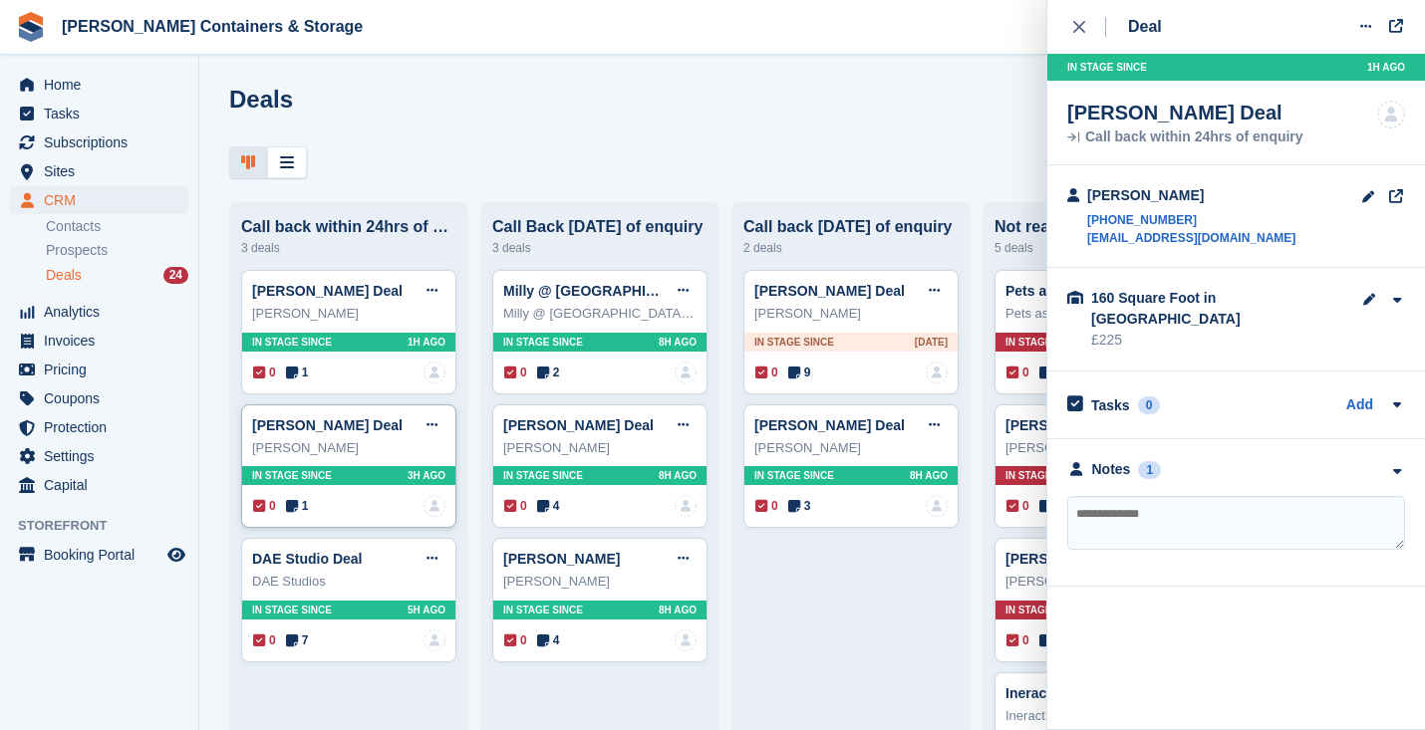
click at [301, 505] on span "1" at bounding box center [297, 506] width 23 height 18
click at [1162, 447] on div "**********" at bounding box center [1236, 491] width 378 height 147
click at [1143, 440] on div "1" at bounding box center [1149, 449] width 23 height 18
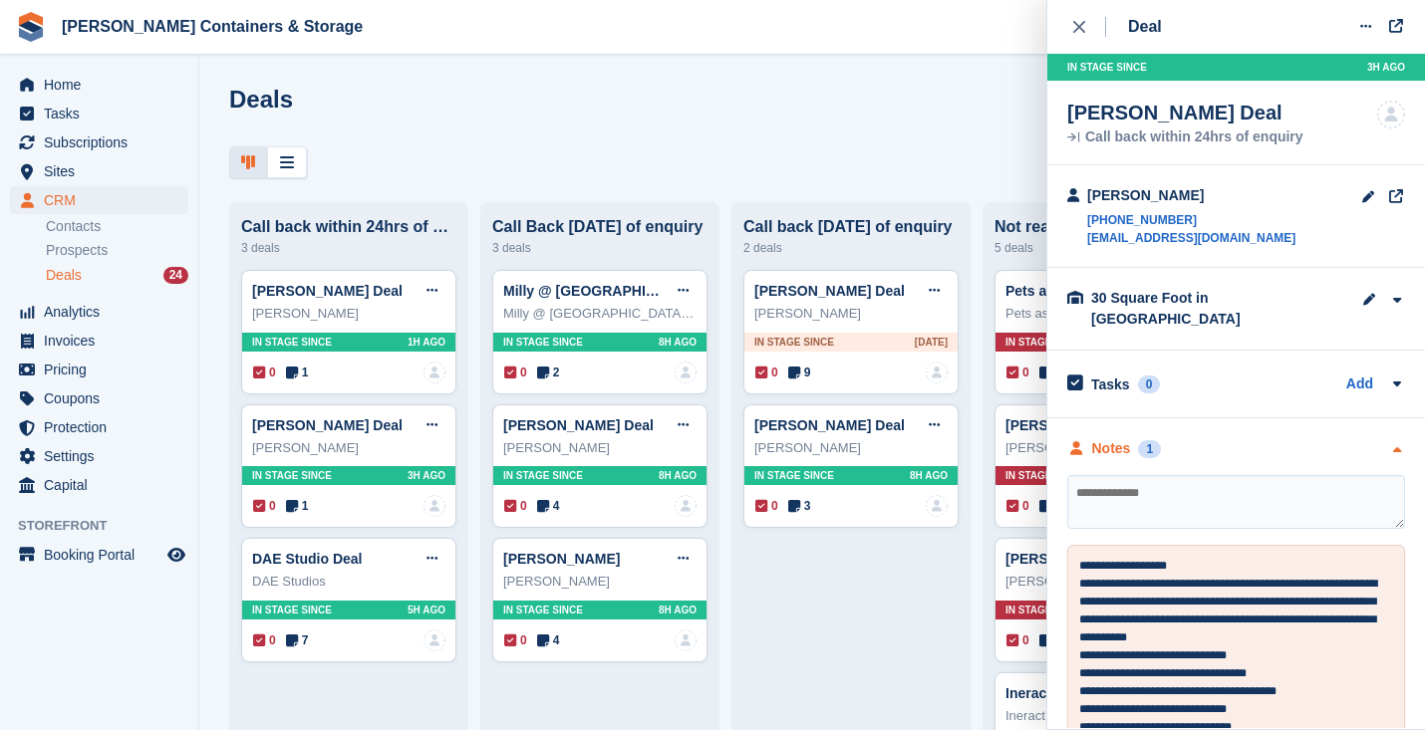
click at [1143, 440] on div "1" at bounding box center [1149, 449] width 23 height 18
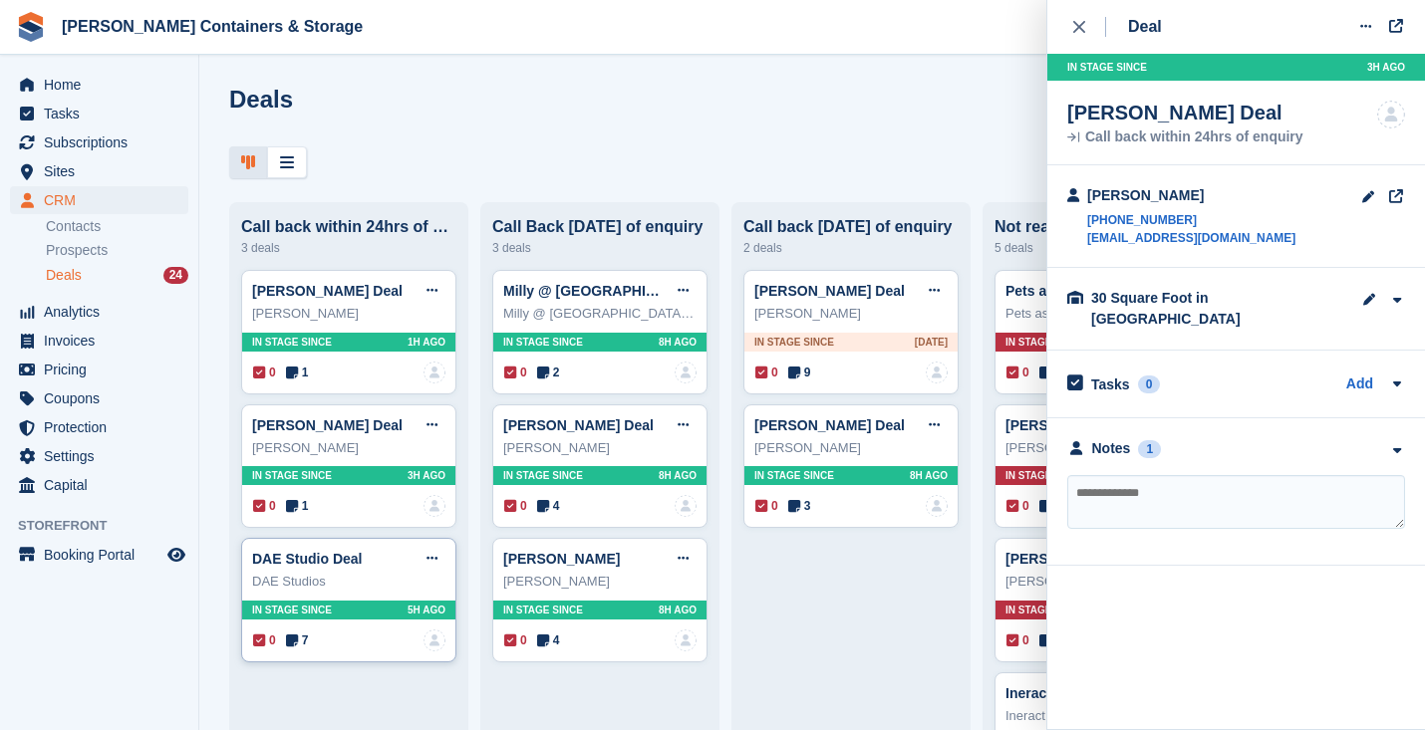
click at [297, 640] on icon at bounding box center [292, 641] width 12 height 14
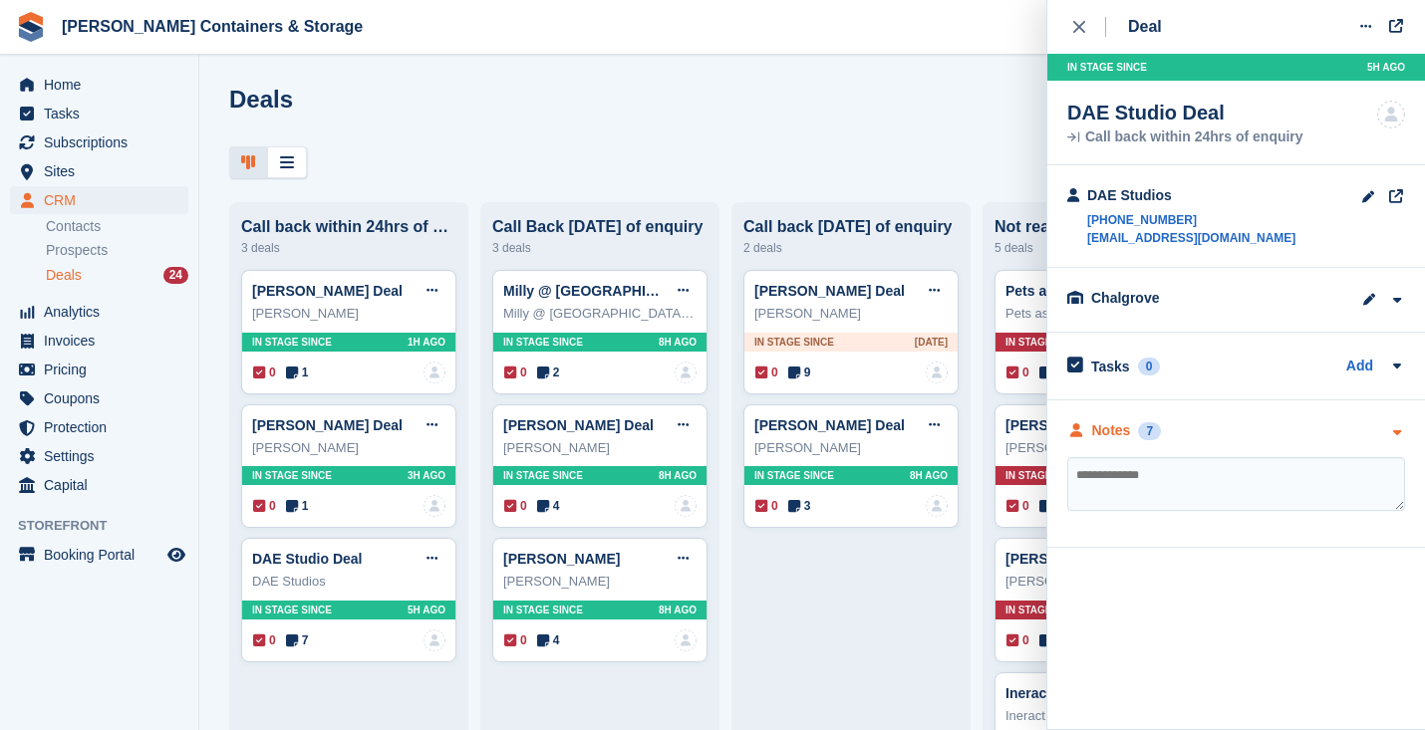
click at [1120, 432] on div "Notes" at bounding box center [1111, 430] width 39 height 21
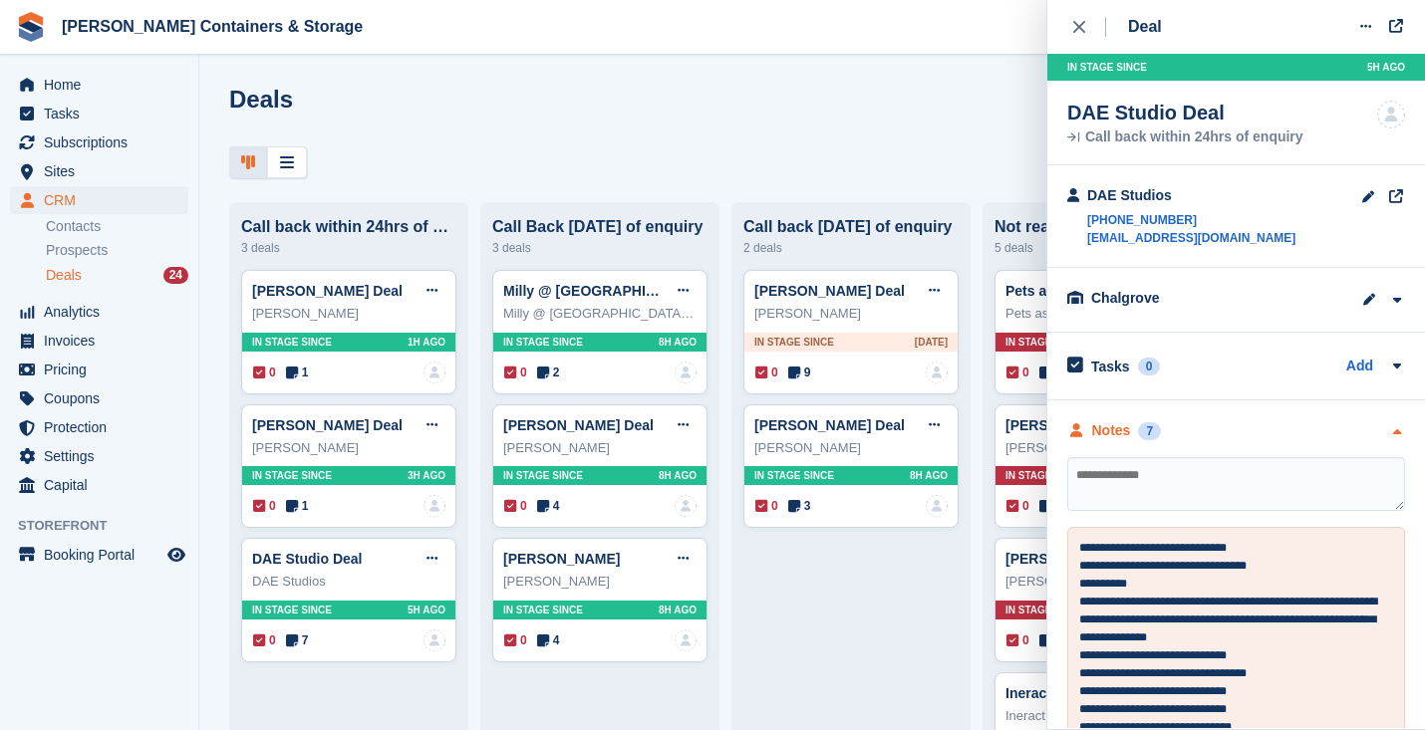
click at [1120, 432] on div "Notes" at bounding box center [1111, 430] width 39 height 21
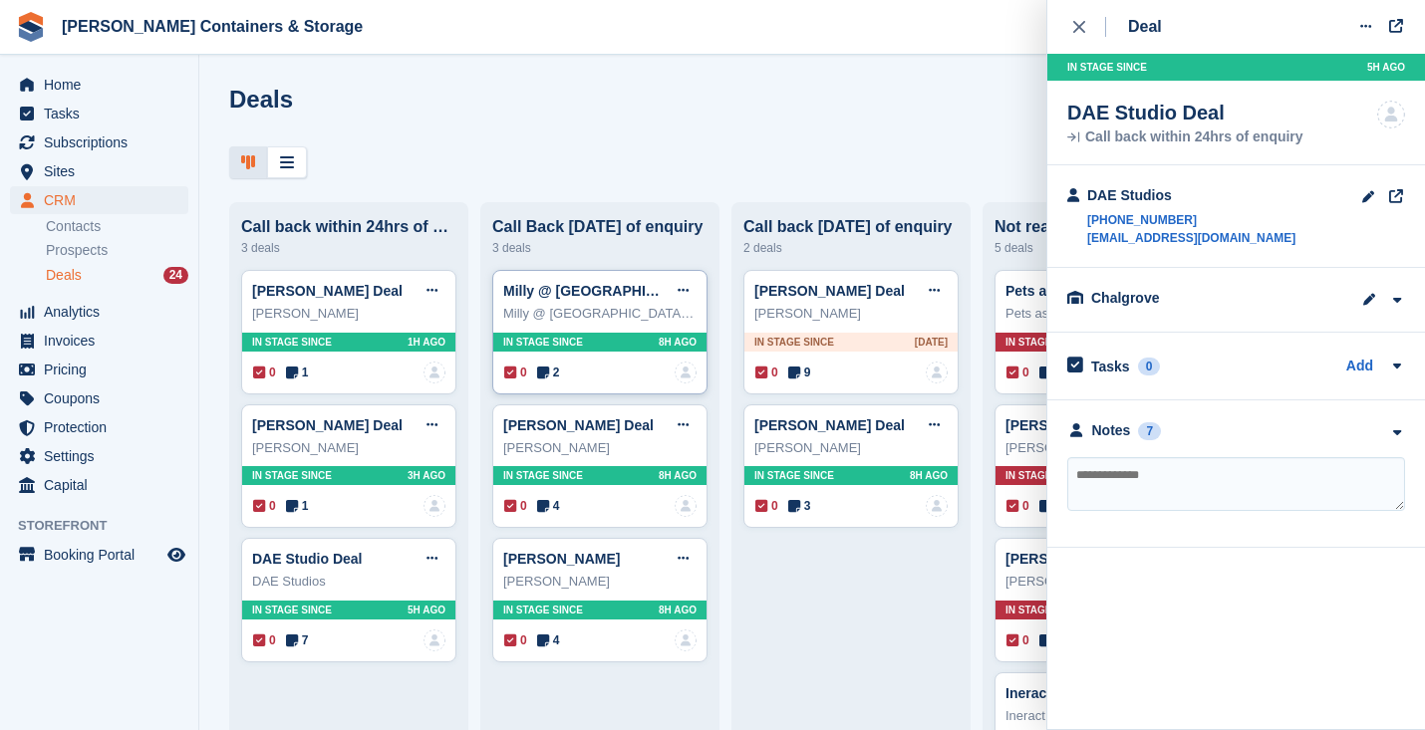
click at [559, 371] on span "2" at bounding box center [548, 373] width 23 height 18
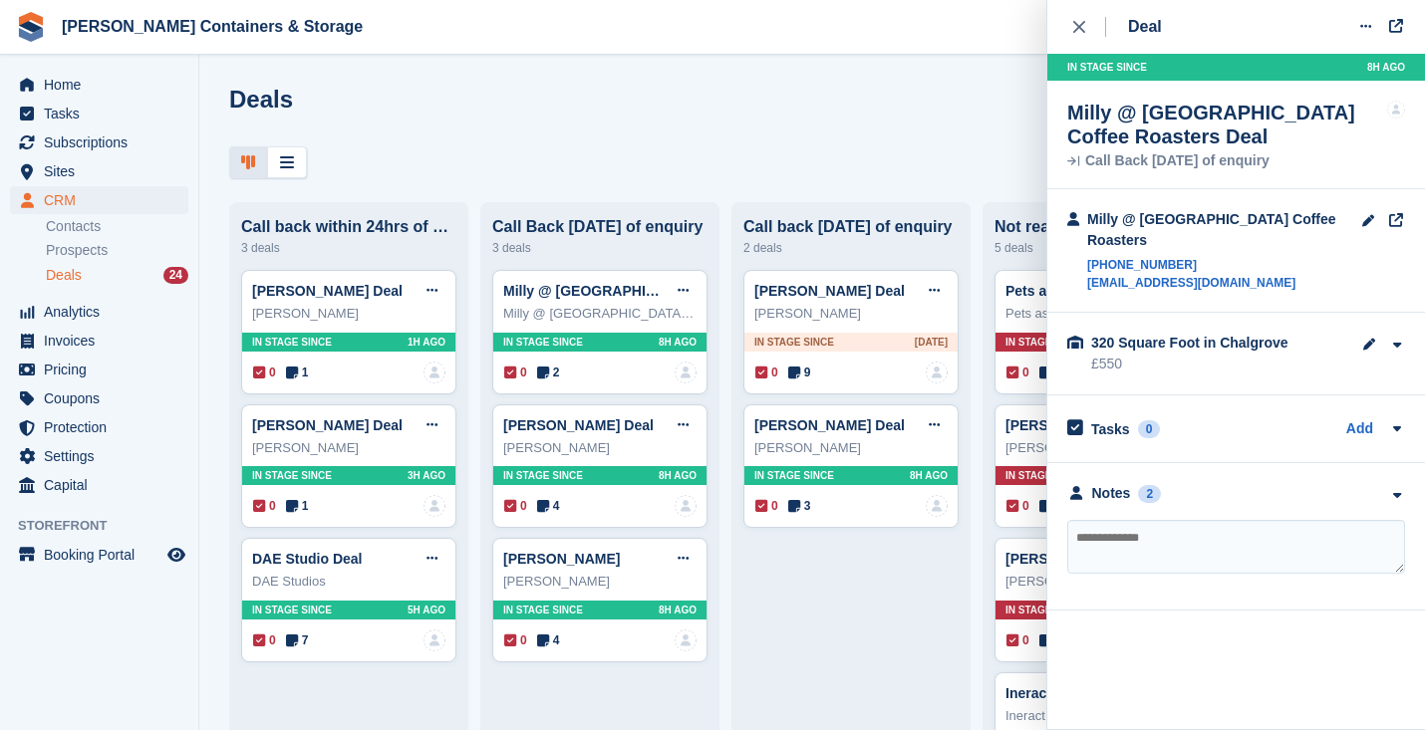
click at [1136, 463] on div "**********" at bounding box center [1236, 536] width 378 height 147
click at [1130, 483] on div "Notes" at bounding box center [1111, 493] width 39 height 21
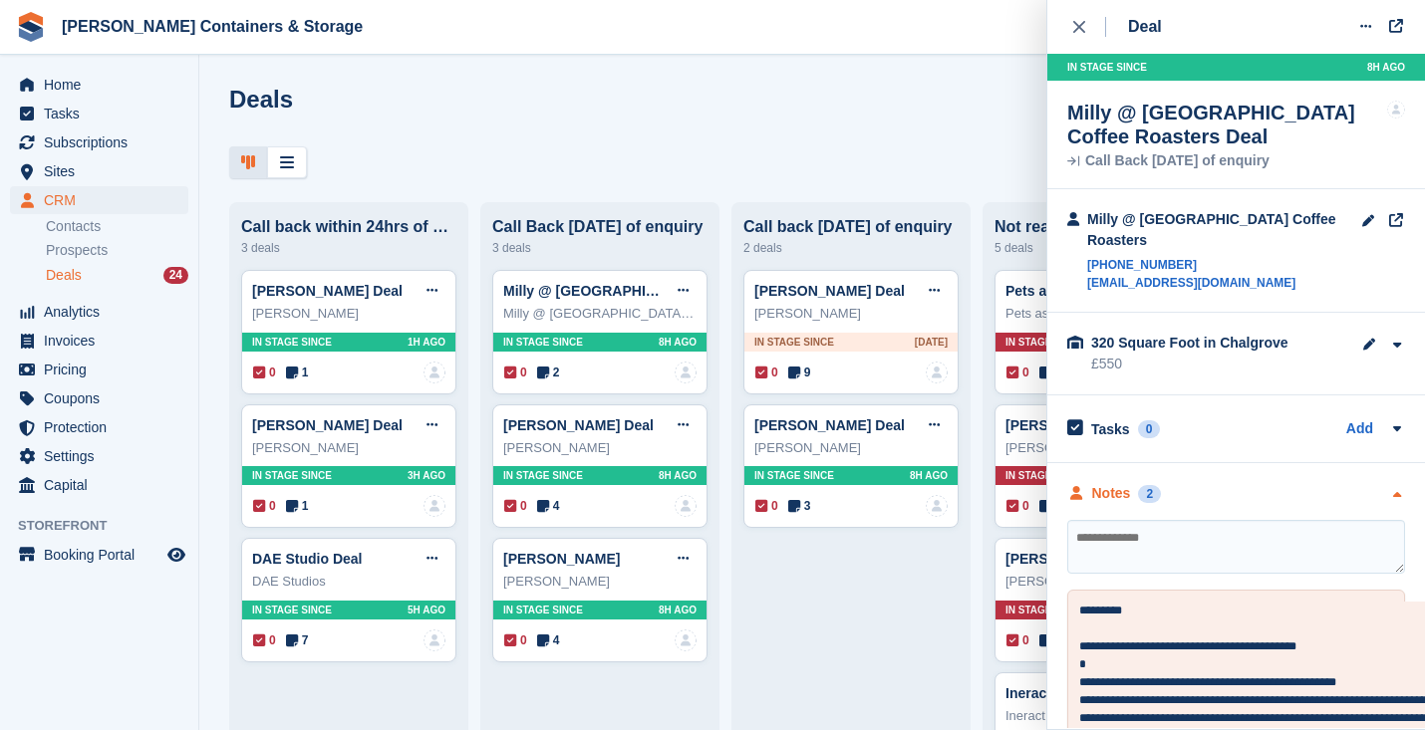
click at [1130, 483] on div "Notes" at bounding box center [1111, 493] width 39 height 21
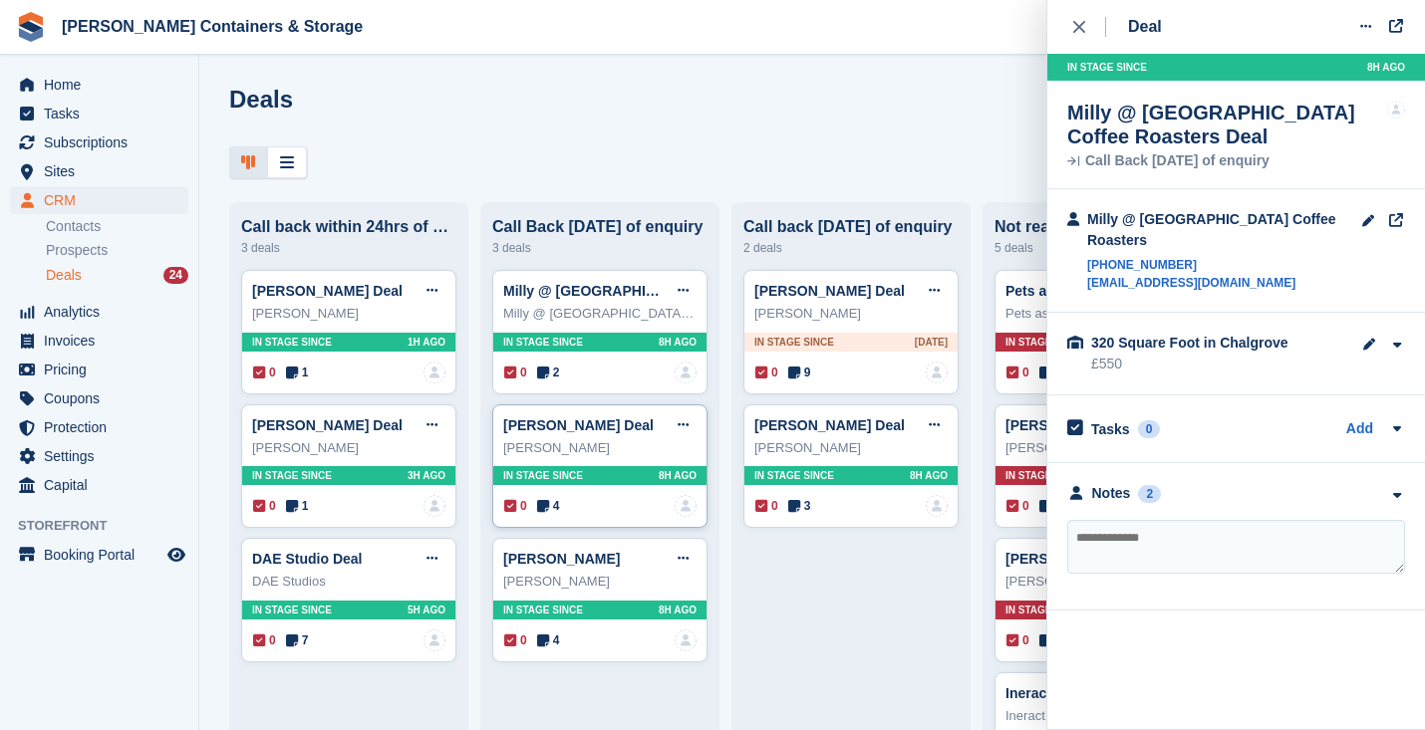
click at [567, 508] on div "0 4 No one is assigned to this deal" at bounding box center [600, 506] width 192 height 22
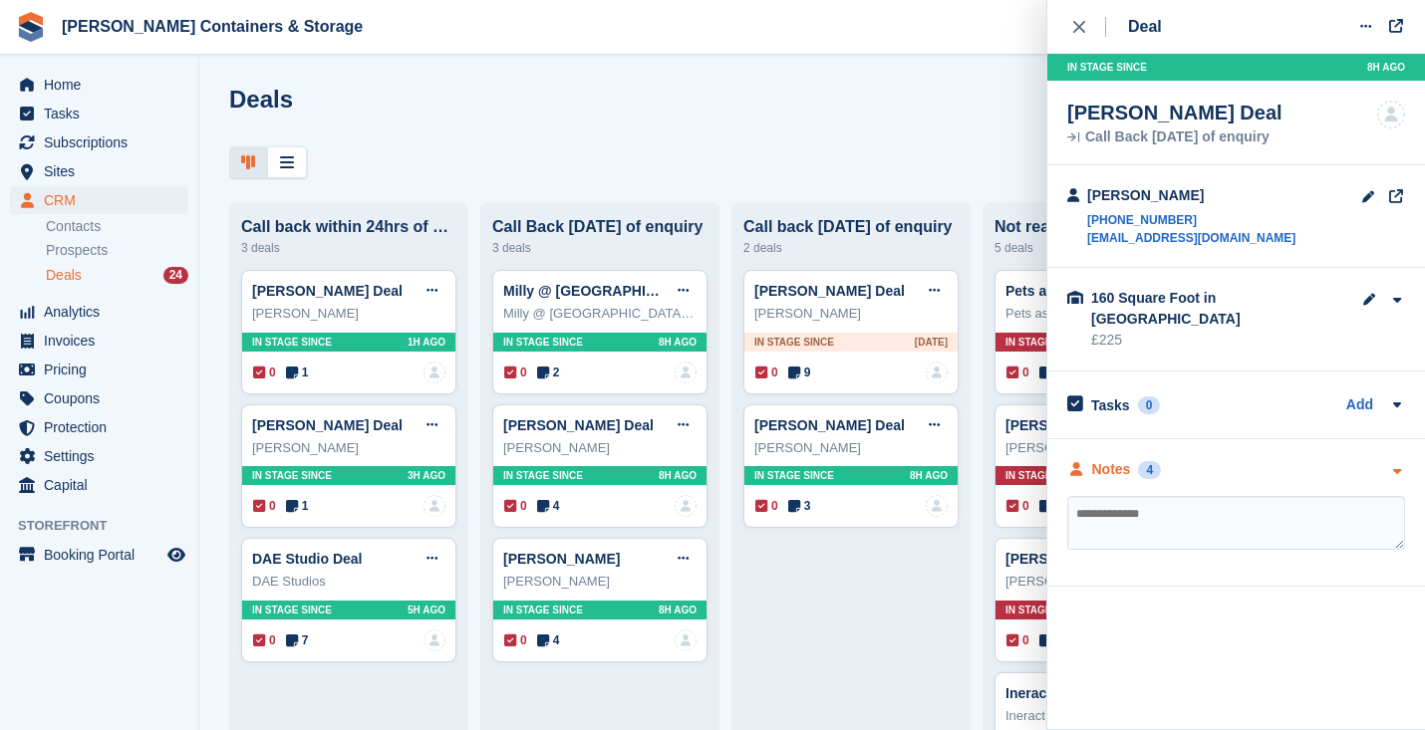
click at [1134, 459] on div "Notes 4" at bounding box center [1114, 469] width 94 height 21
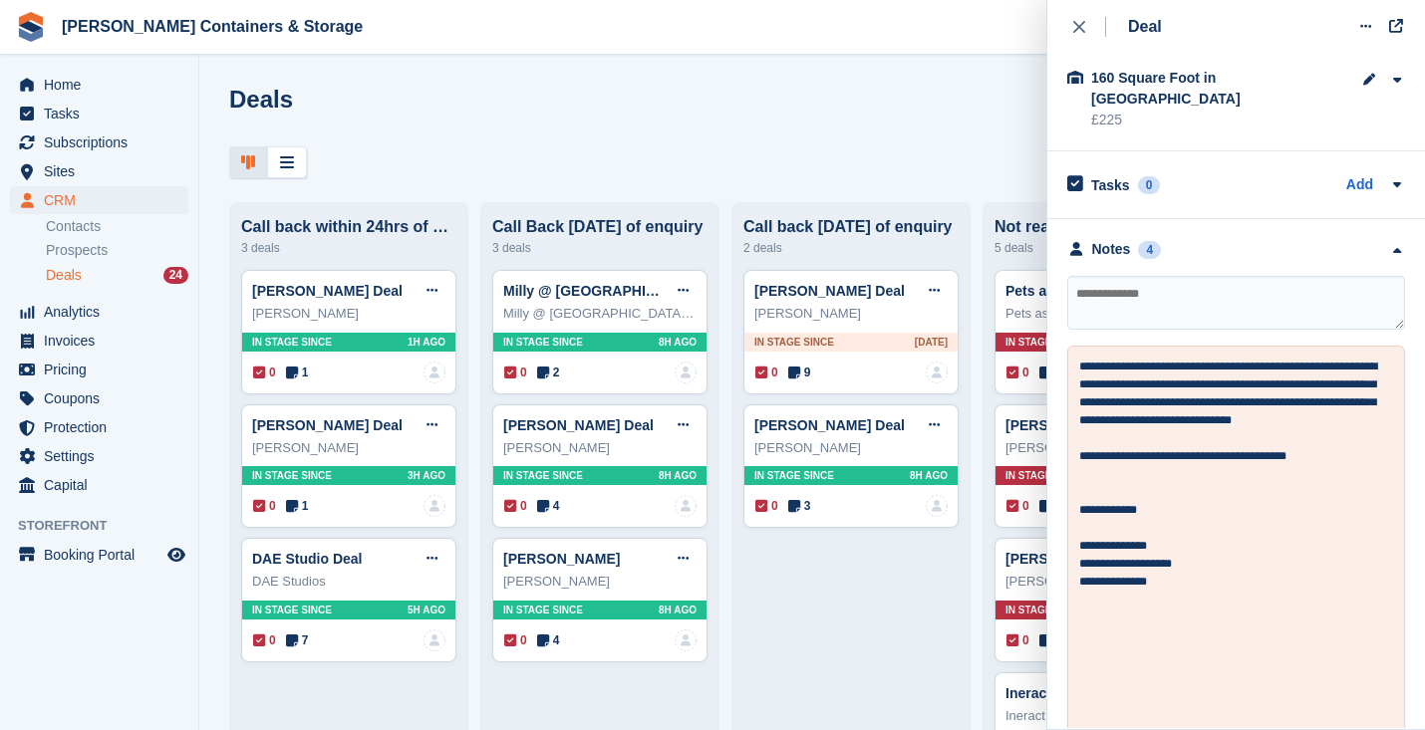
scroll to position [350, 0]
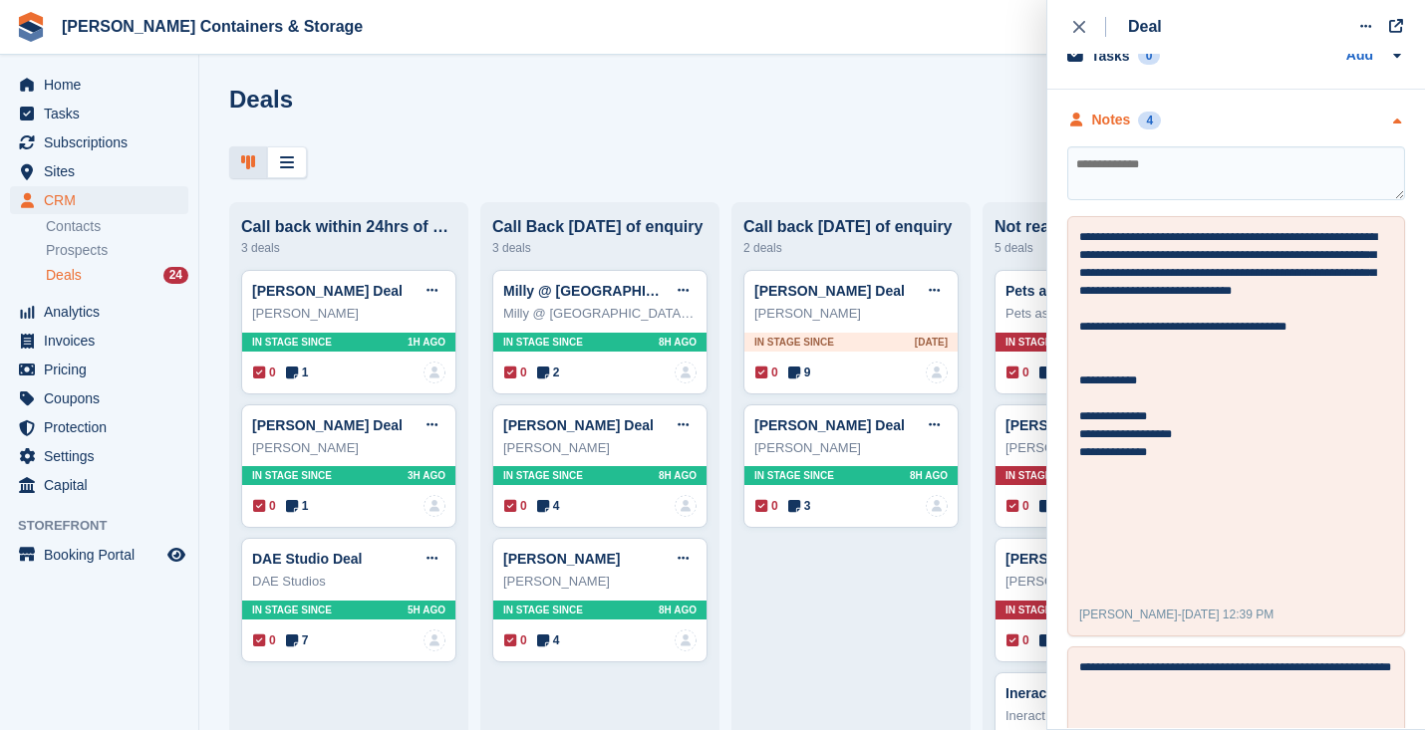
click at [1116, 110] on div "Notes" at bounding box center [1111, 120] width 39 height 21
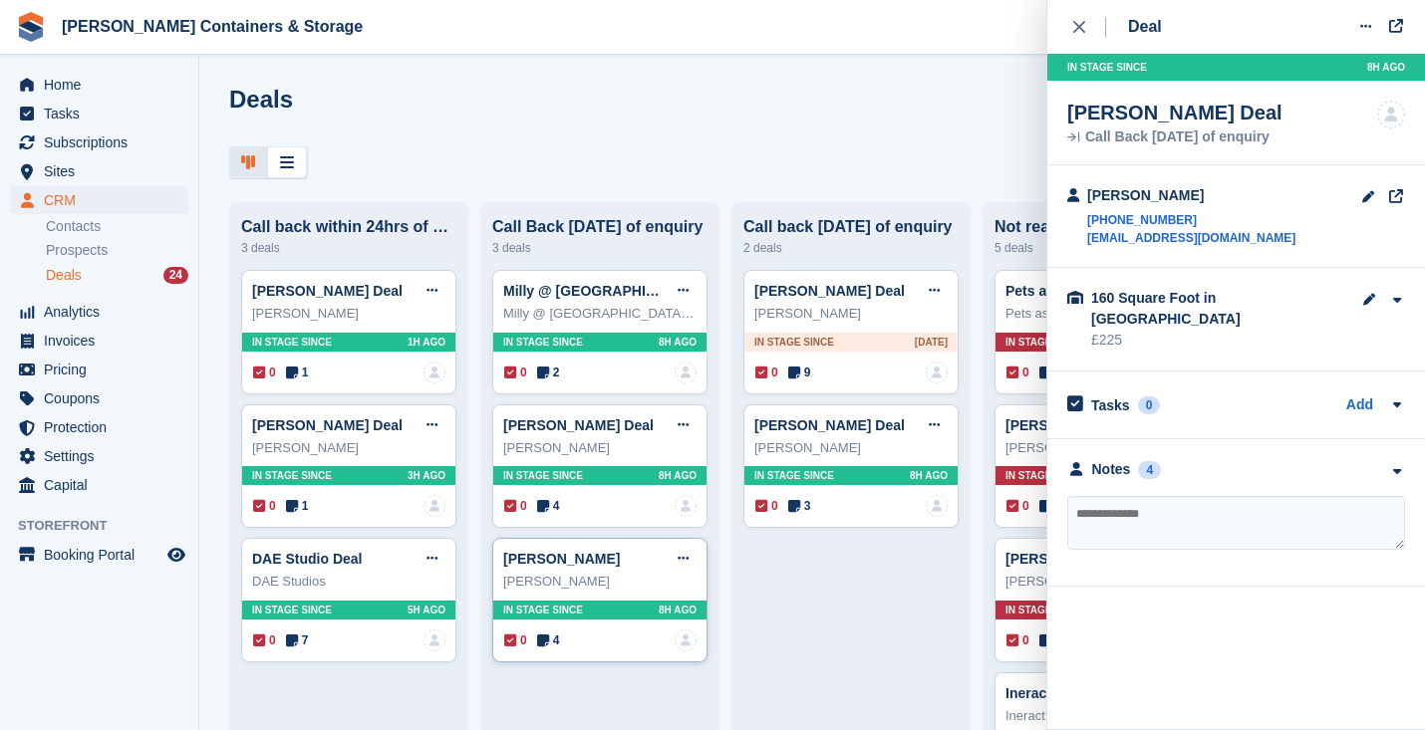
click at [556, 641] on span "4" at bounding box center [548, 641] width 23 height 18
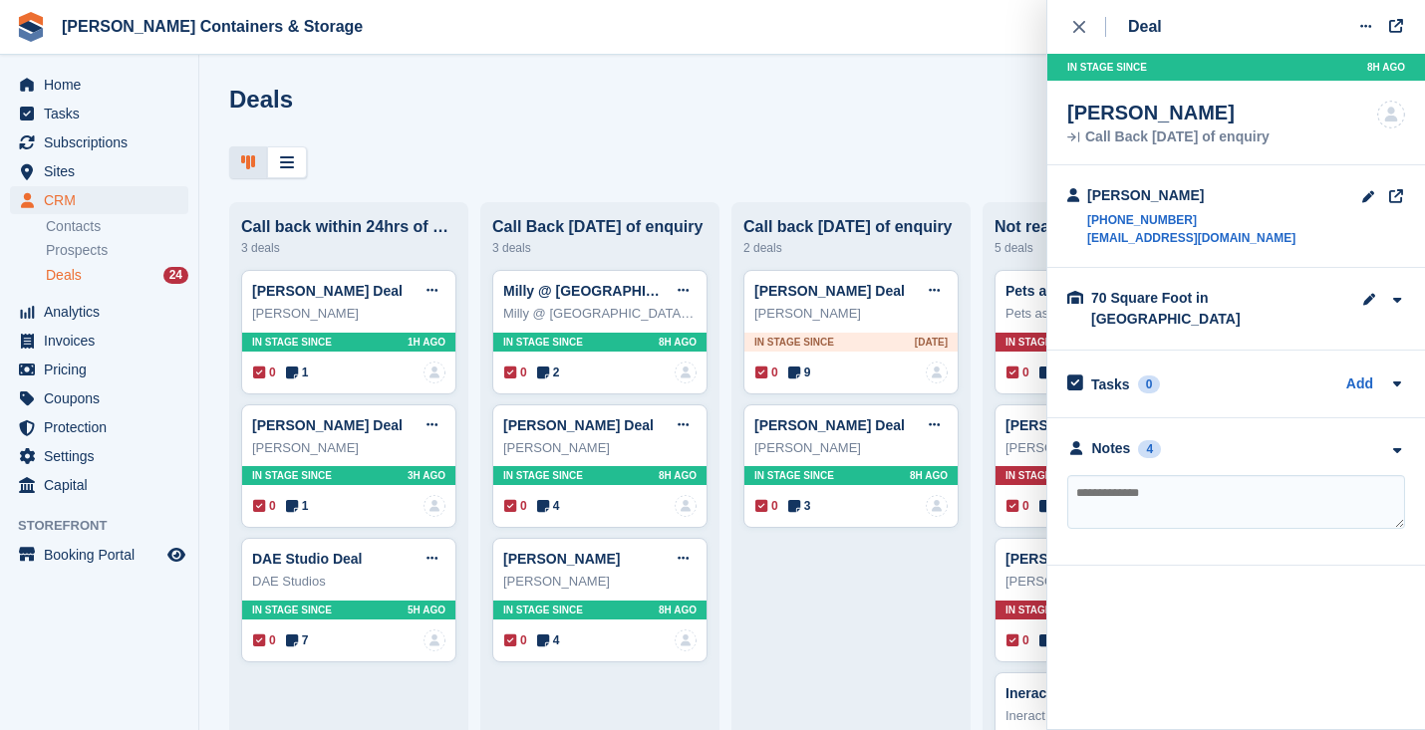
click at [1104, 446] on div "**********" at bounding box center [1236, 491] width 378 height 147
click at [1114, 438] on div "Notes" at bounding box center [1111, 448] width 39 height 21
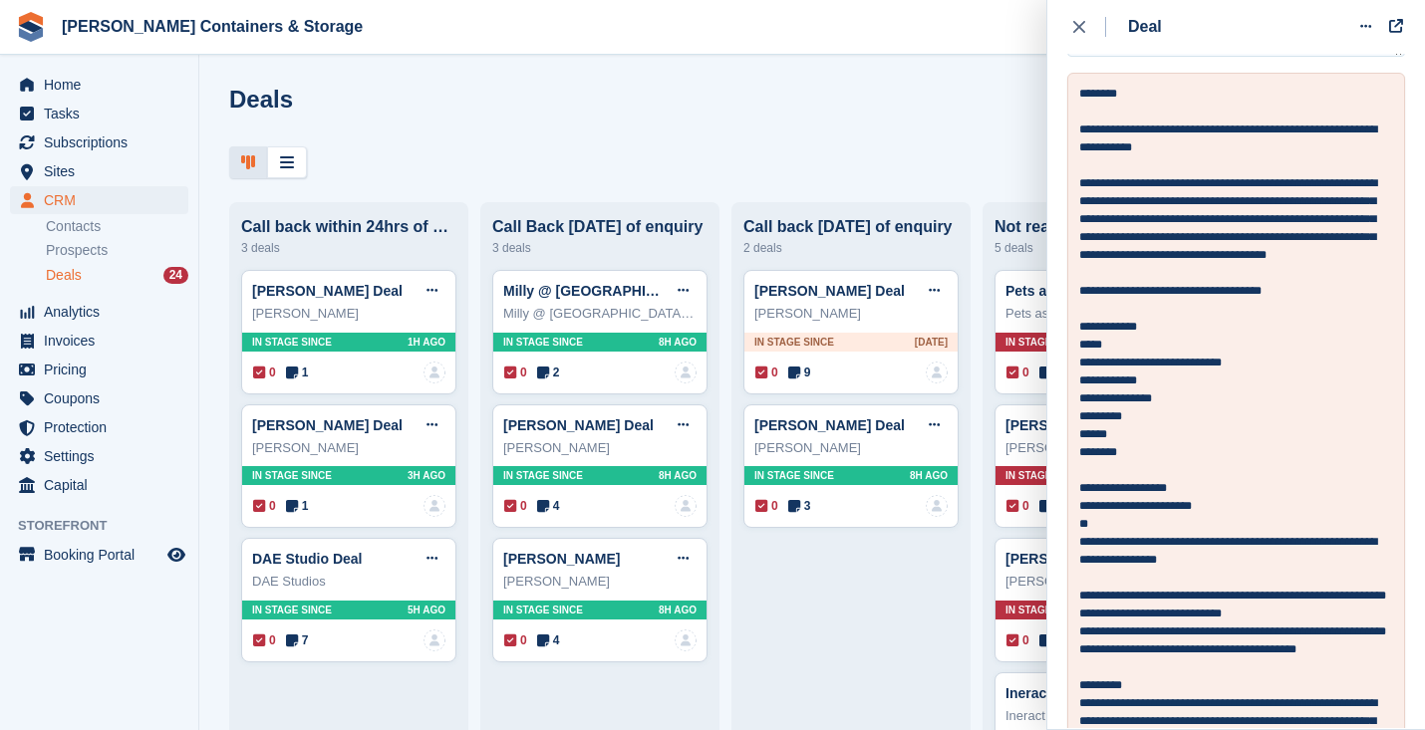
scroll to position [518, 0]
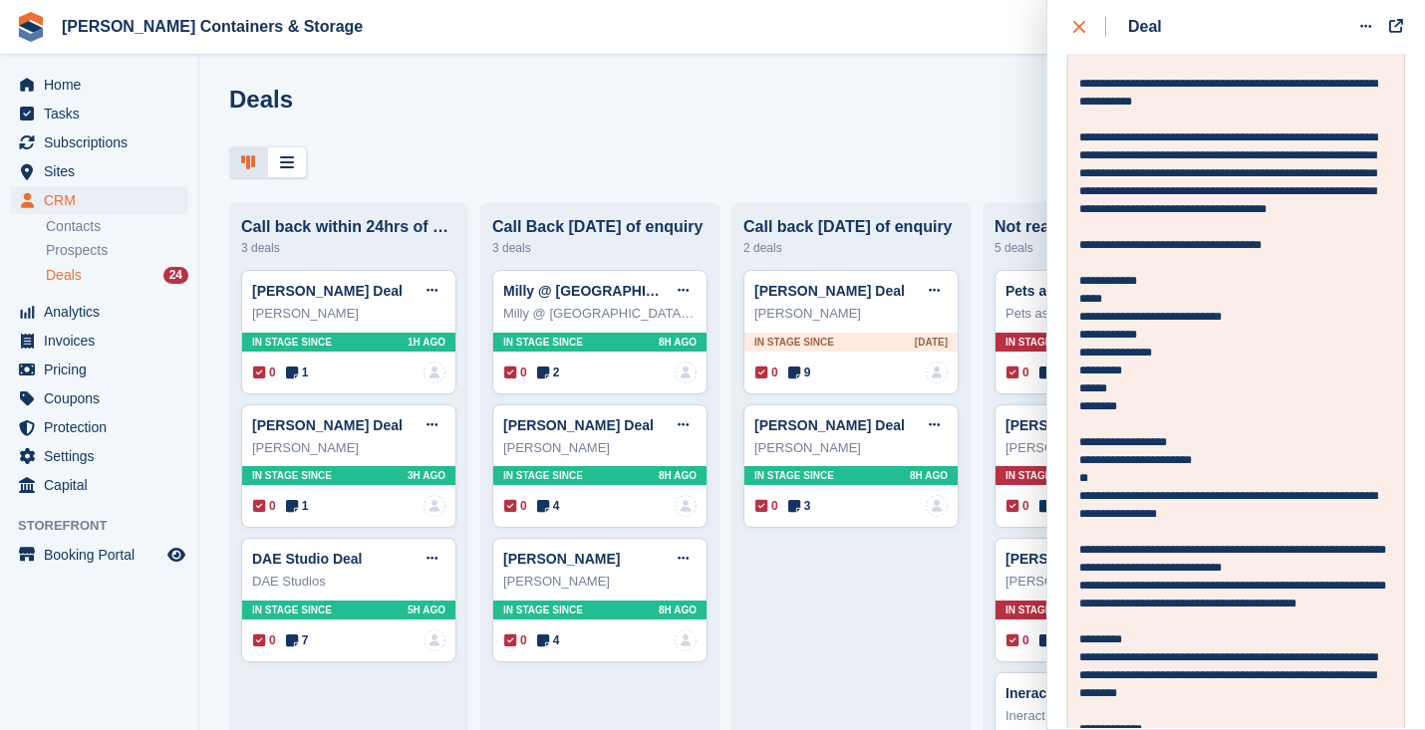
click at [1097, 34] on div "close" at bounding box center [1089, 27] width 33 height 20
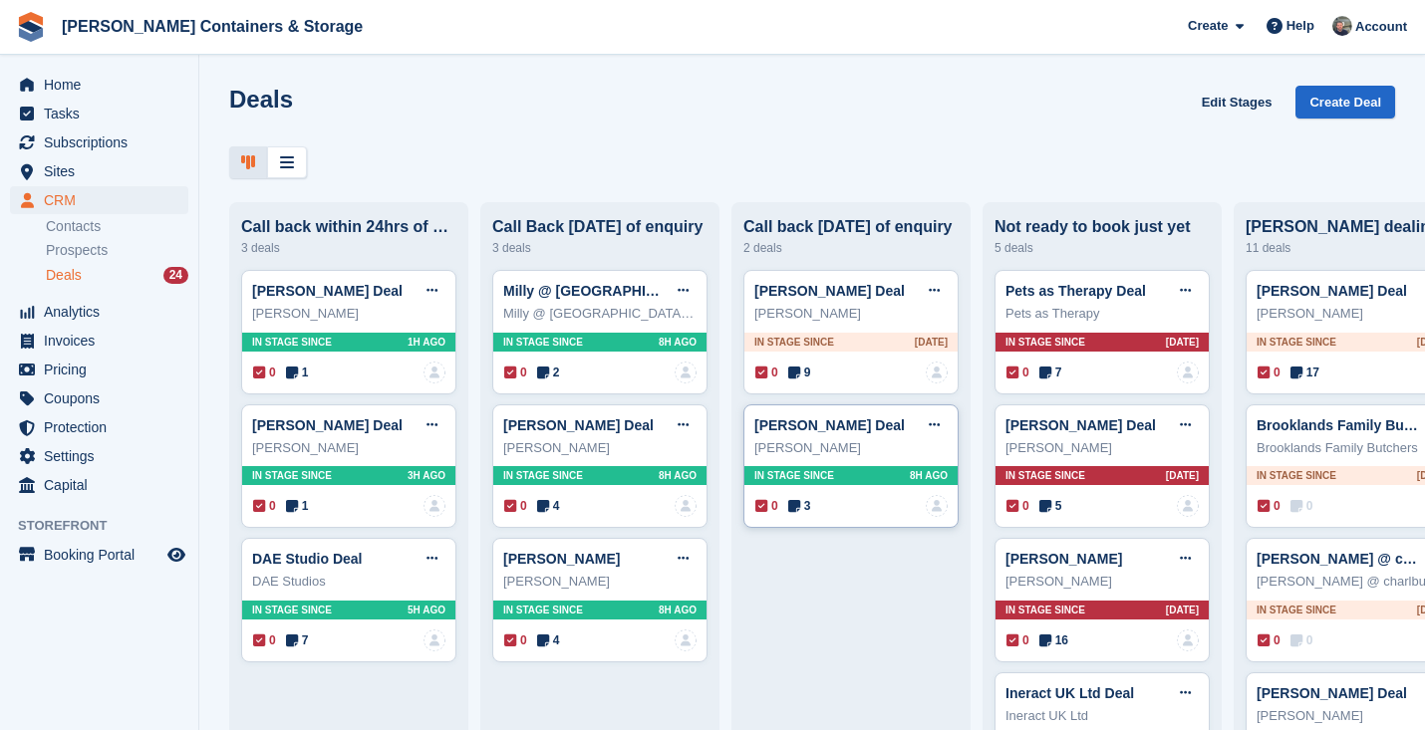
click at [808, 501] on span "3" at bounding box center [799, 506] width 23 height 18
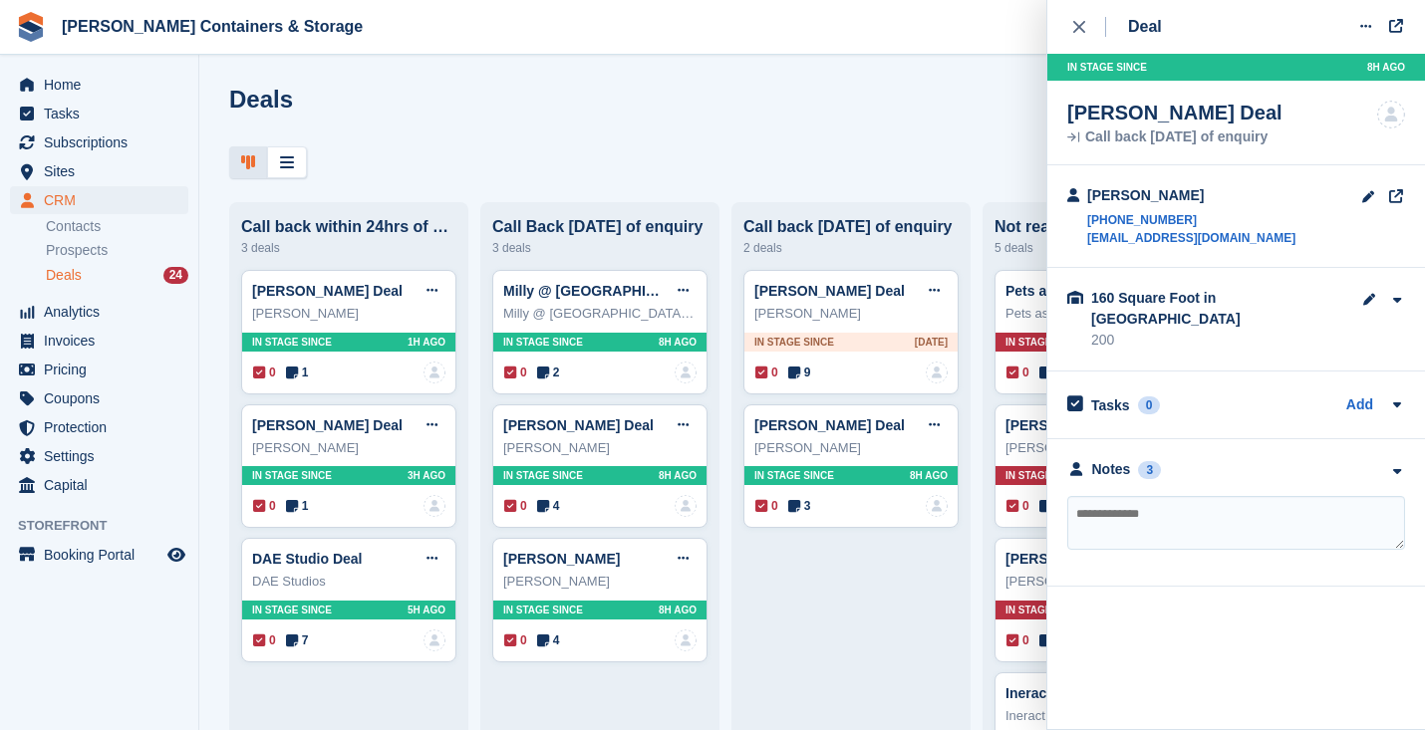
click at [1121, 461] on div "**********" at bounding box center [1236, 512] width 378 height 147
click at [1130, 459] on div "Notes" at bounding box center [1111, 469] width 39 height 21
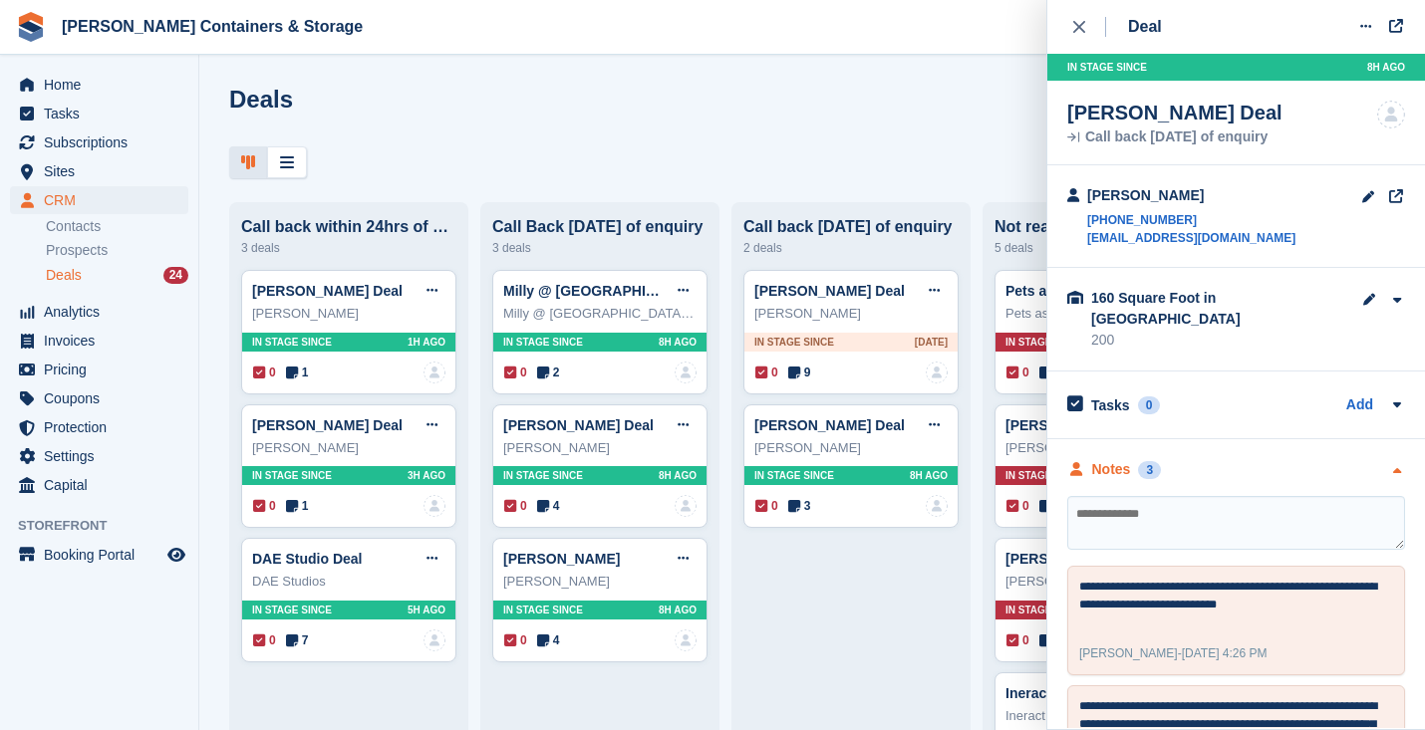
click at [1130, 459] on div "Notes" at bounding box center [1111, 469] width 39 height 21
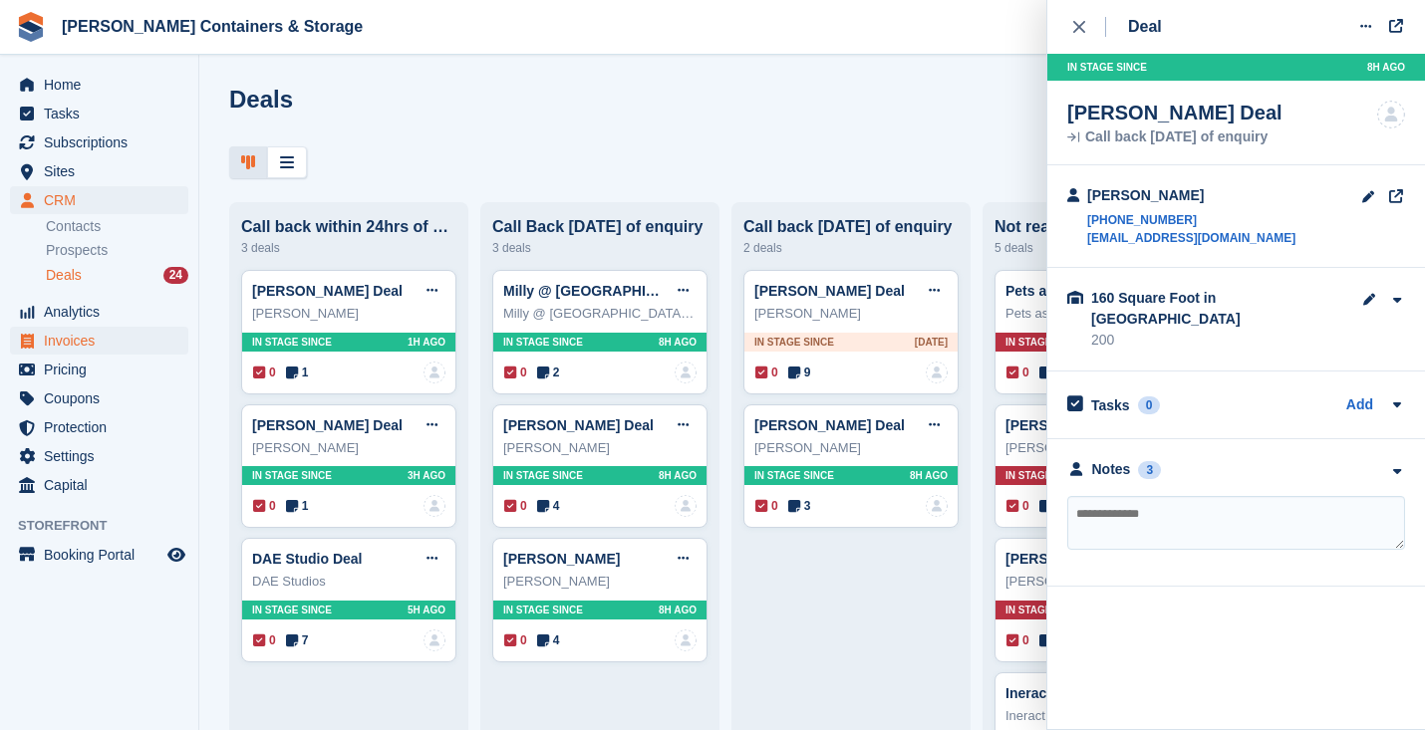
click at [98, 344] on span "Invoices" at bounding box center [104, 341] width 120 height 28
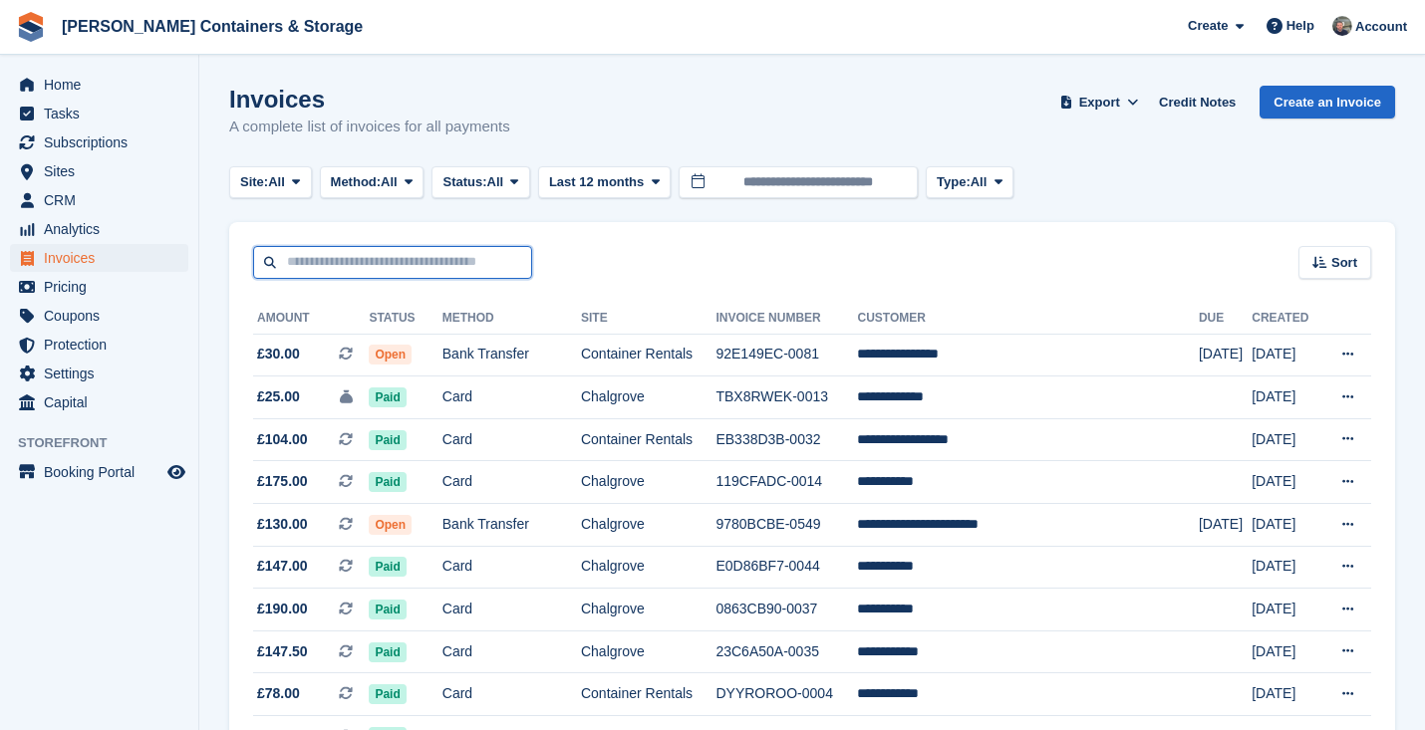
click at [402, 249] on input "text" at bounding box center [392, 262] width 279 height 33
type input "*****"
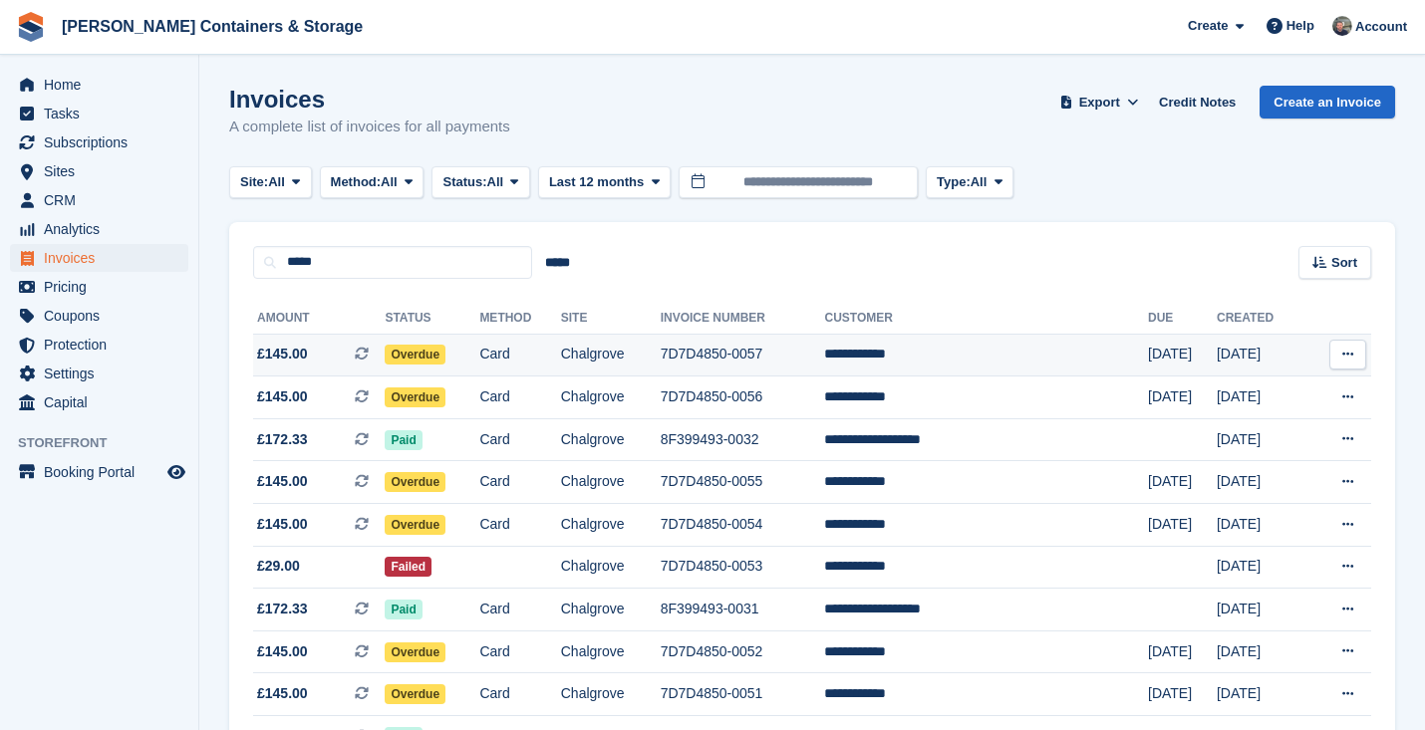
click at [535, 349] on td "Card" at bounding box center [519, 355] width 81 height 43
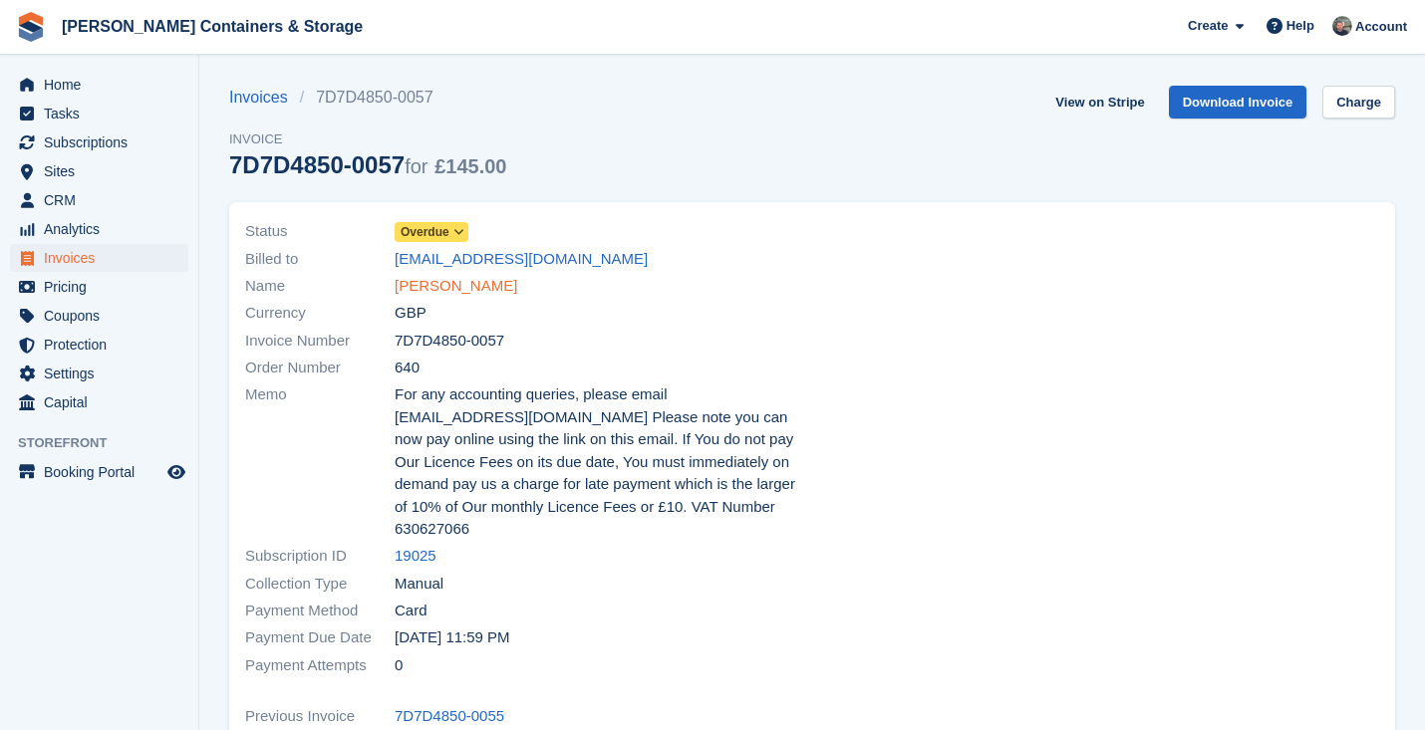
click at [441, 294] on link "[PERSON_NAME]" at bounding box center [455, 286] width 123 height 23
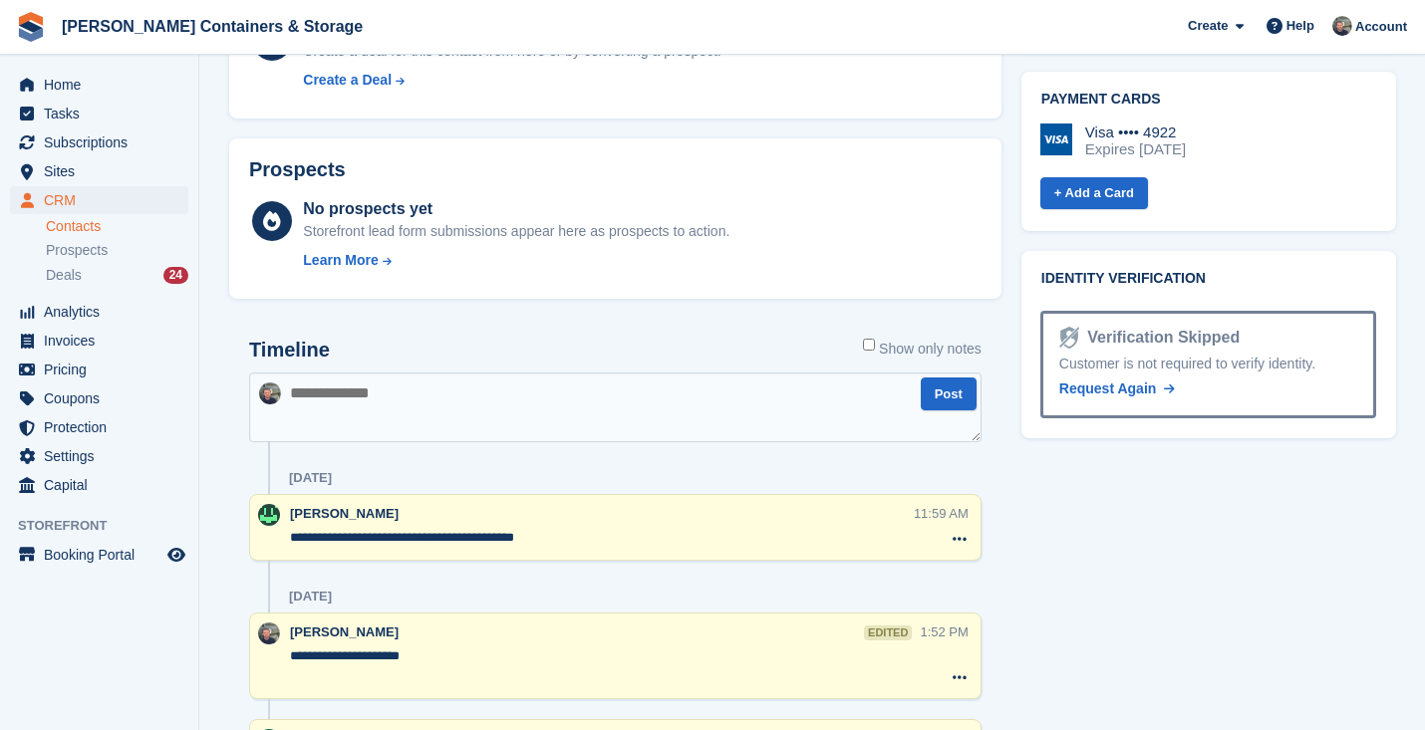
scroll to position [928, 0]
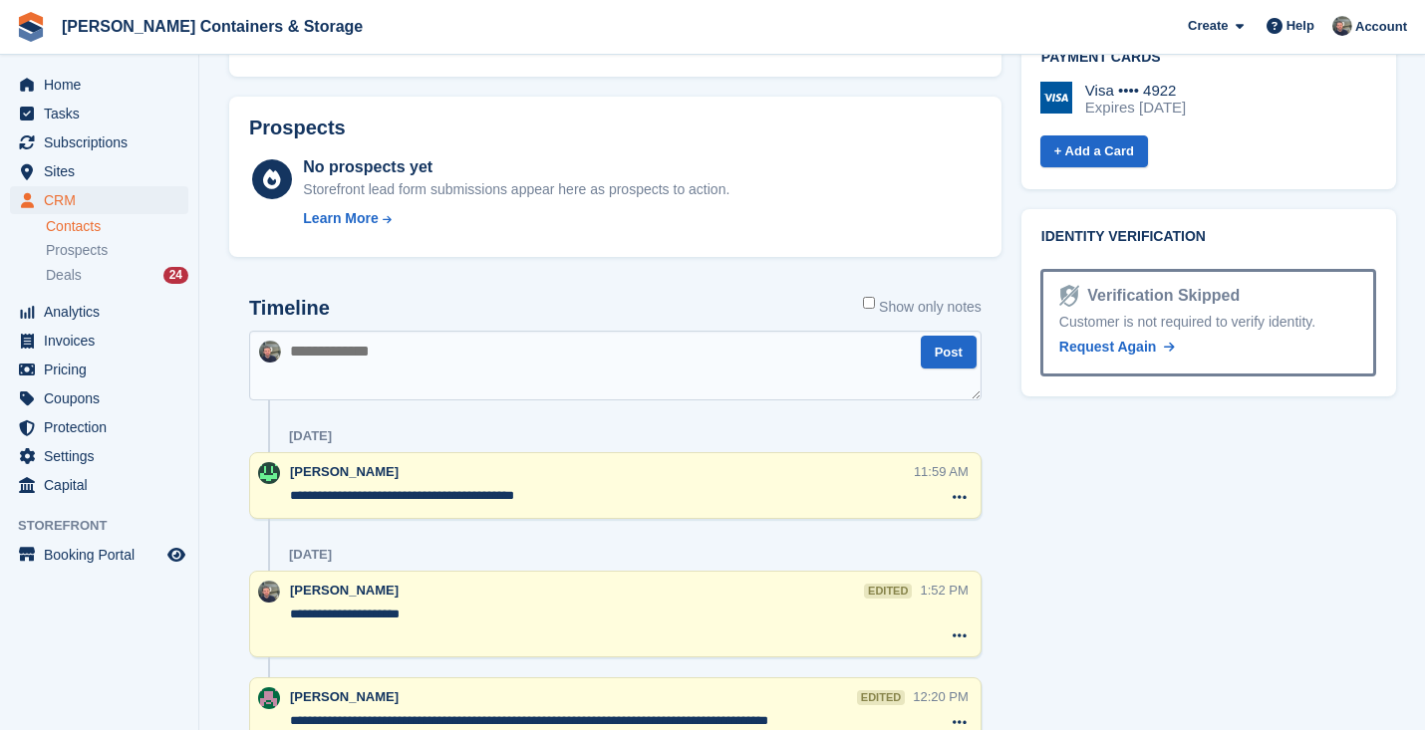
click at [100, 70] on div "Home Tasks Subscriptions Subscriptions Subscriptions Contracts Price increases …" at bounding box center [99, 281] width 198 height 437
click at [89, 80] on span "Home" at bounding box center [104, 85] width 120 height 28
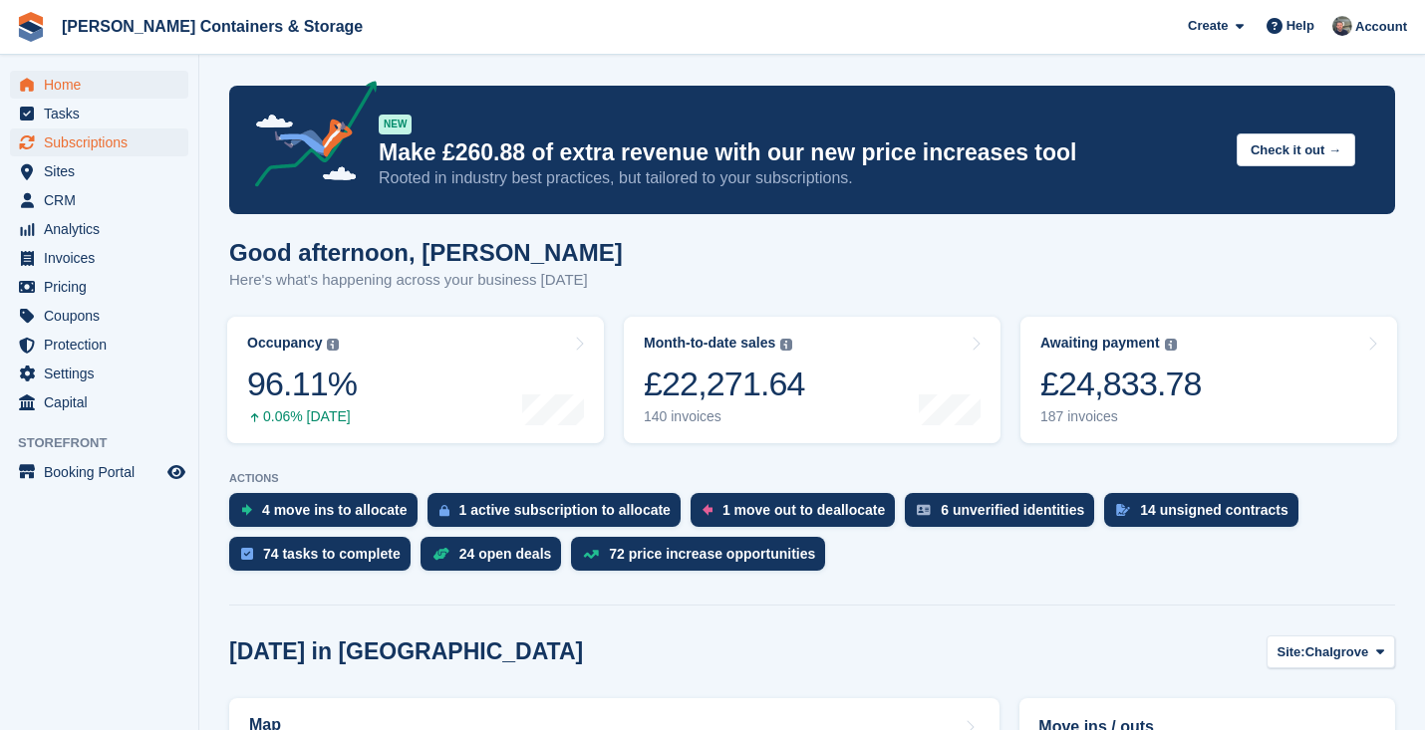
click at [115, 145] on span "Subscriptions" at bounding box center [104, 143] width 120 height 28
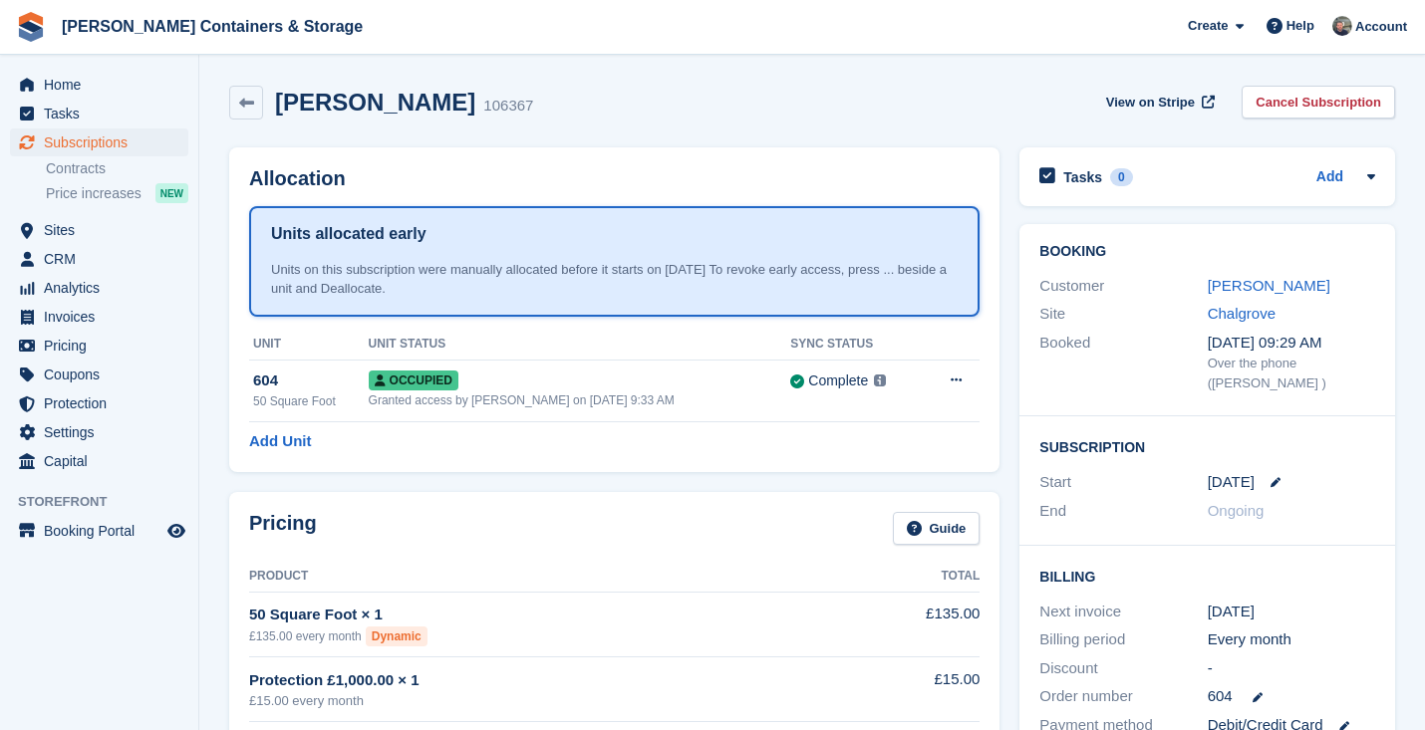
click at [1219, 272] on div "Customer [PERSON_NAME]" at bounding box center [1207, 286] width 336 height 29
click at [1219, 280] on link "[PERSON_NAME]" at bounding box center [1268, 285] width 123 height 17
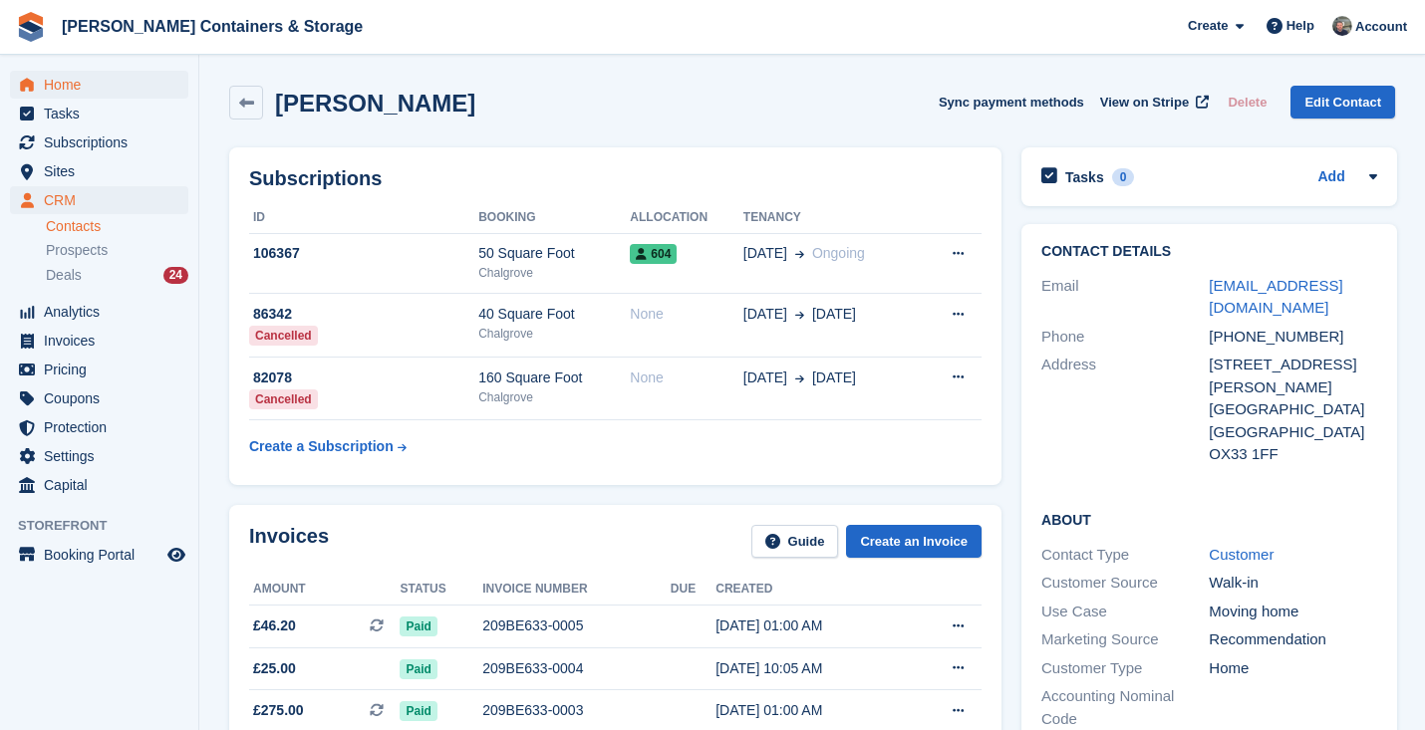
click at [141, 78] on span "Home" at bounding box center [104, 85] width 120 height 28
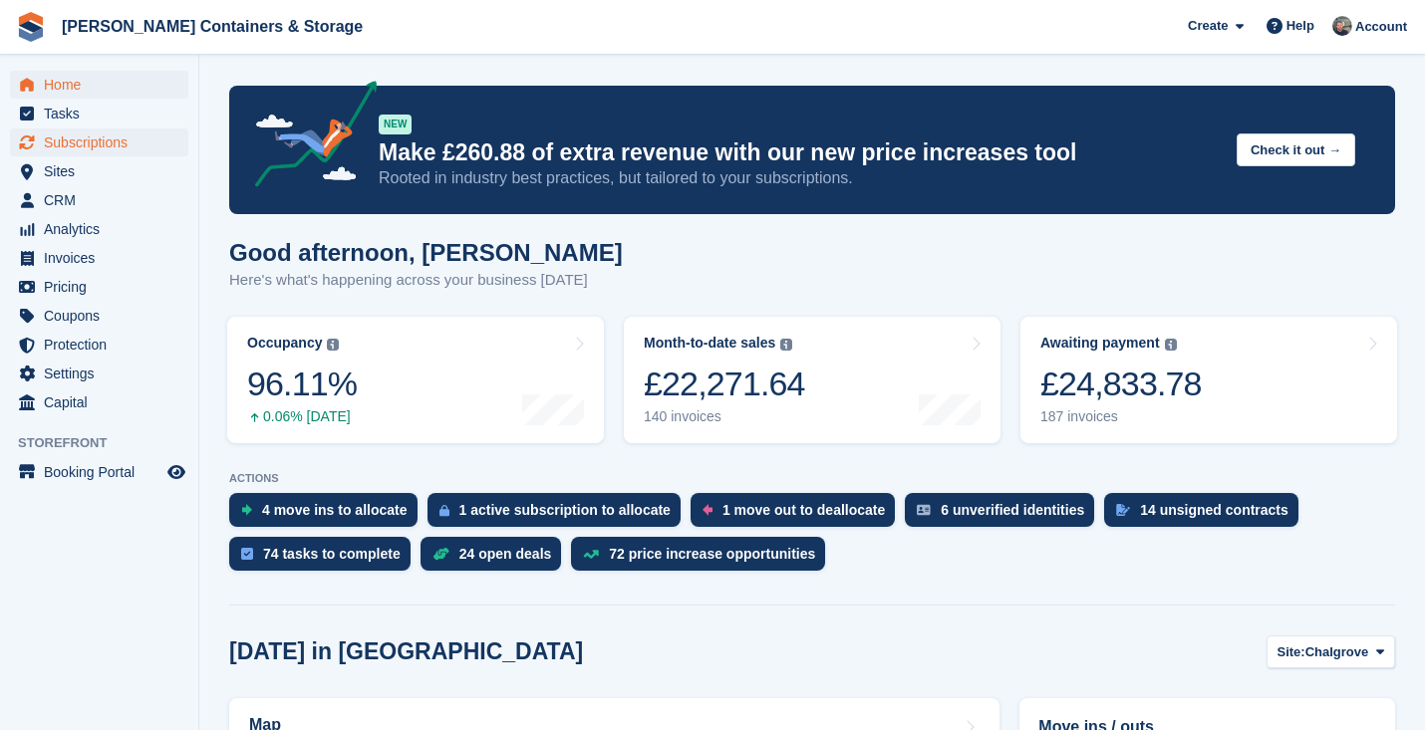
click at [99, 142] on span "Subscriptions" at bounding box center [104, 143] width 120 height 28
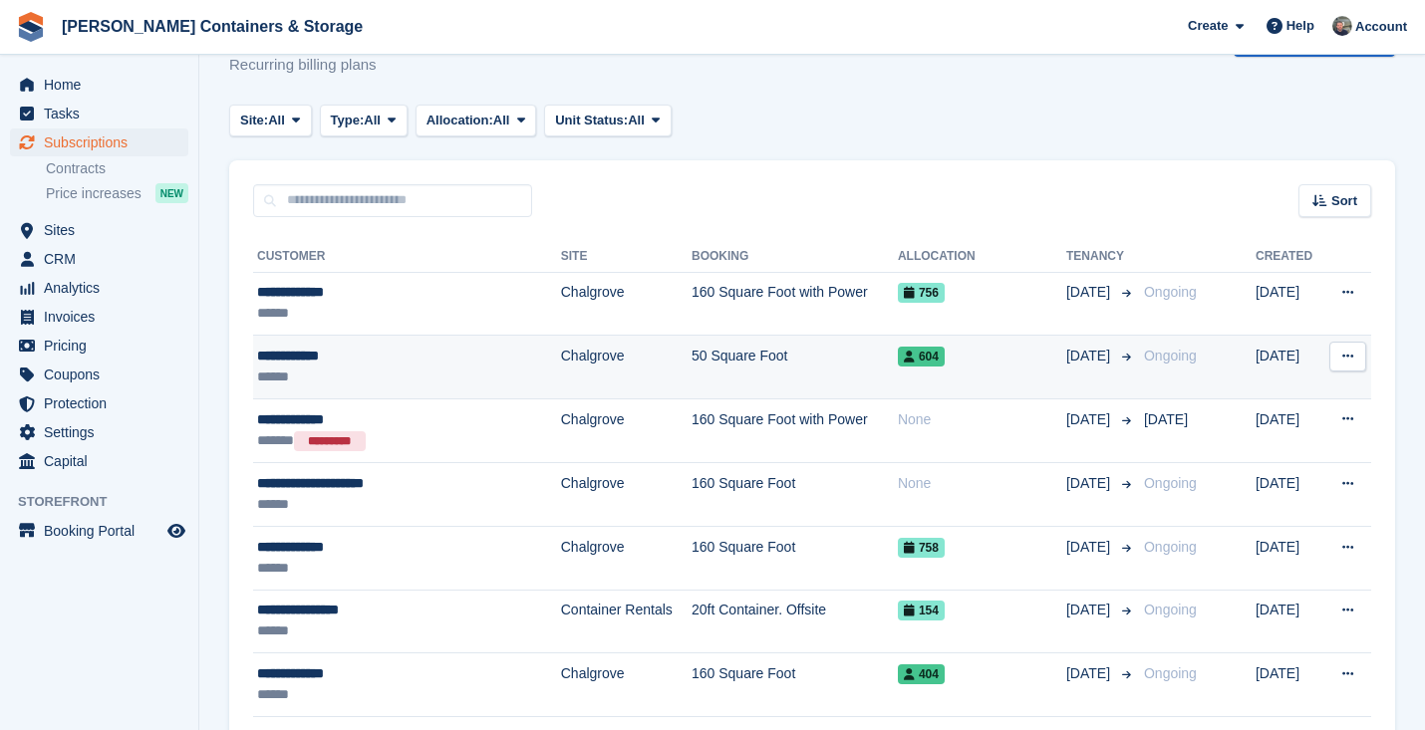
scroll to position [122, 0]
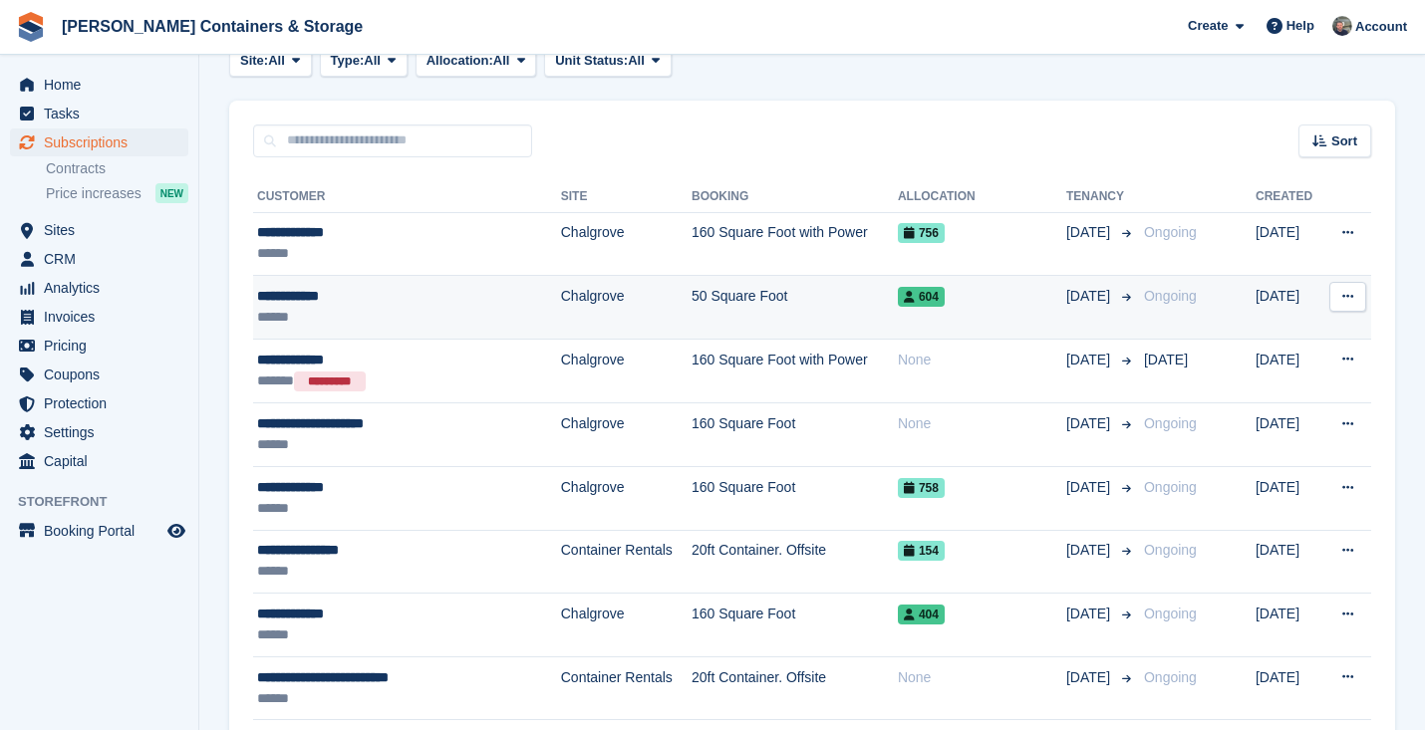
click at [566, 289] on td "Chalgrove" at bounding box center [626, 308] width 131 height 64
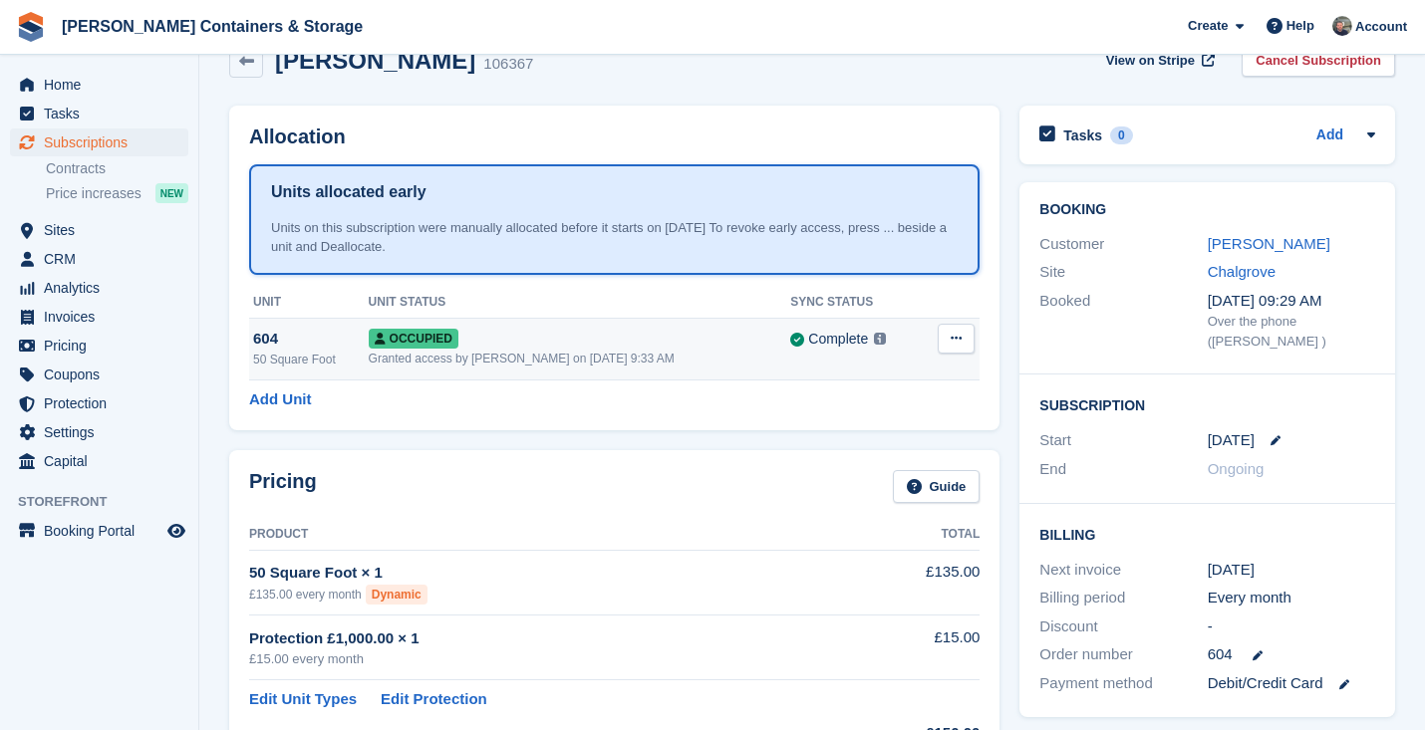
scroll to position [25, 0]
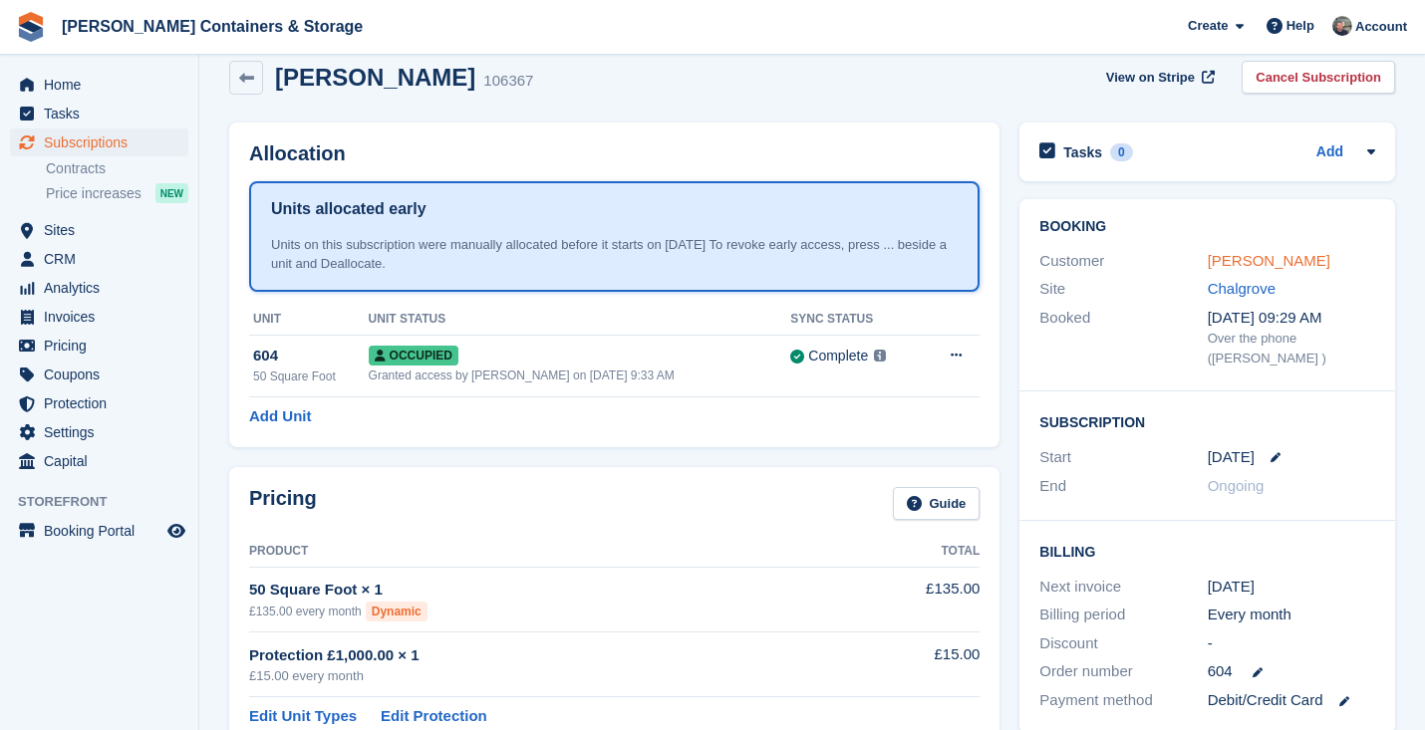
click at [1238, 264] on link "[PERSON_NAME]" at bounding box center [1268, 260] width 123 height 17
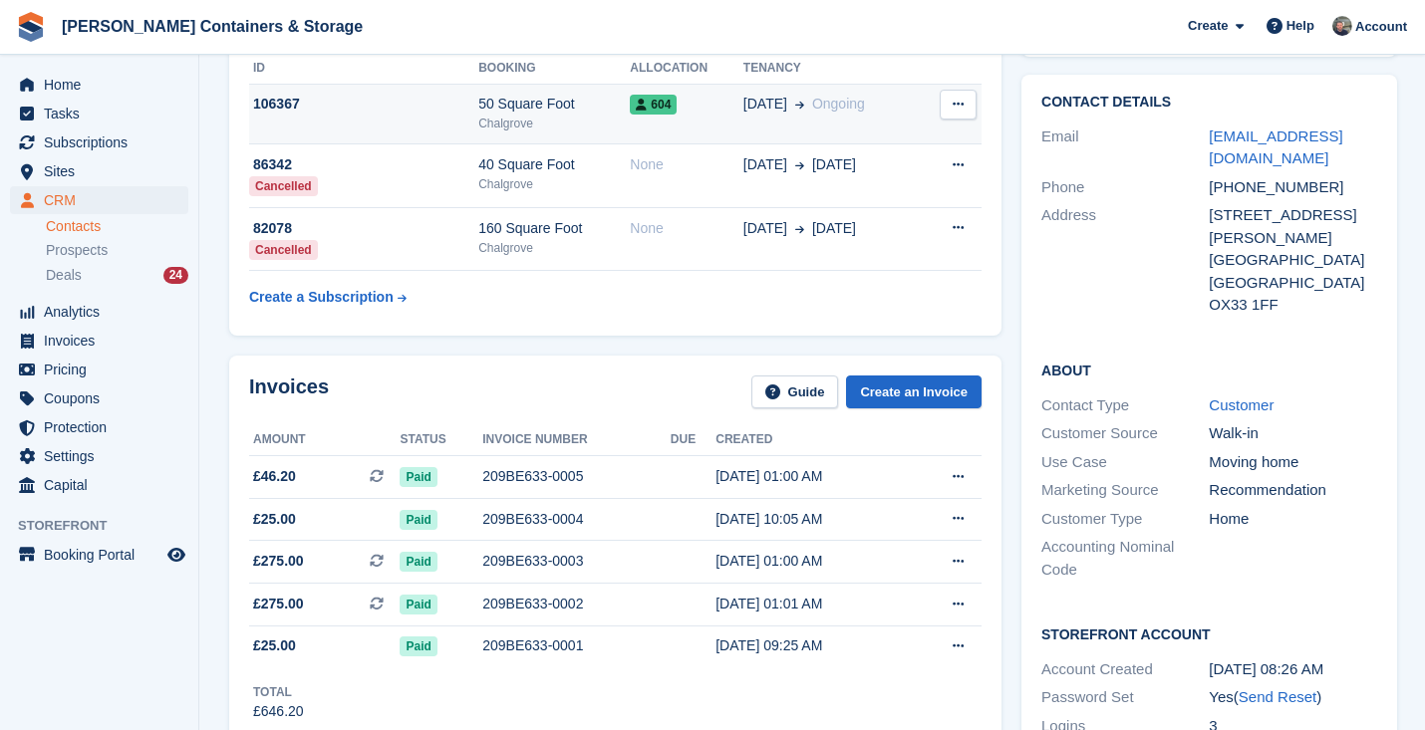
scroll to position [81, 0]
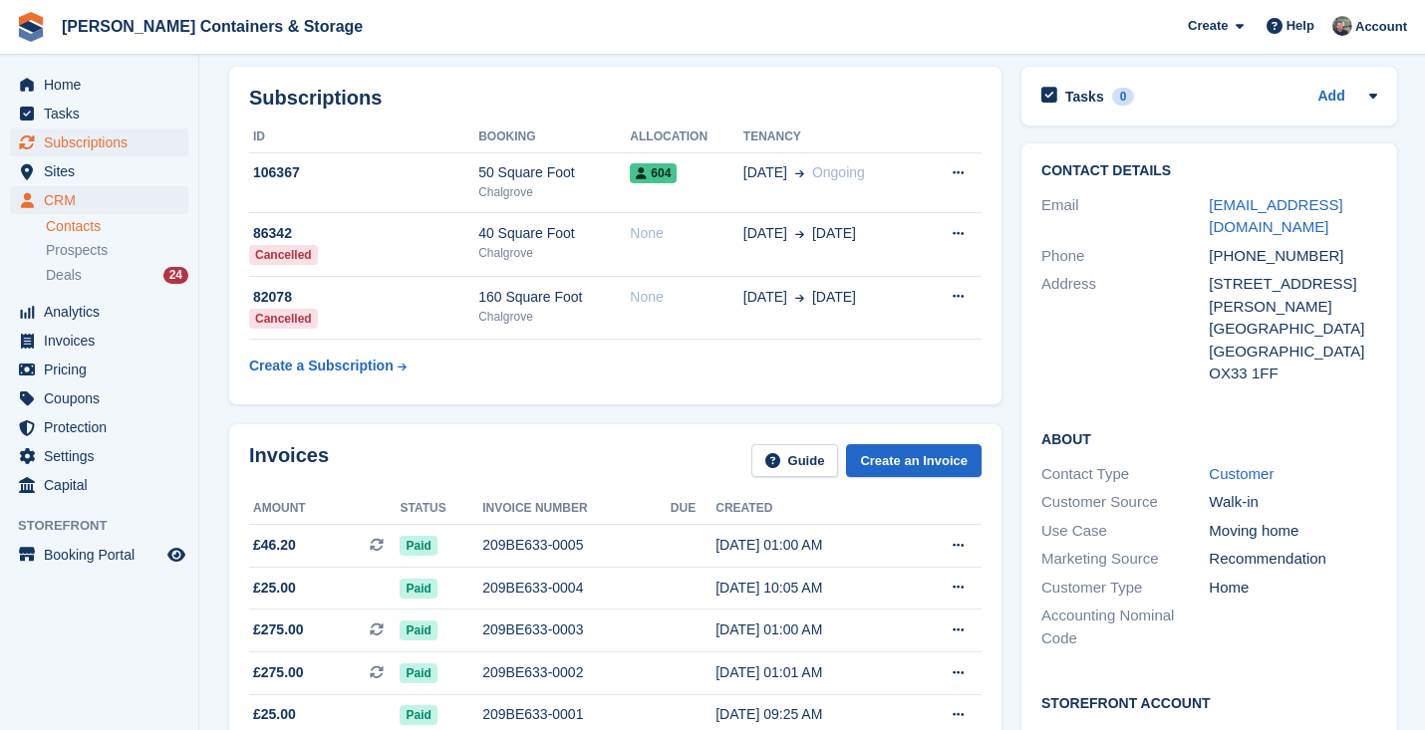
click at [97, 131] on span "Subscriptions" at bounding box center [104, 143] width 120 height 28
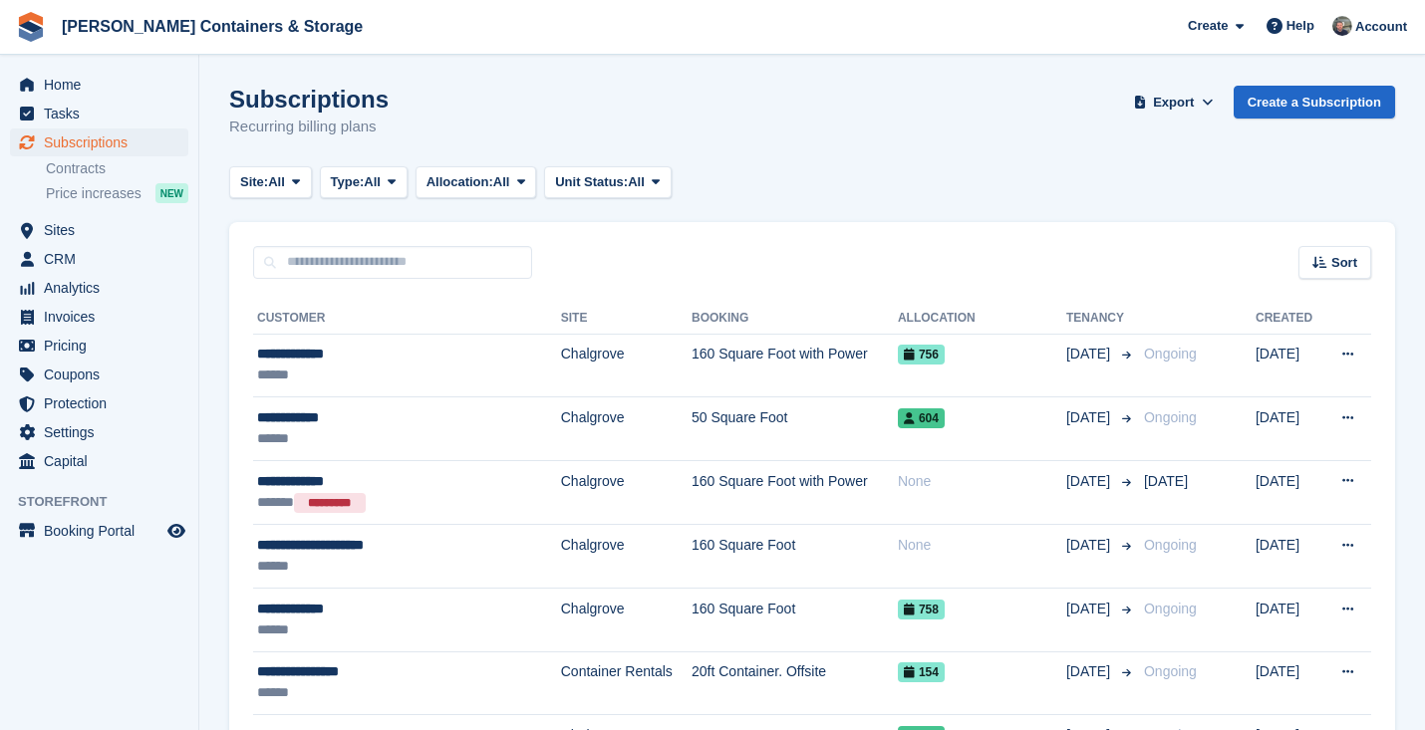
click at [379, 244] on div "Sort Sort by Customer name Date created Move in date Move out date Created (old…" at bounding box center [812, 250] width 1166 height 57
click at [374, 251] on input "text" at bounding box center [392, 262] width 279 height 33
type input "******"
